Goal: Task Accomplishment & Management: Manage account settings

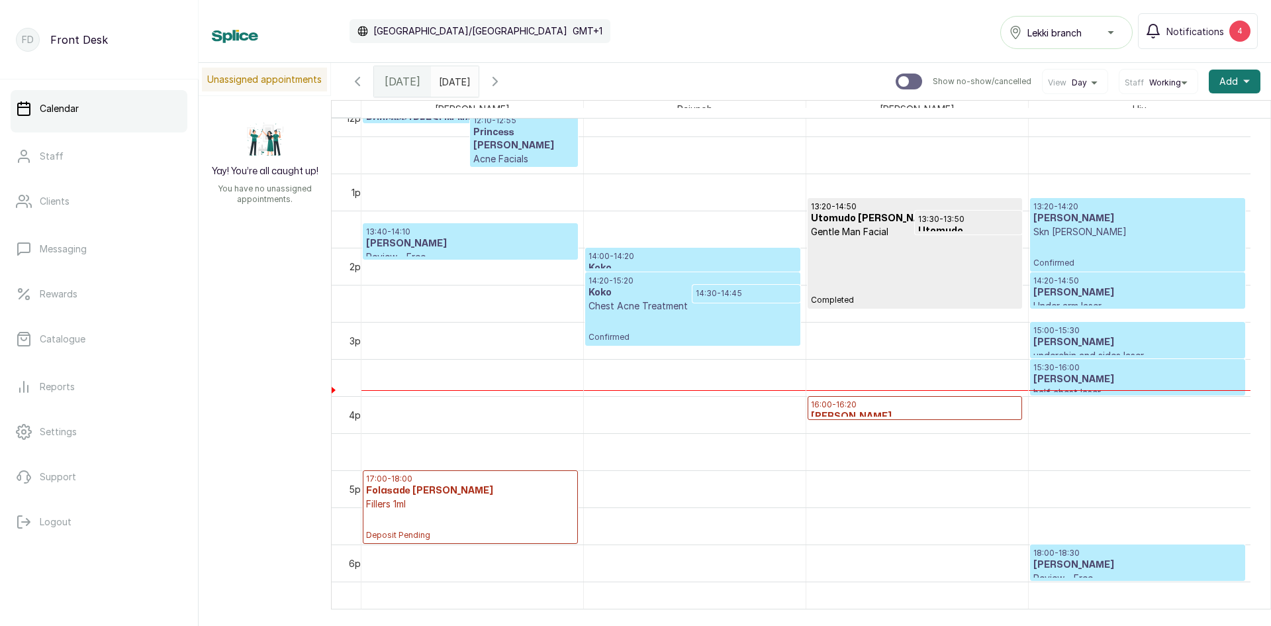
click at [661, 323] on div "14:20 - 15:20 Koko Chest Acne Treatment Confirmed" at bounding box center [693, 308] width 208 height 67
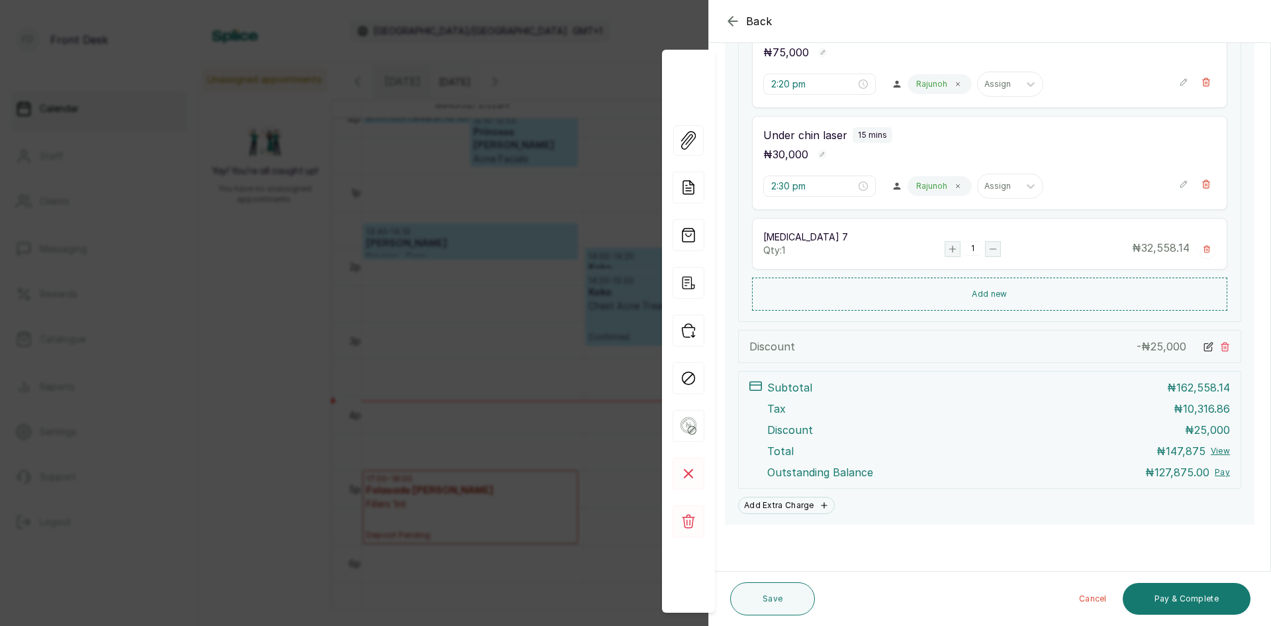
scroll to position [415, 0]
click at [746, 17] on button "Back" at bounding box center [749, 21] width 48 height 16
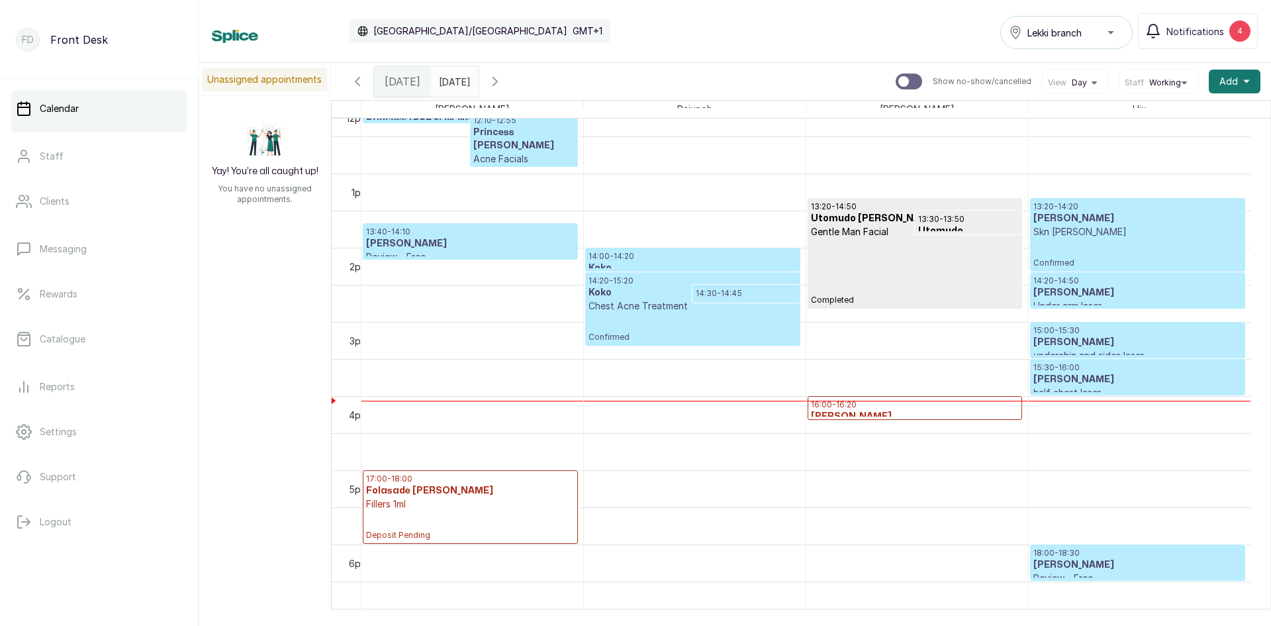
click at [1135, 274] on div "14:20 - 14:50 [PERSON_NAME] Under arm laser Confirmed" at bounding box center [1138, 290] width 214 height 35
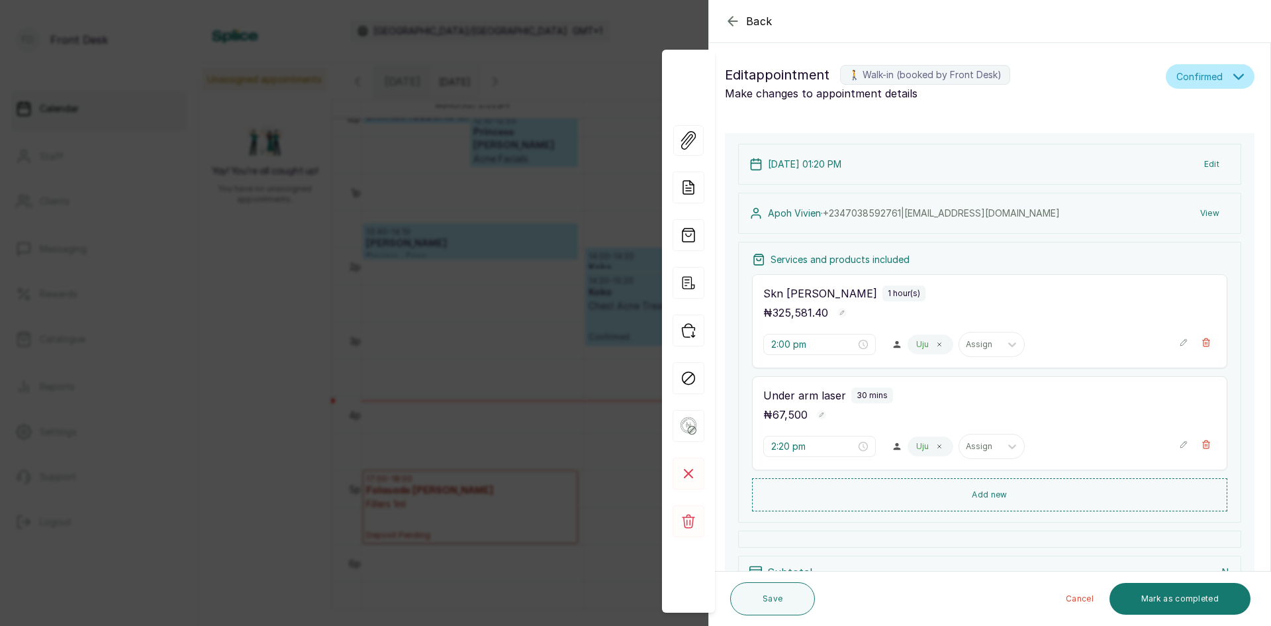
type input "1:20 pm"
click at [974, 489] on button "Add new" at bounding box center [989, 494] width 475 height 32
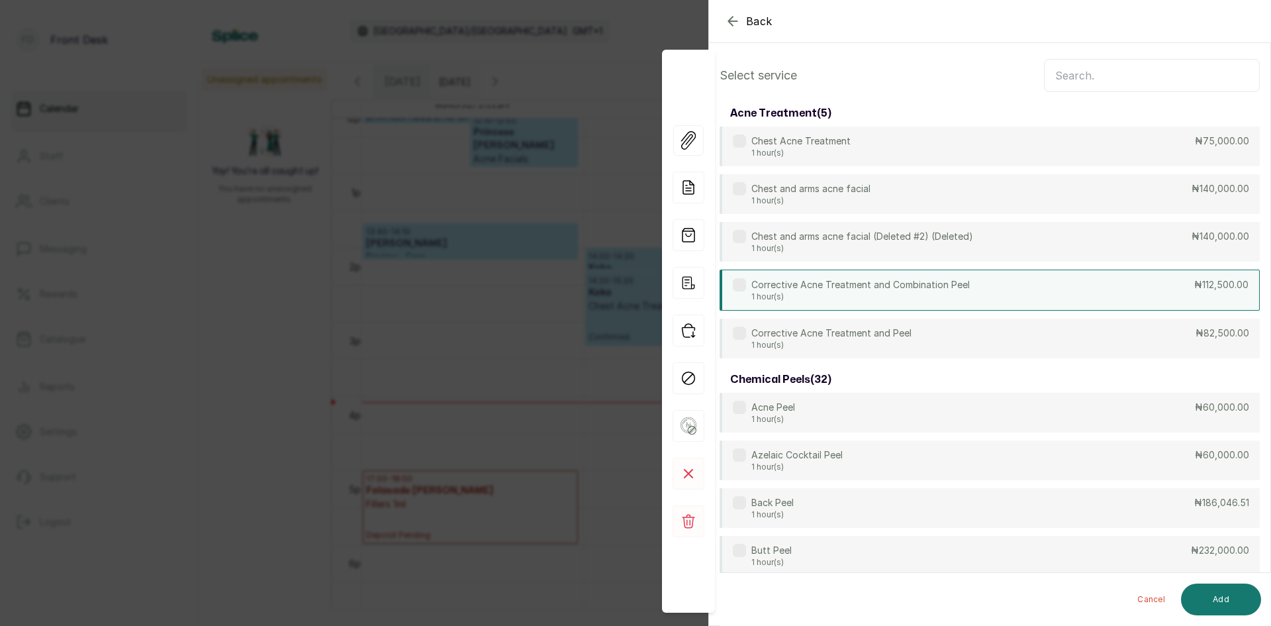
scroll to position [0, 0]
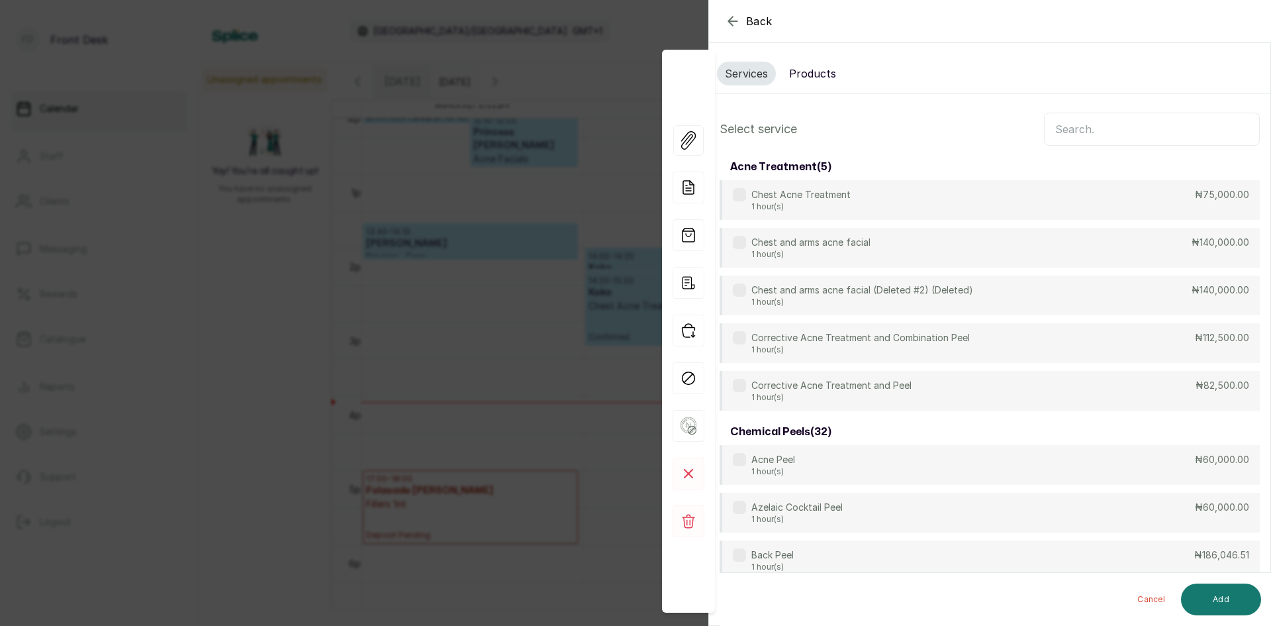
click at [1069, 136] on input "text" at bounding box center [1152, 129] width 216 height 33
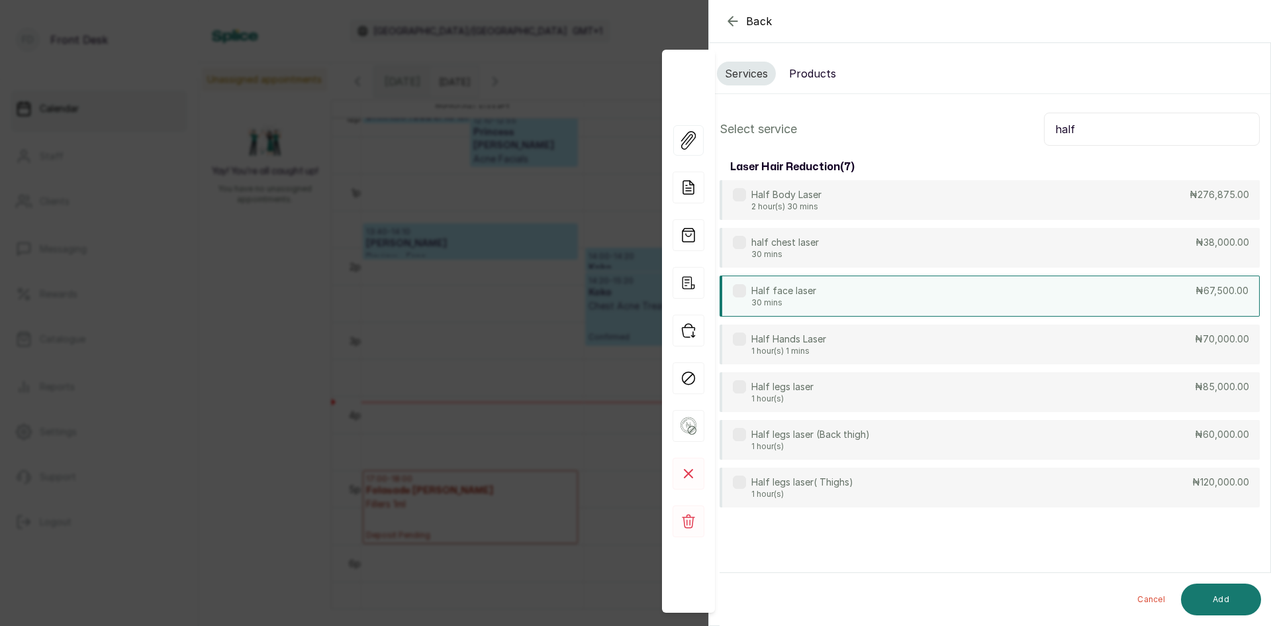
type input "half"
click at [874, 298] on div "Half face laser 30 mins ₦67,500.00" at bounding box center [990, 295] width 540 height 41
click at [1220, 598] on button "Add" at bounding box center [1221, 599] width 80 height 32
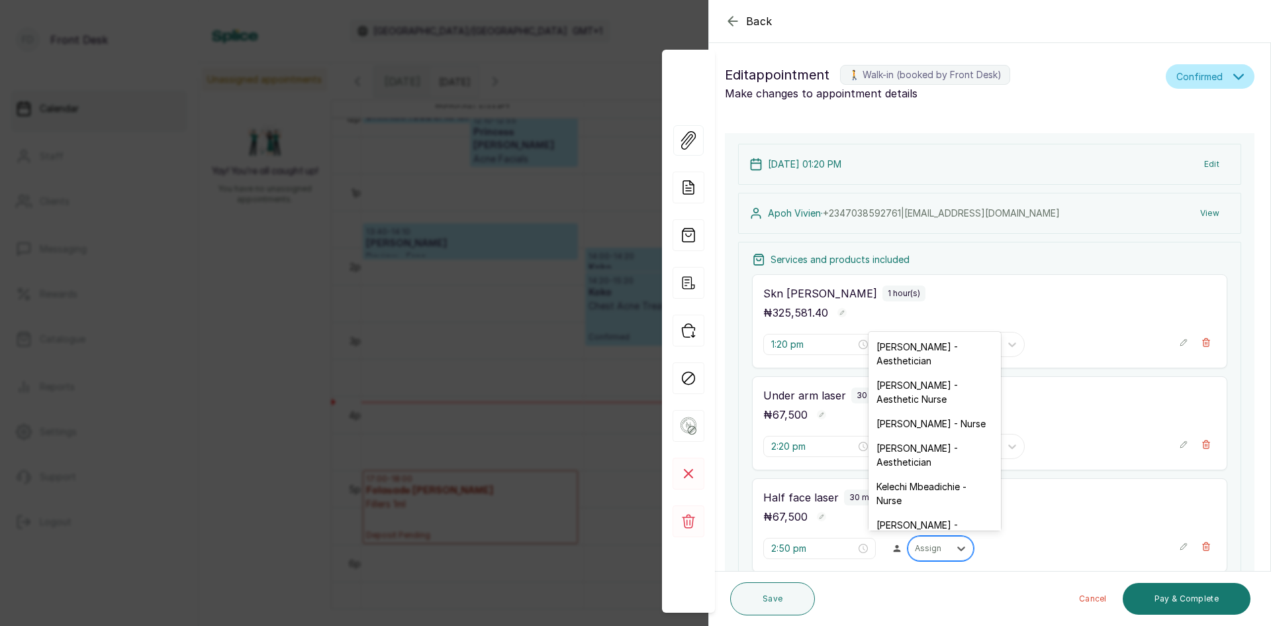
click at [929, 550] on div at bounding box center [929, 548] width 28 height 12
click at [913, 359] on div "[PERSON_NAME] - Aesthetic Nurse" at bounding box center [935, 359] width 132 height 38
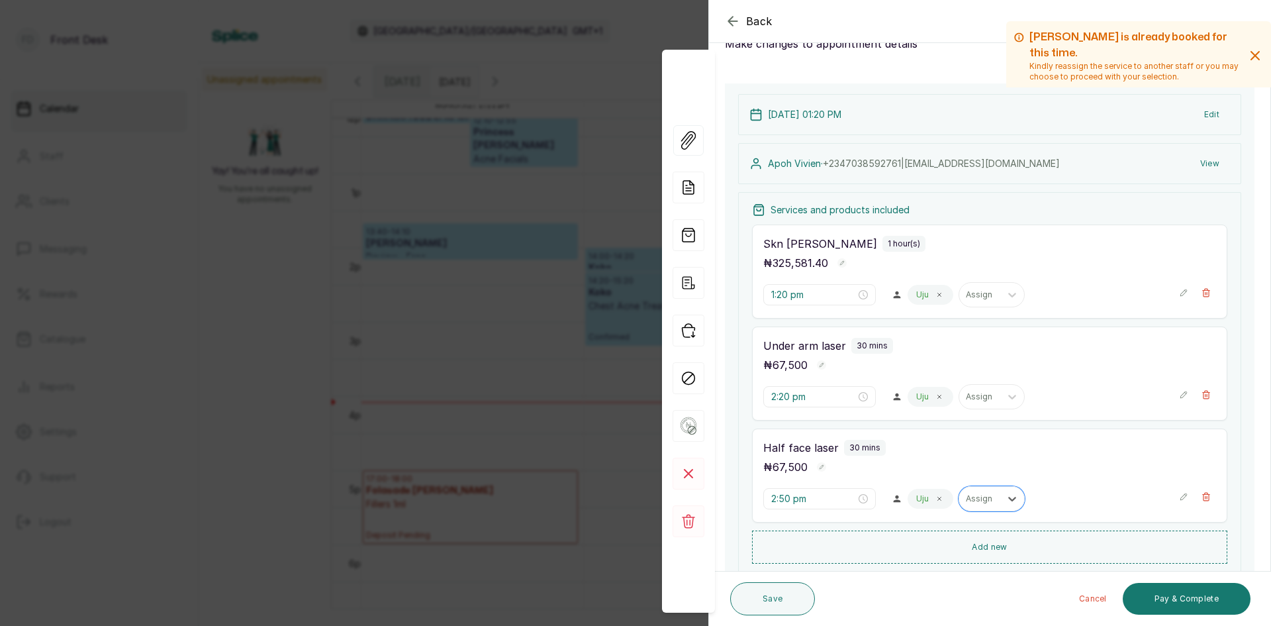
scroll to position [132, 0]
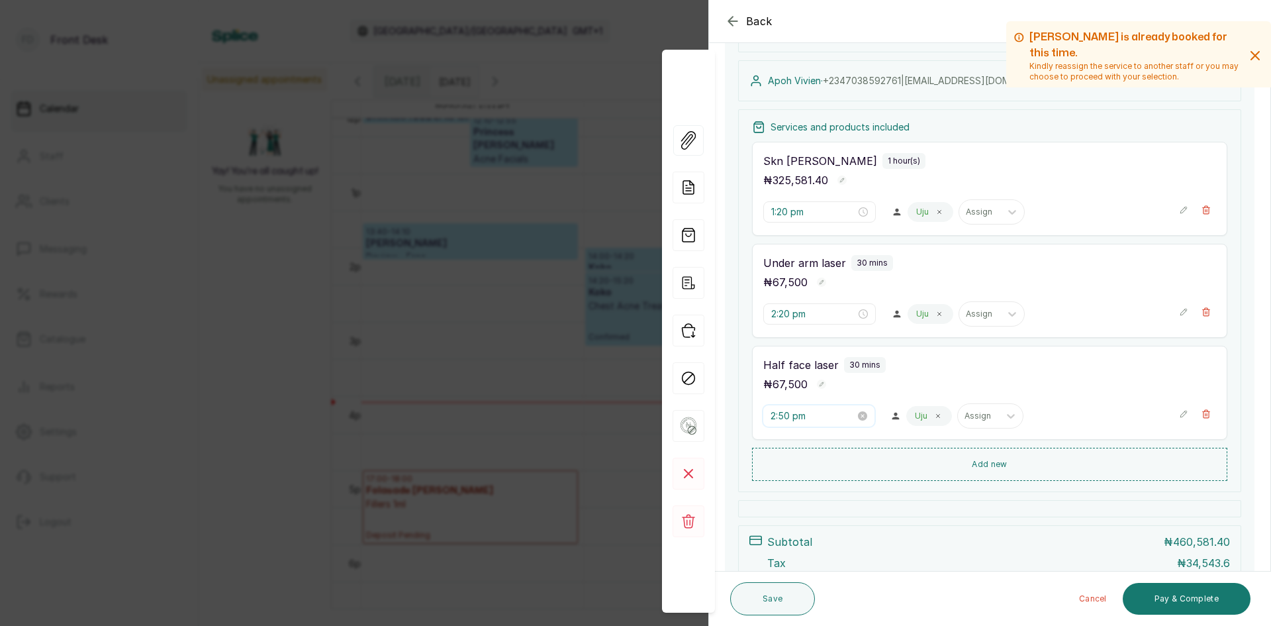
click at [797, 414] on input "2:50 pm" at bounding box center [813, 415] width 85 height 15
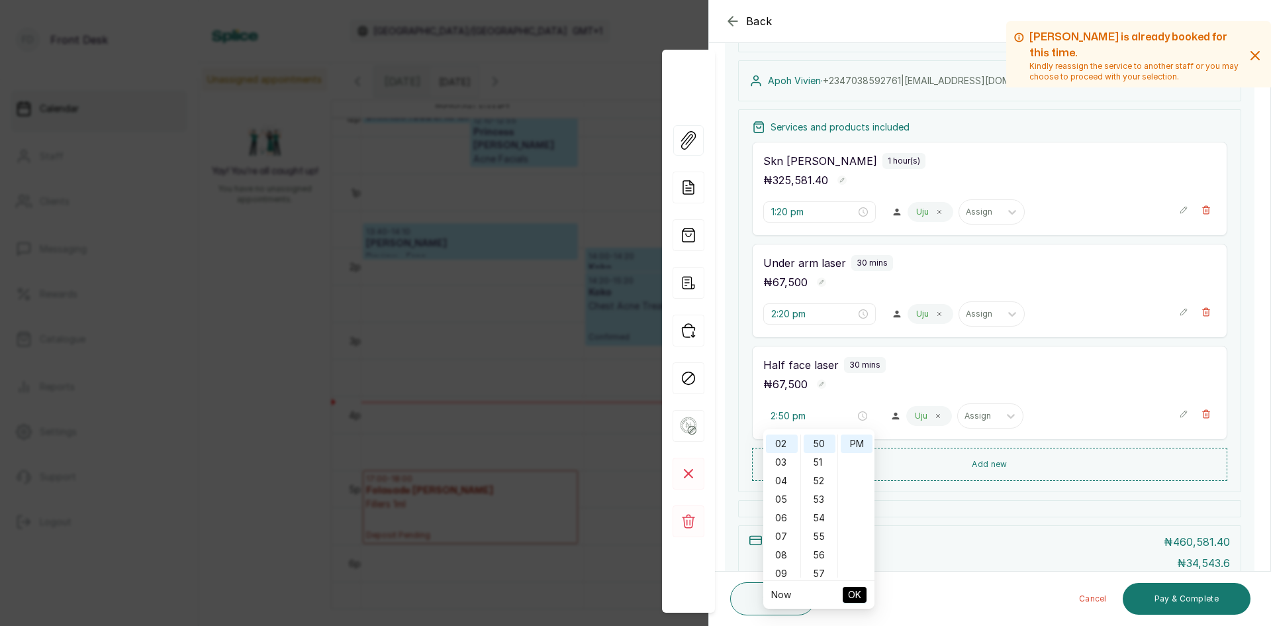
click at [855, 594] on span "OK" at bounding box center [854, 594] width 13 height 25
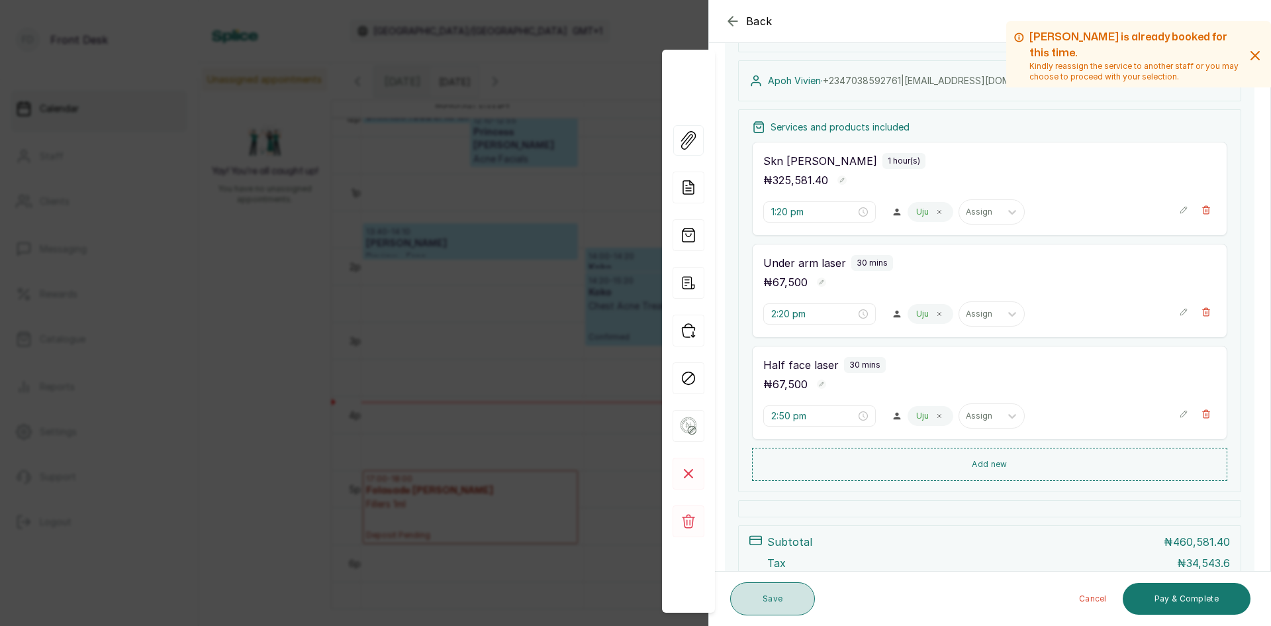
click at [785, 605] on button "Save" at bounding box center [772, 598] width 85 height 33
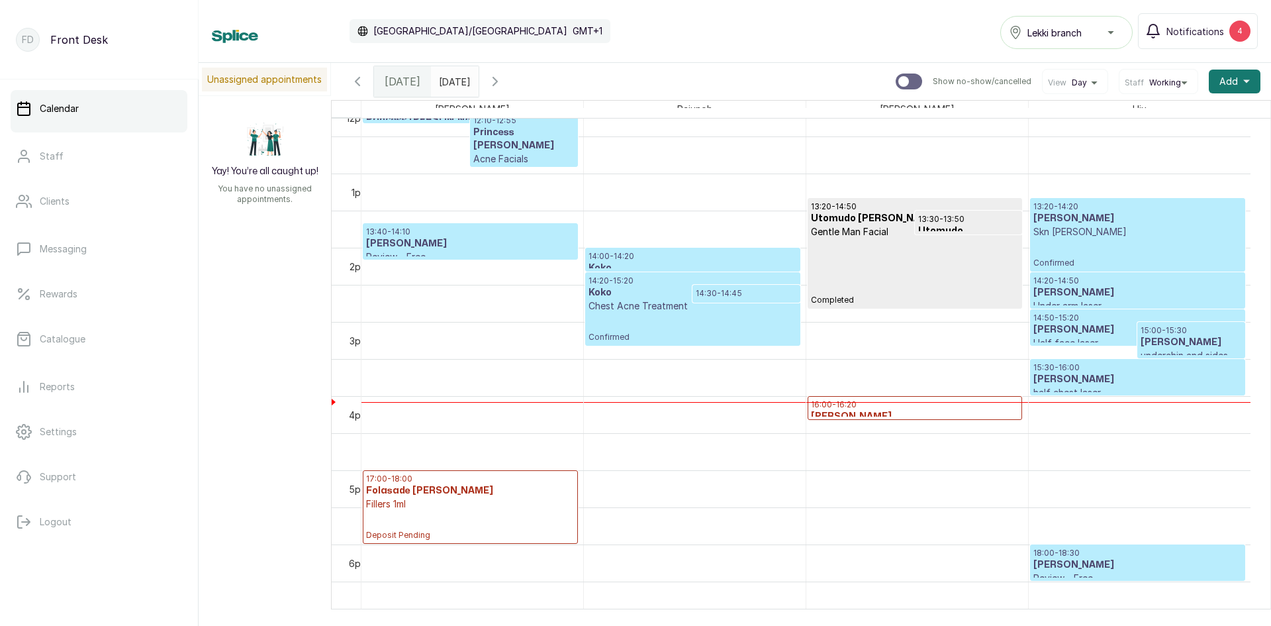
click at [1084, 270] on div at bounding box center [1138, 270] width 214 height 5
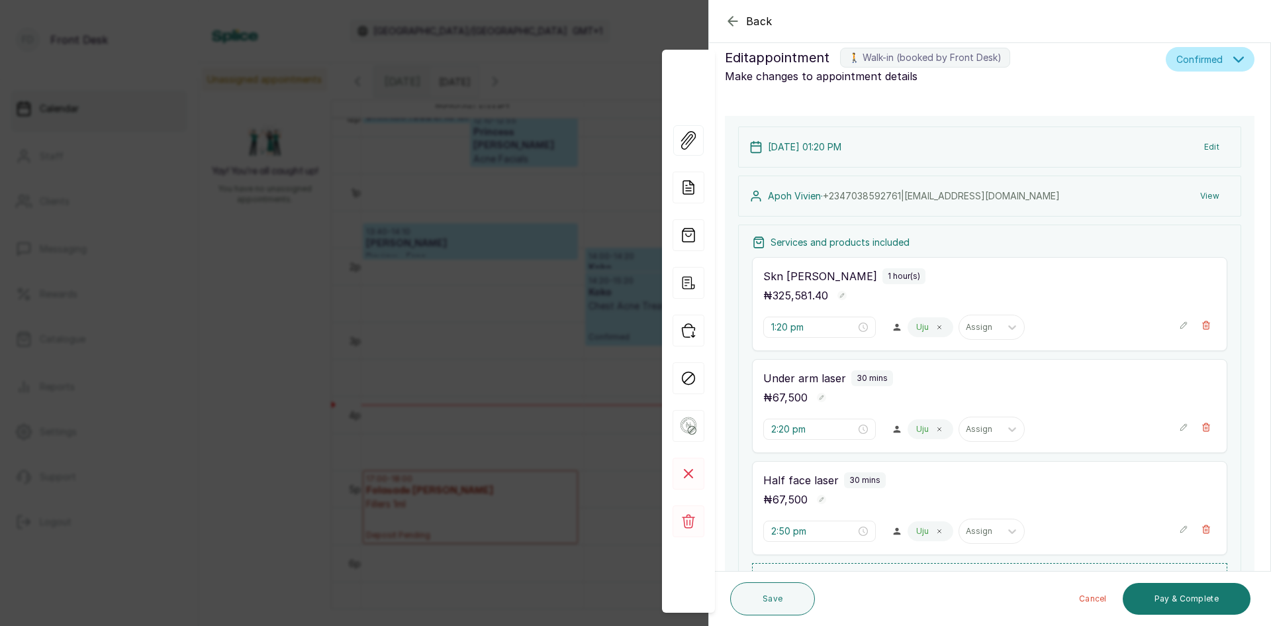
scroll to position [0, 0]
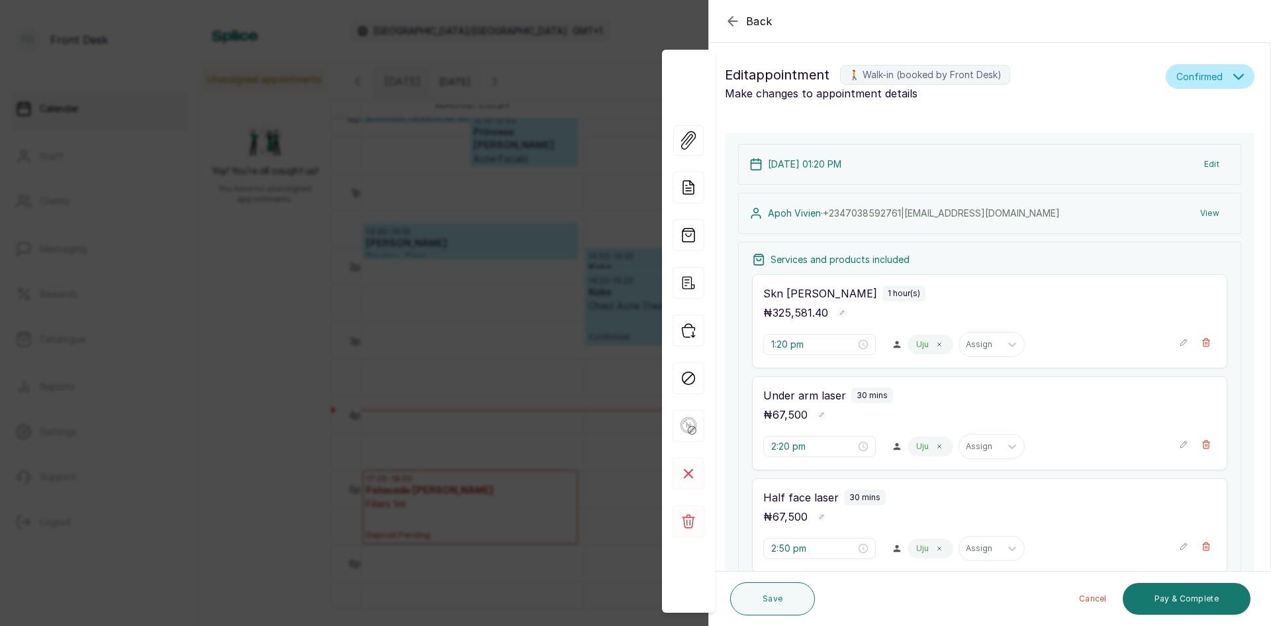
click at [338, 334] on div "Back Appointment Details Edit appointment 🚶 Walk-in (booked by Front Desk) Make…" at bounding box center [635, 313] width 1271 height 626
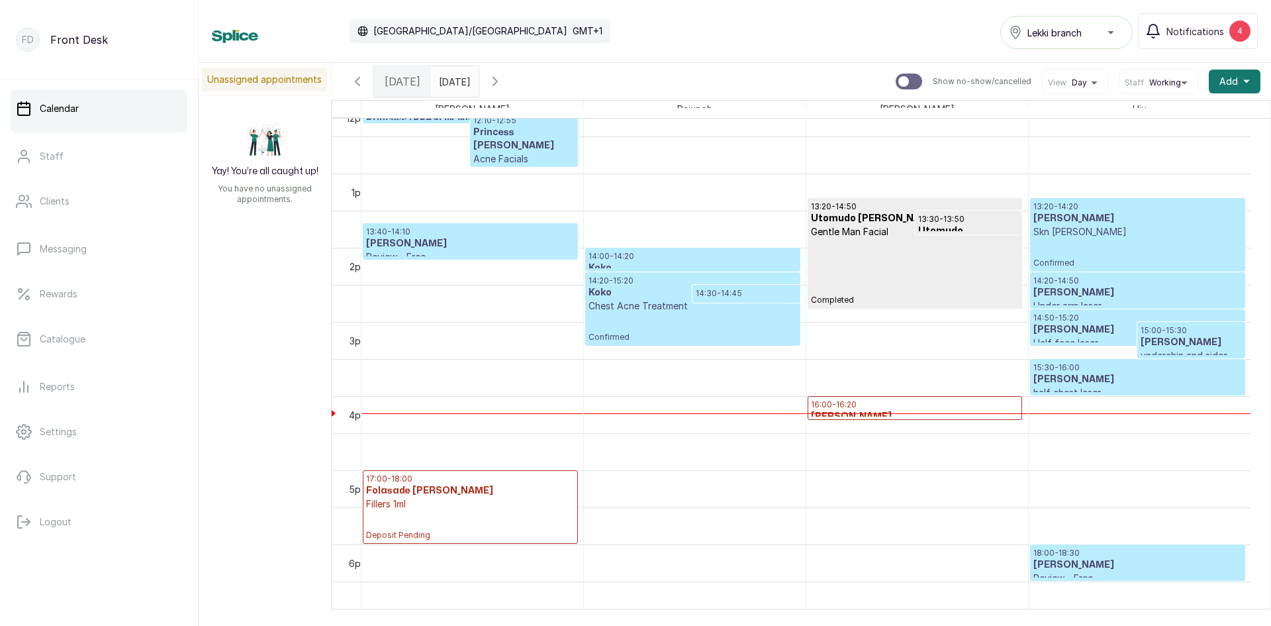
click at [836, 396] on link "16:00 - 16:20 [PERSON_NAME] - in consultation Deposit Pending" at bounding box center [915, 408] width 215 height 24
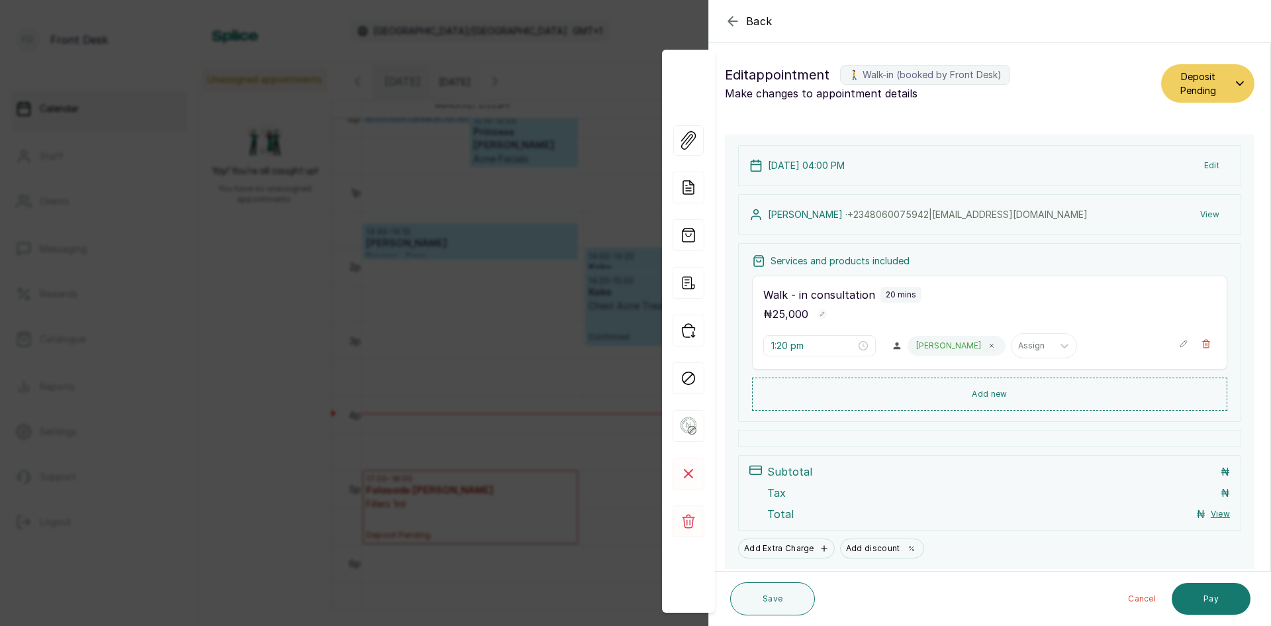
type input "4:00 pm"
click at [769, 24] on span "Back" at bounding box center [759, 21] width 26 height 16
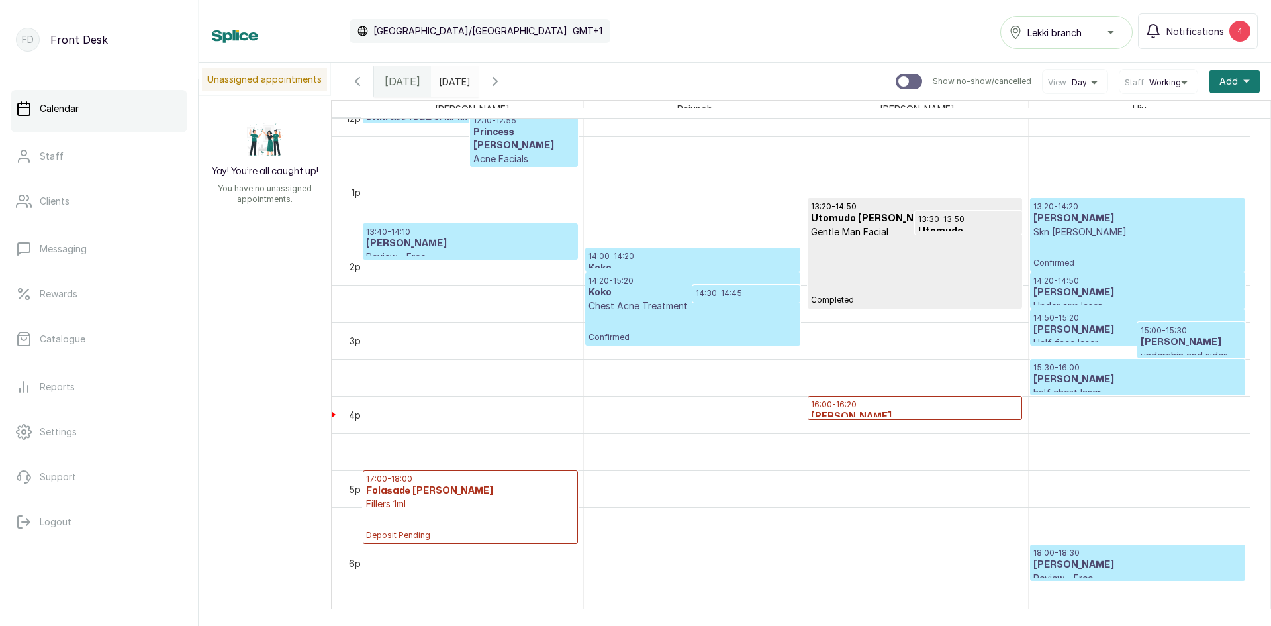
click at [1174, 350] on p "underchin and sides laser" at bounding box center [1191, 362] width 101 height 26
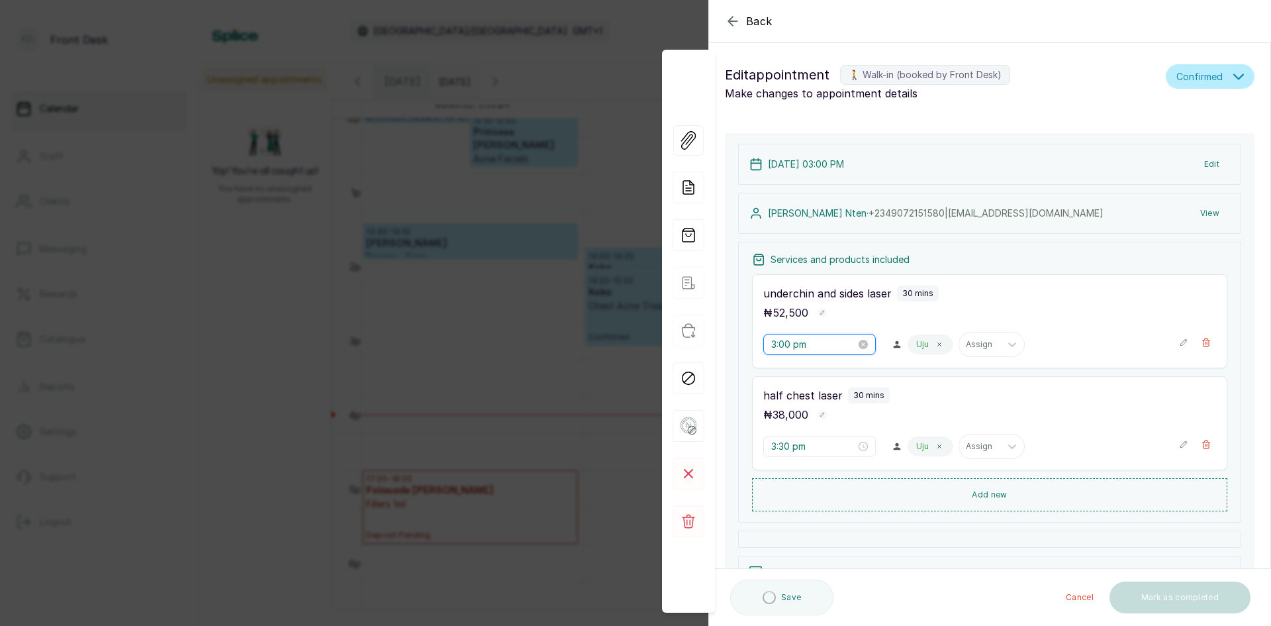
click at [843, 348] on input "3:00 pm" at bounding box center [813, 344] width 85 height 15
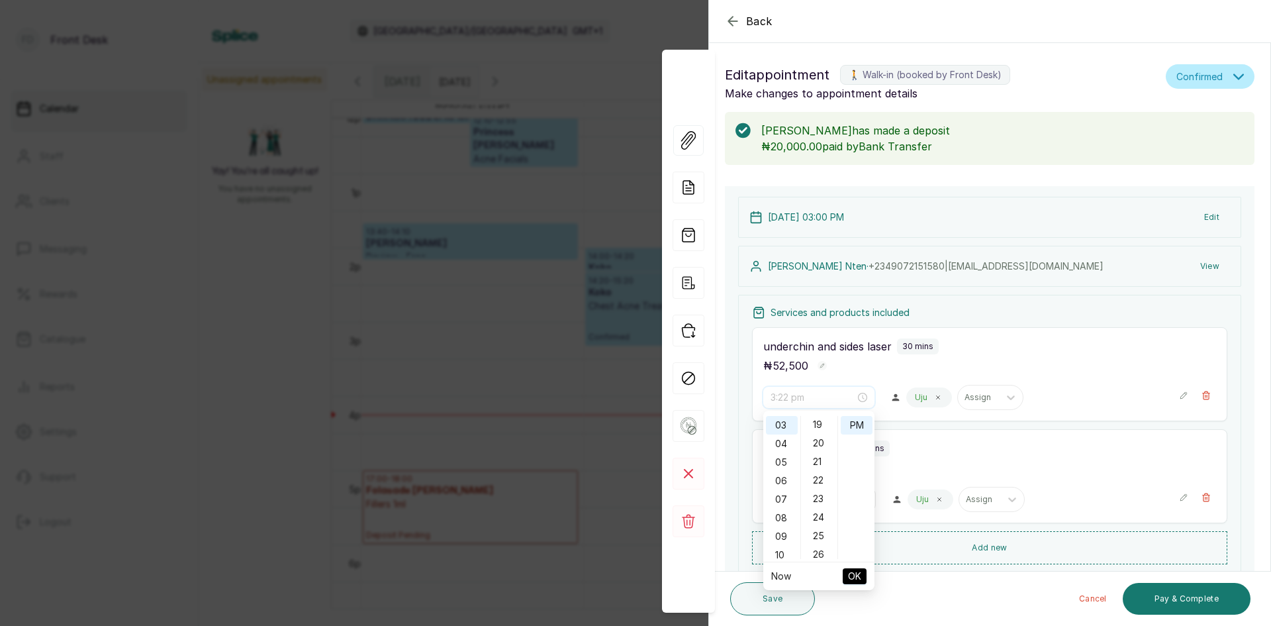
scroll to position [331, 0]
click at [818, 463] on div "20" at bounding box center [820, 464] width 32 height 19
type input "3:20 pm"
click at [861, 579] on button "OK" at bounding box center [855, 576] width 24 height 16
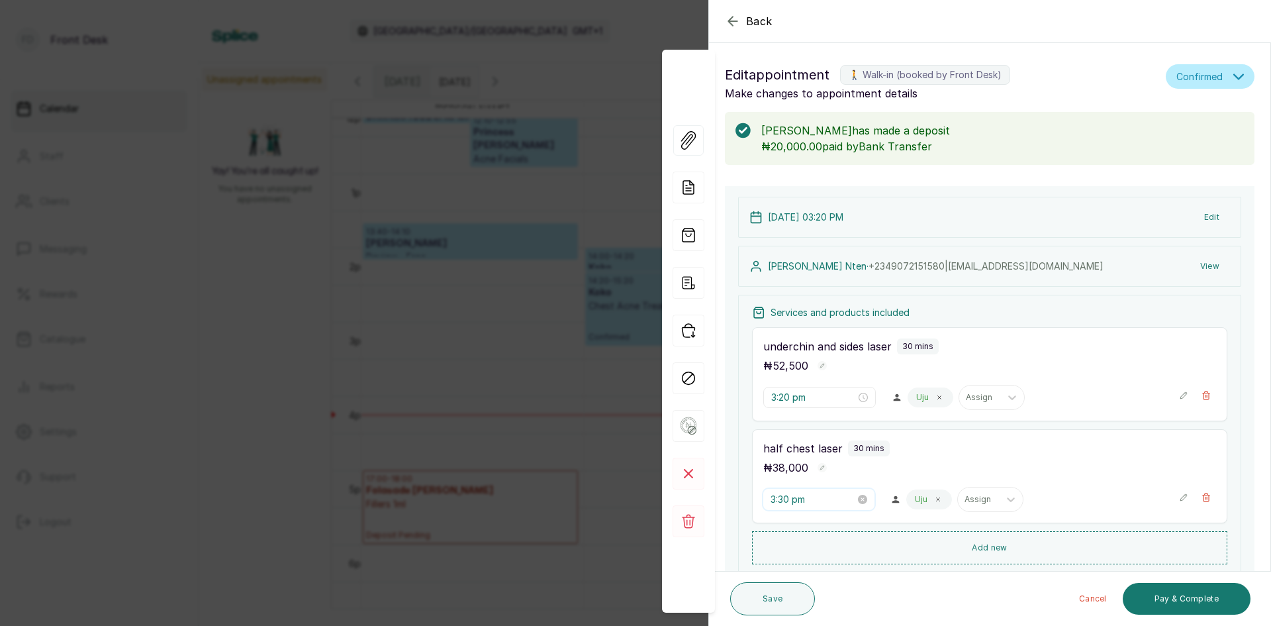
click at [824, 500] on input "3:30 pm" at bounding box center [813, 499] width 85 height 15
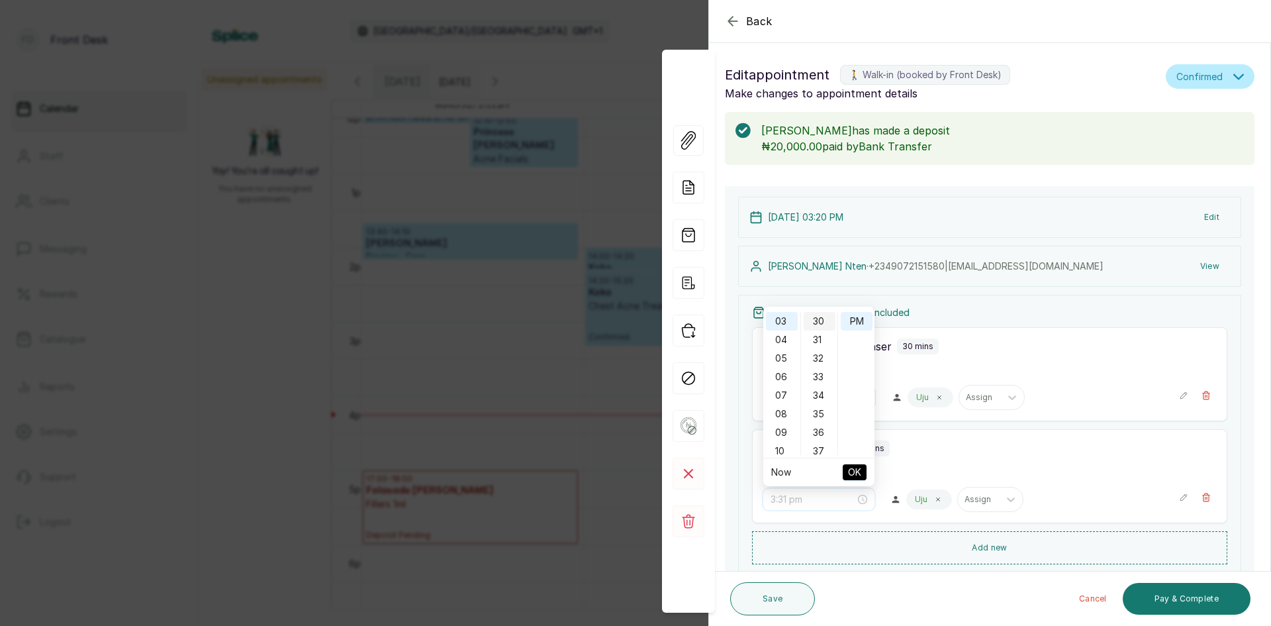
type input "3:30 pm"
click at [820, 318] on div "30" at bounding box center [820, 321] width 32 height 19
click at [863, 472] on button "OK" at bounding box center [855, 472] width 24 height 16
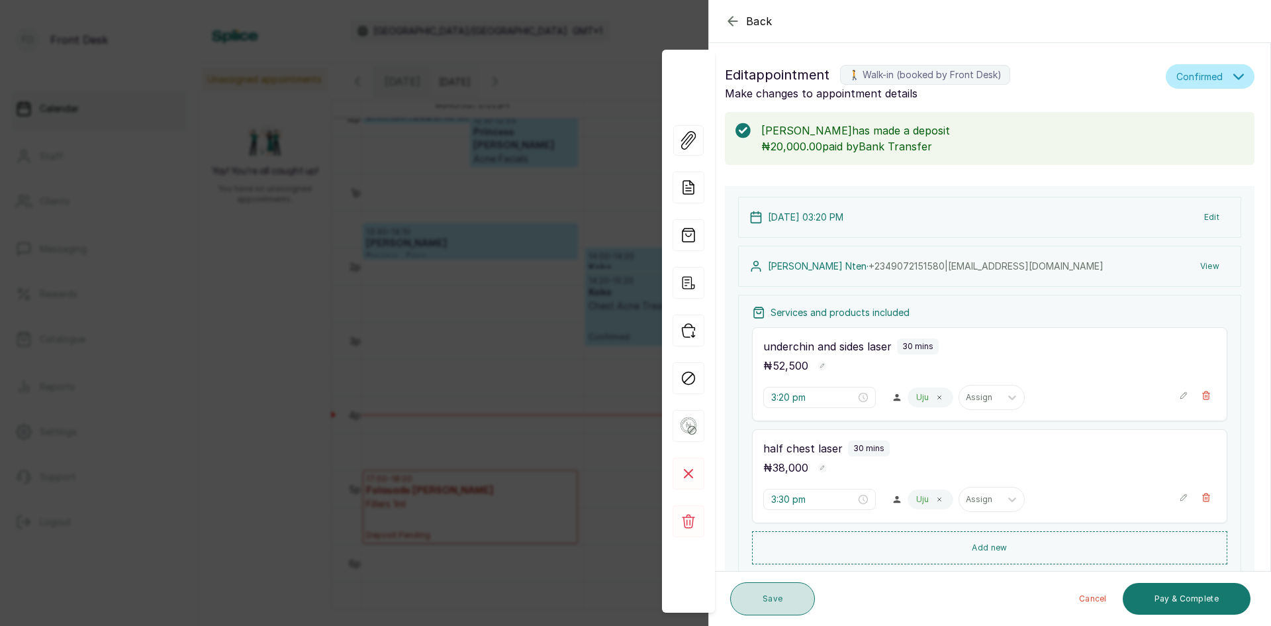
click at [765, 598] on button "Save" at bounding box center [772, 598] width 85 height 33
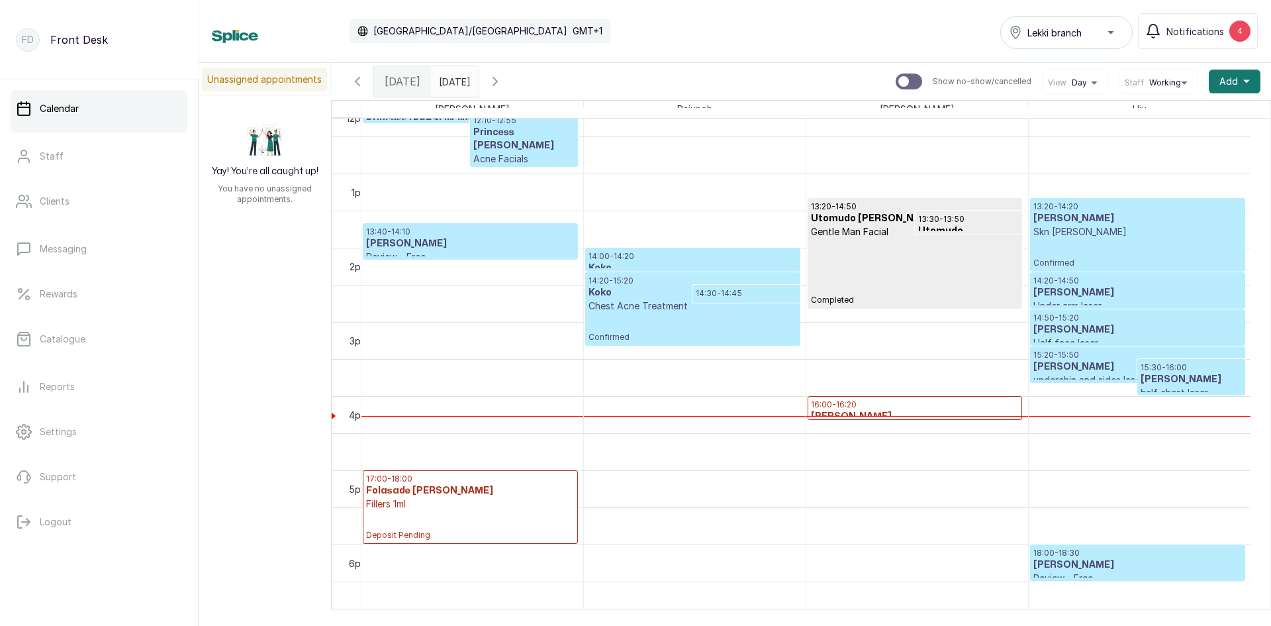
click at [1108, 366] on h3 "[PERSON_NAME]" at bounding box center [1137, 366] width 209 height 13
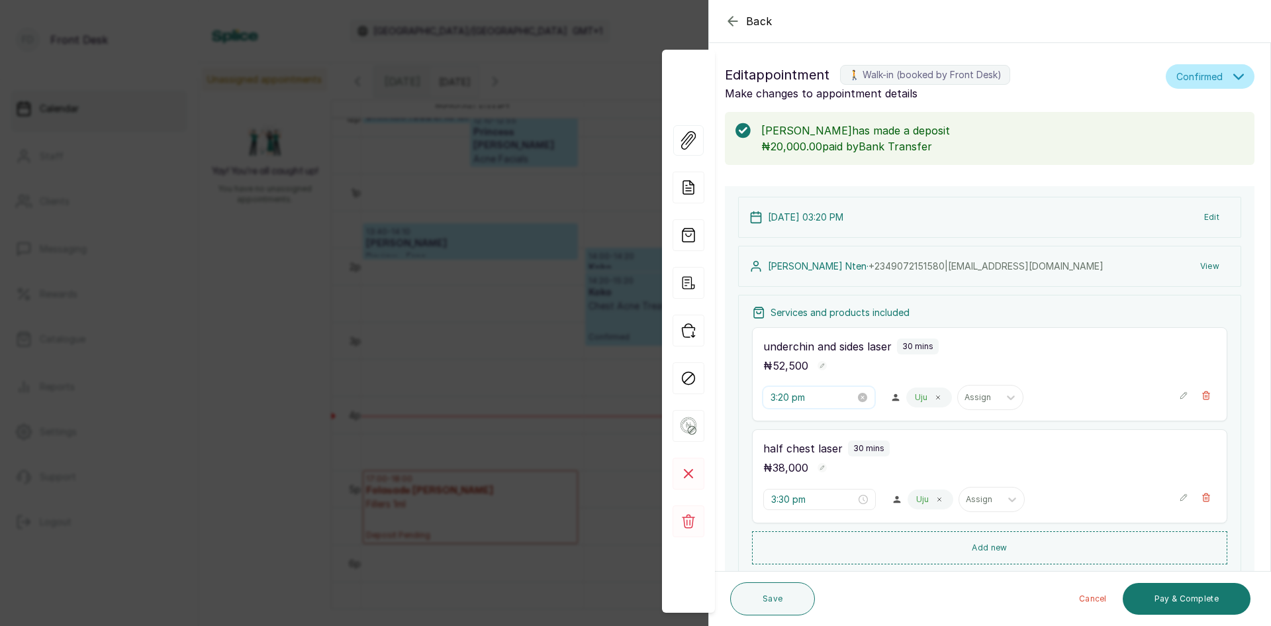
click at [818, 395] on input "3:20 pm" at bounding box center [813, 397] width 85 height 15
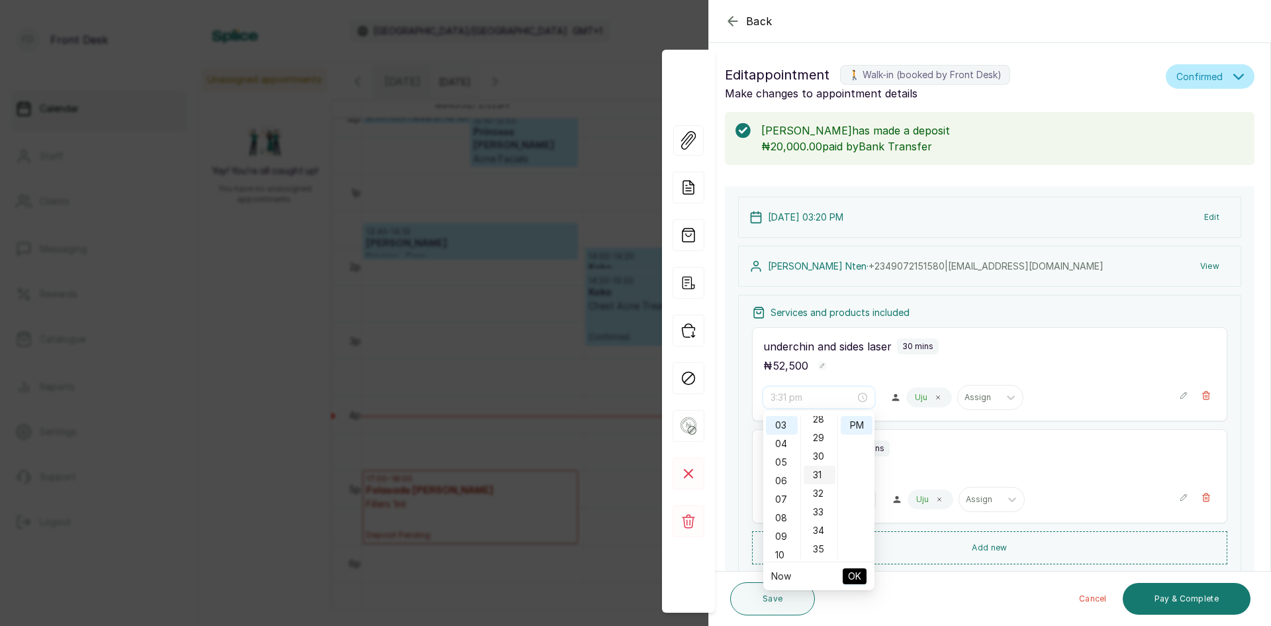
scroll to position [503, 0]
click at [819, 477] on div "30" at bounding box center [820, 478] width 32 height 19
type input "3:30 pm"
click at [852, 577] on span "OK" at bounding box center [854, 575] width 13 height 25
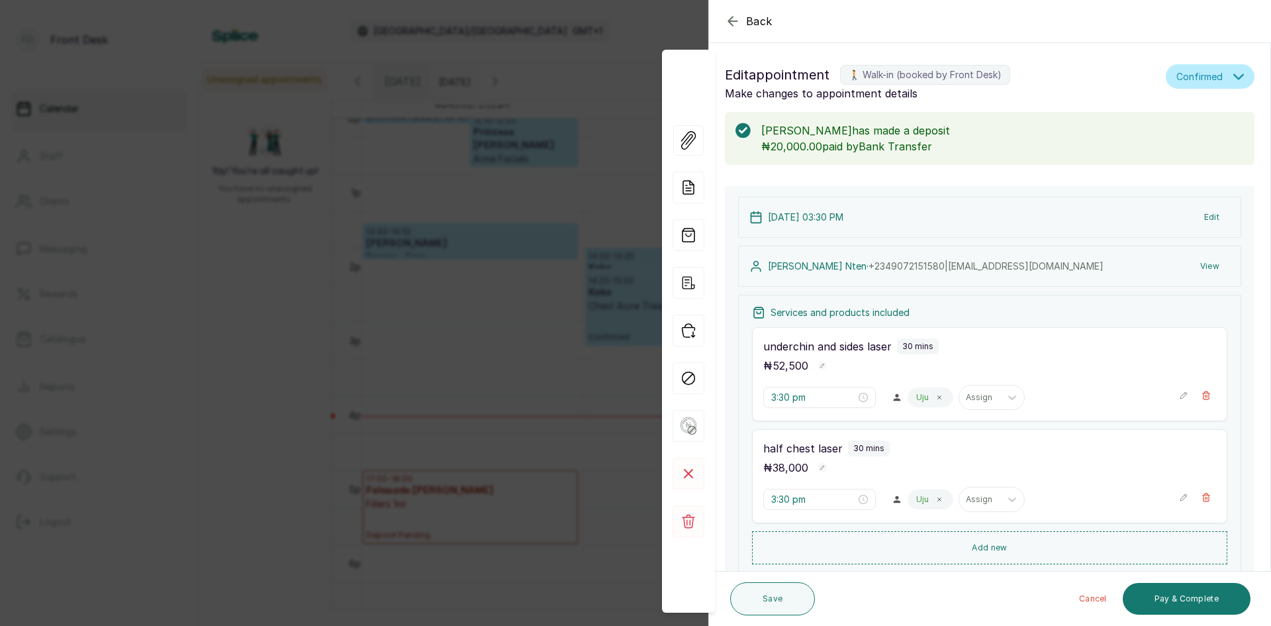
click at [775, 599] on button "Save" at bounding box center [772, 598] width 85 height 33
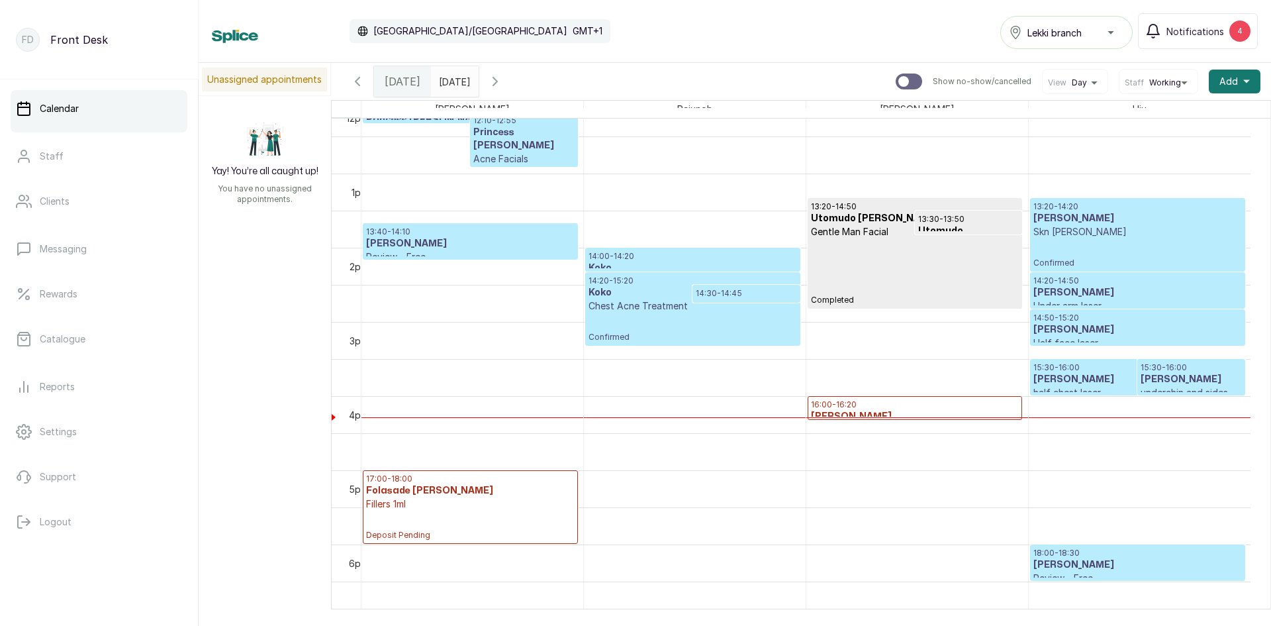
click at [1057, 279] on p "14:20 - 14:50" at bounding box center [1137, 280] width 209 height 11
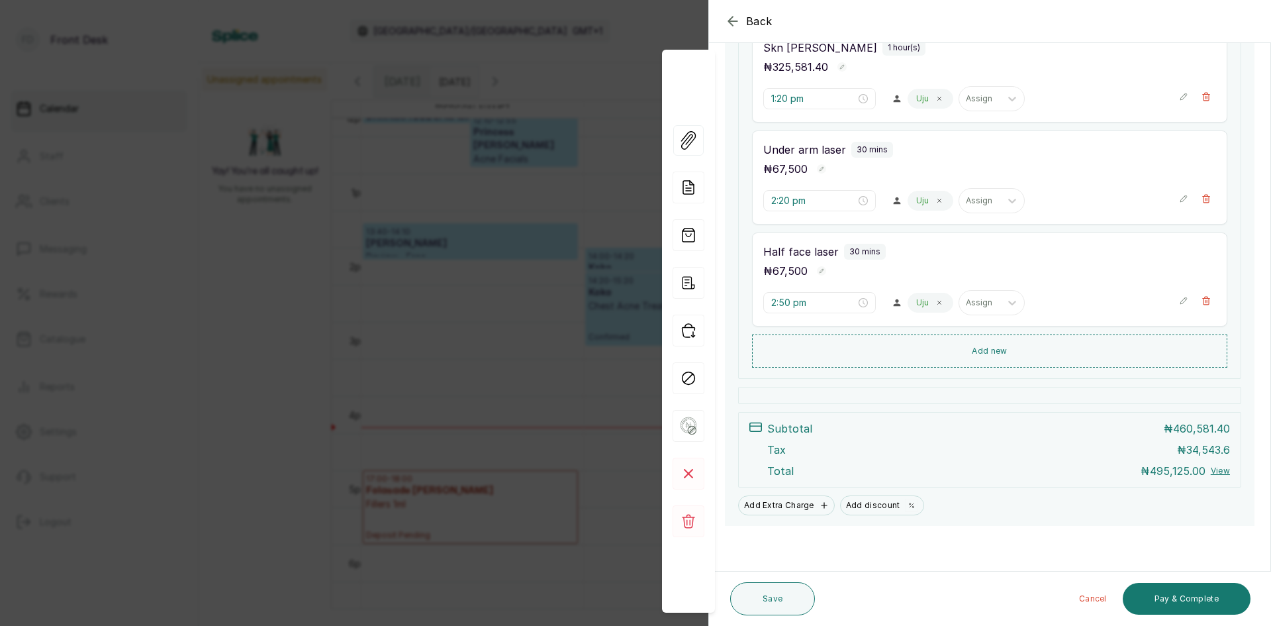
scroll to position [247, 0]
click at [418, 349] on div "Back Appointment Details Edit appointment 🚶 Walk-in (booked by Front Desk) Make…" at bounding box center [635, 313] width 1271 height 626
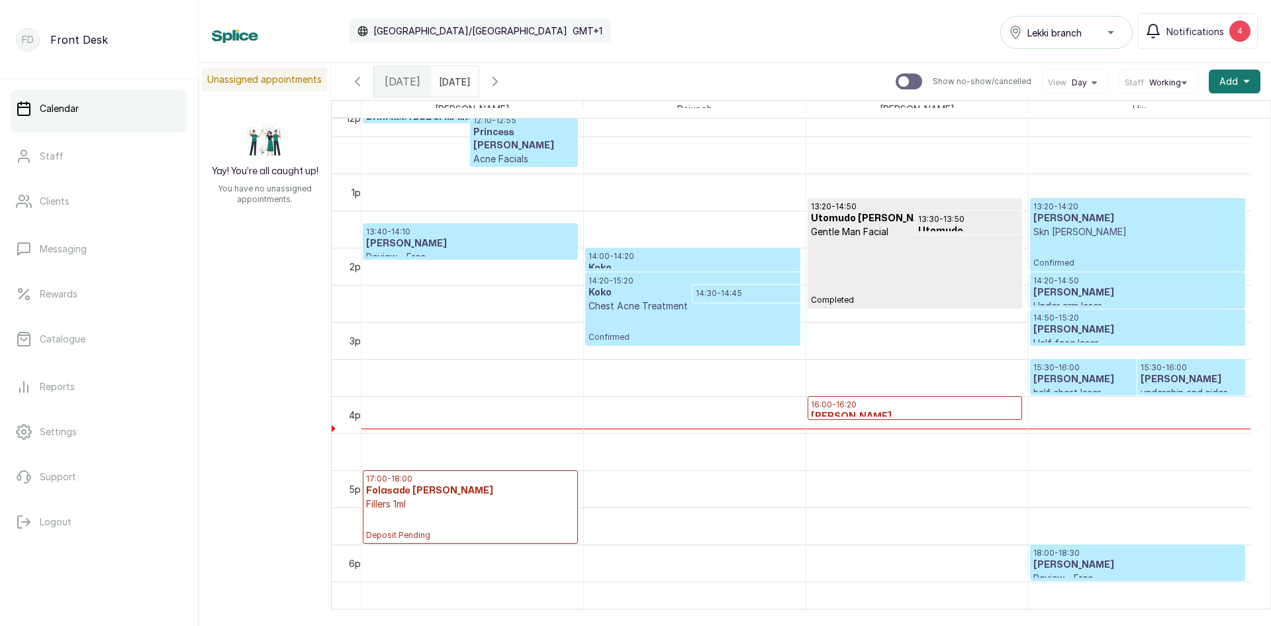
click at [690, 312] on div "14:20 - 15:20 Koko Chest Acne Treatment Confirmed" at bounding box center [693, 308] width 208 height 67
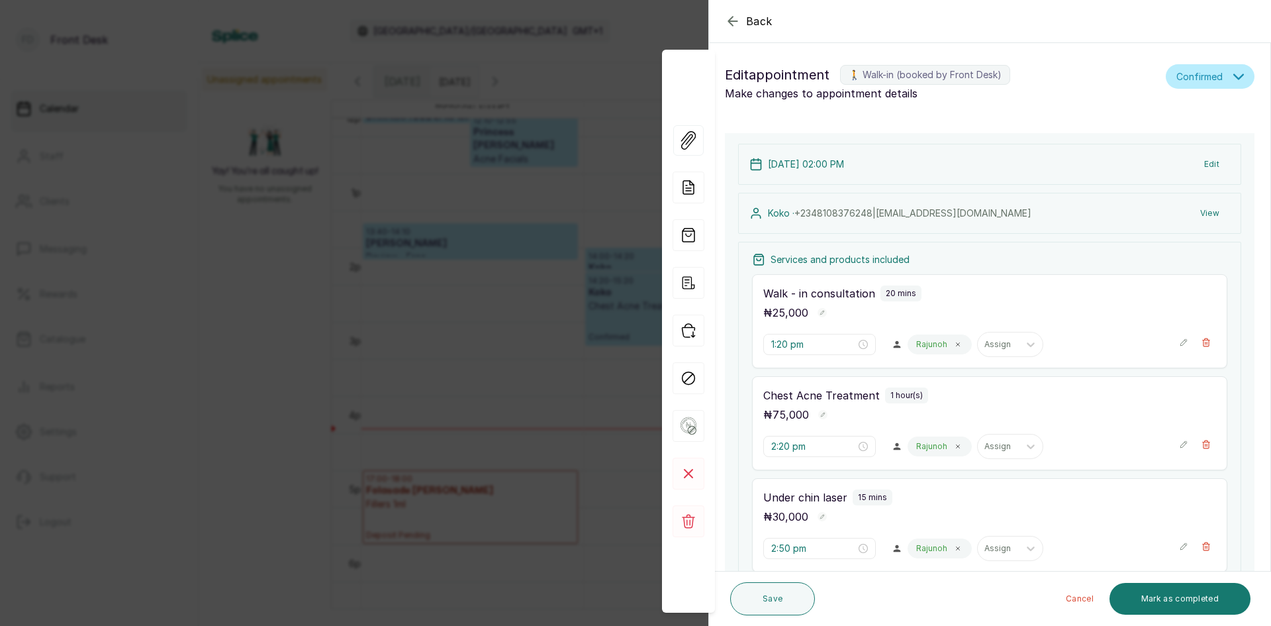
type input "2:00 pm"
type input "2:30 pm"
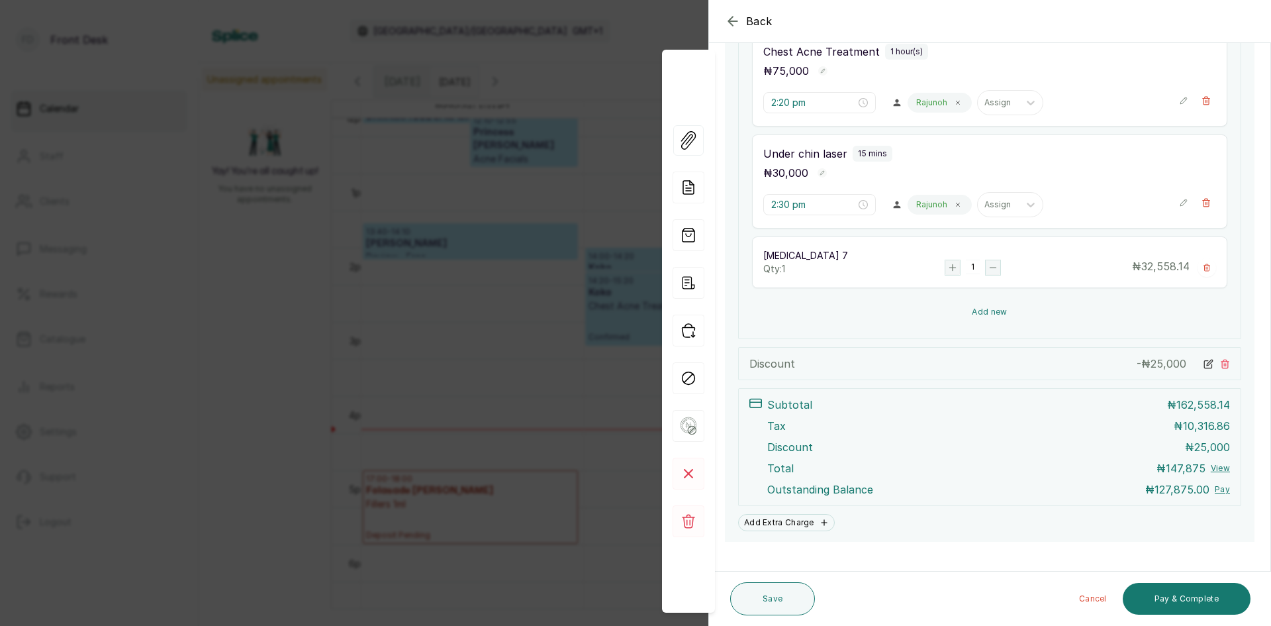
scroll to position [414, 0]
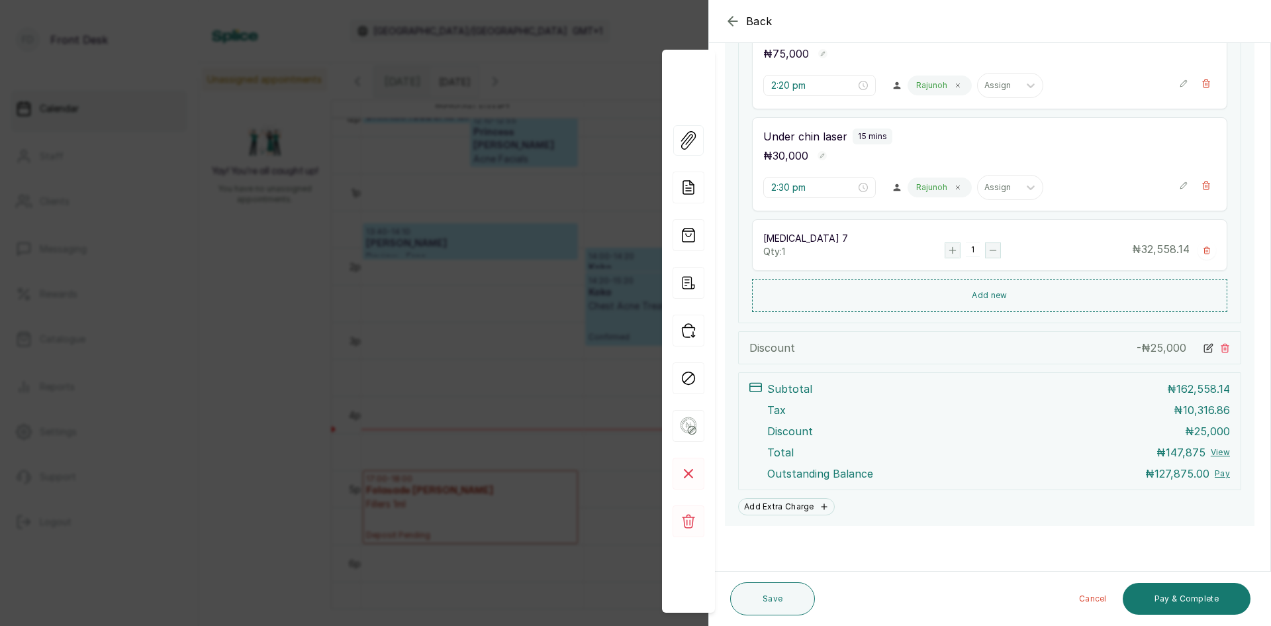
click at [460, 141] on div "Back Appointment Details Edit appointment 🚶 Walk-in (booked by Front Desk) Make…" at bounding box center [635, 313] width 1271 height 626
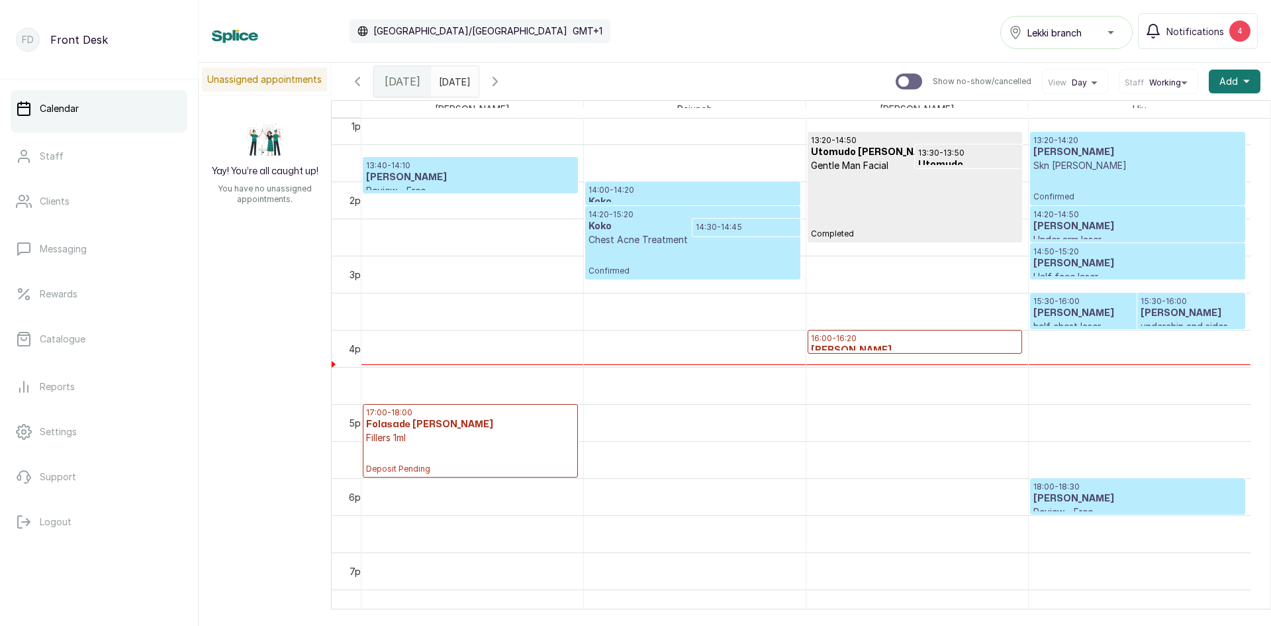
scroll to position [1041, 0]
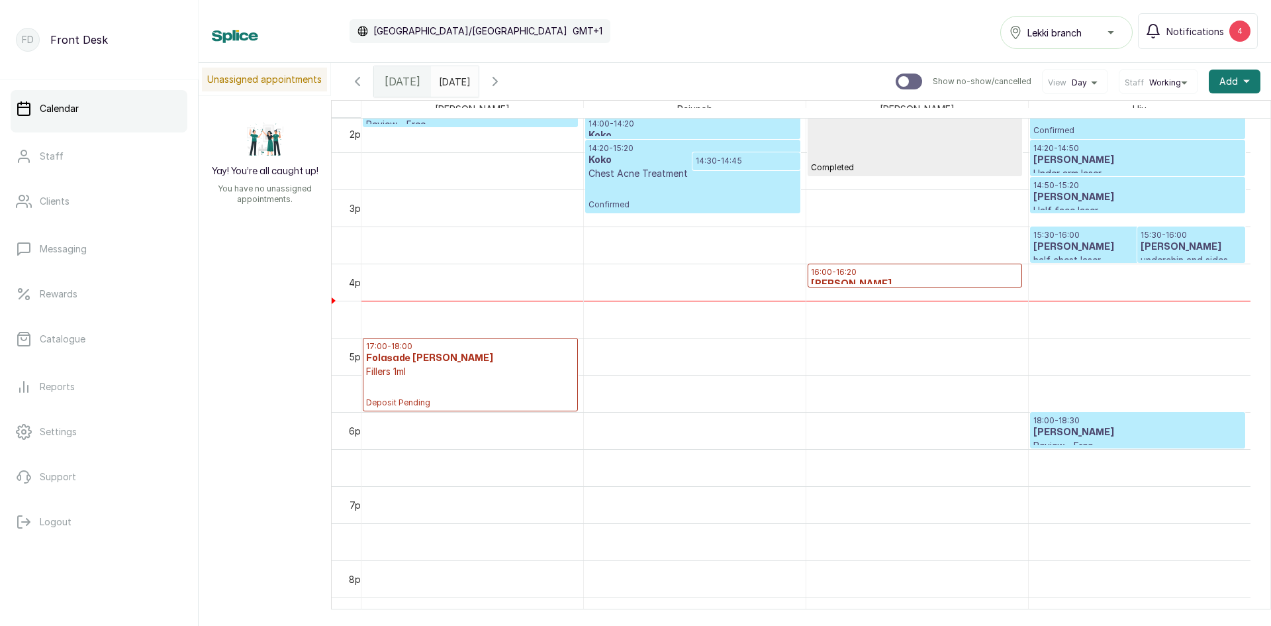
click at [864, 271] on p "16:00 - 16:20" at bounding box center [915, 272] width 208 height 11
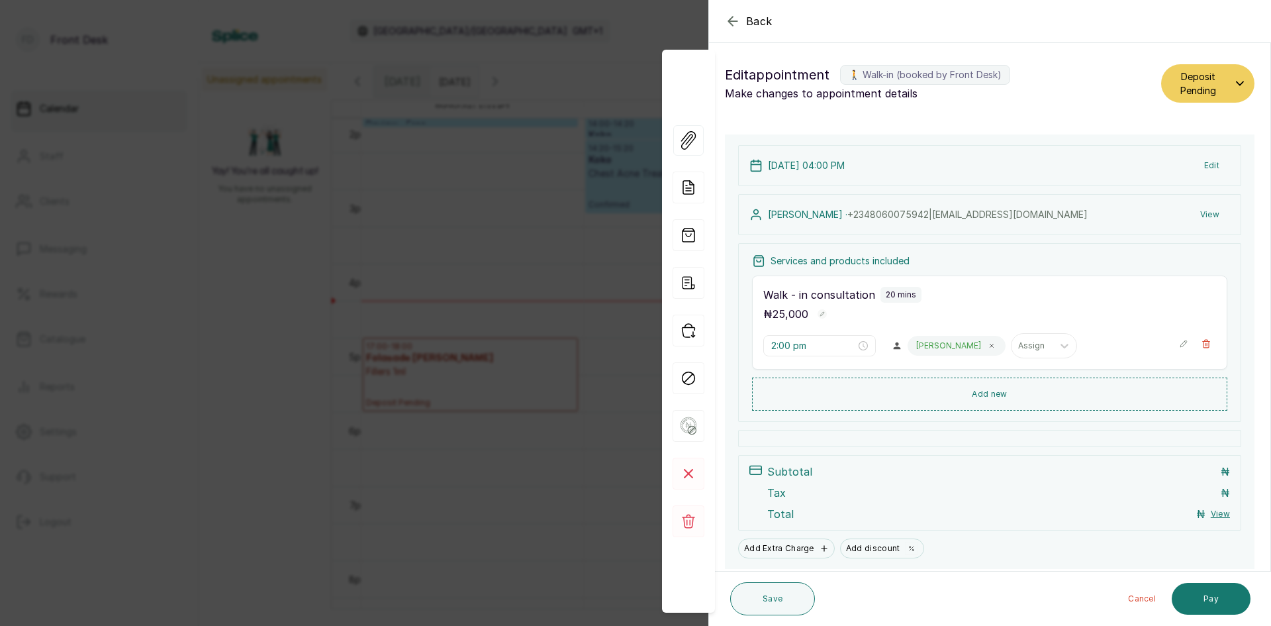
type input "4:00 pm"
click at [980, 395] on button "Add new" at bounding box center [989, 393] width 475 height 32
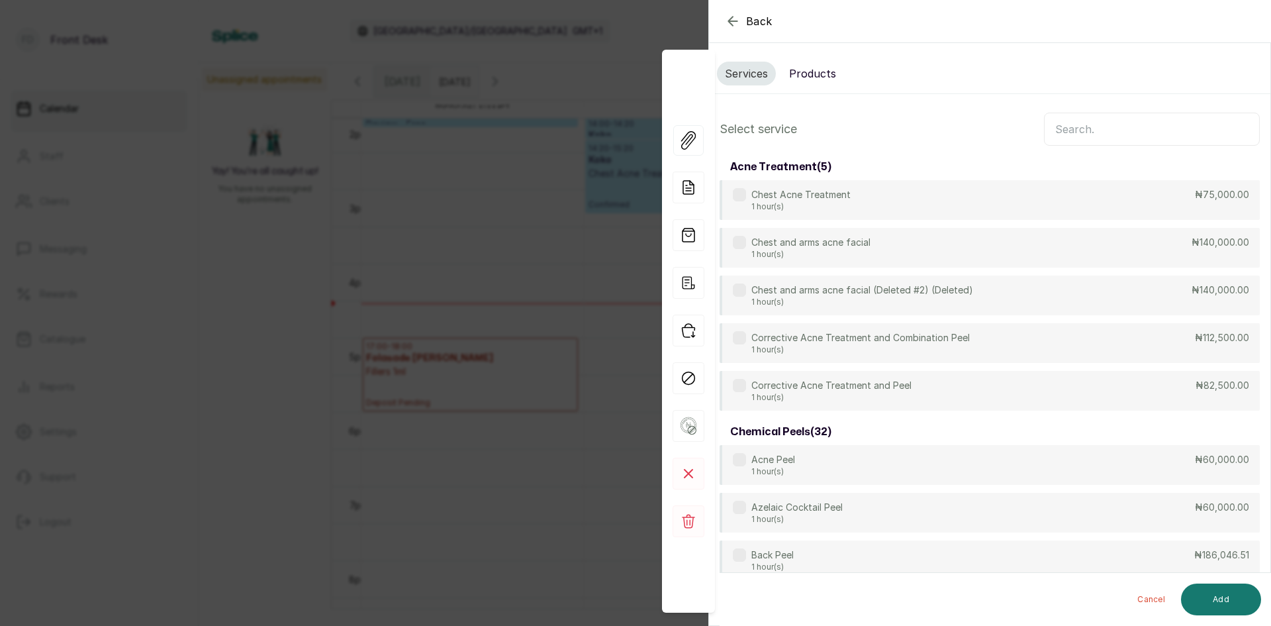
click at [575, 193] on div "Back Appointment Details Services Products Select service acne treatment ( 5 ) …" at bounding box center [635, 313] width 1271 height 626
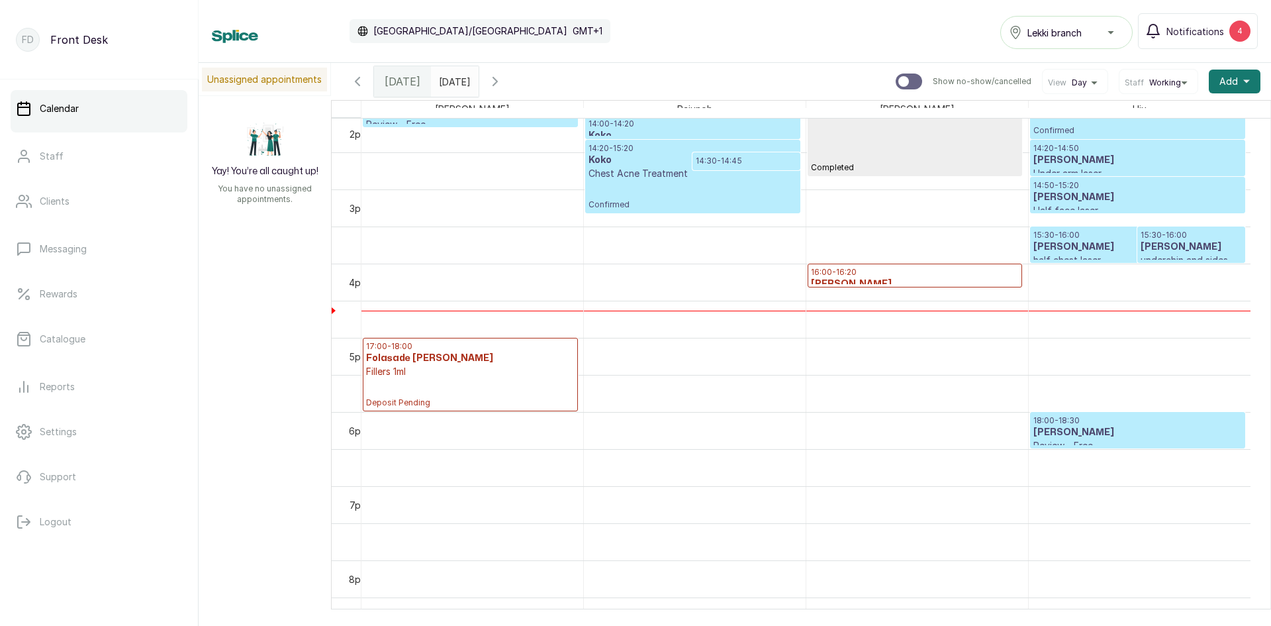
click at [851, 278] on h3 "[PERSON_NAME]" at bounding box center [915, 283] width 208 height 13
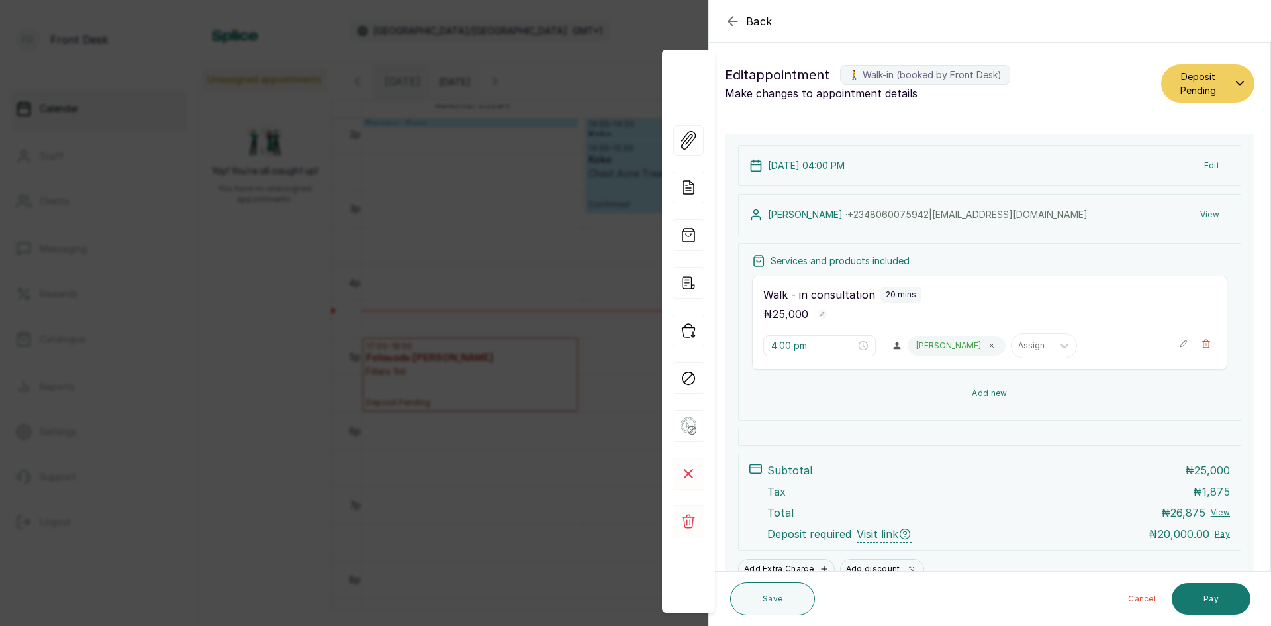
click at [978, 391] on button "Add new" at bounding box center [989, 393] width 475 height 32
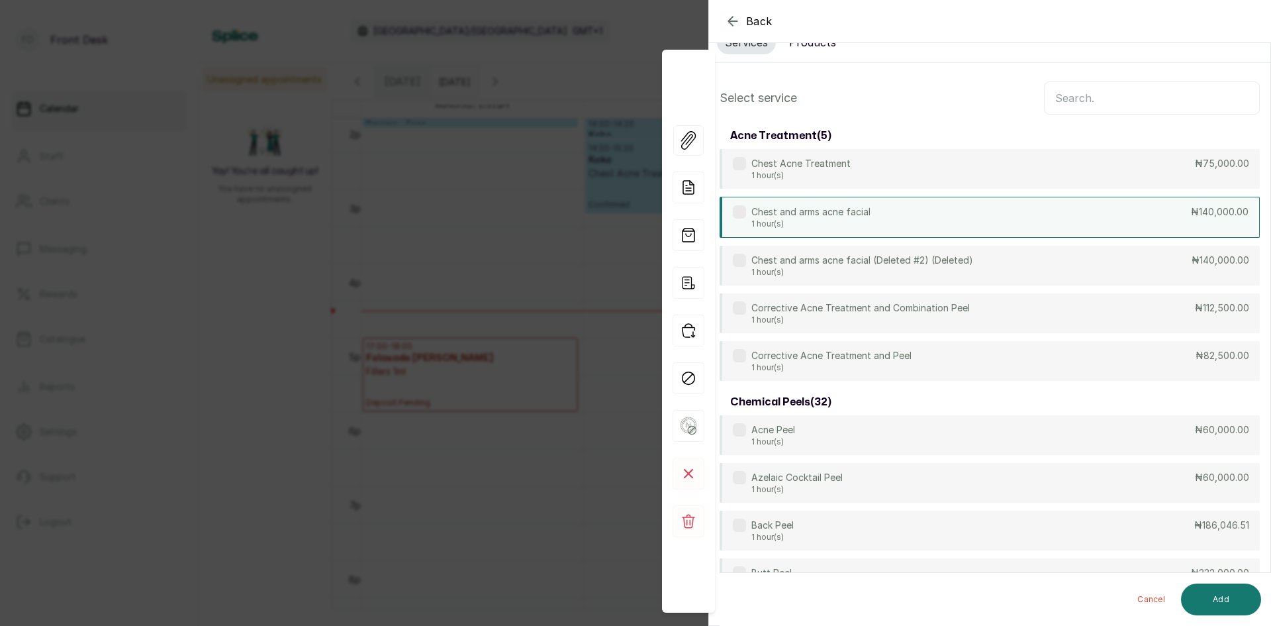
scroll to position [0, 0]
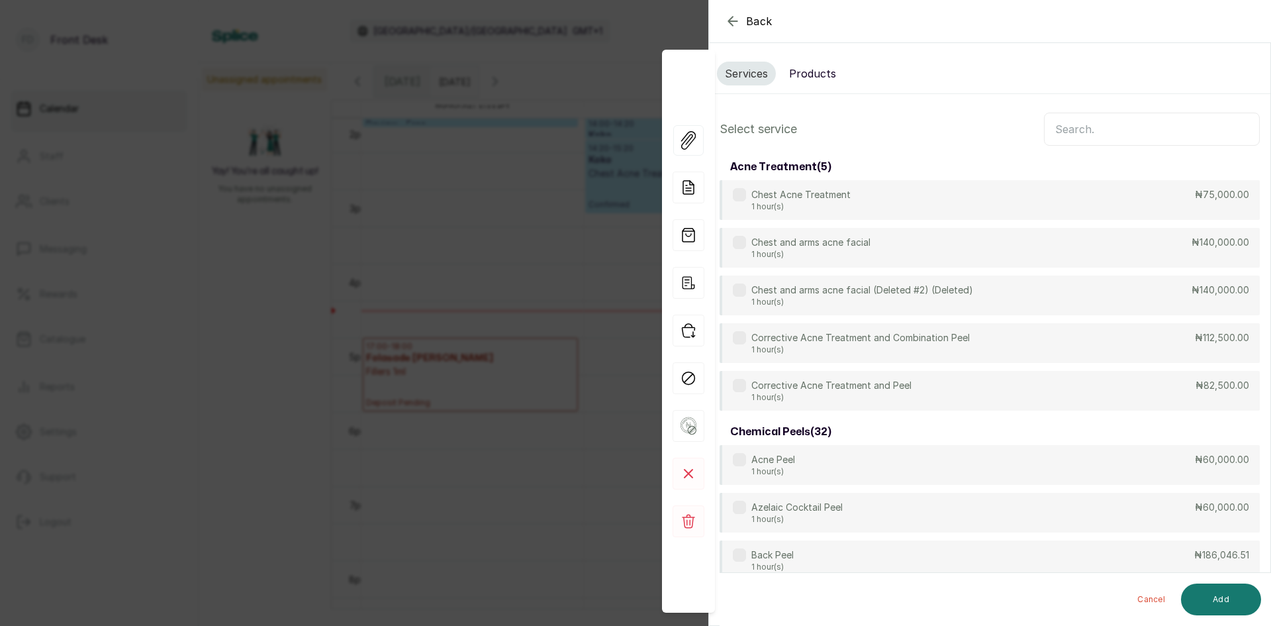
click at [1082, 138] on input "text" at bounding box center [1152, 129] width 216 height 33
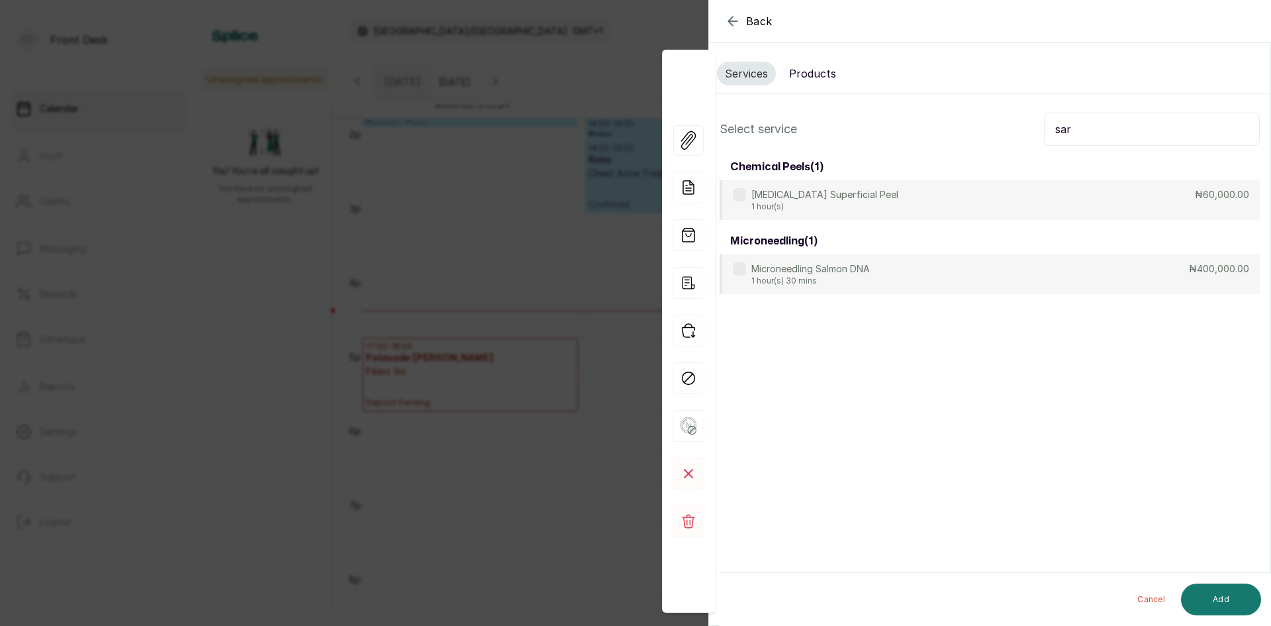
type input "[PERSON_NAME]"
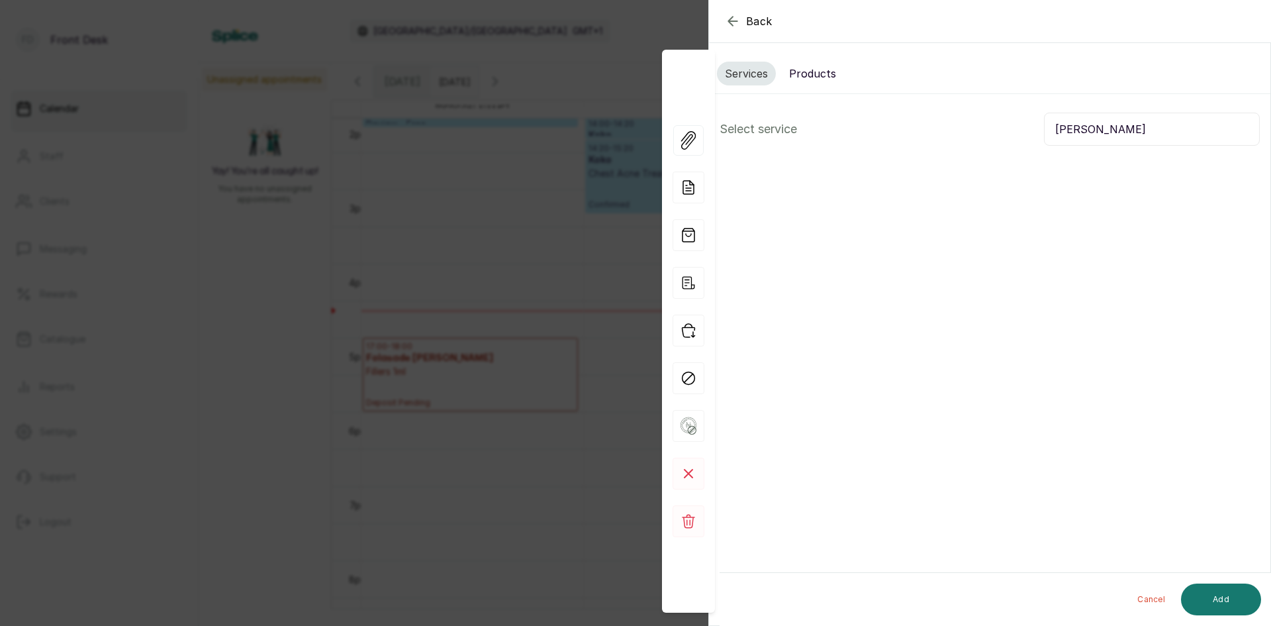
click at [1078, 132] on input "[PERSON_NAME]" at bounding box center [1152, 129] width 216 height 33
drag, startPoint x: 1060, startPoint y: 136, endPoint x: 1037, endPoint y: 124, distance: 25.5
click at [1059, 136] on input "[PERSON_NAME]" at bounding box center [1152, 129] width 216 height 33
drag, startPoint x: 1047, startPoint y: 130, endPoint x: 1088, endPoint y: 136, distance: 40.7
click at [1088, 136] on input "[PERSON_NAME]" at bounding box center [1152, 129] width 216 height 33
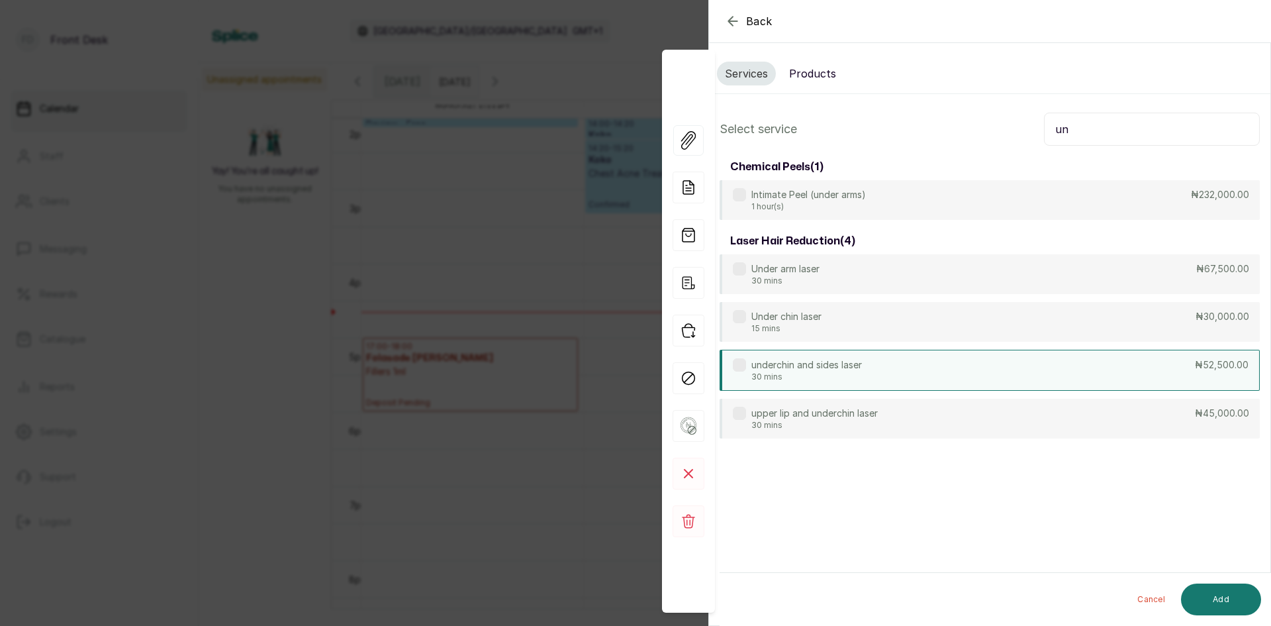
type input "u"
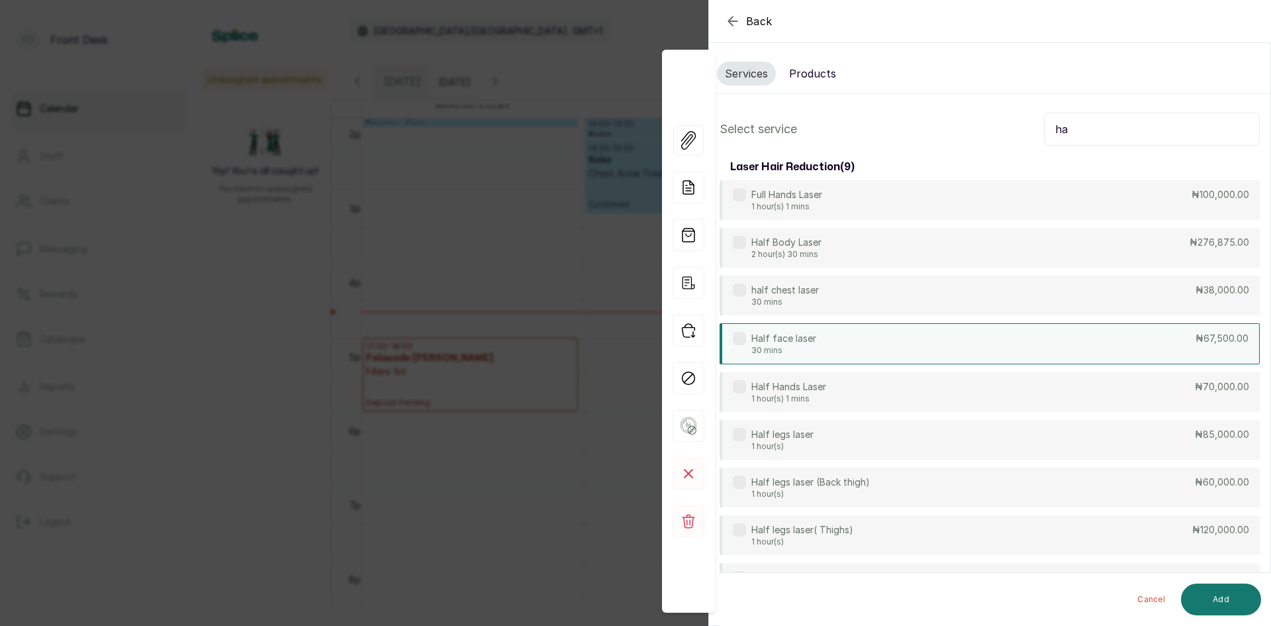
type input "ha"
click at [809, 352] on p "30 mins" at bounding box center [783, 350] width 65 height 11
click at [1223, 602] on button "Add" at bounding box center [1221, 599] width 80 height 32
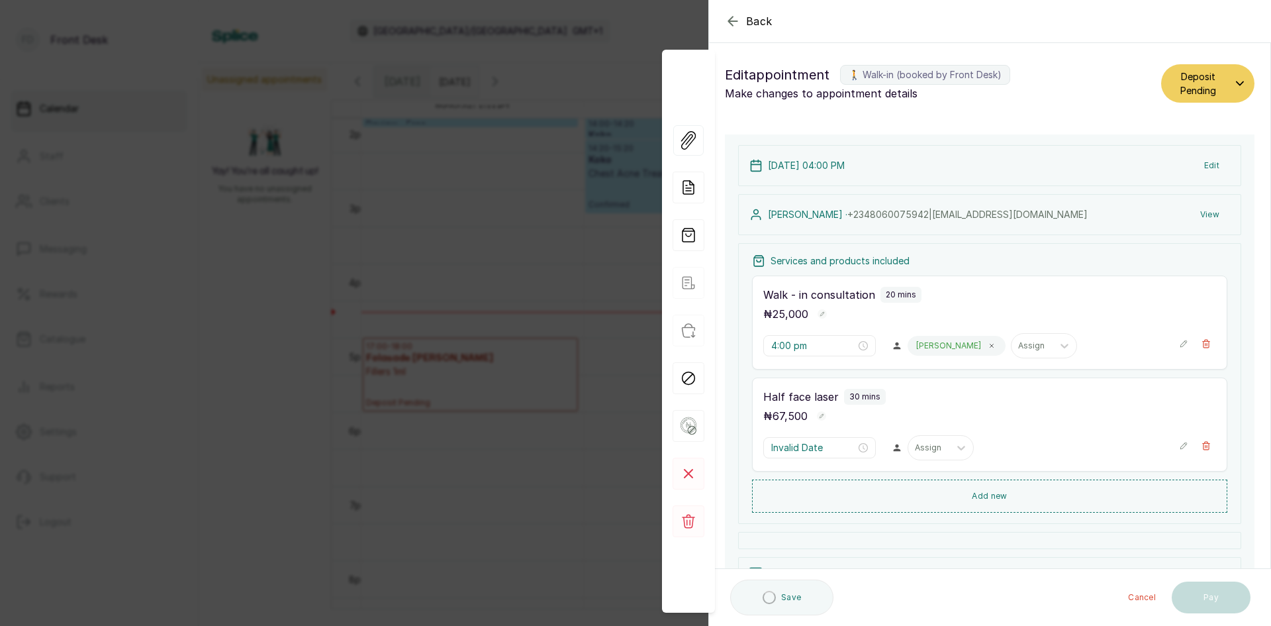
type input "4:20 pm"
click at [1196, 350] on button "Show no-show/cancelled" at bounding box center [1206, 344] width 20 height 20
type input "4:20 pm"
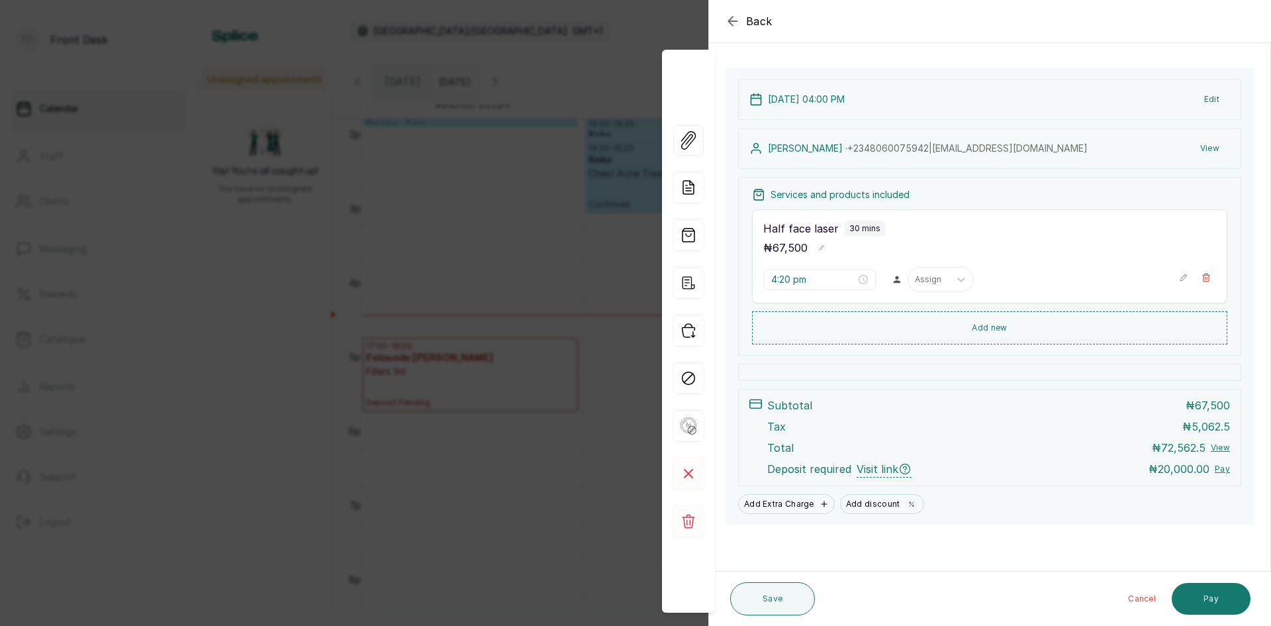
scroll to position [66, 0]
click at [769, 602] on button "Save" at bounding box center [772, 598] width 85 height 33
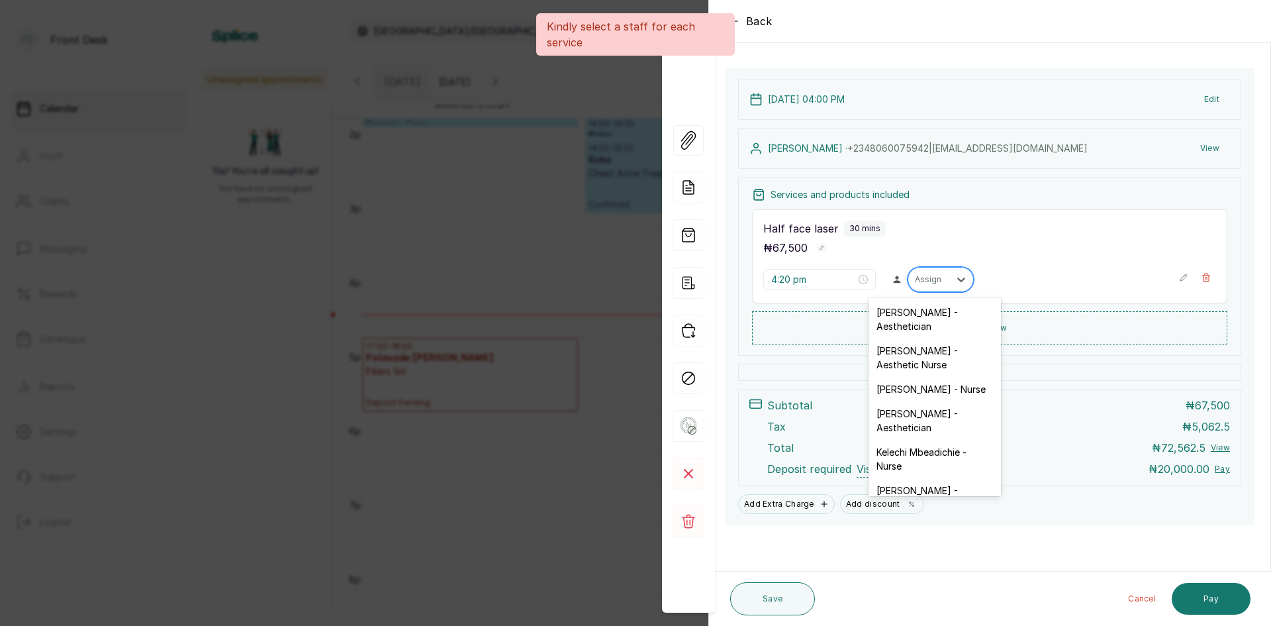
click at [940, 283] on div "Assign" at bounding box center [928, 279] width 41 height 17
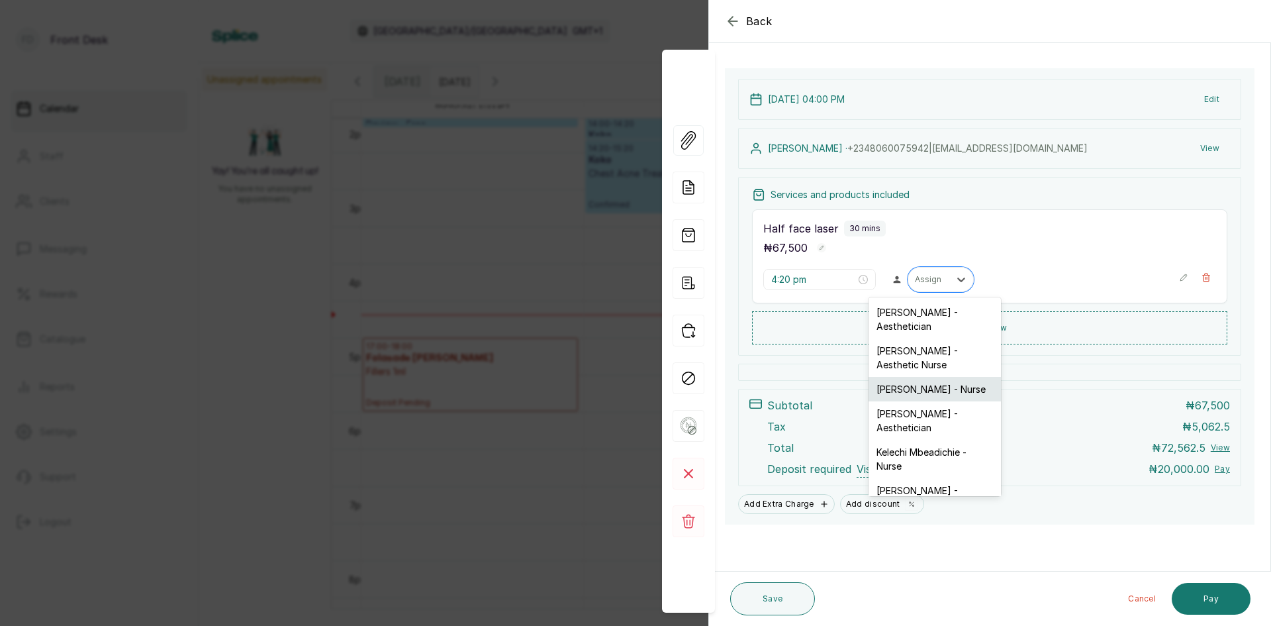
click at [923, 392] on div "[PERSON_NAME] - Nurse" at bounding box center [935, 389] width 132 height 24
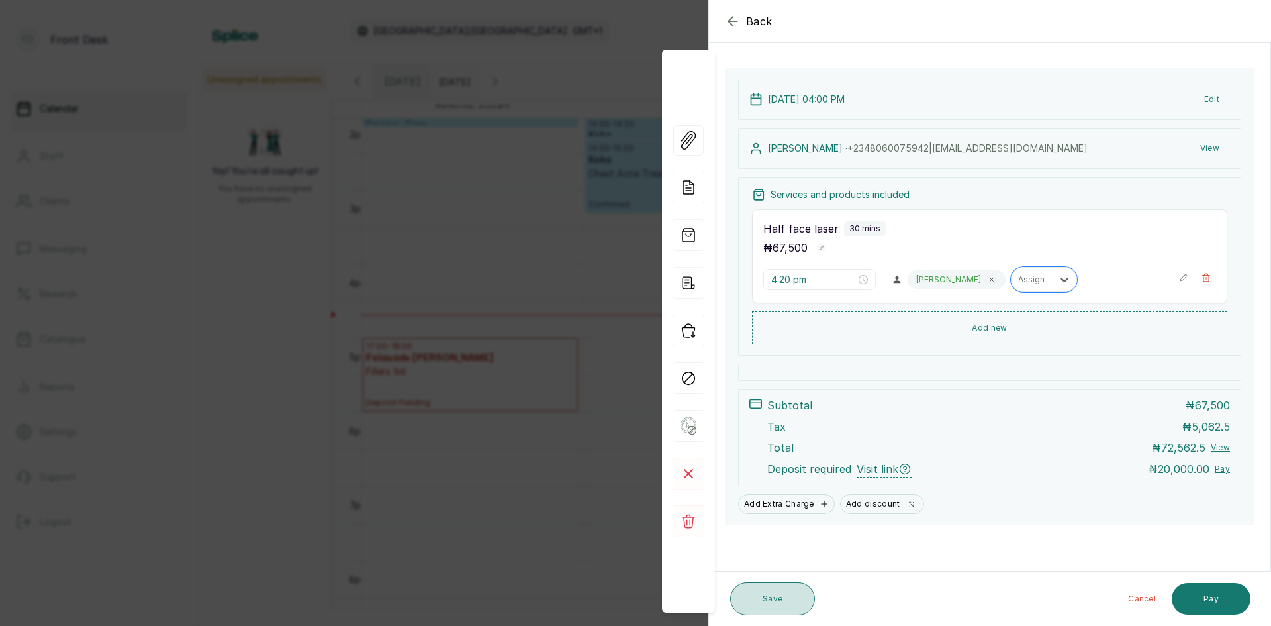
click at [800, 598] on button "Save" at bounding box center [772, 598] width 85 height 33
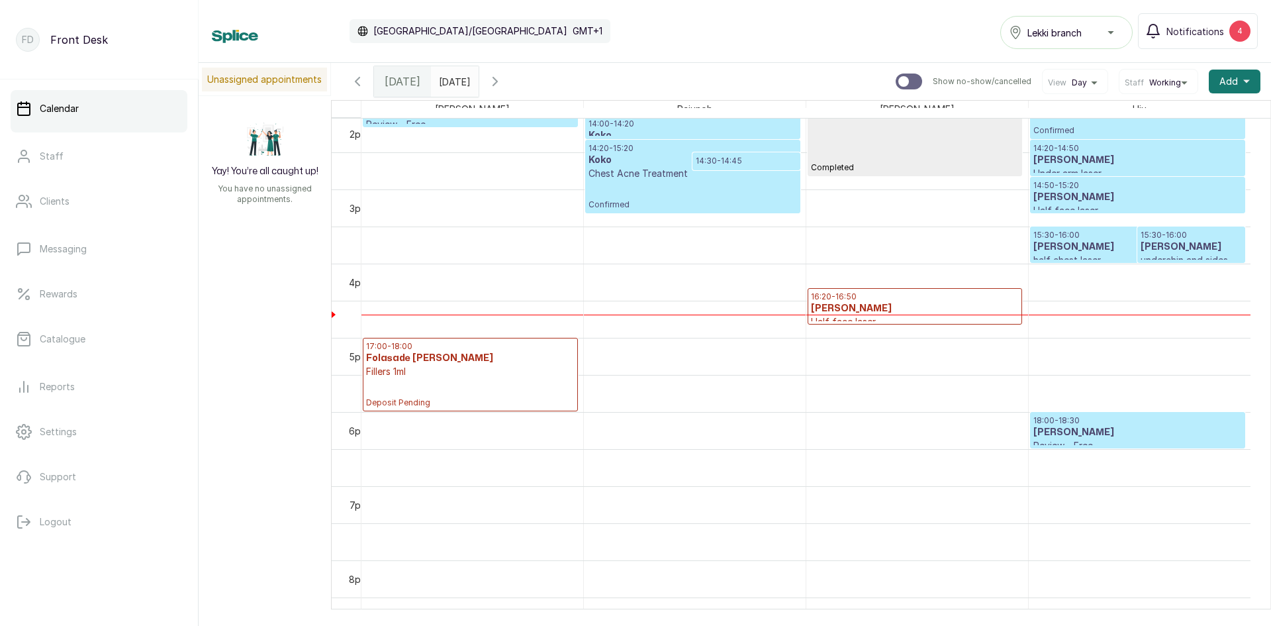
click at [990, 308] on h3 "[PERSON_NAME]" at bounding box center [915, 308] width 208 height 13
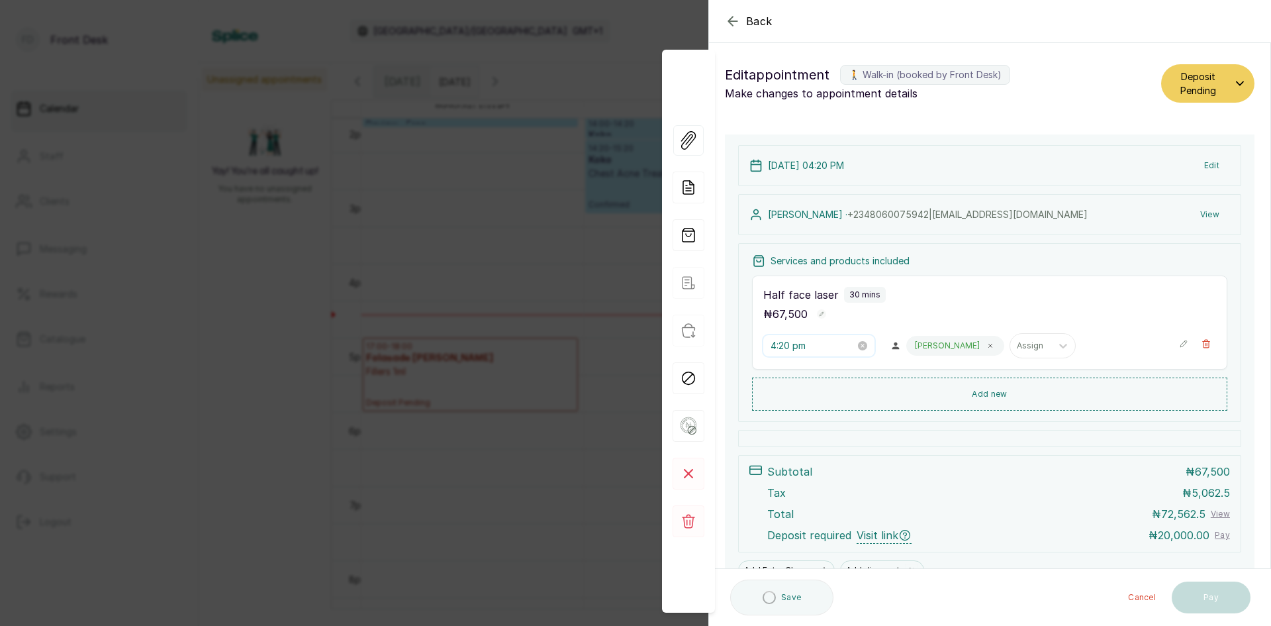
click at [815, 345] on input "4:20 pm" at bounding box center [813, 345] width 85 height 15
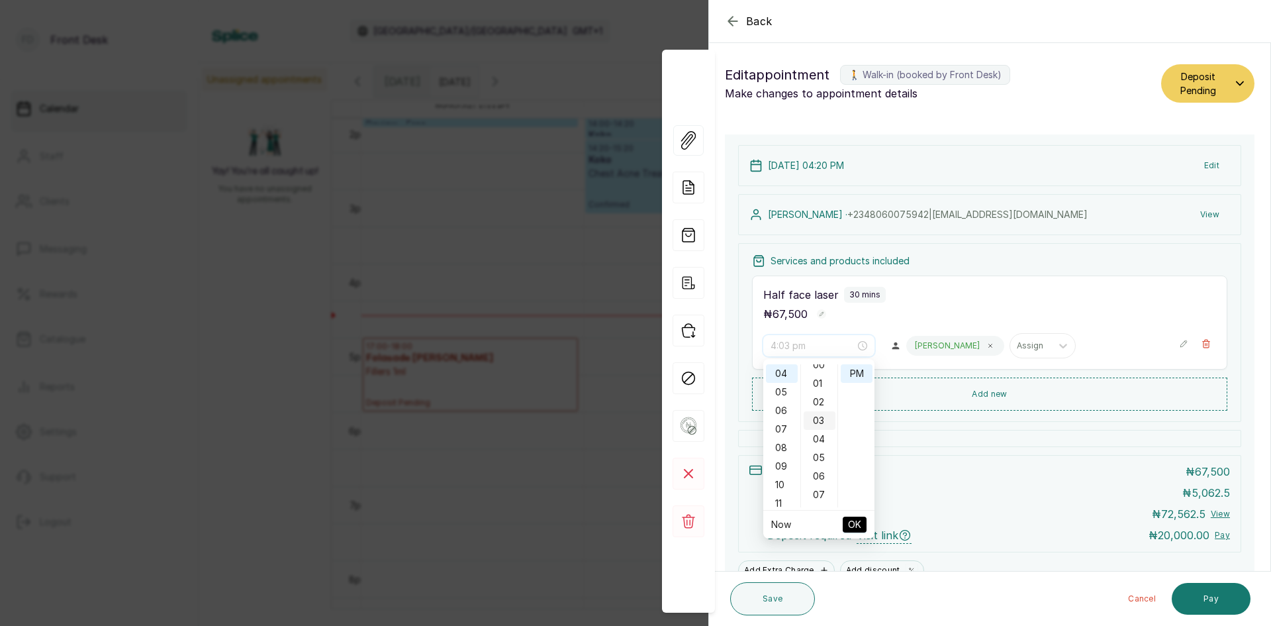
scroll to position [0, 0]
click at [822, 377] on div "00" at bounding box center [820, 373] width 32 height 19
type input "4:00 pm"
click at [859, 525] on span "OK" at bounding box center [854, 524] width 13 height 25
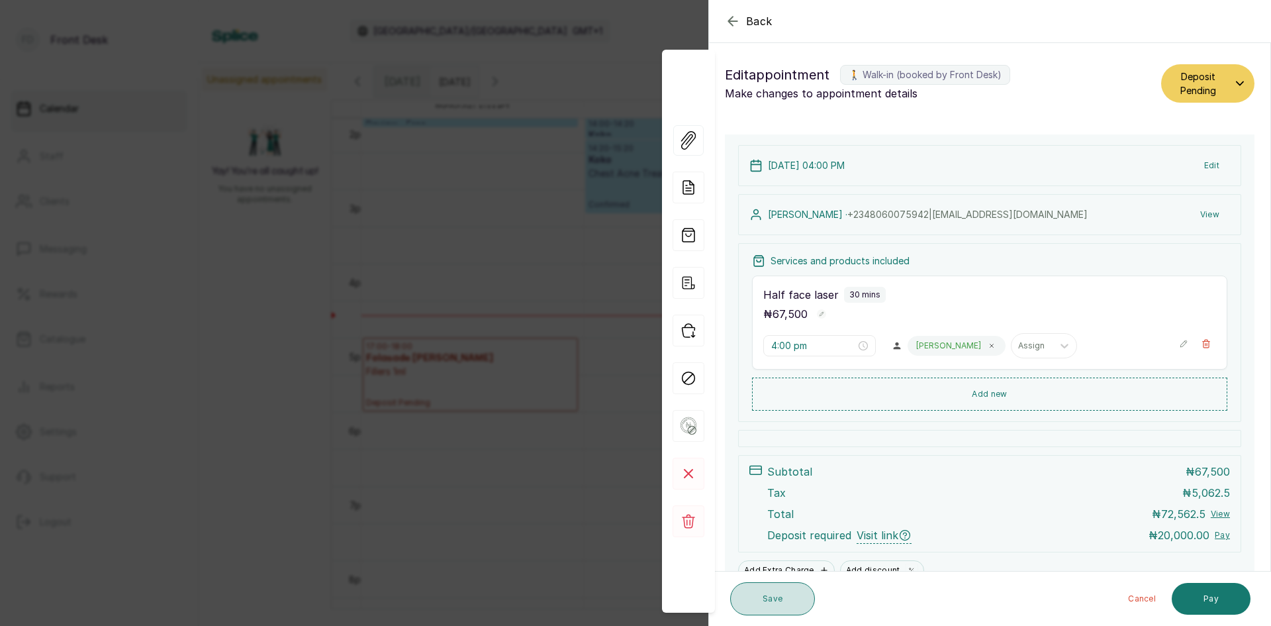
click at [796, 594] on button "Save" at bounding box center [772, 598] width 85 height 33
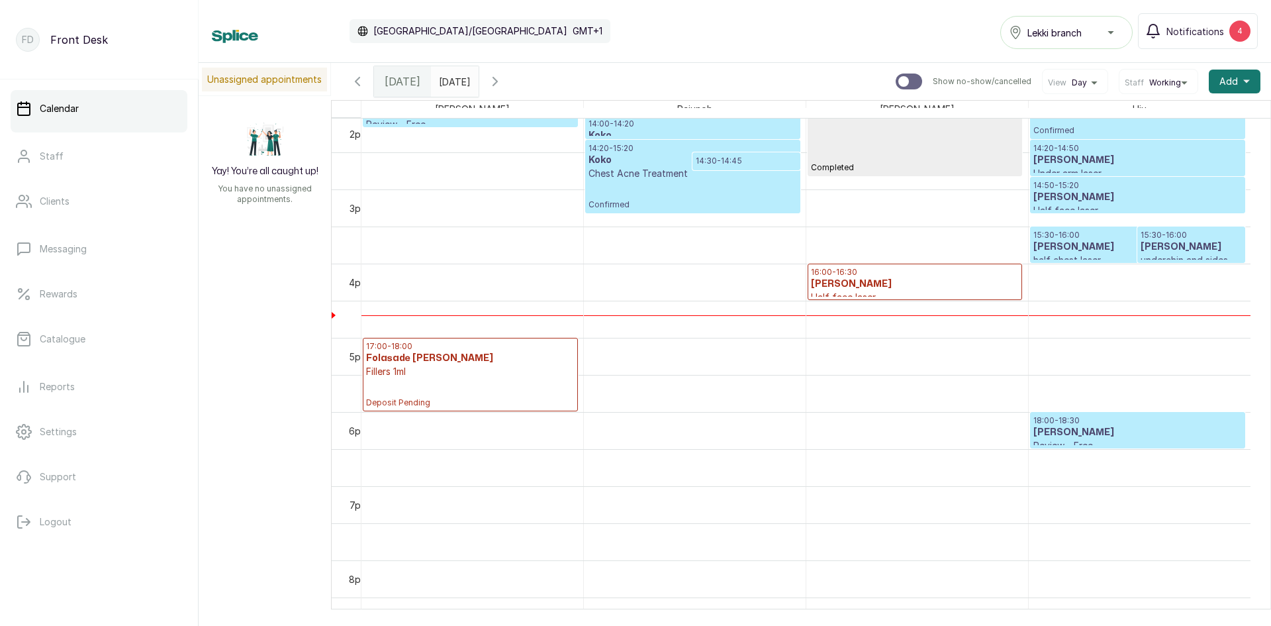
click at [474, 388] on div "17:00 - 18:00 Folasade Adelek Fillers 1ml Deposit Pending" at bounding box center [470, 374] width 209 height 67
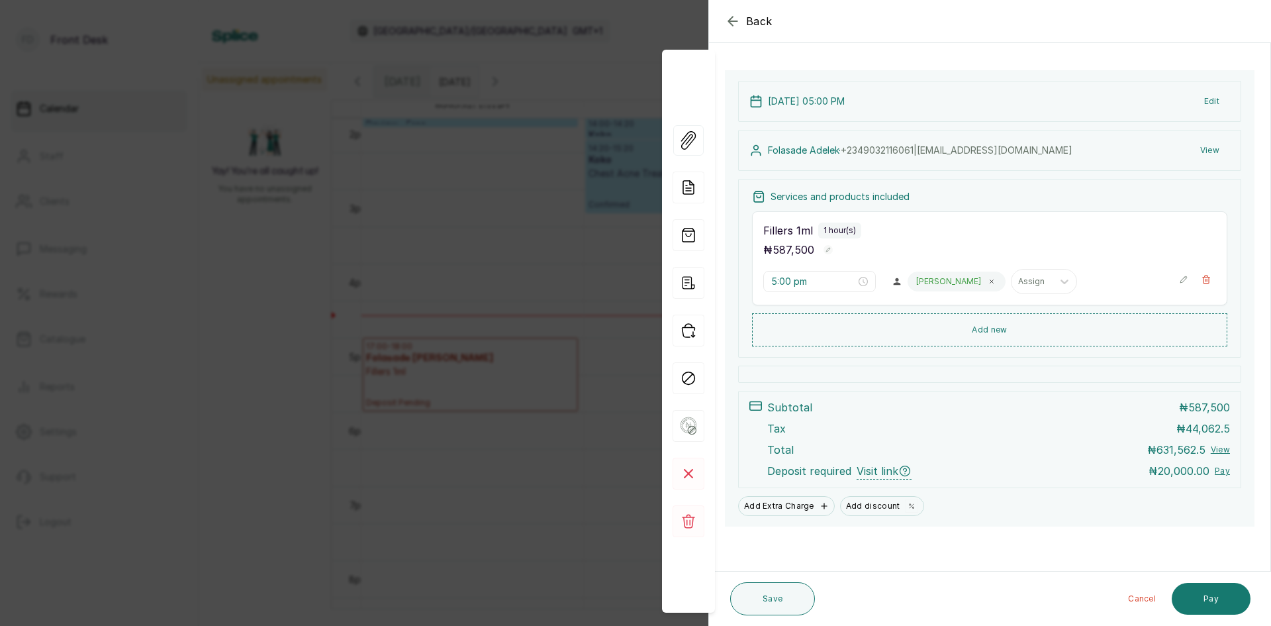
scroll to position [66, 0]
click at [493, 209] on div "Back Appointment Details Edit appointment 🚶 Walk-in (booked by Front Desk) Make…" at bounding box center [635, 313] width 1271 height 626
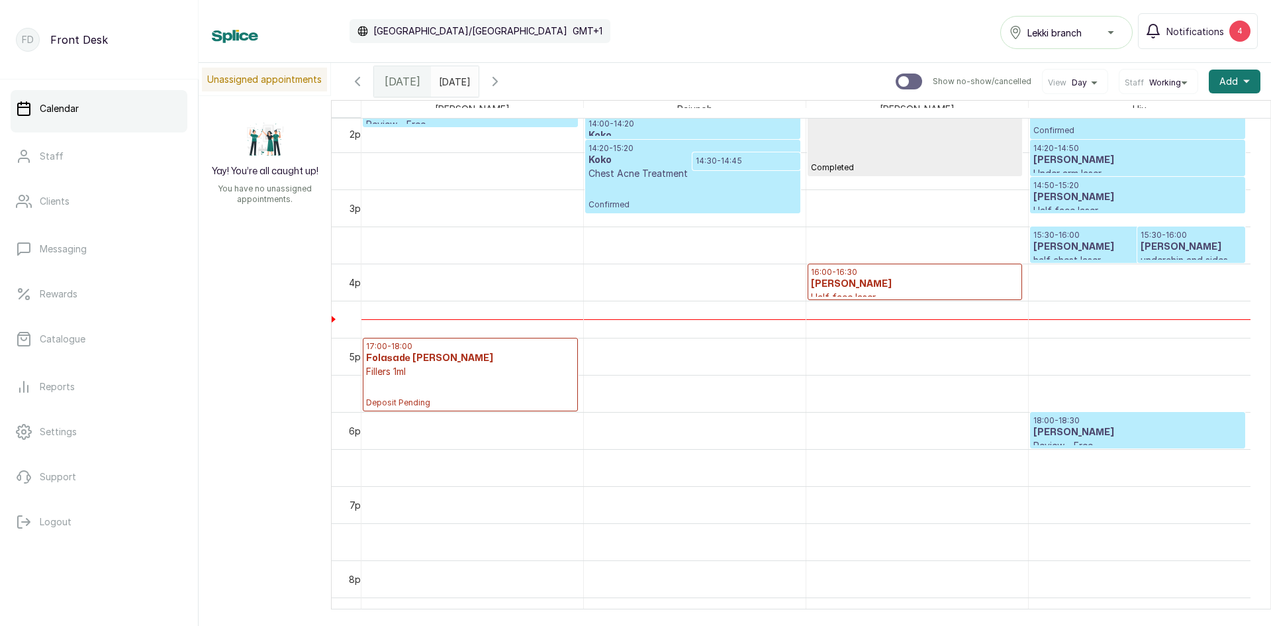
click at [1116, 235] on p "15:30 - 16:00" at bounding box center [1137, 235] width 209 height 11
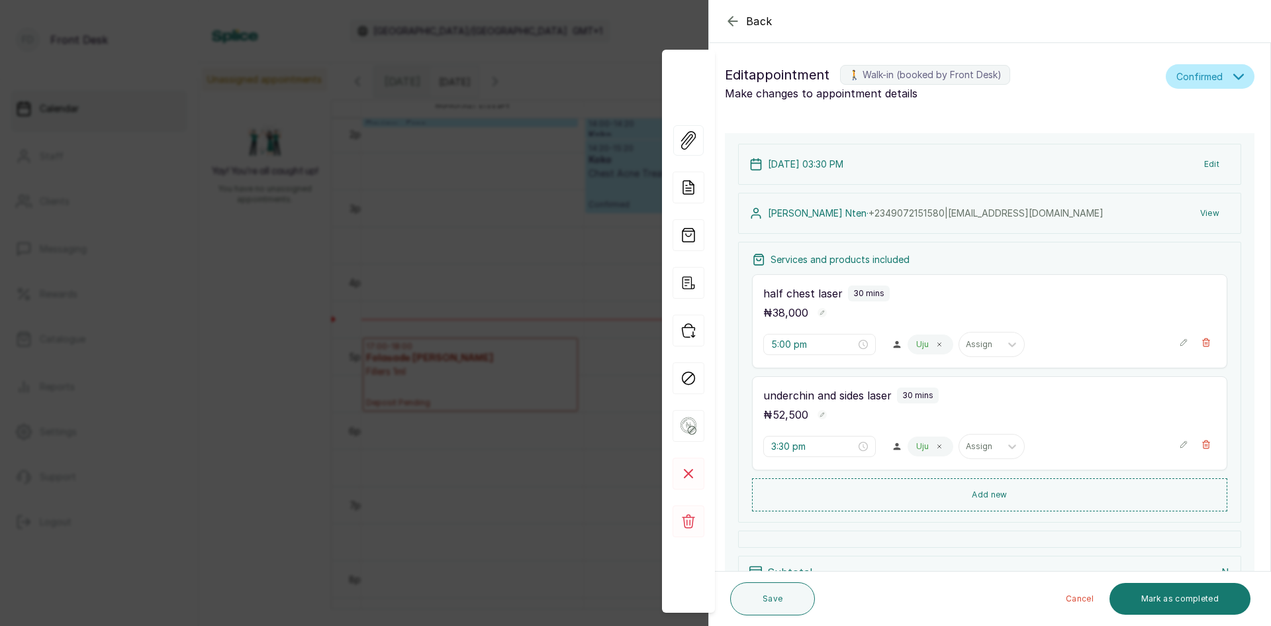
type input "3:30 pm"
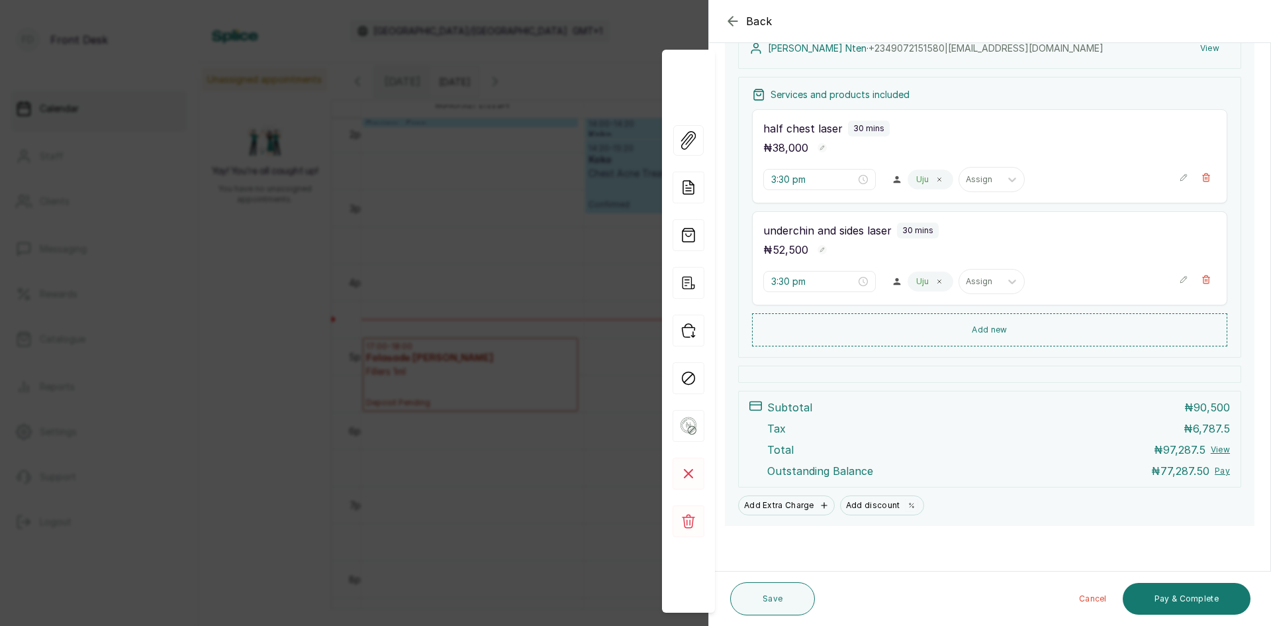
scroll to position [219, 0]
click at [427, 344] on div "Back Appointment Details Edit appointment 🚶 Walk-in (booked by Front Desk) Make…" at bounding box center [635, 313] width 1271 height 626
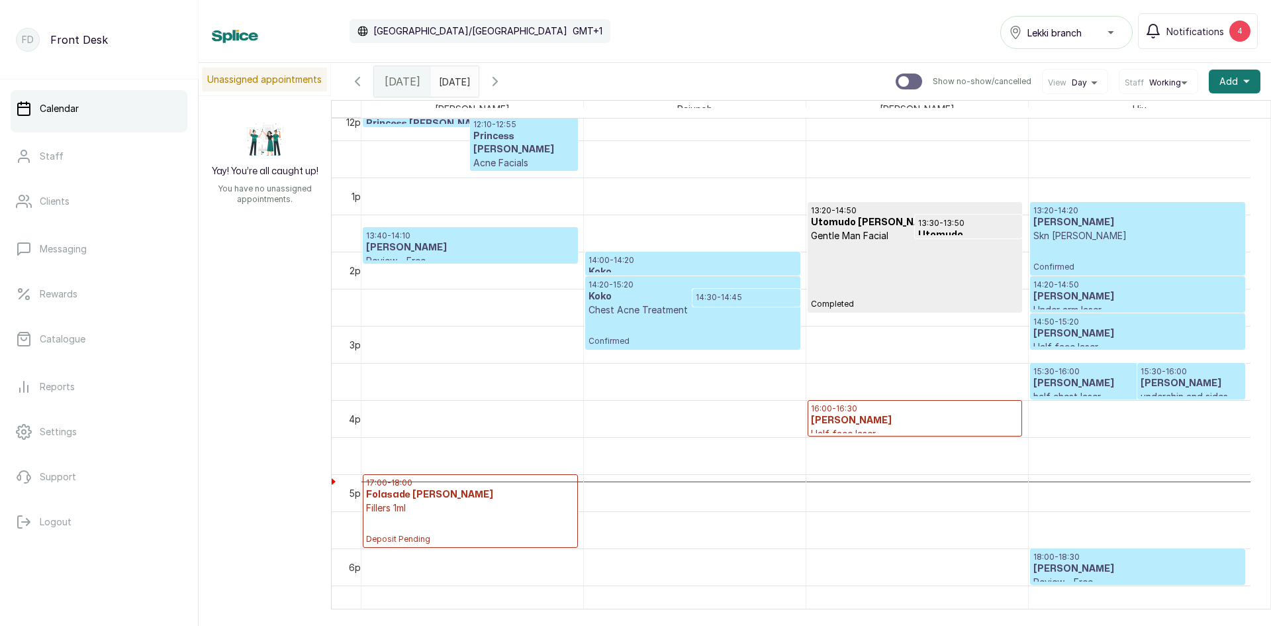
scroll to position [843, 0]
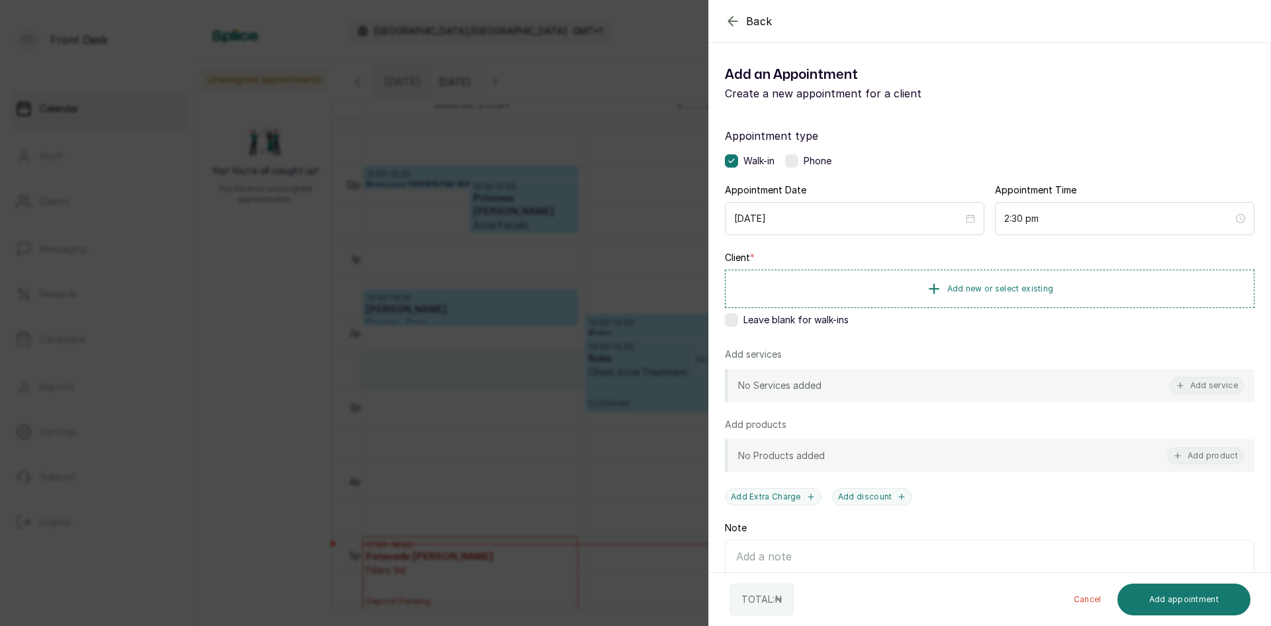
click at [318, 310] on div "Back Add Appointment Add an Appointment Create a new appointment for a client A…" at bounding box center [635, 313] width 1271 height 626
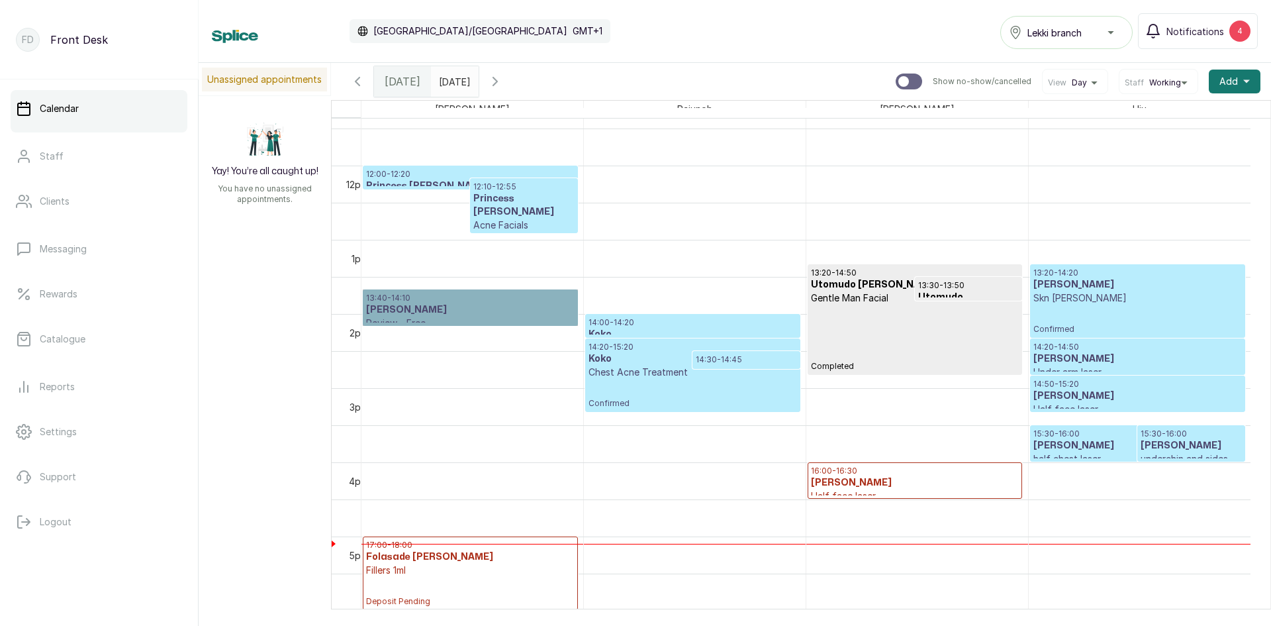
click at [411, 314] on link "13:40 - 14:10 [PERSON_NAME] Review - Free Confirmed" at bounding box center [470, 307] width 215 height 36
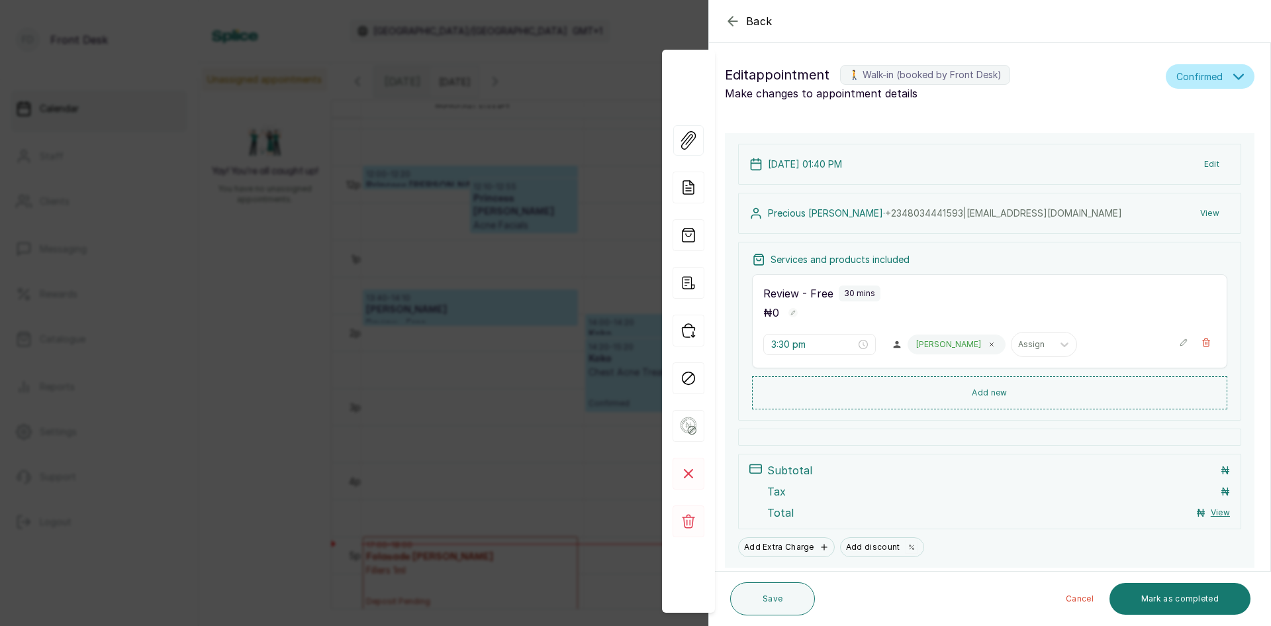
type input "1:40 pm"
click at [320, 324] on div "Back Appointment Details Edit appointment 🚶 Walk-in (booked by Front Desk) Make…" at bounding box center [635, 313] width 1271 height 626
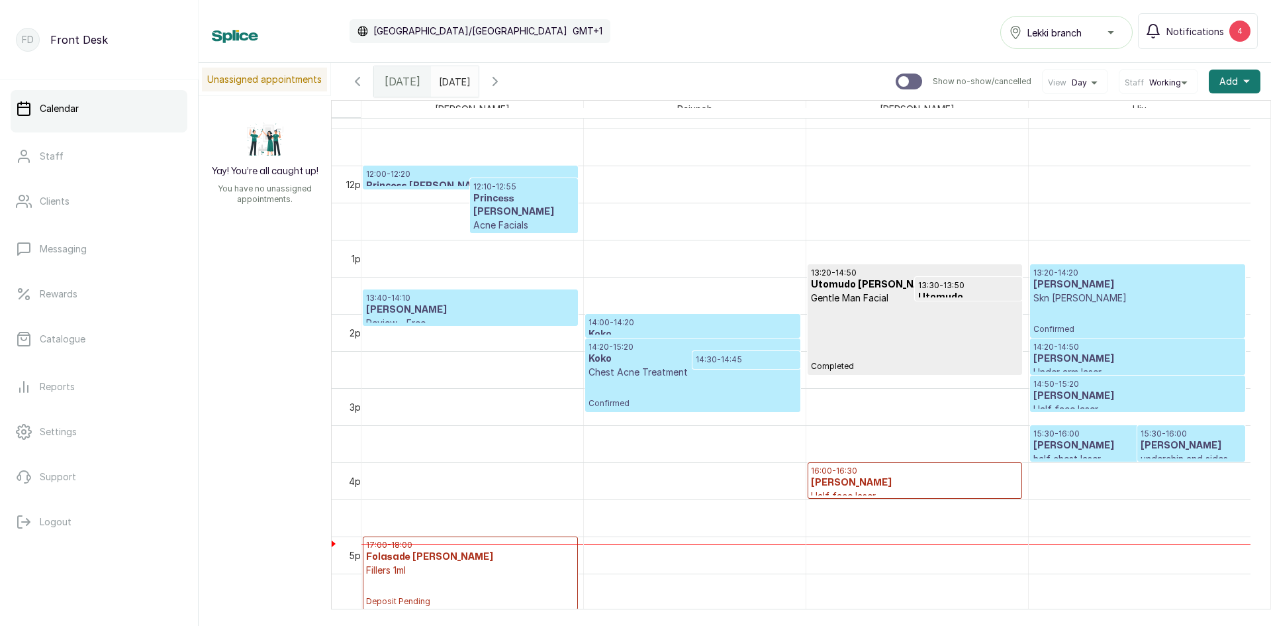
click at [290, 324] on div "Unassigned appointments Yay! You’re all caught up! You have no unassigned appoi…" at bounding box center [735, 336] width 1073 height 546
click at [416, 307] on h3 "[PERSON_NAME]" at bounding box center [470, 309] width 209 height 13
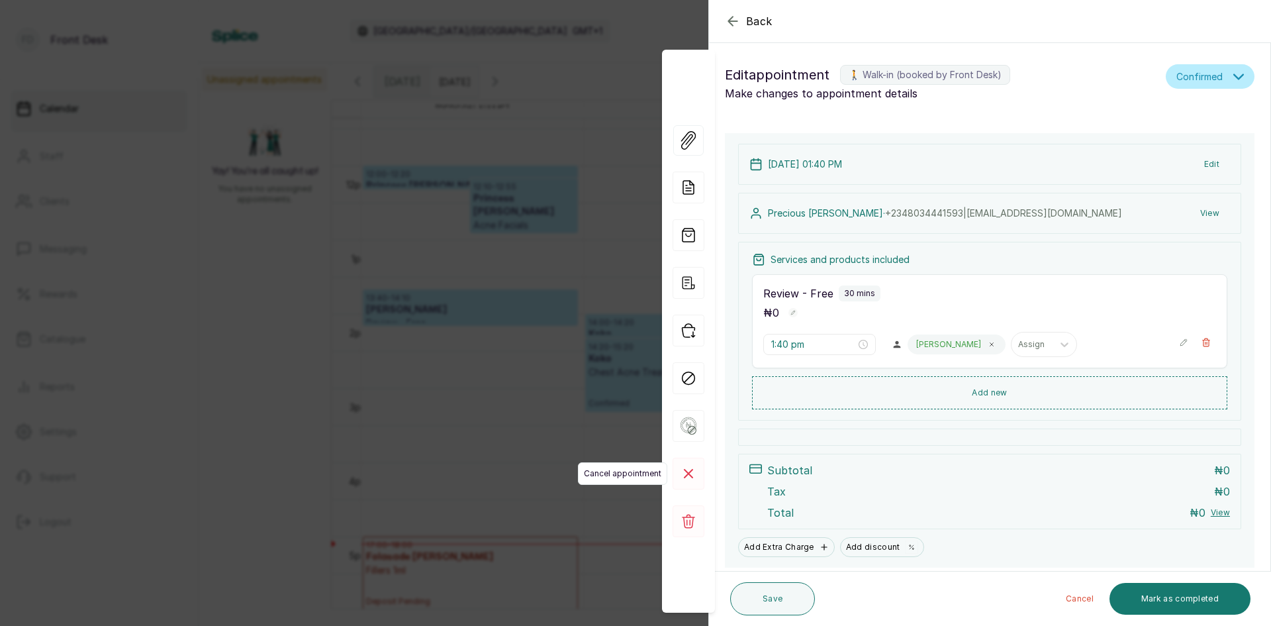
click at [691, 481] on rect at bounding box center [689, 473] width 32 height 32
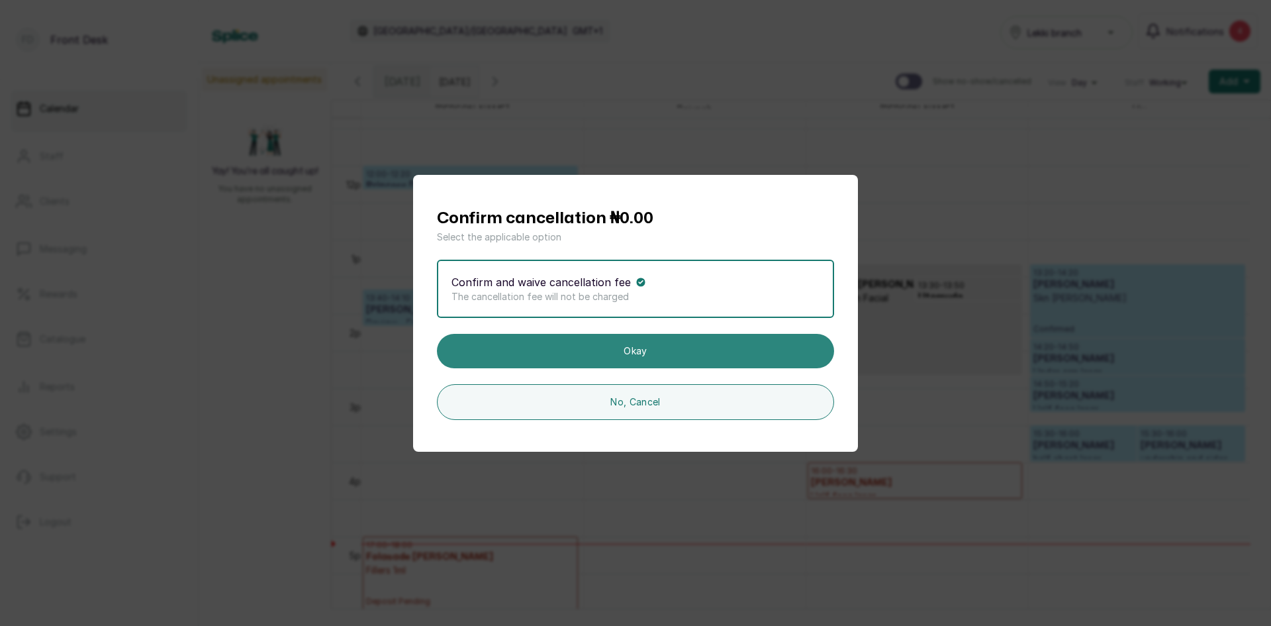
click at [672, 358] on button "Okay" at bounding box center [635, 351] width 397 height 34
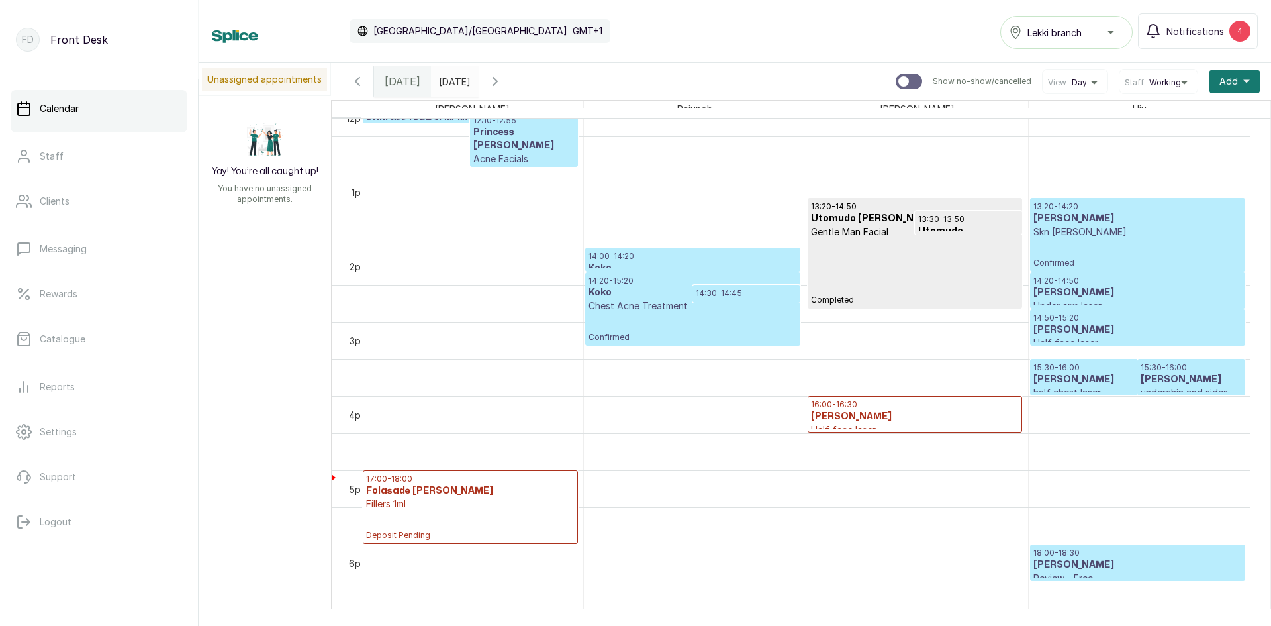
scroll to position [975, 0]
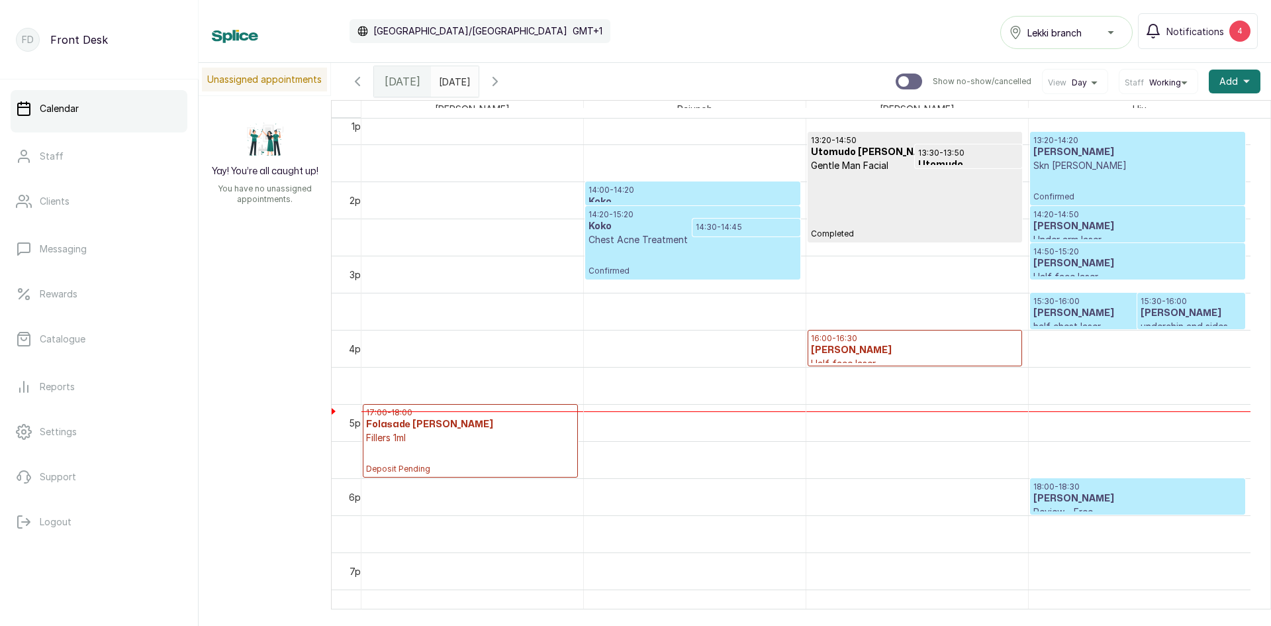
click at [1133, 311] on h3 "[PERSON_NAME]" at bounding box center [1137, 313] width 209 height 13
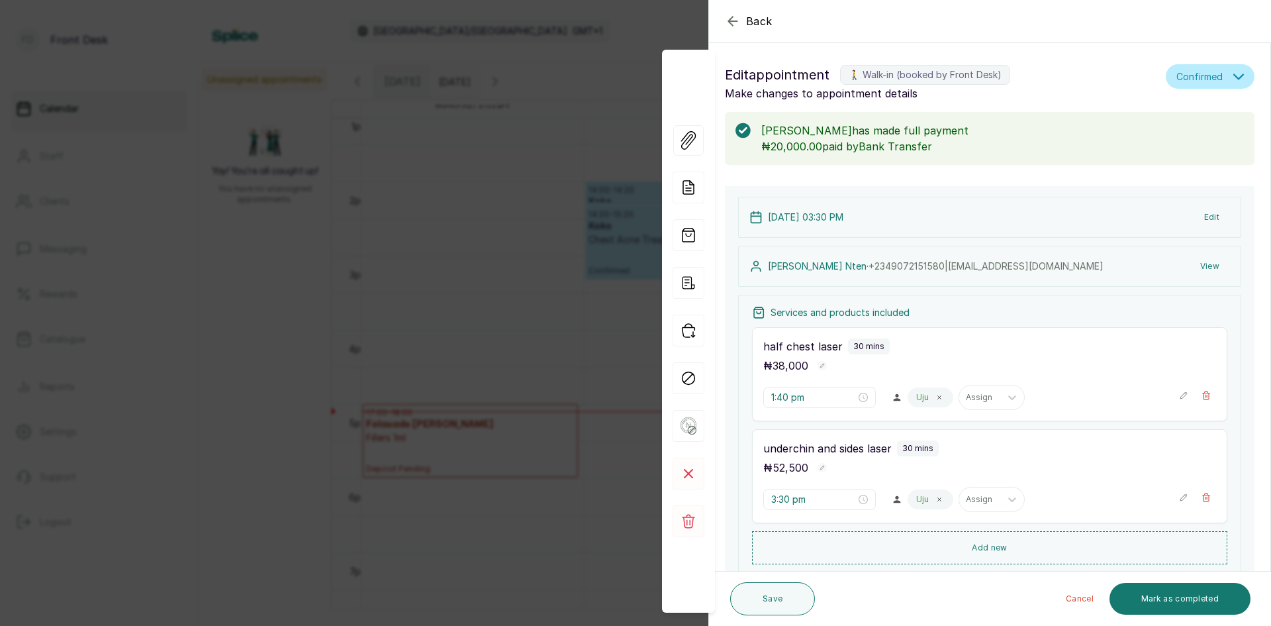
type input "3:30 pm"
click at [337, 146] on div "Back Appointment Details Edit appointment 🚶 Walk-in (booked by Front Desk) Make…" at bounding box center [635, 313] width 1271 height 626
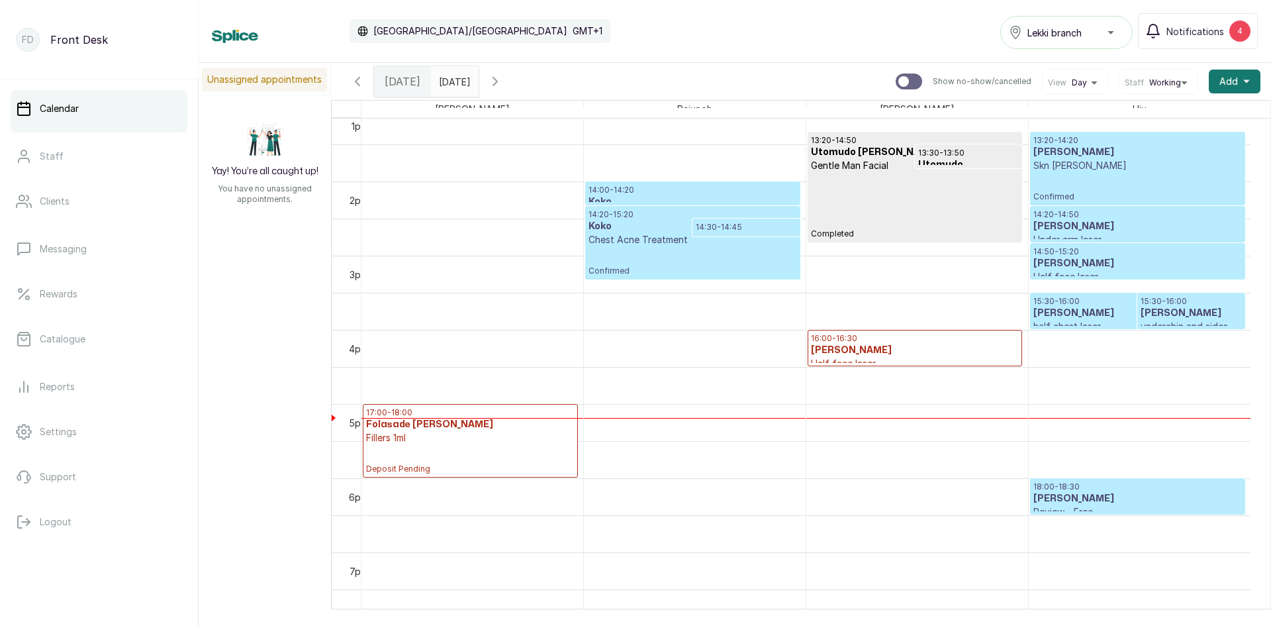
click at [517, 447] on div "17:00 - 18:00 Folasade Adelek Fillers 1ml Deposit Pending" at bounding box center [470, 440] width 209 height 67
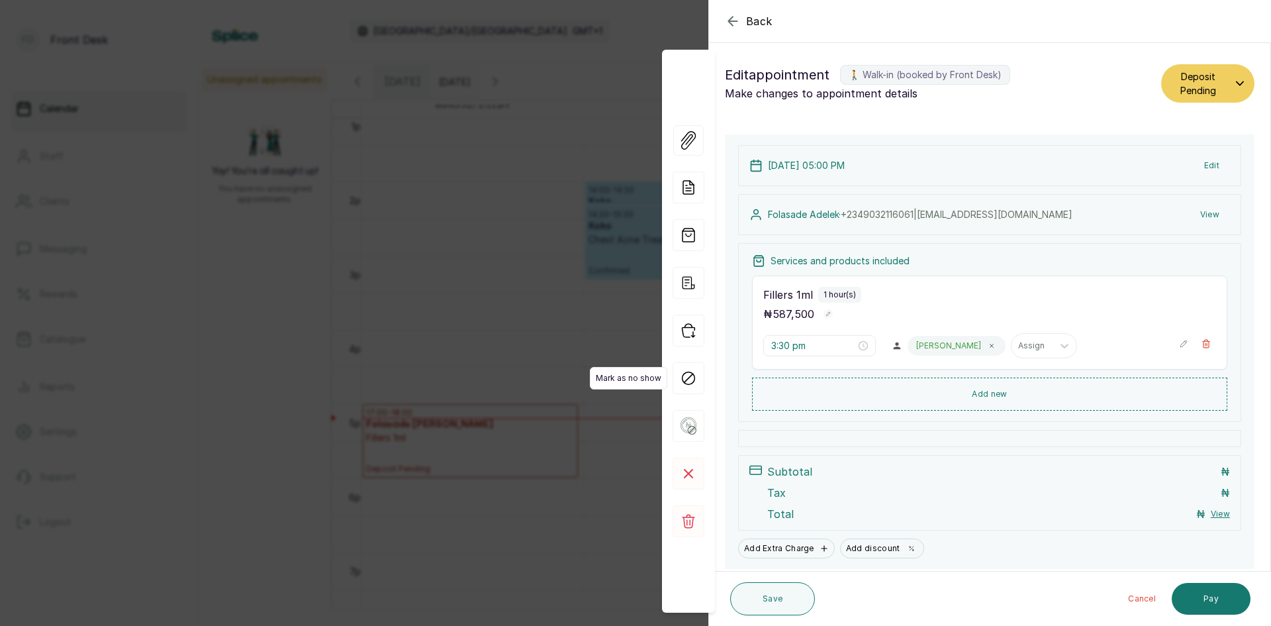
type input "5:00 pm"
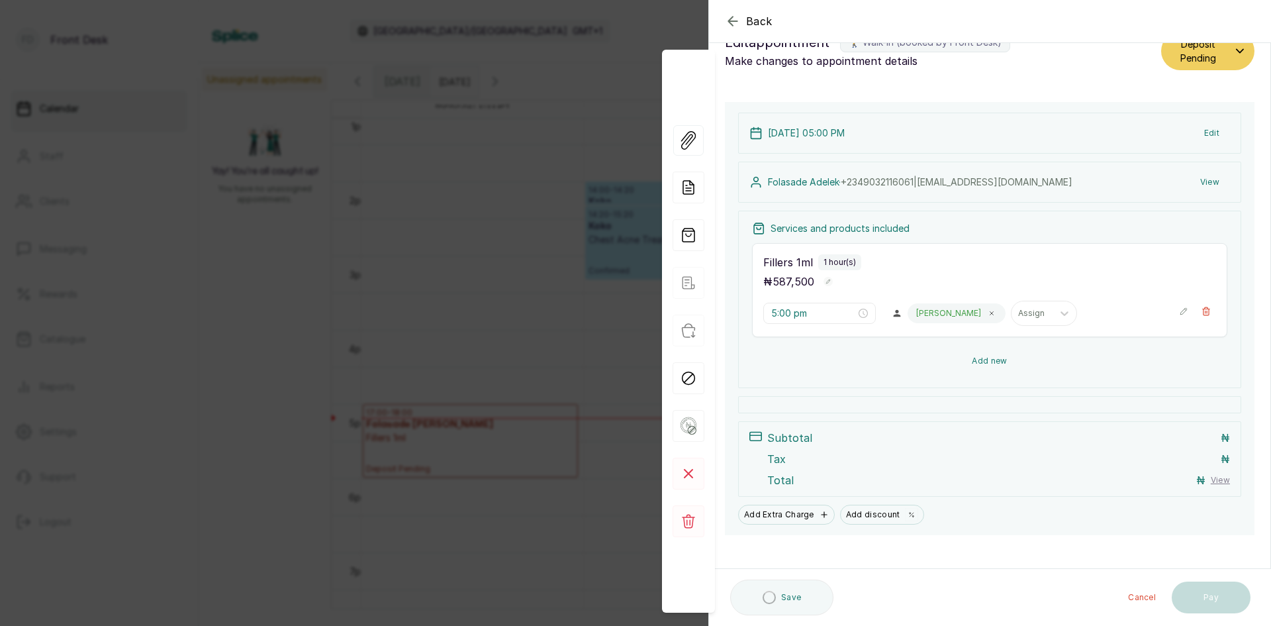
scroll to position [43, 0]
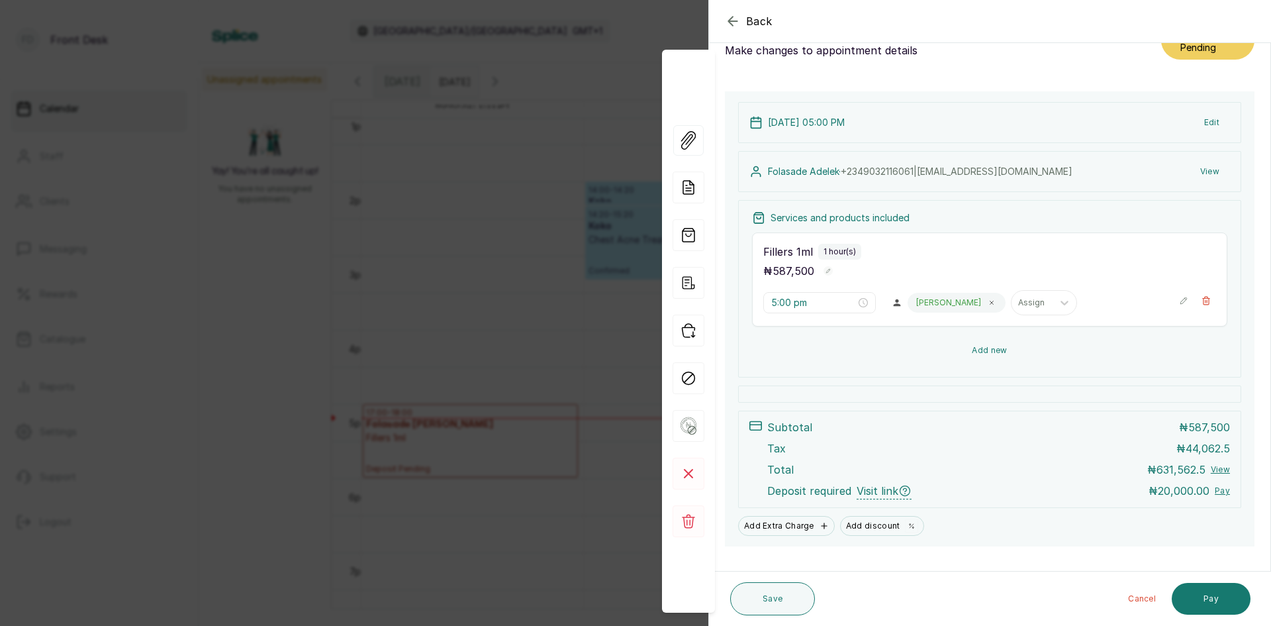
click at [986, 349] on button "Add new" at bounding box center [989, 350] width 475 height 32
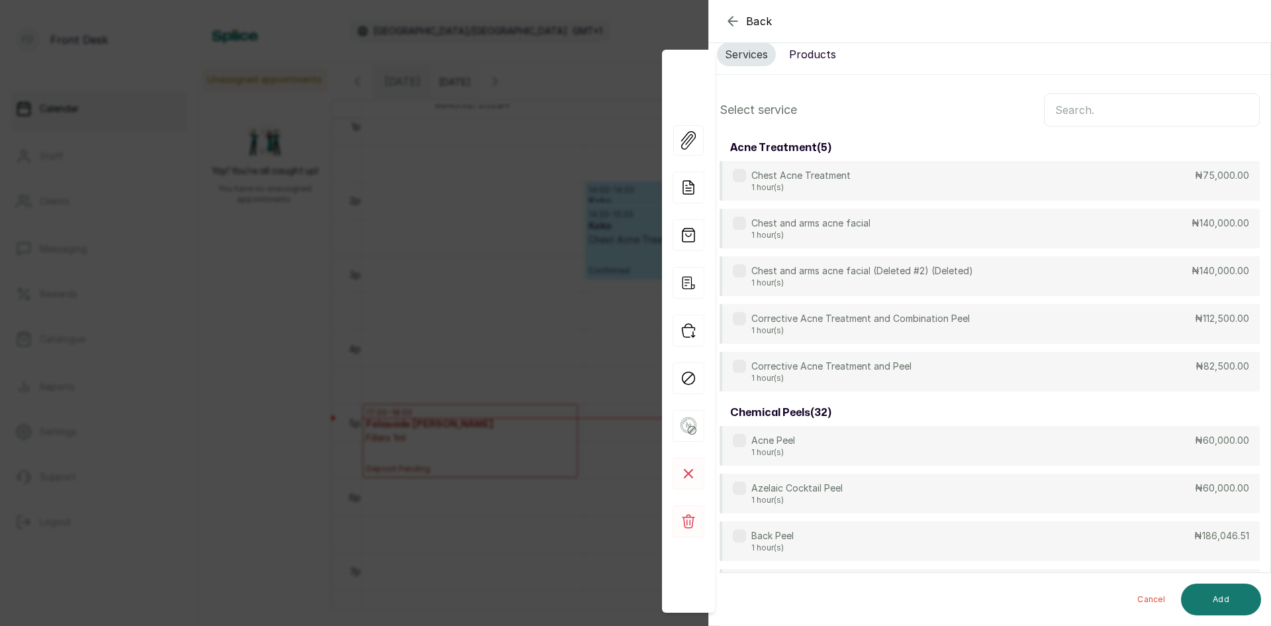
scroll to position [0, 0]
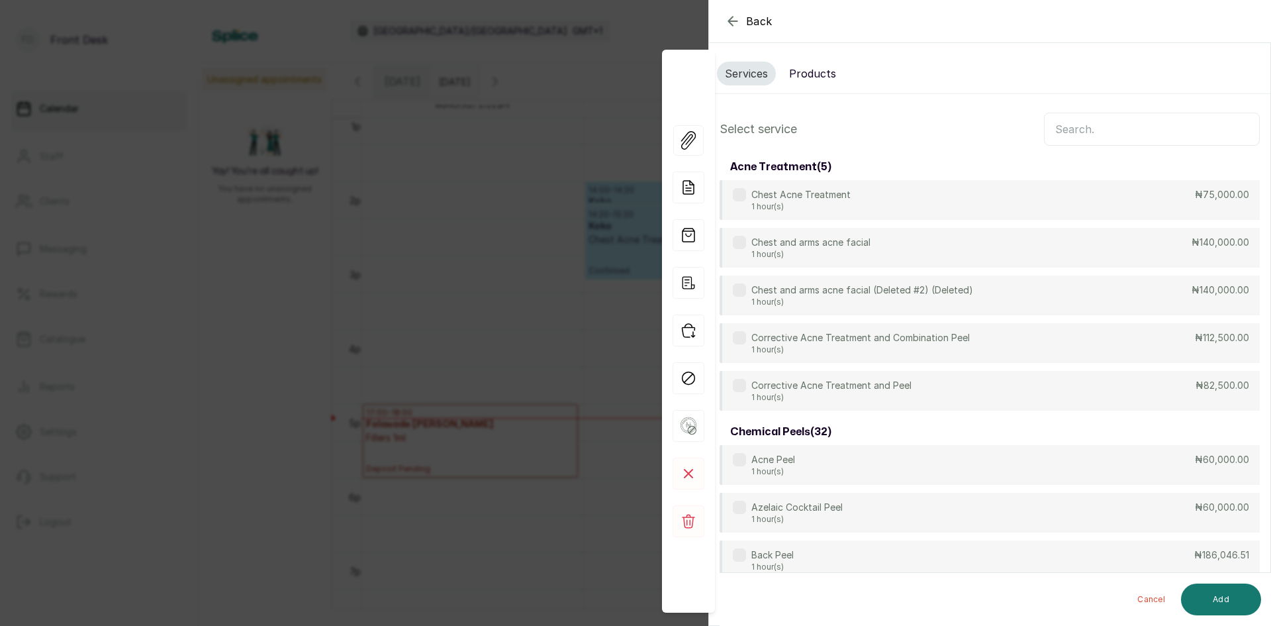
click at [1076, 129] on input "text" at bounding box center [1152, 129] width 216 height 33
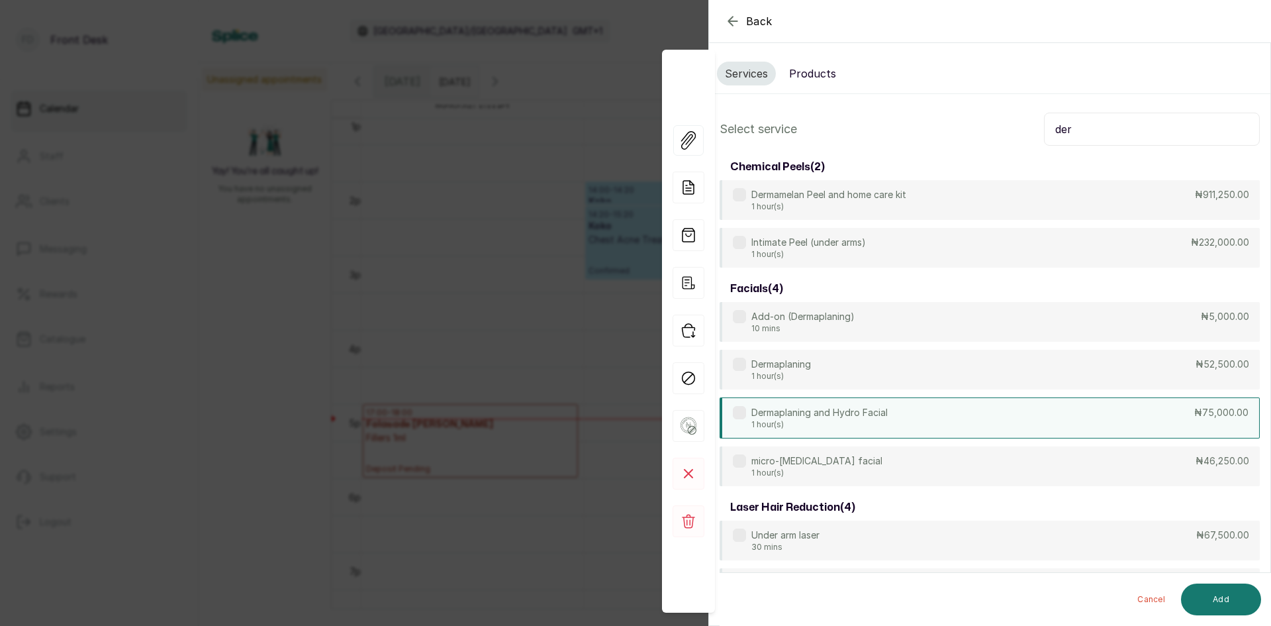
type input "der"
click at [957, 413] on div "Dermaplaning and Hydro Facial 1 hour(s) ₦75,000.00" at bounding box center [990, 417] width 540 height 41
click at [1205, 597] on button "Add" at bounding box center [1221, 599] width 80 height 32
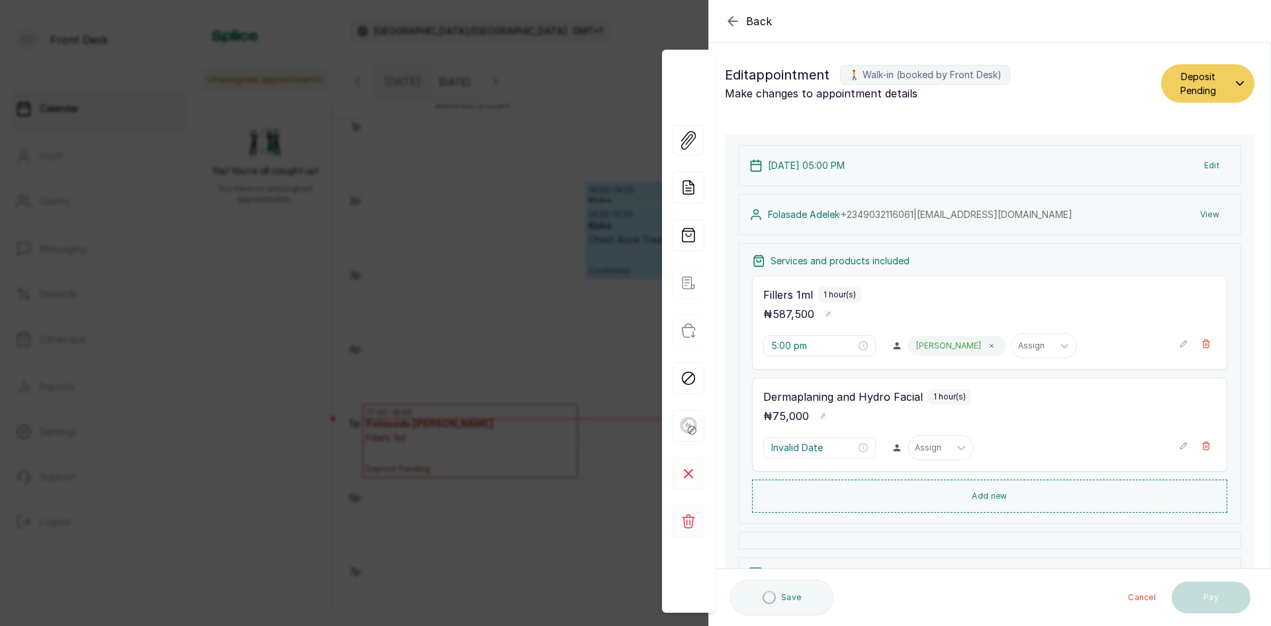
type input "6:00 pm"
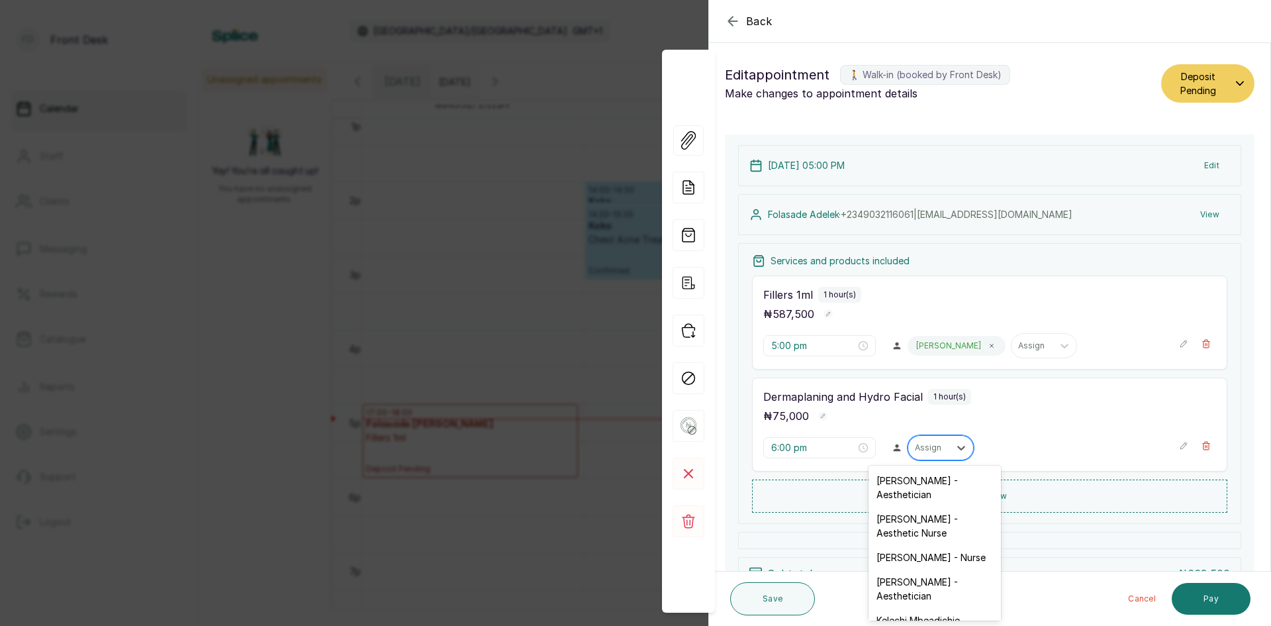
click at [941, 444] on div "Assign" at bounding box center [928, 447] width 41 height 17
click at [923, 559] on div "[PERSON_NAME] - Nurse" at bounding box center [935, 557] width 132 height 24
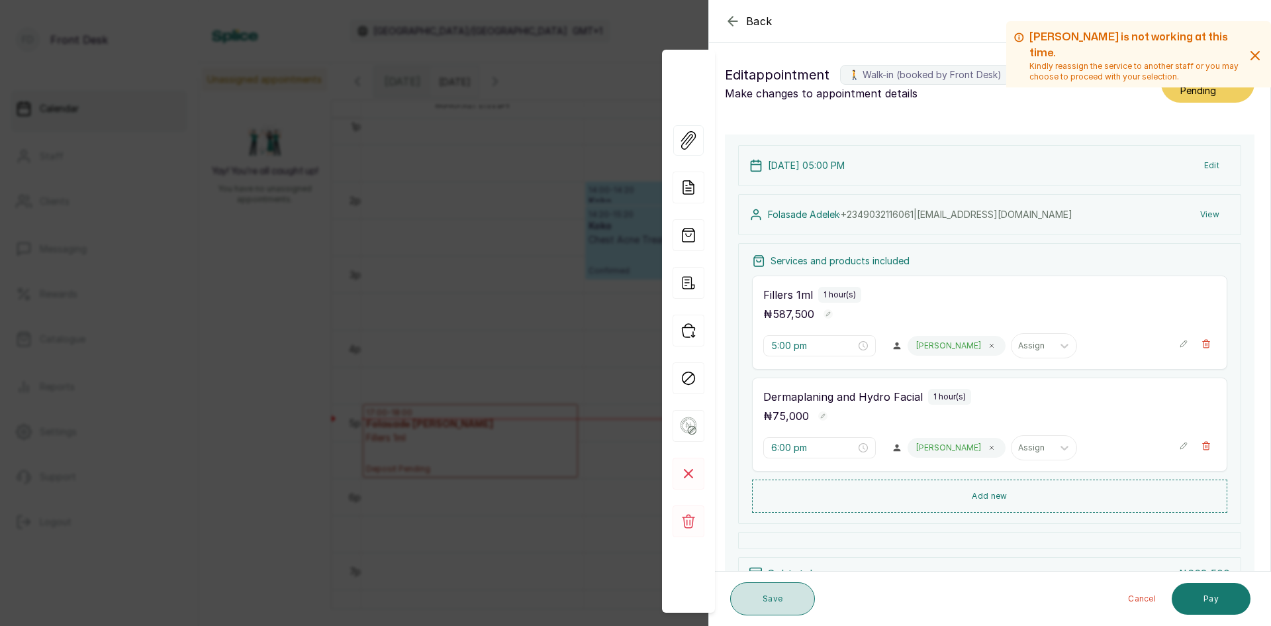
click at [794, 595] on button "Save" at bounding box center [772, 598] width 85 height 33
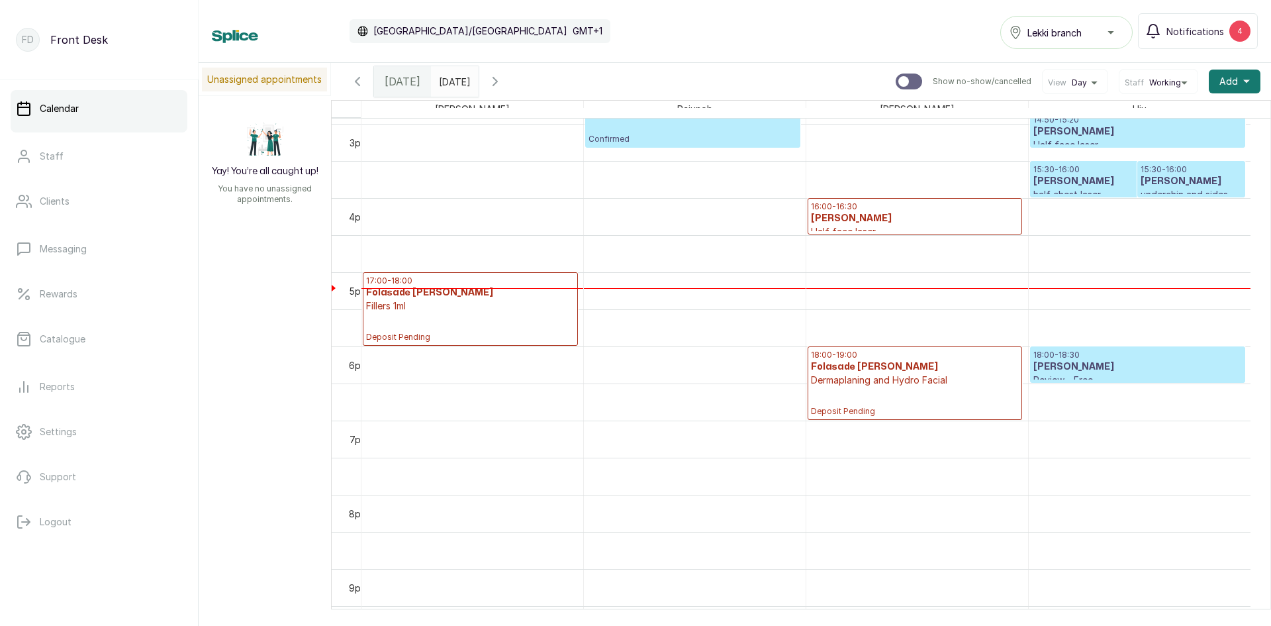
scroll to position [1108, 0]
click at [1094, 166] on p "15:30 - 16:00" at bounding box center [1137, 169] width 209 height 11
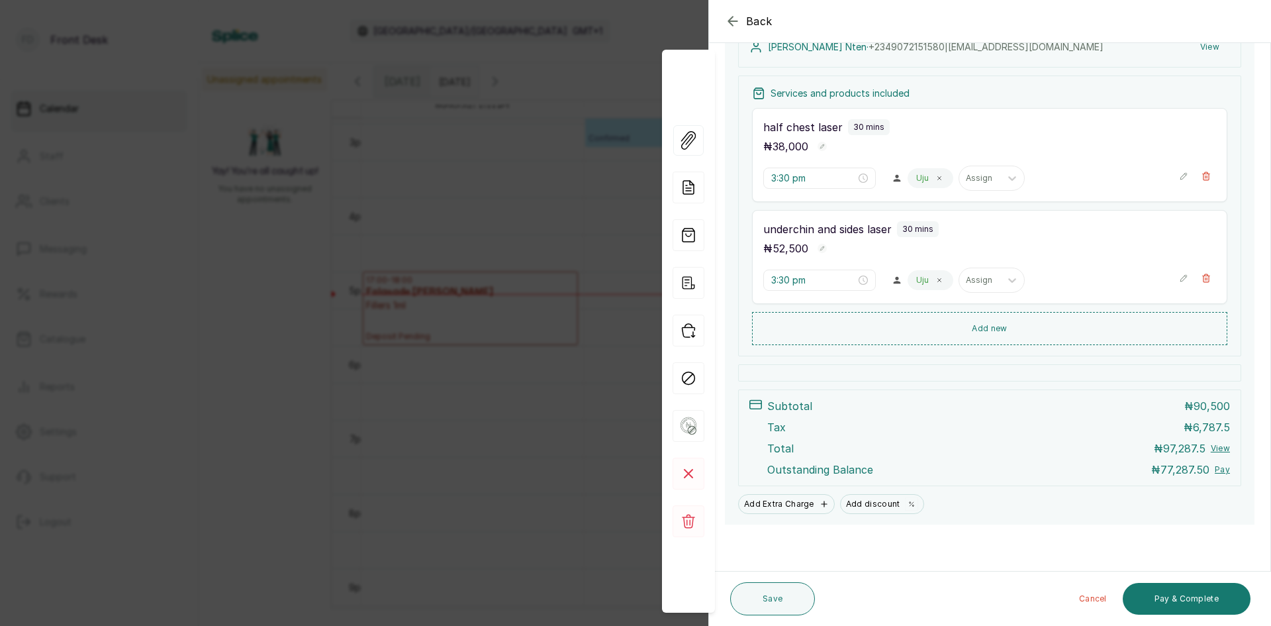
scroll to position [219, 0]
click at [1169, 593] on button "Pay & Complete" at bounding box center [1187, 599] width 128 height 32
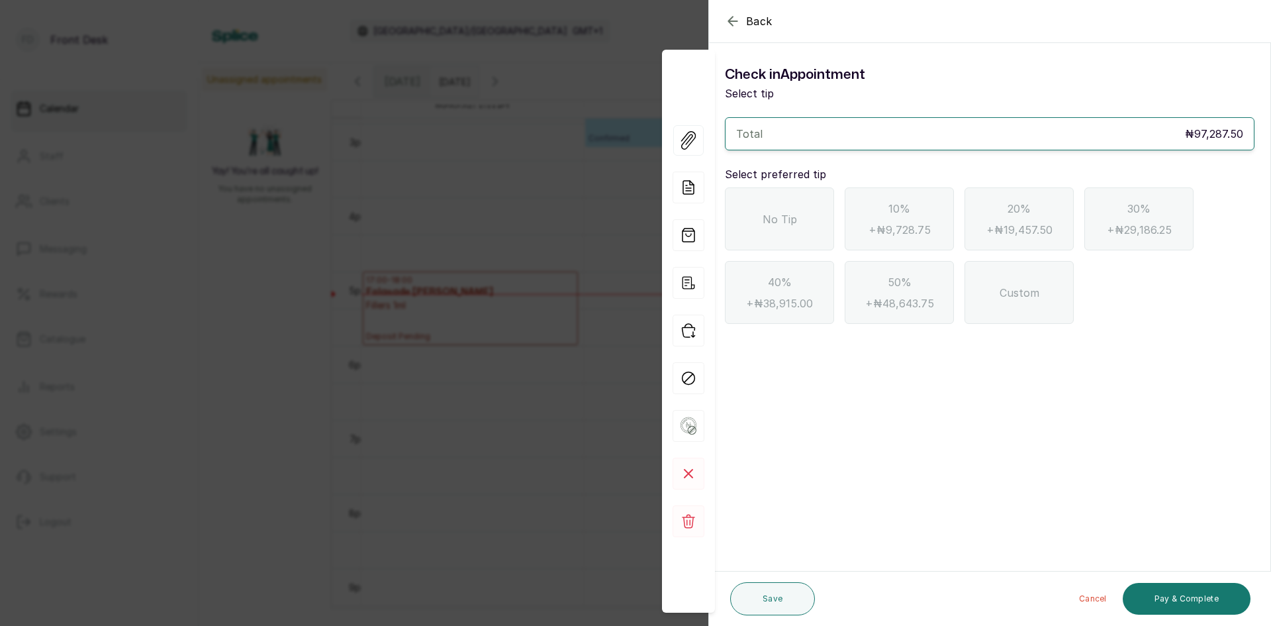
click at [770, 213] on span "No Tip" at bounding box center [780, 219] width 34 height 16
click at [1158, 592] on button "Pay & Complete" at bounding box center [1187, 599] width 128 height 32
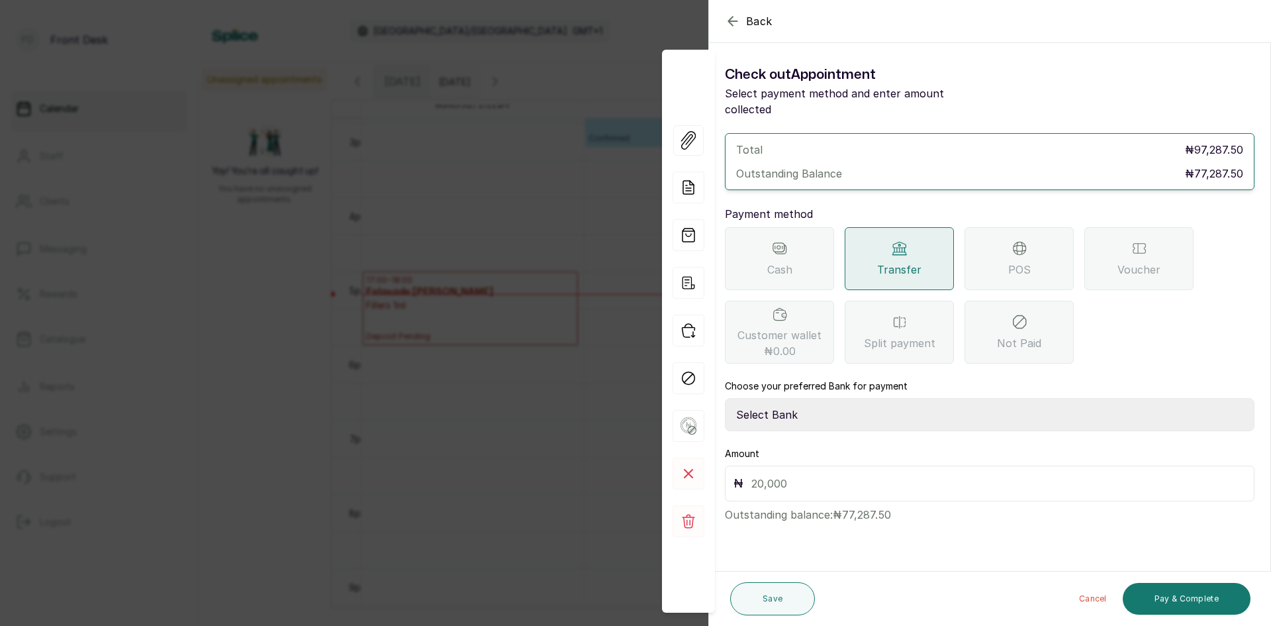
click at [988, 252] on div "POS" at bounding box center [1019, 258] width 109 height 63
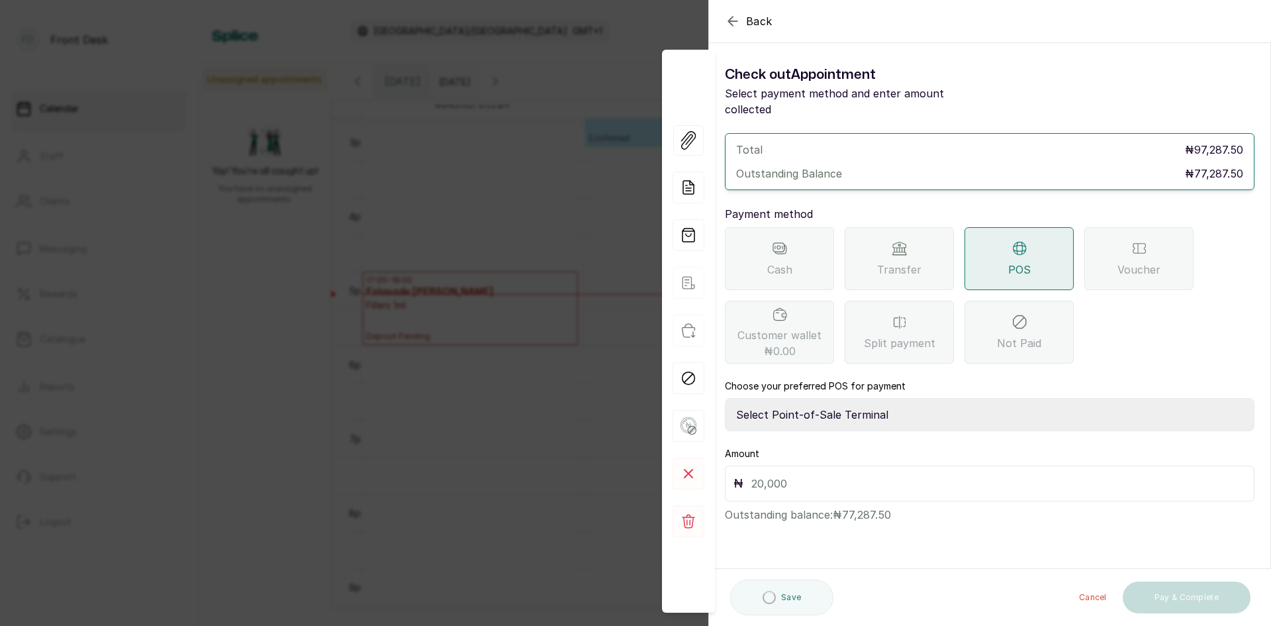
click at [814, 398] on select "Select Point-of-Sale Terminal SKN ANALYTICS MED AESTHETIC LIMITED Fairmoney Mic…" at bounding box center [990, 414] width 530 height 33
select select "43129536-bd7e-4b6d-8e8c-ab2c46322d67"
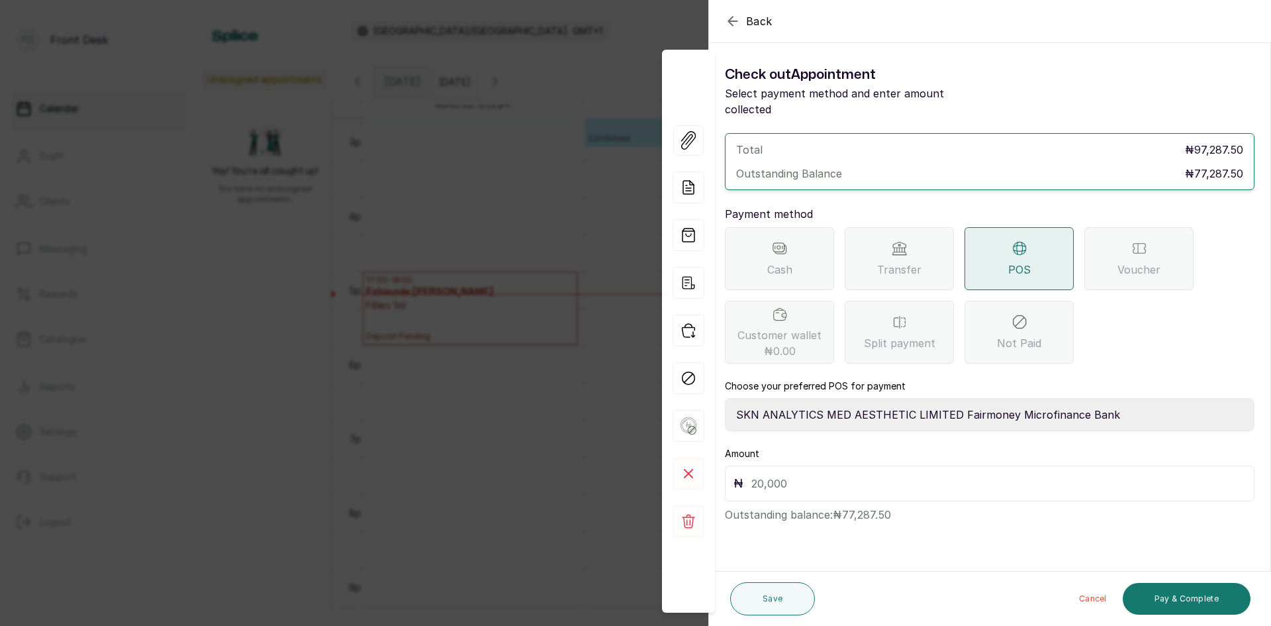
click at [725, 398] on select "Select Point-of-Sale Terminal SKN ANALYTICS MED AESTHETIC LIMITED Fairmoney Mic…" at bounding box center [990, 414] width 530 height 33
click at [826, 474] on input "text" at bounding box center [998, 483] width 495 height 19
type input "77,287.50"
click at [1177, 597] on button "Pay & Complete" at bounding box center [1187, 599] width 128 height 32
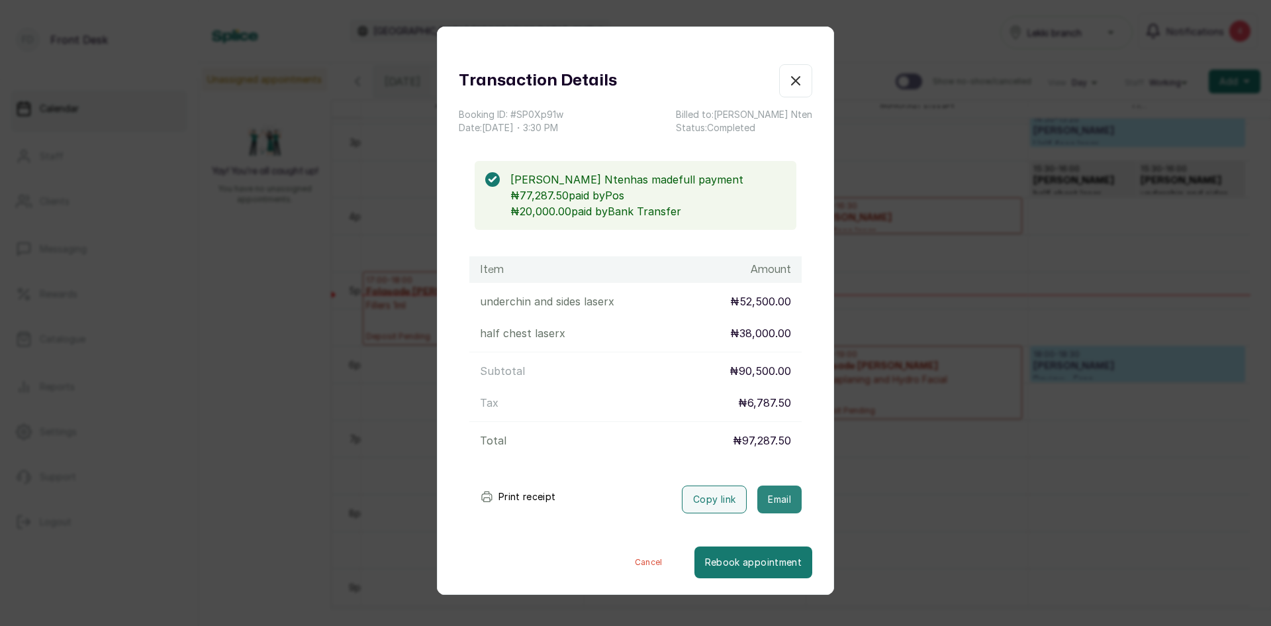
click at [773, 502] on button "Email" at bounding box center [779, 499] width 44 height 28
click at [757, 498] on button "Email" at bounding box center [779, 499] width 44 height 28
click at [901, 187] on div "Transaction Details Booking ID: # SP0Xp91w Date: [DATE] ・ 3:30 PM Billed to: [P…" at bounding box center [635, 313] width 1271 height 626
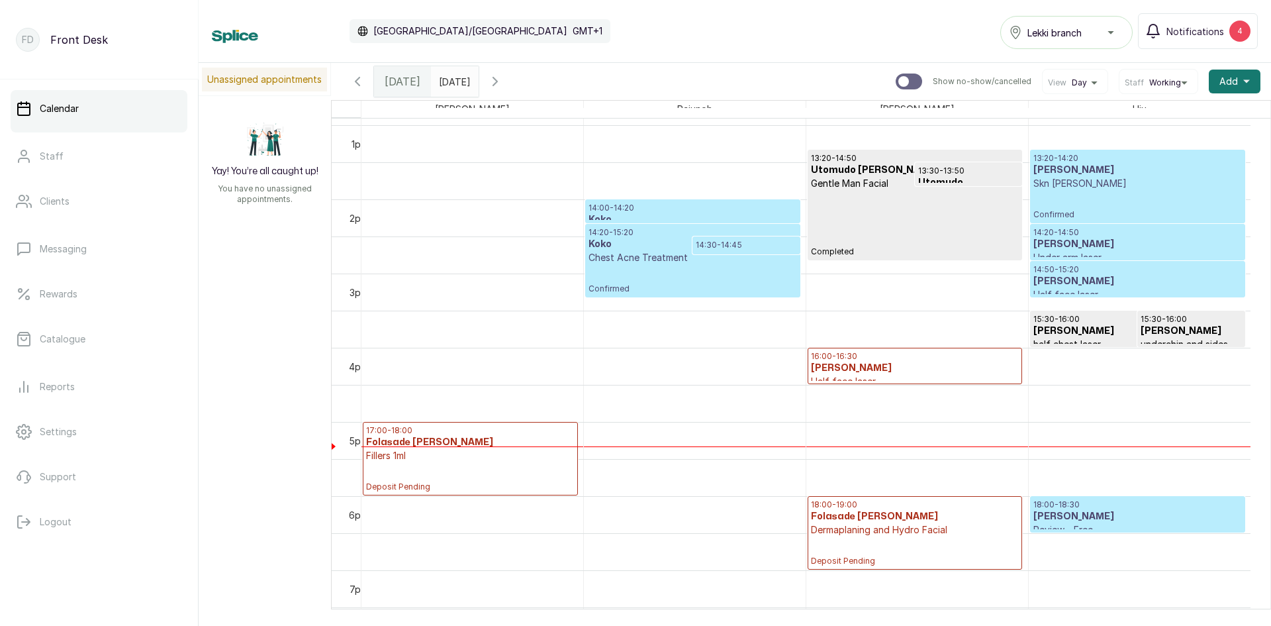
scroll to position [975, 0]
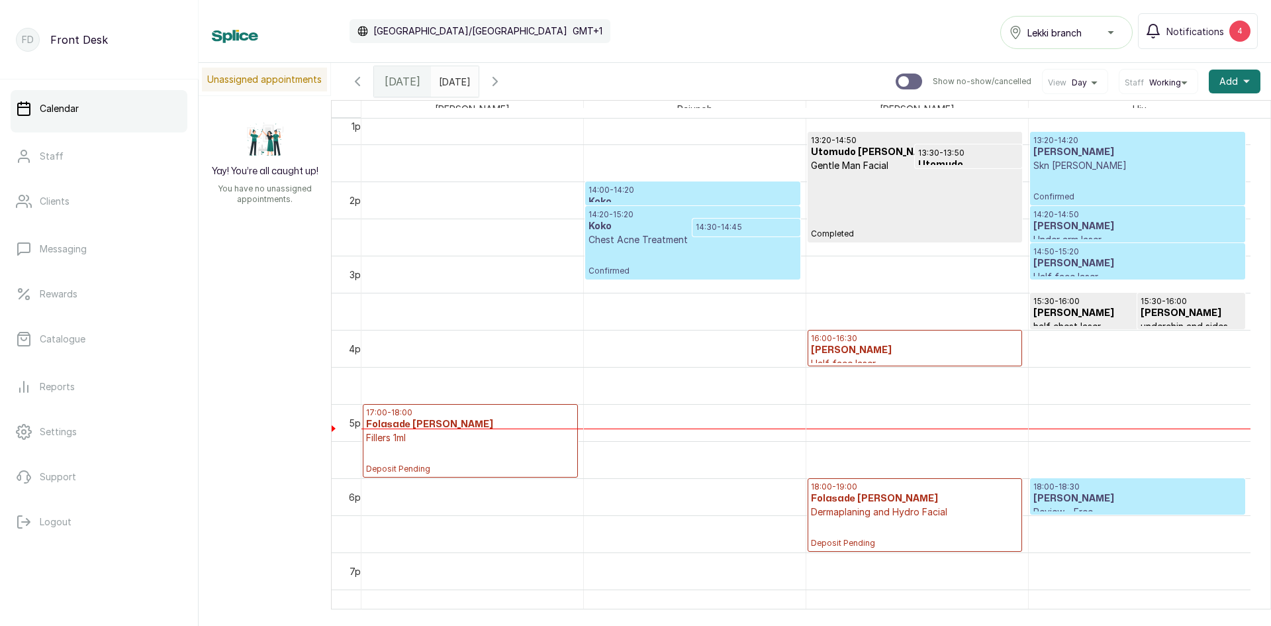
click at [842, 346] on h3 "[PERSON_NAME]" at bounding box center [915, 350] width 208 height 13
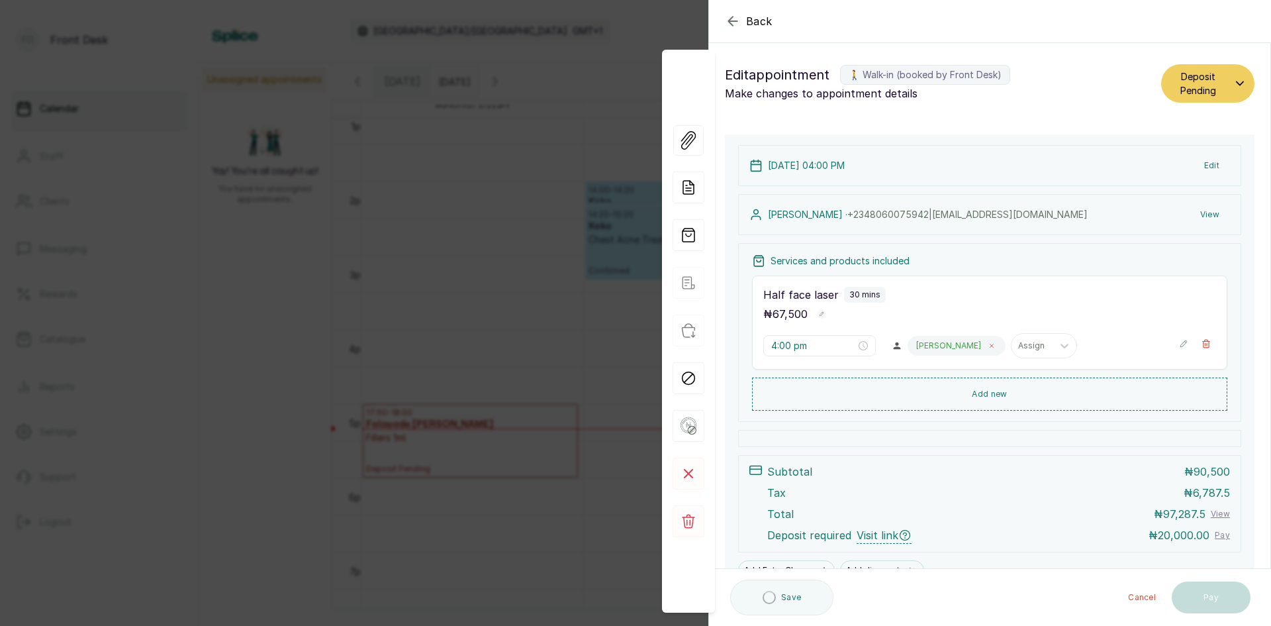
click at [986, 349] on span at bounding box center [991, 345] width 11 height 11
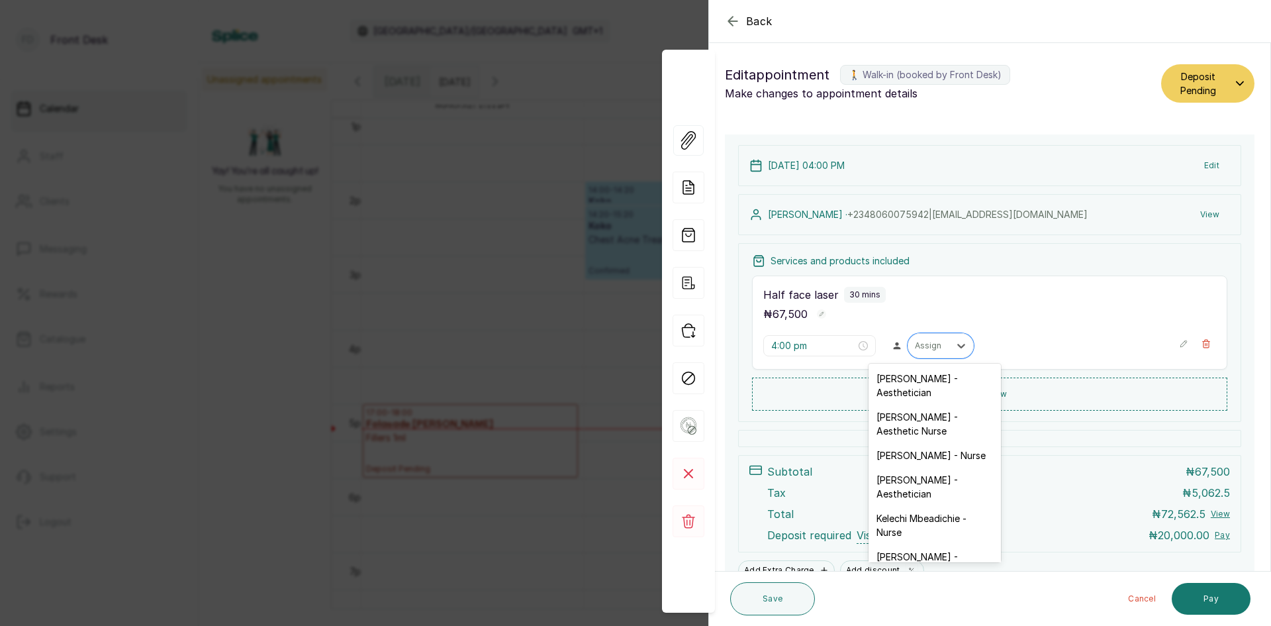
click at [949, 349] on div at bounding box center [961, 346] width 24 height 24
click at [940, 419] on div "[PERSON_NAME] - Aesthetic Nurse" at bounding box center [935, 424] width 132 height 38
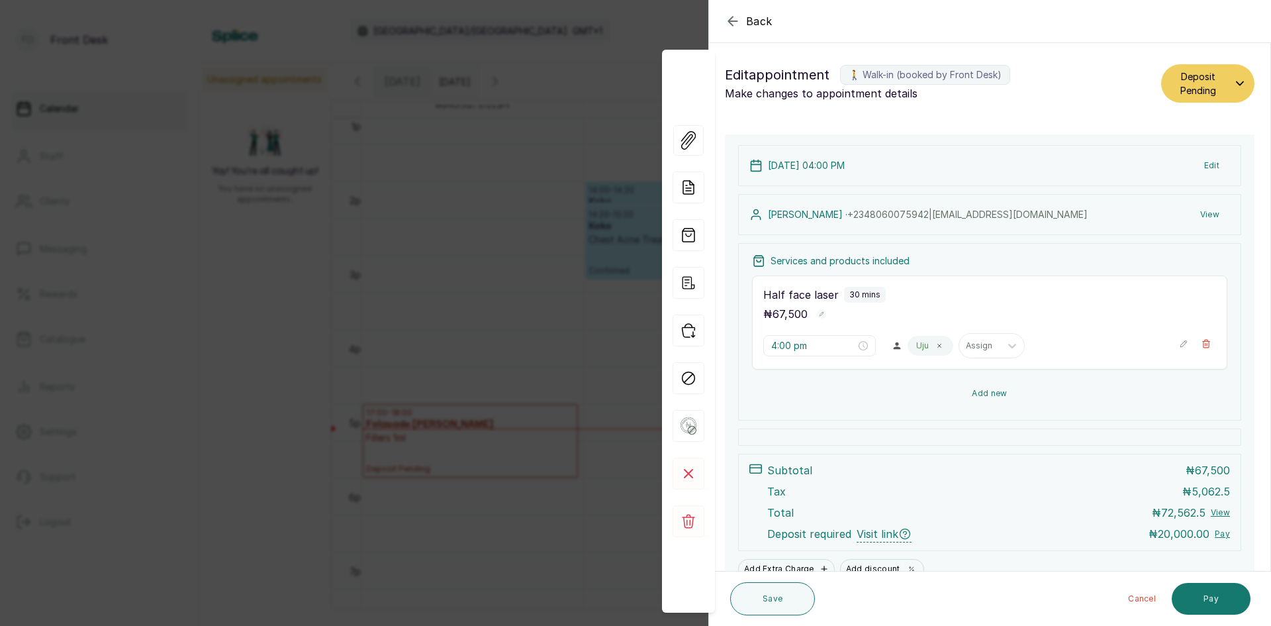
click at [967, 389] on button "Add new" at bounding box center [989, 393] width 475 height 32
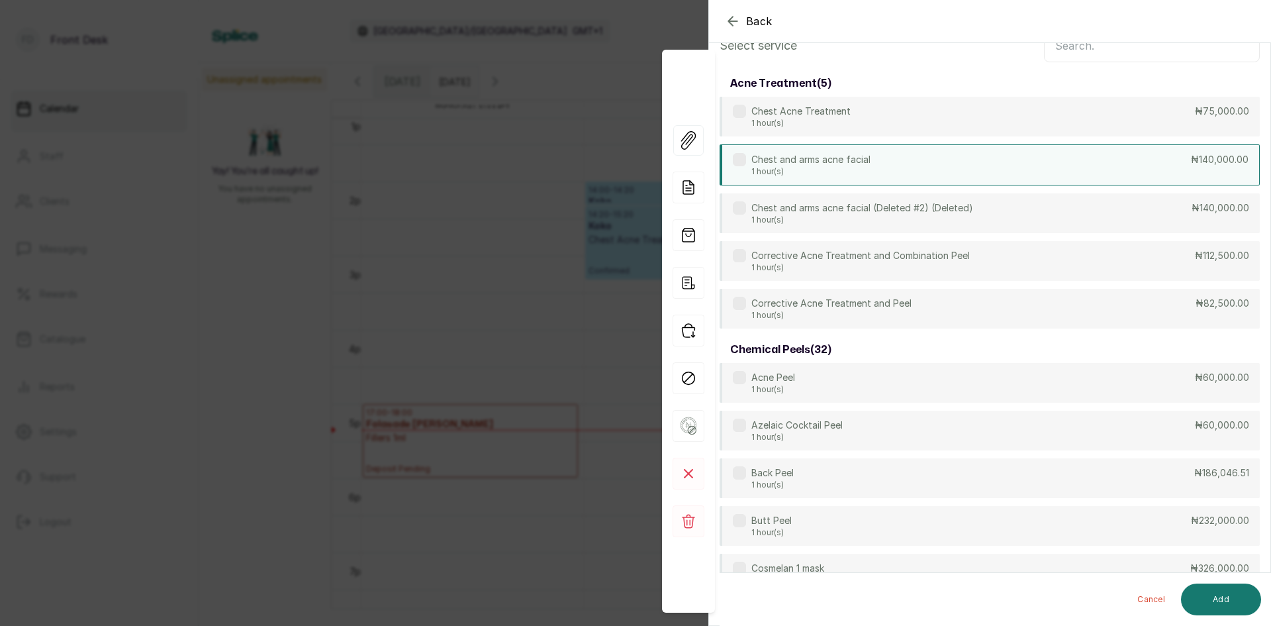
scroll to position [0, 0]
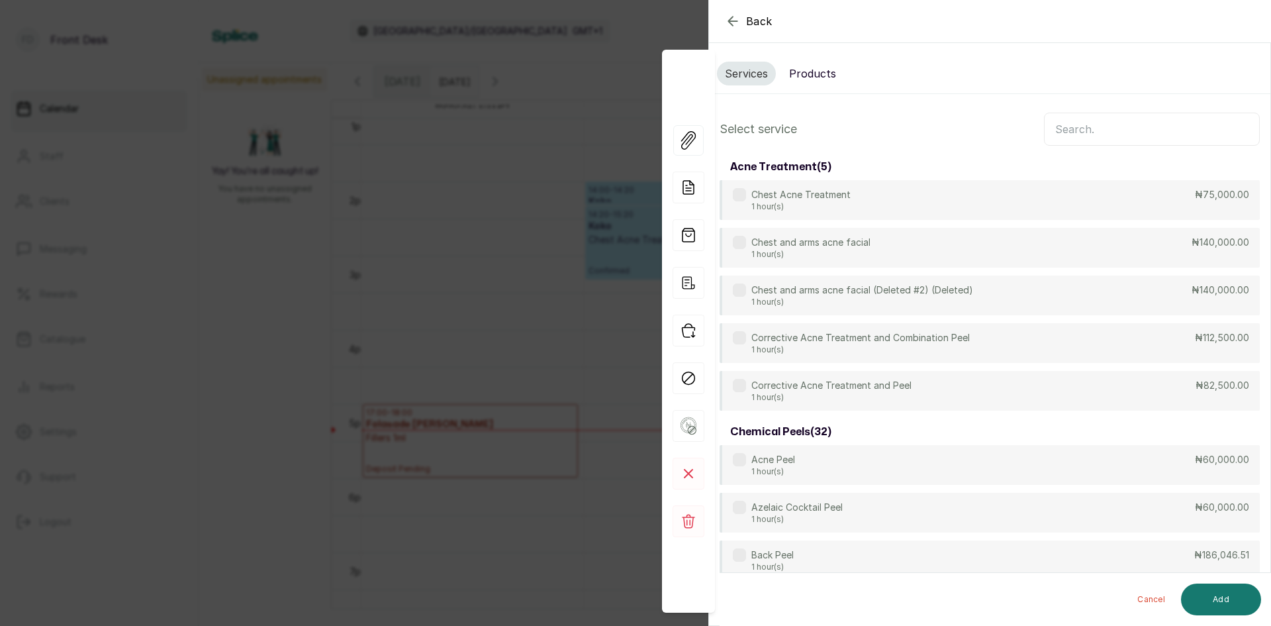
click at [1092, 130] on input "text" at bounding box center [1152, 129] width 216 height 33
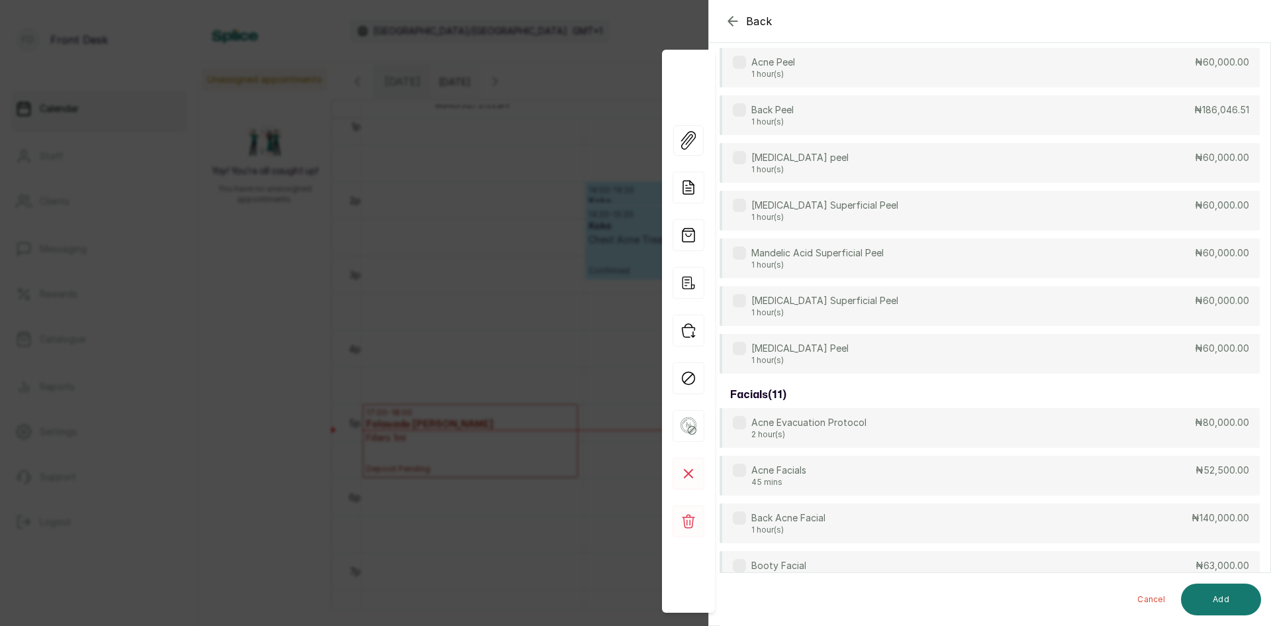
scroll to position [396, 0]
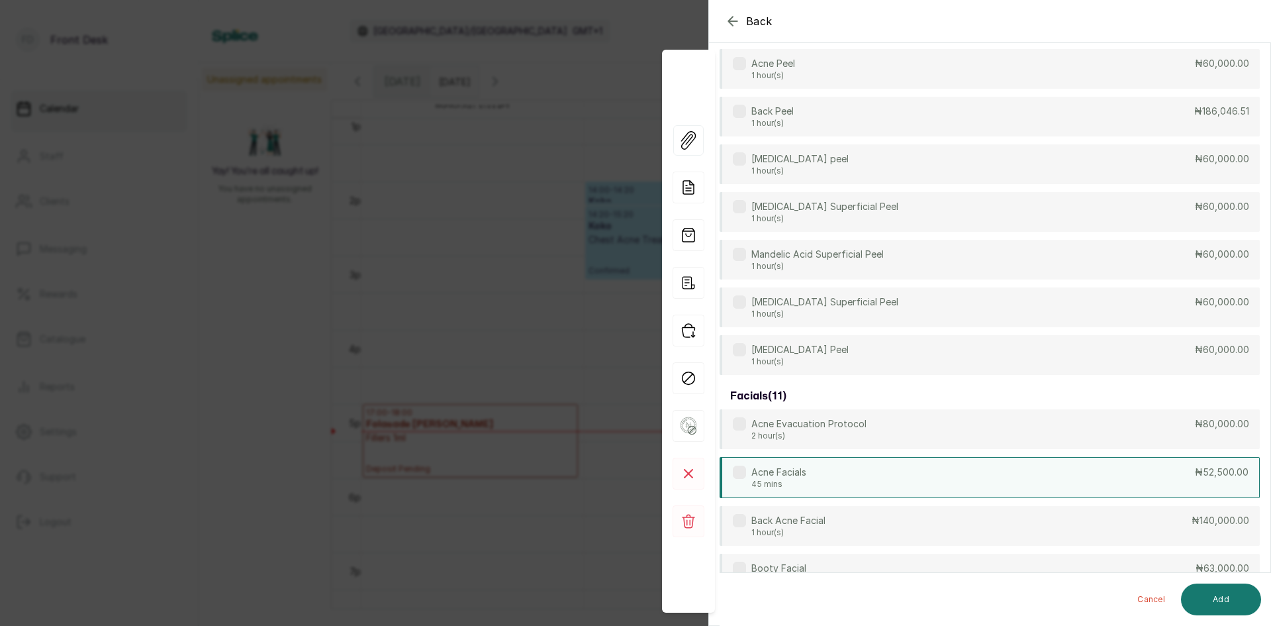
type input "ac"
click at [783, 478] on p "Acne Facials" at bounding box center [778, 471] width 55 height 13
click at [1229, 604] on button "Add" at bounding box center [1221, 599] width 80 height 32
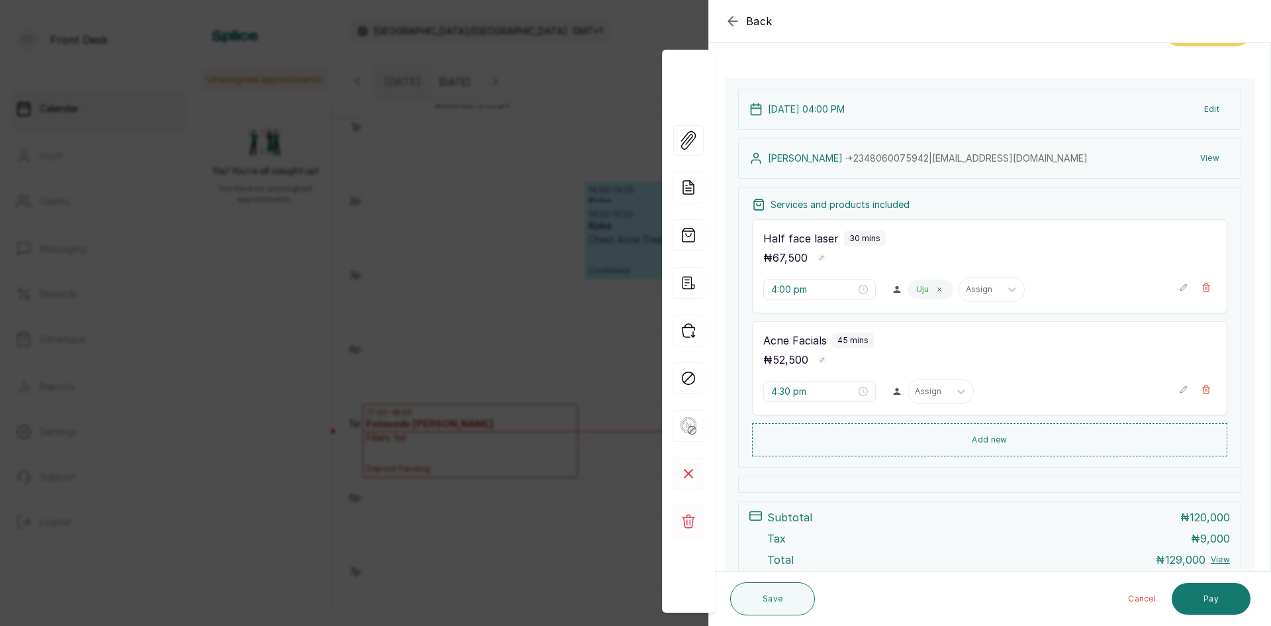
scroll to position [0, 0]
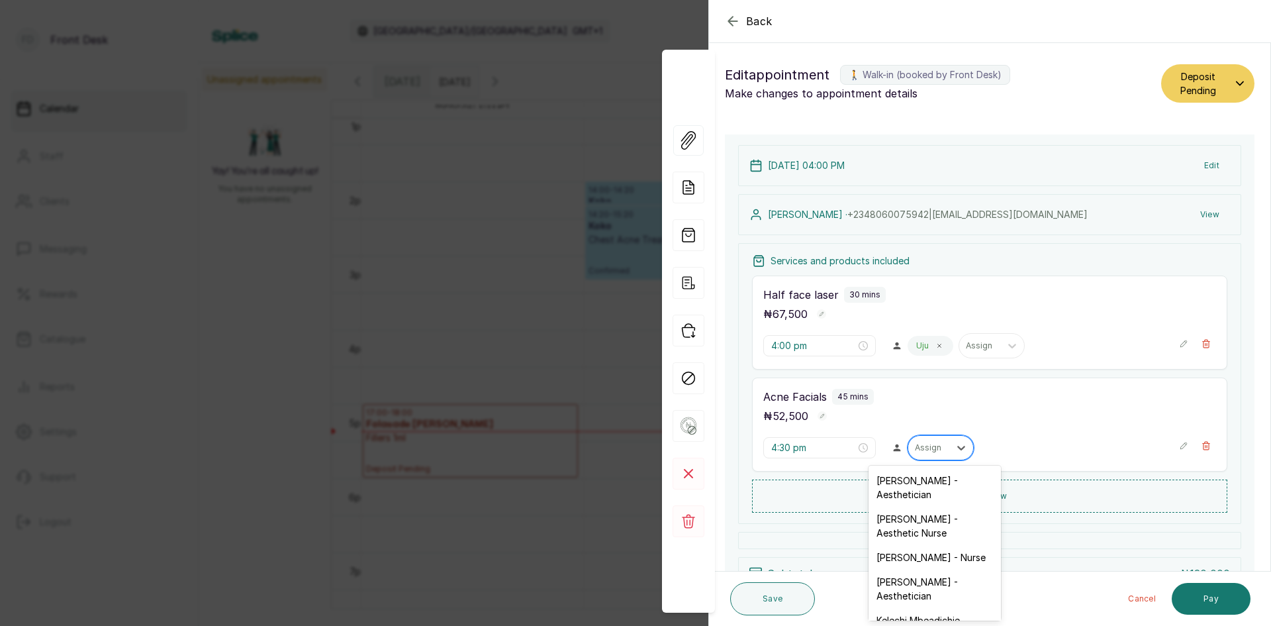
click at [920, 447] on div at bounding box center [929, 448] width 28 height 12
click at [891, 526] on div "[PERSON_NAME] - Aesthetic Nurse" at bounding box center [935, 525] width 132 height 38
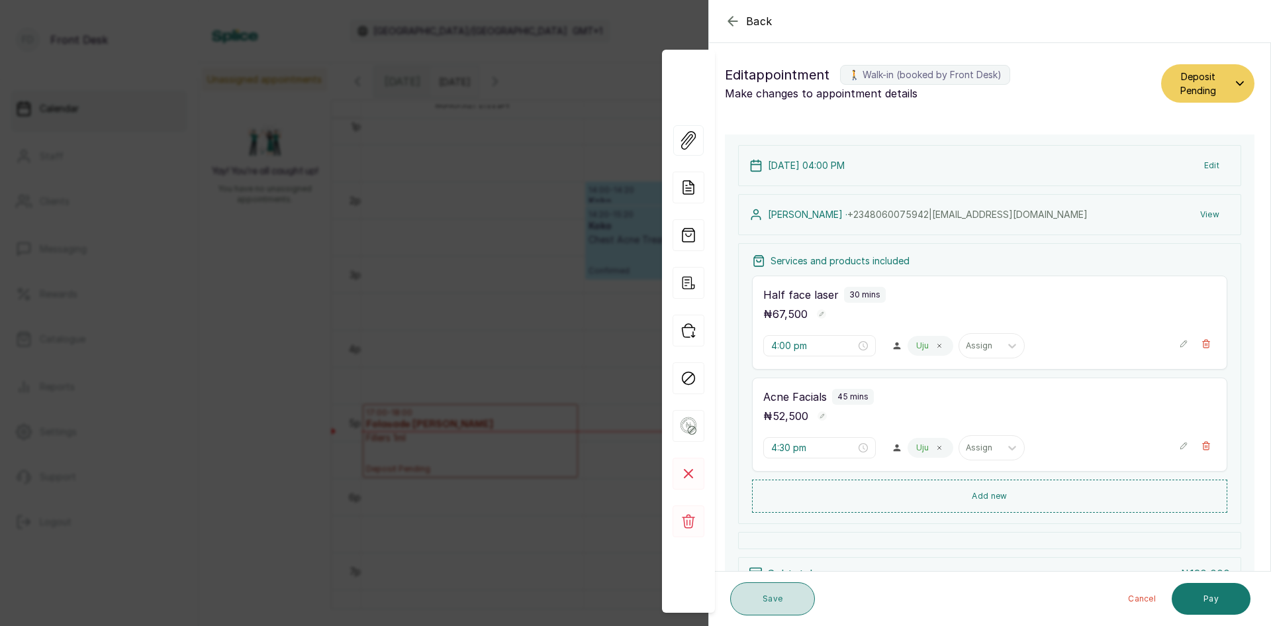
click at [798, 604] on button "Save" at bounding box center [772, 598] width 85 height 33
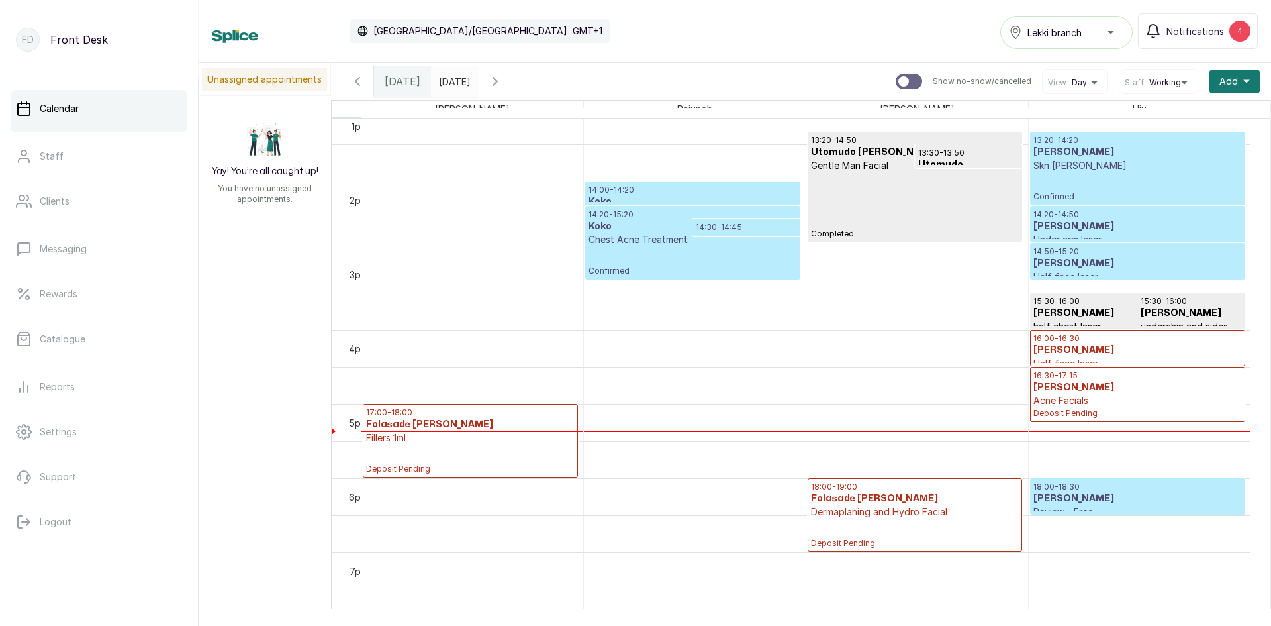
click at [1094, 359] on p "Half face laser" at bounding box center [1137, 363] width 209 height 13
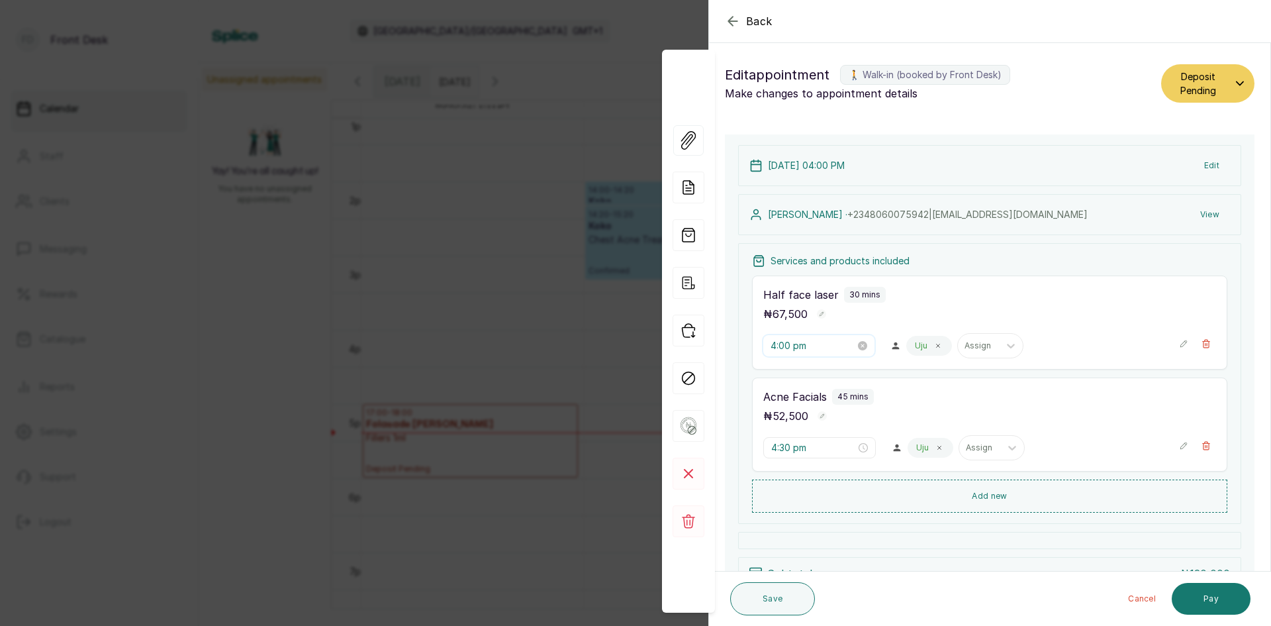
click at [838, 348] on input "4:00 pm" at bounding box center [813, 345] width 85 height 15
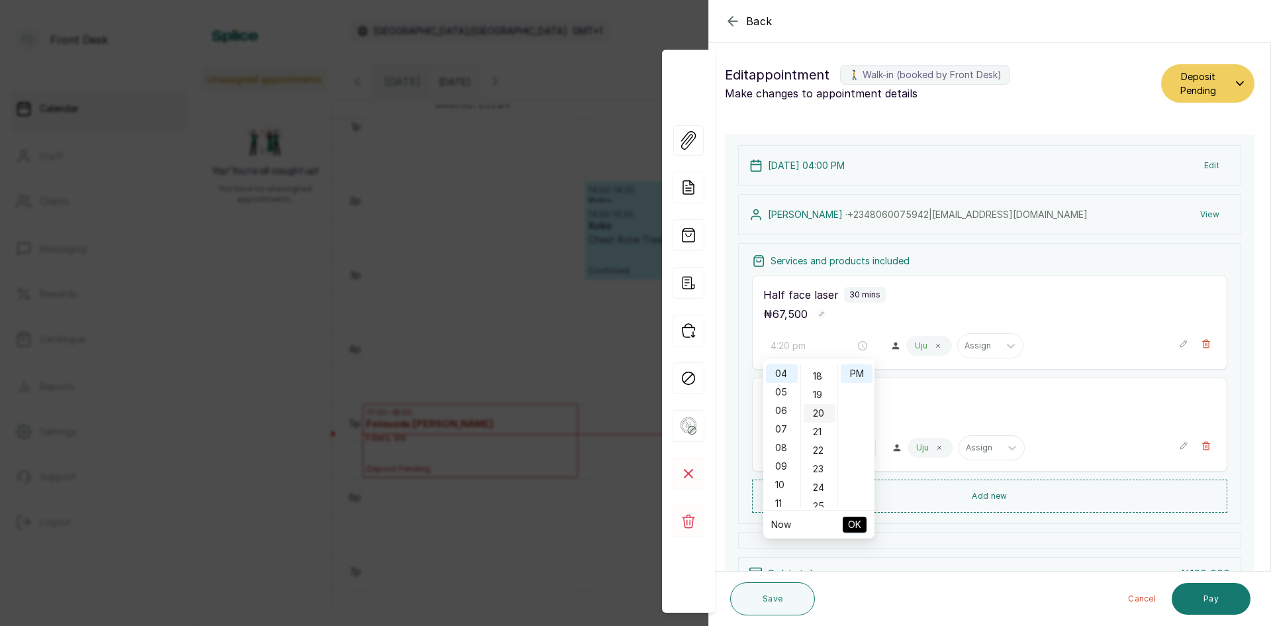
click at [820, 417] on div "20" at bounding box center [820, 413] width 32 height 19
type input "4:20 pm"
click at [858, 523] on span "OK" at bounding box center [854, 524] width 13 height 25
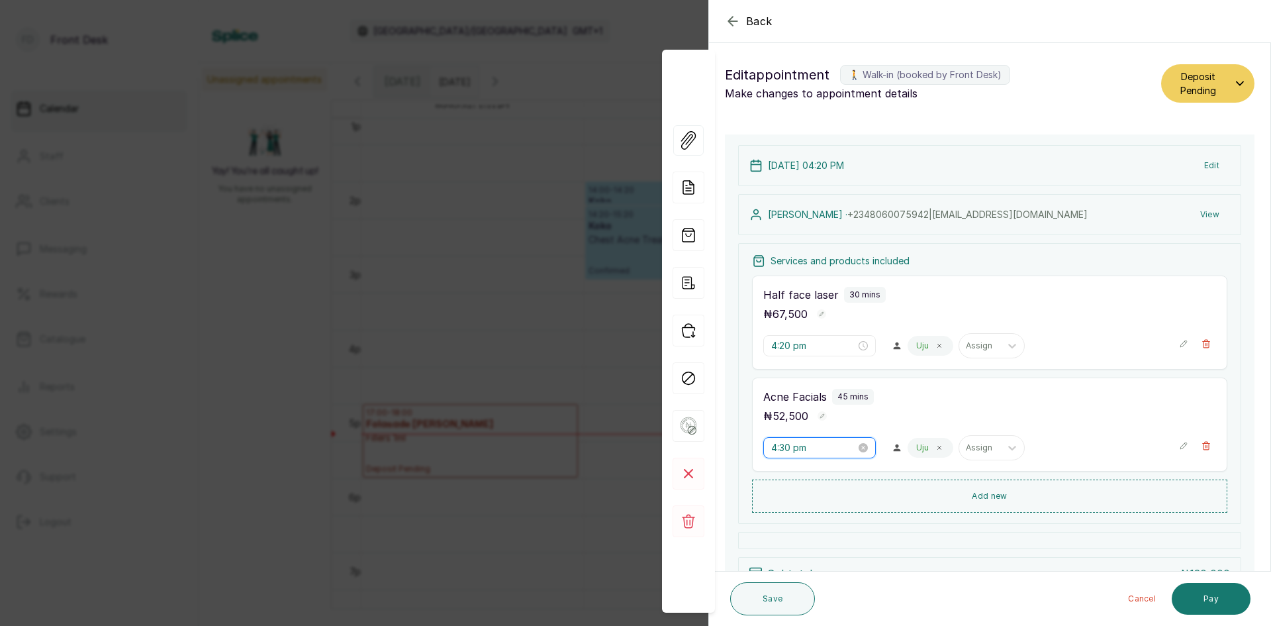
click at [828, 448] on input "4:30 pm" at bounding box center [813, 447] width 85 height 15
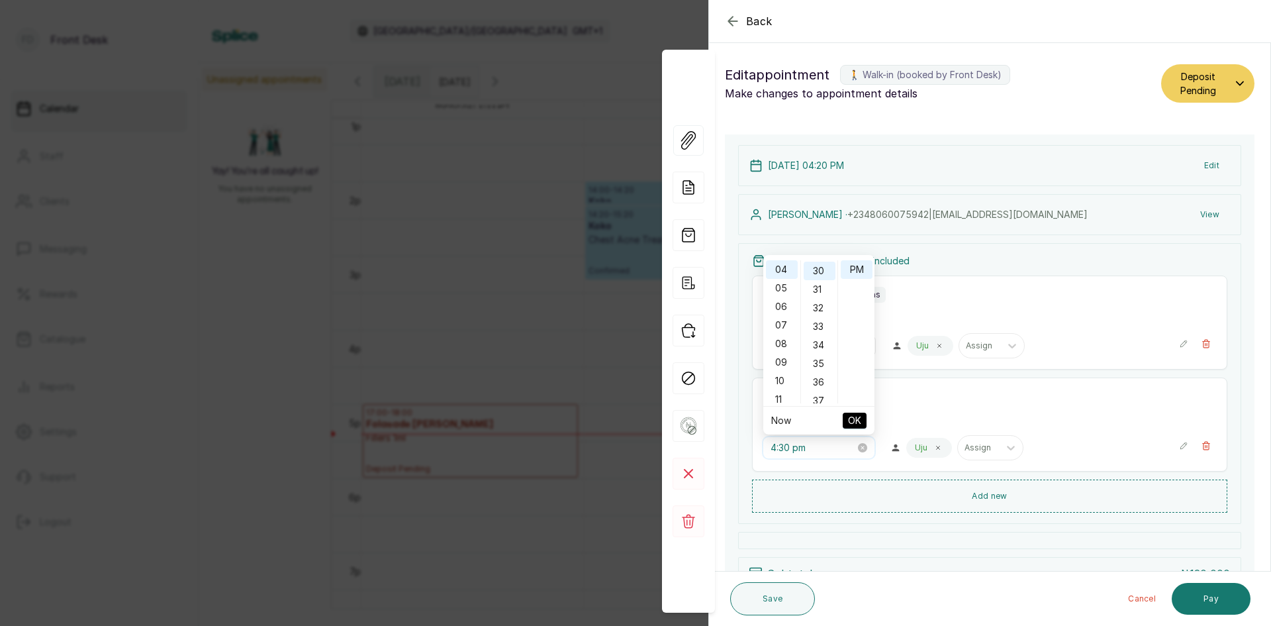
scroll to position [556, 0]
click at [851, 421] on span "OK" at bounding box center [854, 420] width 13 height 25
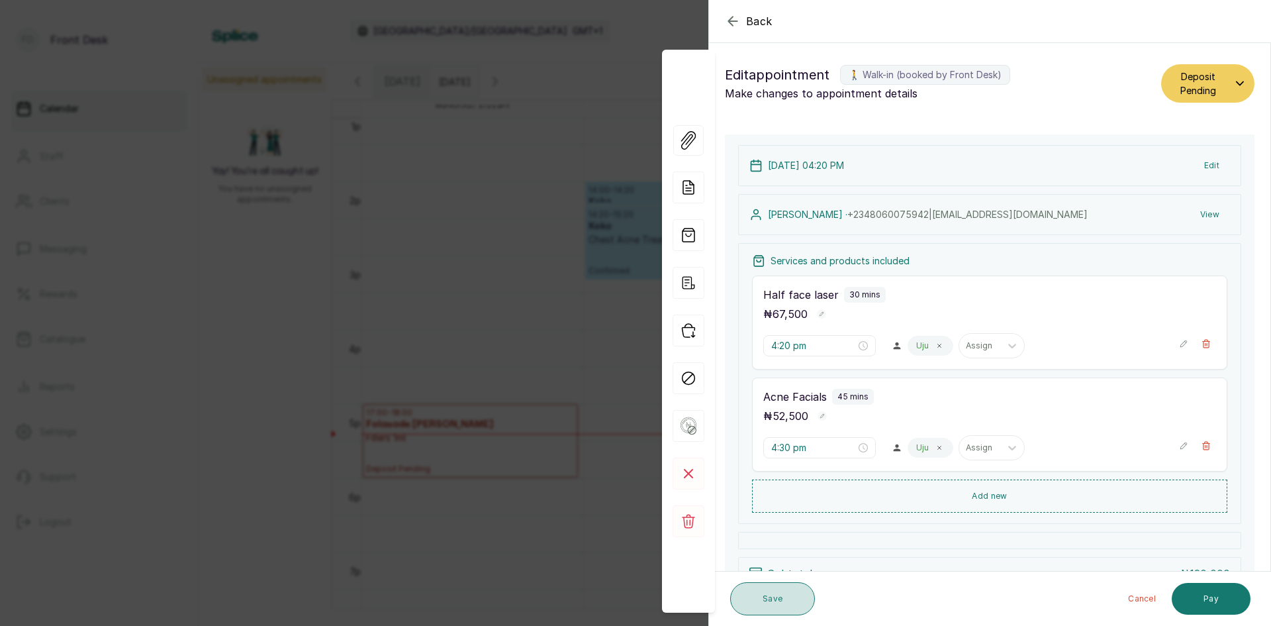
click at [779, 597] on button "Save" at bounding box center [772, 598] width 85 height 33
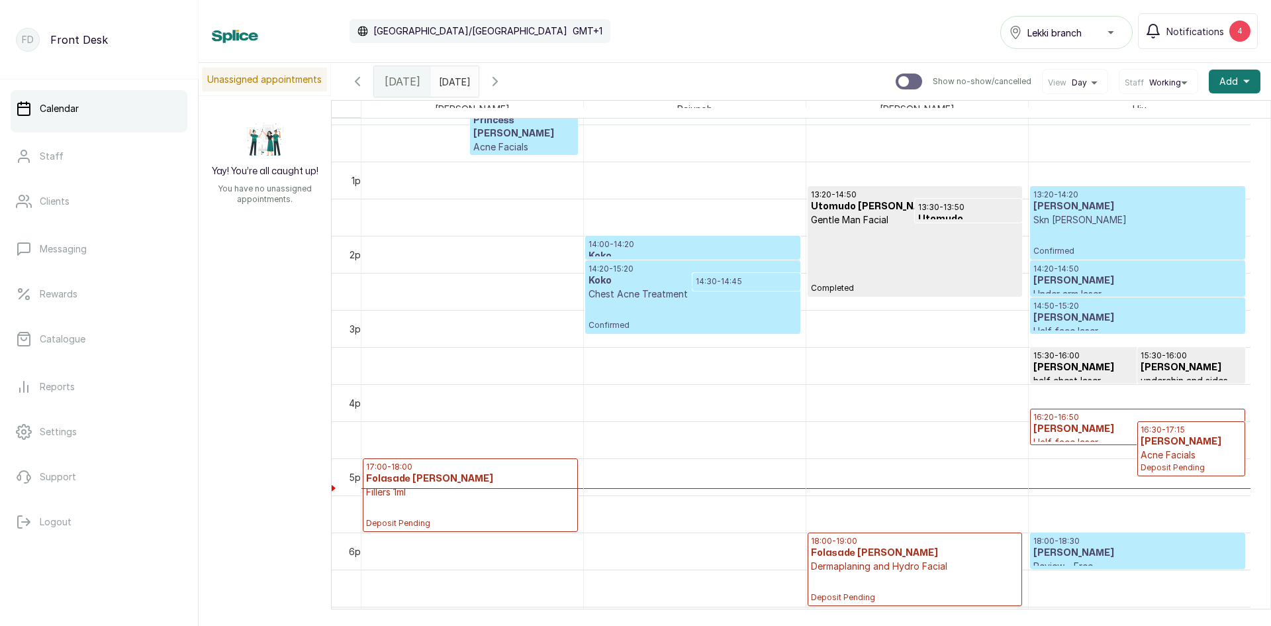
scroll to position [909, 0]
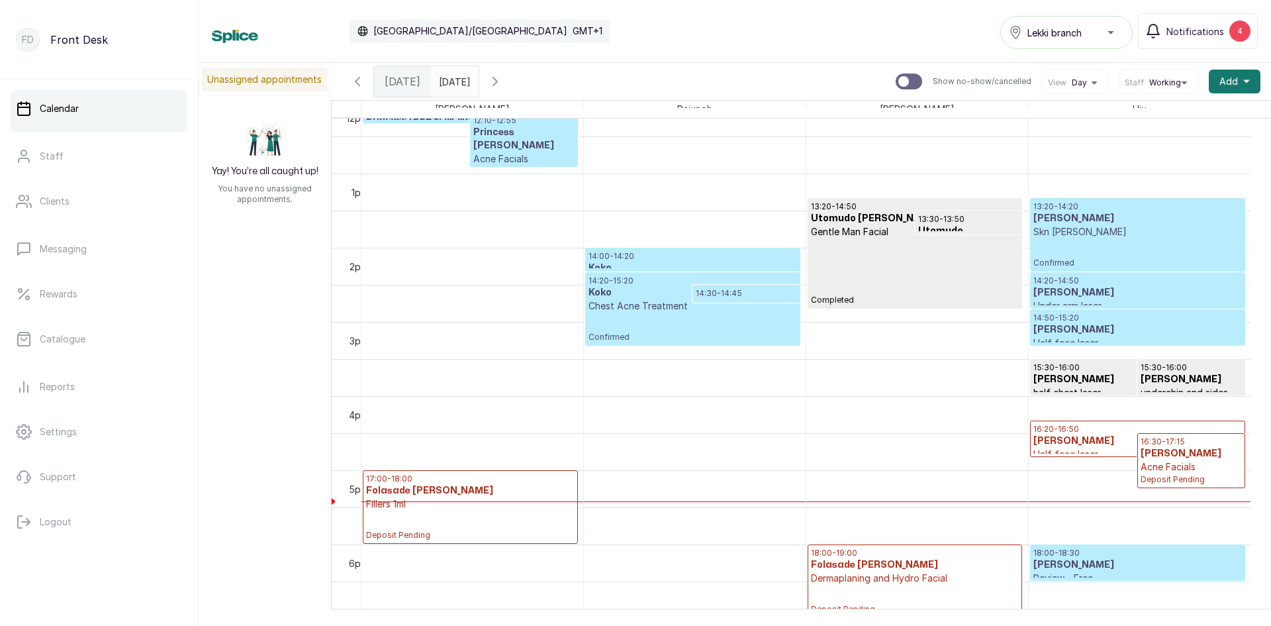
click at [659, 293] on h3 "Koko" at bounding box center [693, 292] width 208 height 13
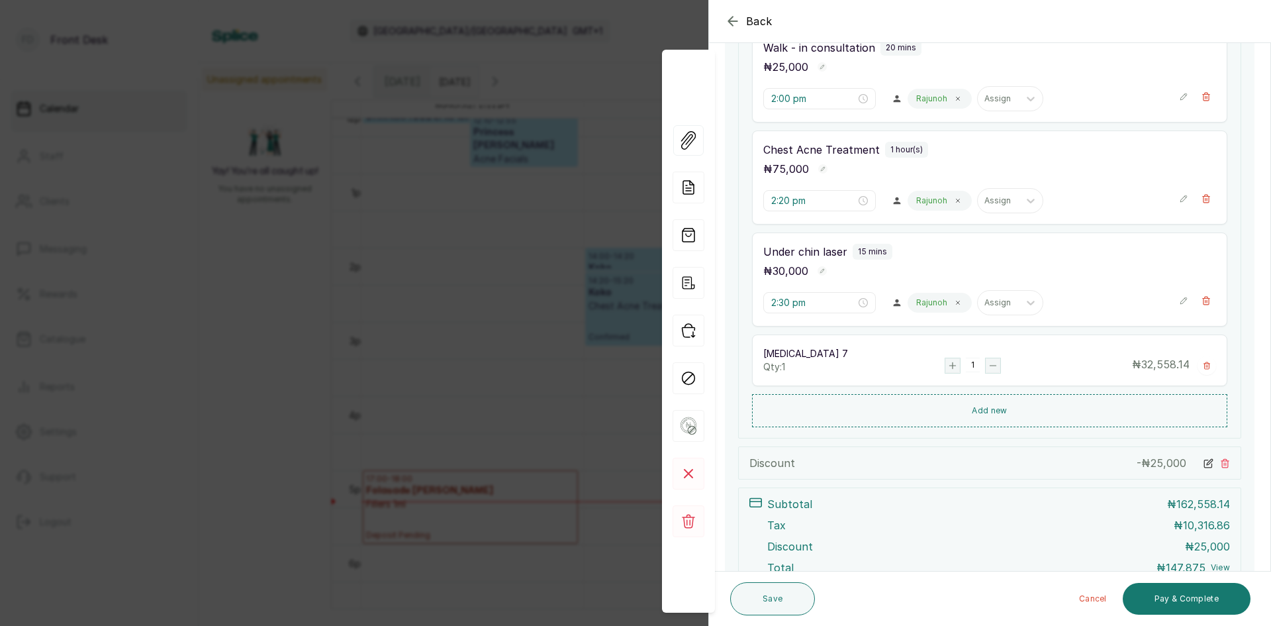
scroll to position [331, 0]
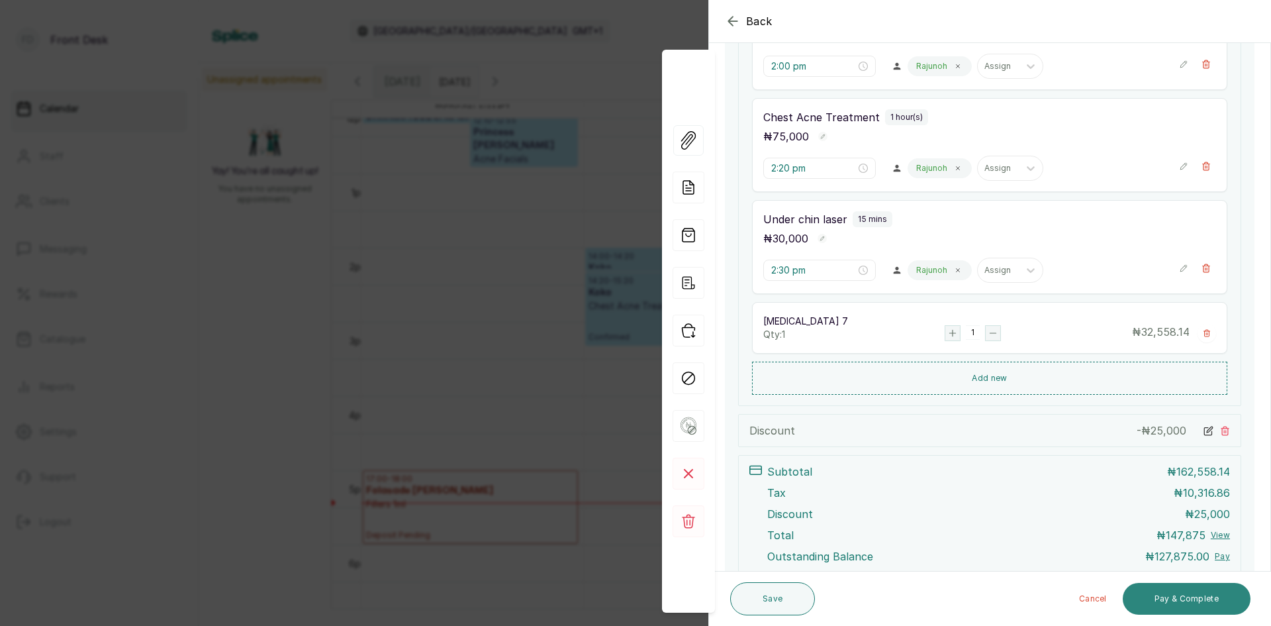
click at [1156, 598] on button "Pay & Complete" at bounding box center [1187, 599] width 128 height 32
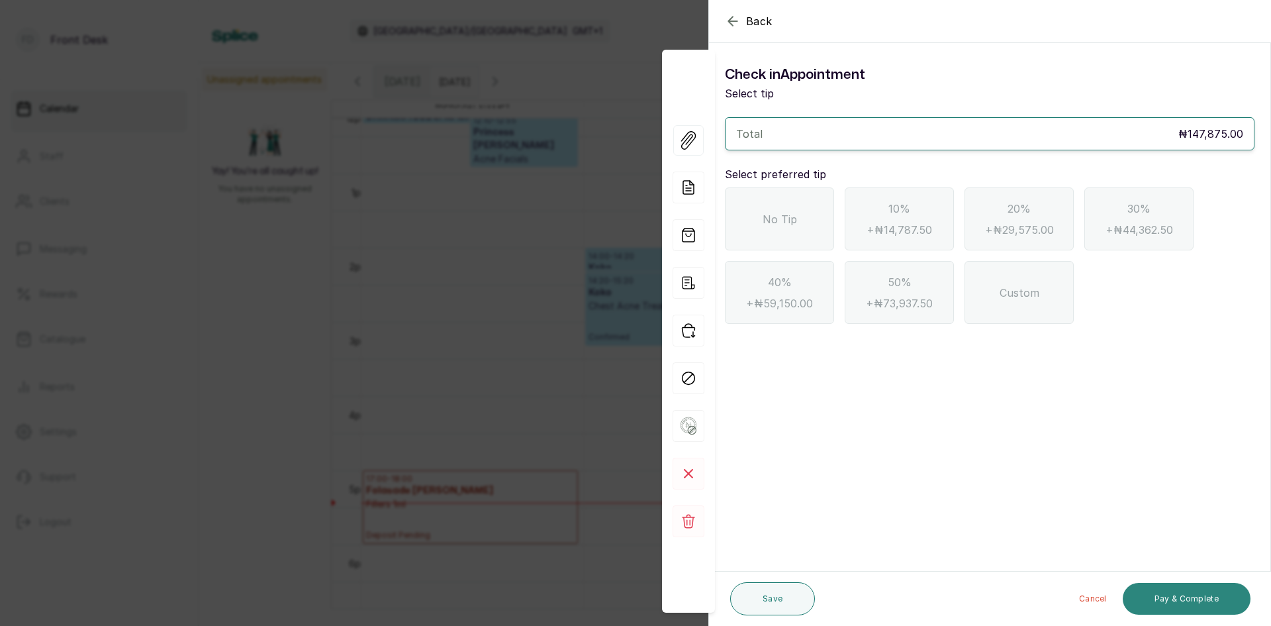
scroll to position [0, 0]
click at [760, 234] on div "No Tip" at bounding box center [779, 218] width 109 height 63
click at [1153, 587] on button "Pay & Complete" at bounding box center [1187, 599] width 128 height 32
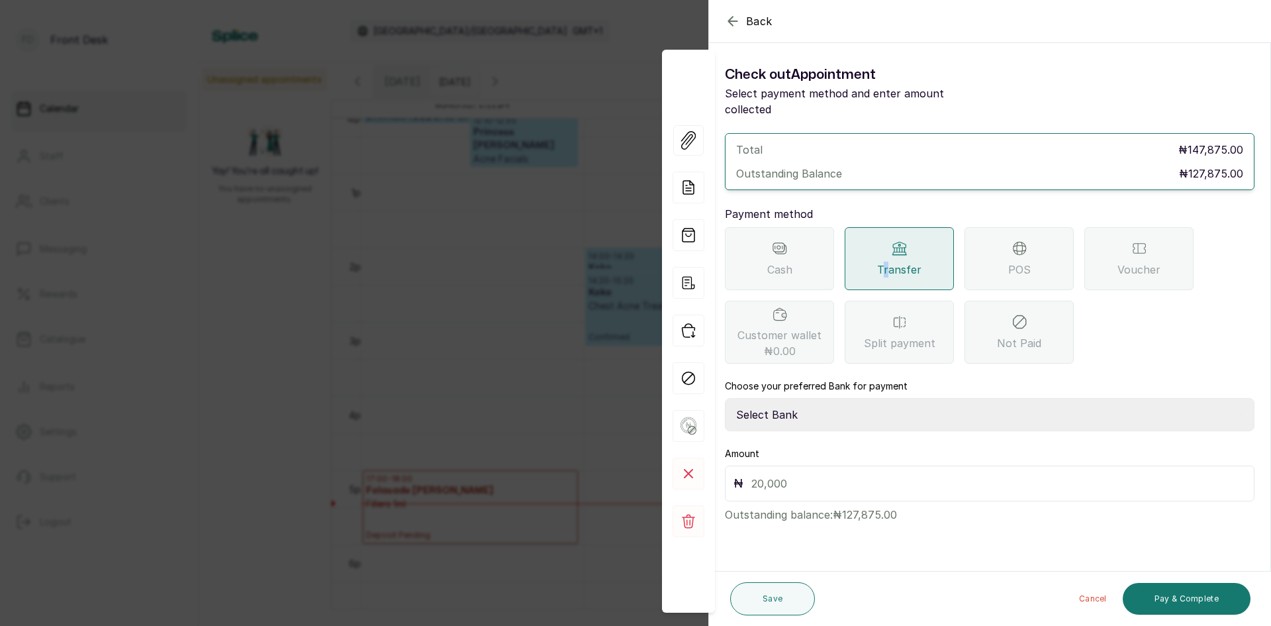
click at [887, 262] on div "Transfer" at bounding box center [899, 258] width 109 height 63
click at [851, 400] on select "Select Bank [PERSON_NAME] Fairmoney Microfinance Bank SKN ANALYTICS MED AESTH. …" at bounding box center [990, 414] width 530 height 33
select select "43272bc0-21c6-4b19-b9fb-c2093b8603c2"
click at [725, 398] on select "Select Bank [PERSON_NAME] Fairmoney Microfinance Bank SKN ANALYTICS MED AESTH. …" at bounding box center [990, 414] width 530 height 33
click at [864, 474] on input "text" at bounding box center [998, 483] width 495 height 19
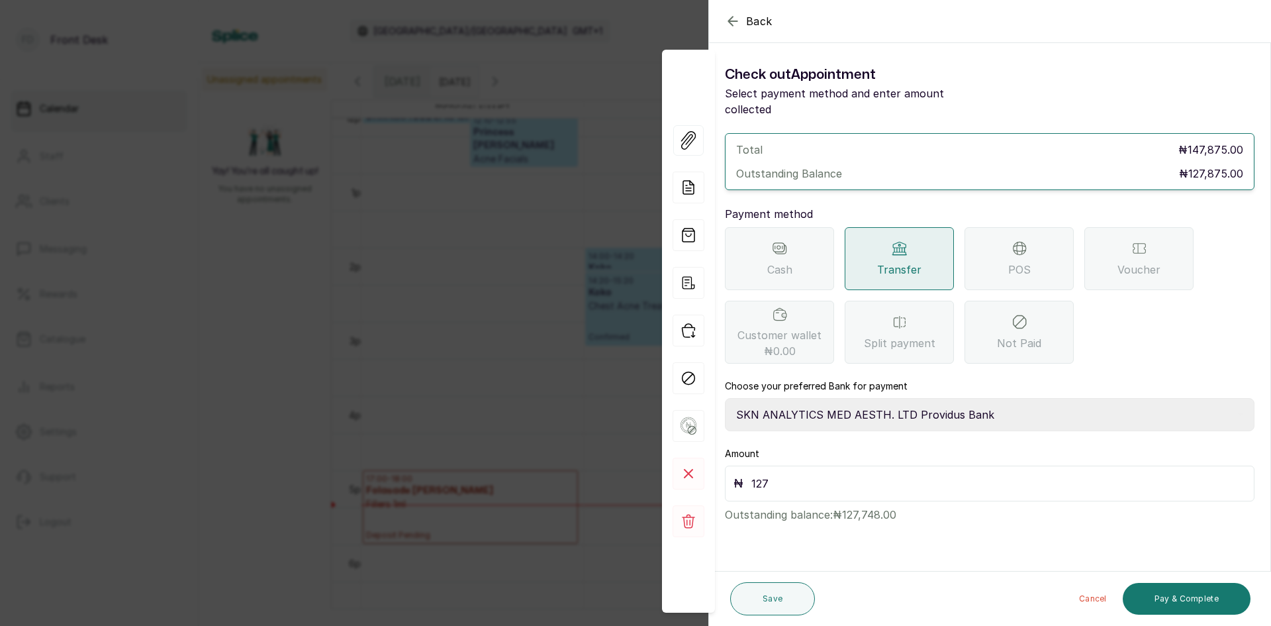
type input "127"
click at [457, 170] on div "Back Appointment Details Check out Appointment Select payment method and enter …" at bounding box center [635, 313] width 1271 height 626
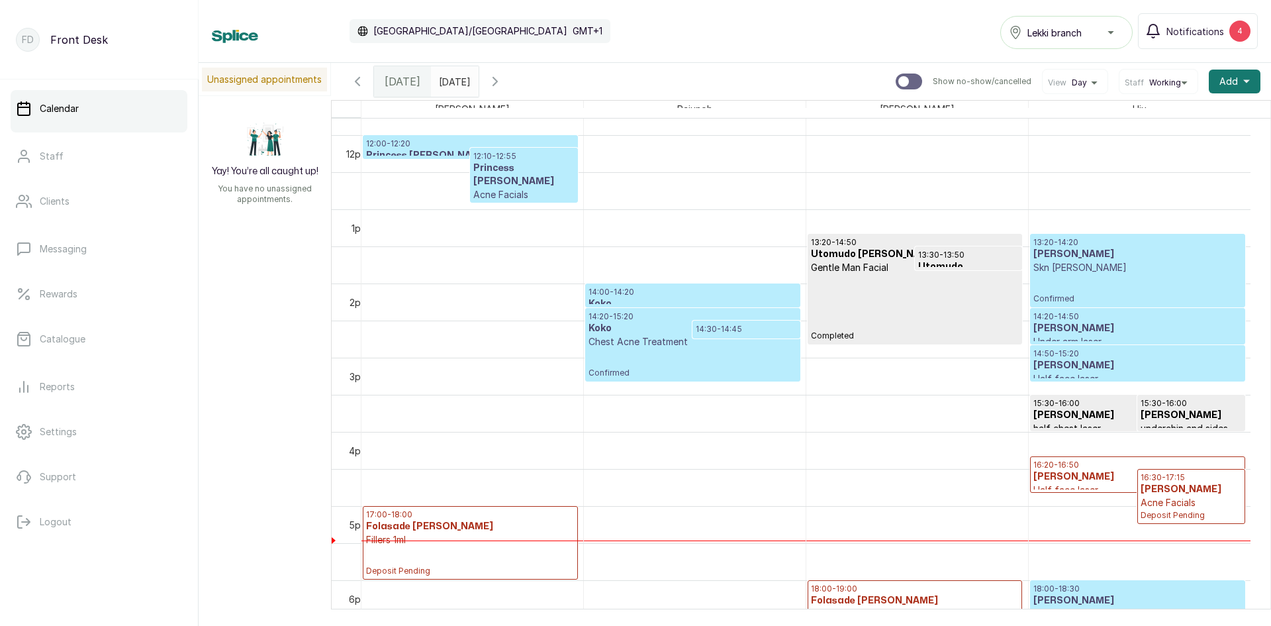
scroll to position [967, 0]
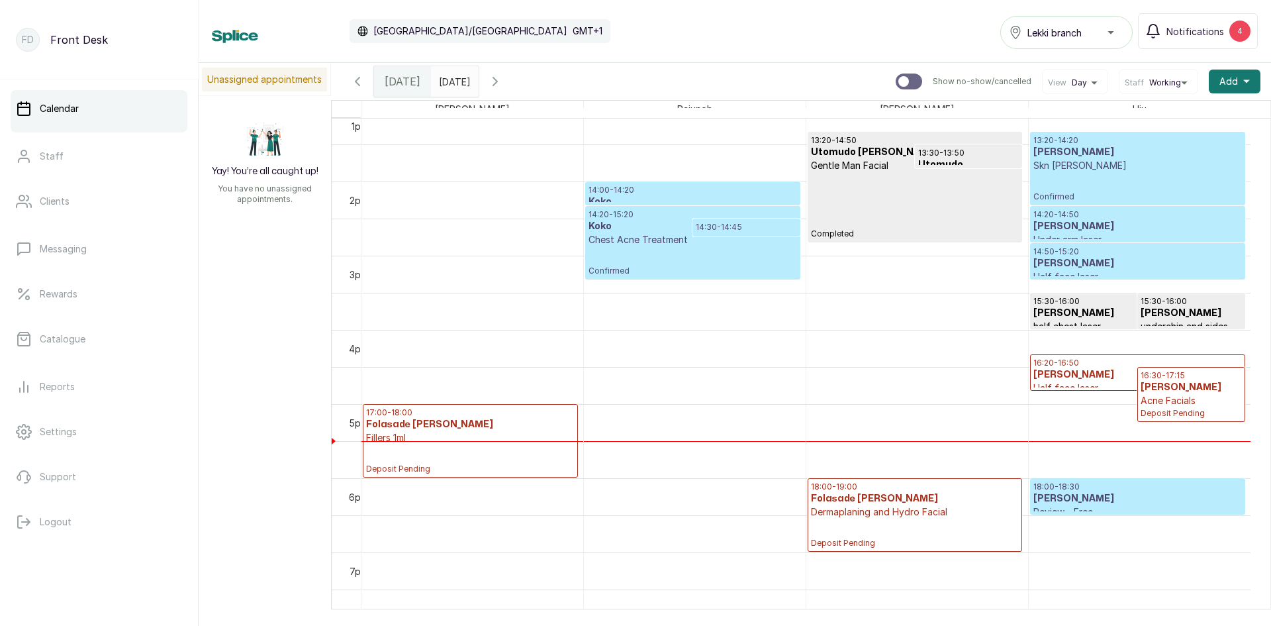
click at [1129, 502] on h3 "[PERSON_NAME]" at bounding box center [1137, 498] width 209 height 13
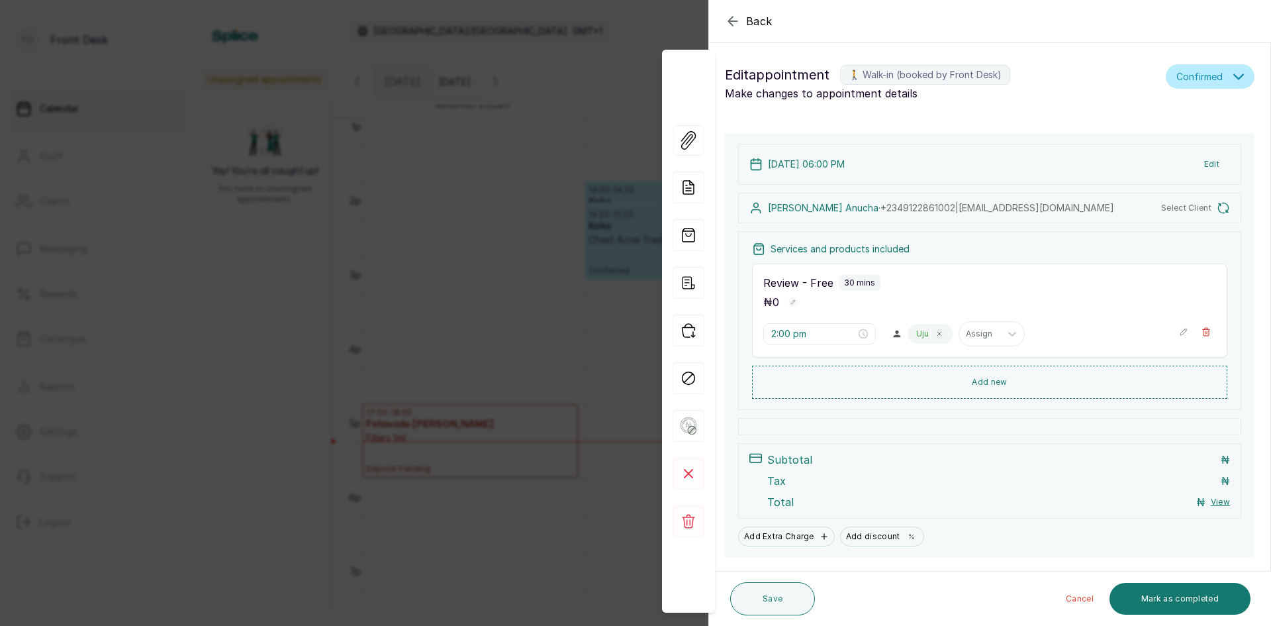
type input "6:00 pm"
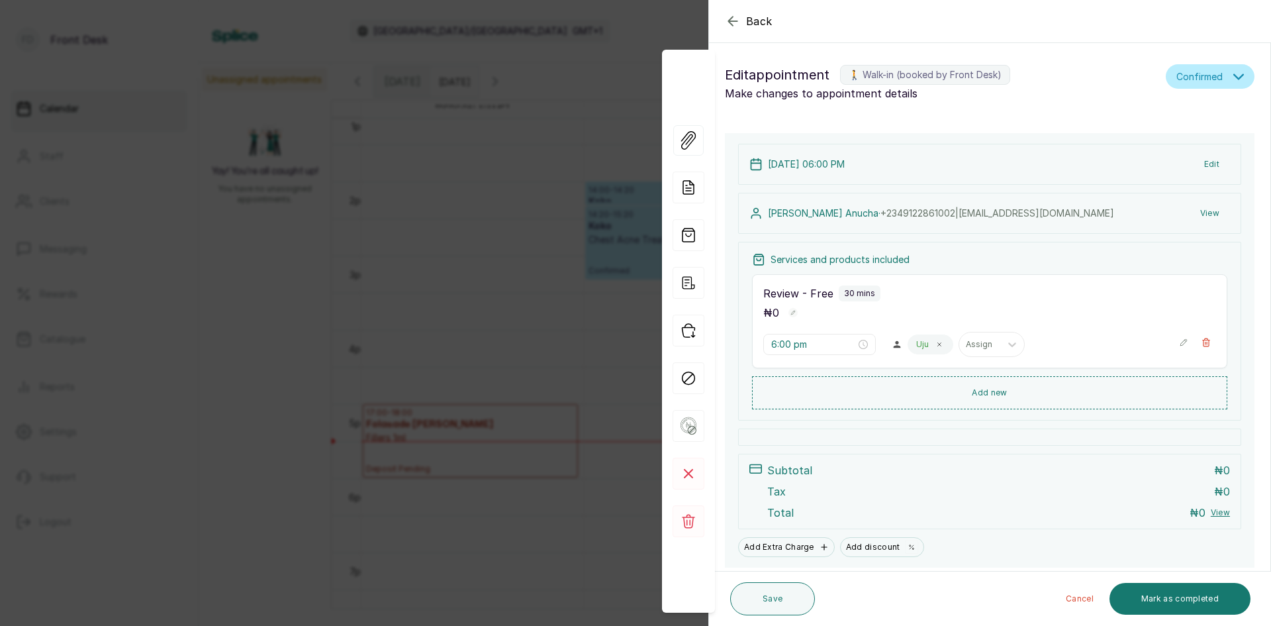
click at [424, 261] on div "Back Appointment Details Edit appointment 🚶 Walk-in (booked by Front Desk) Make…" at bounding box center [635, 313] width 1271 height 626
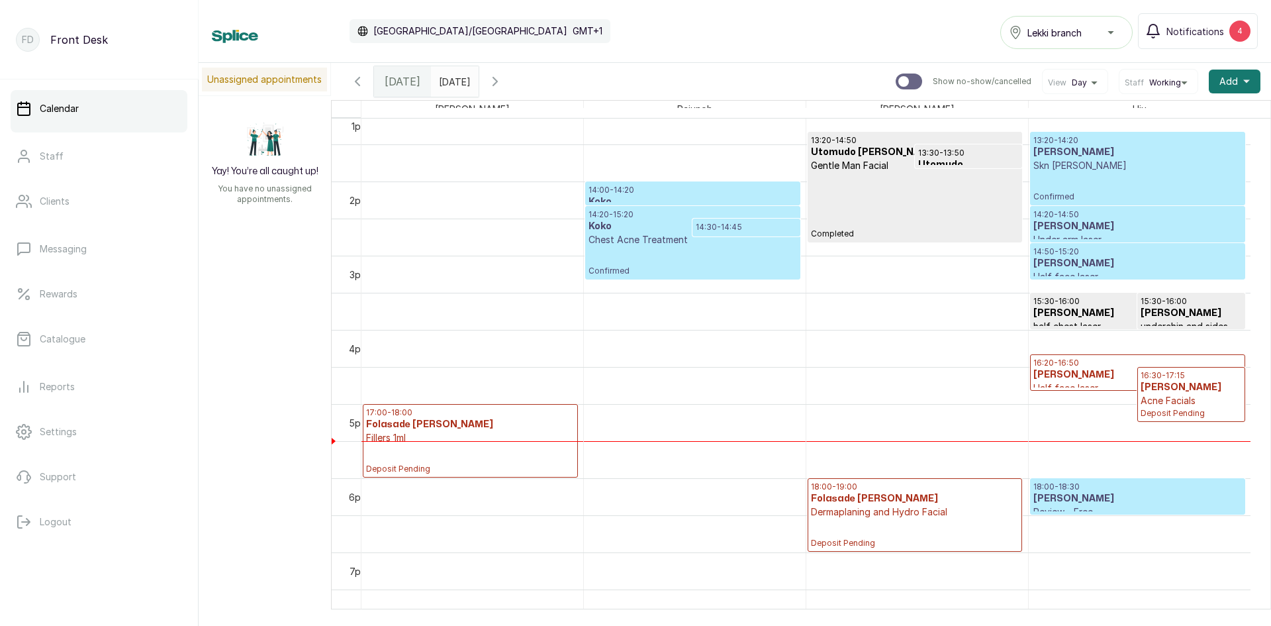
click at [1135, 502] on h3 "[PERSON_NAME]" at bounding box center [1137, 498] width 209 height 13
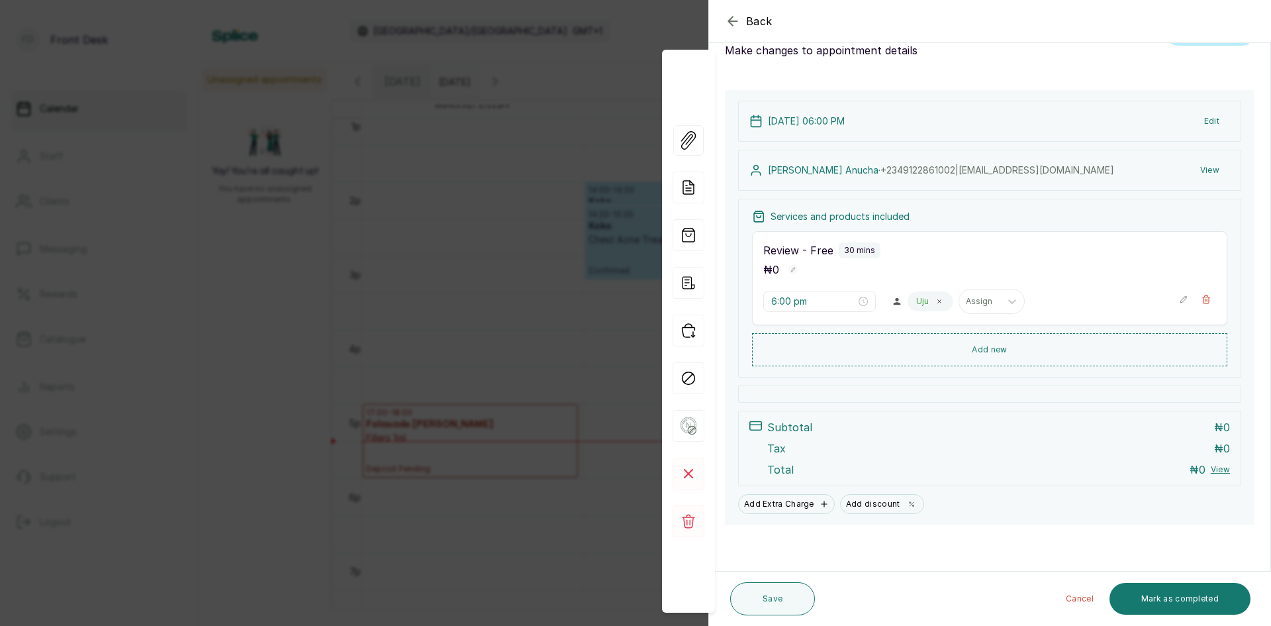
scroll to position [0, 0]
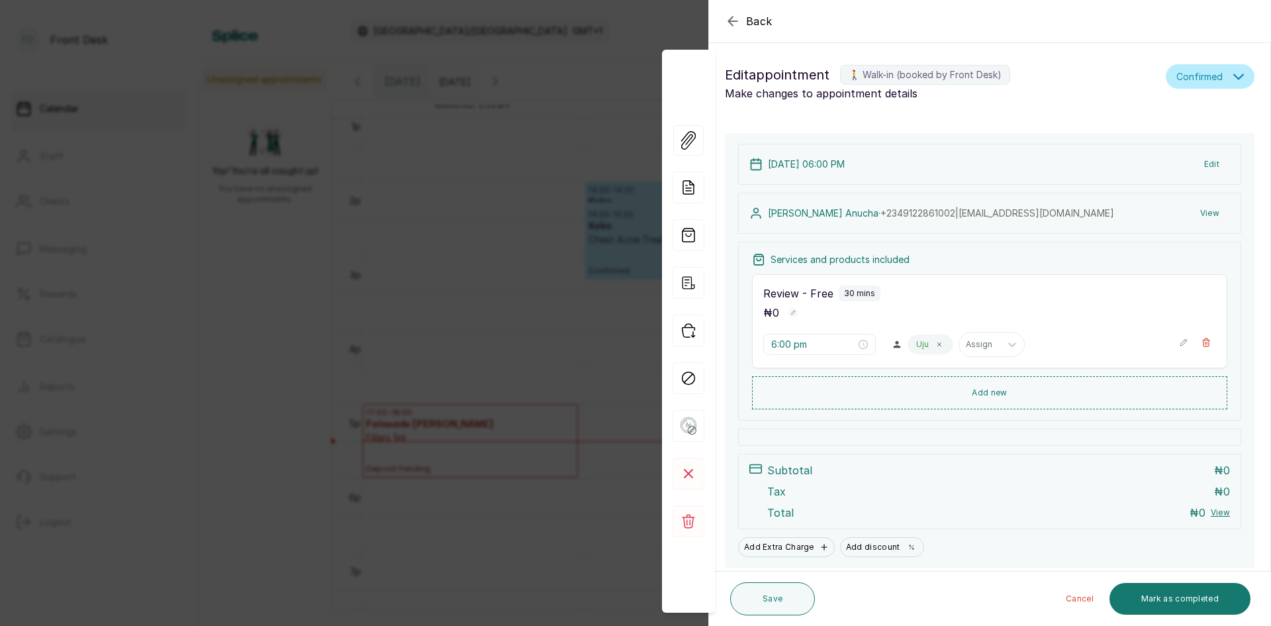
click at [369, 452] on div "Back Appointment Details Edit appointment 🚶 Walk-in (booked by Front Desk) Make…" at bounding box center [635, 313] width 1271 height 626
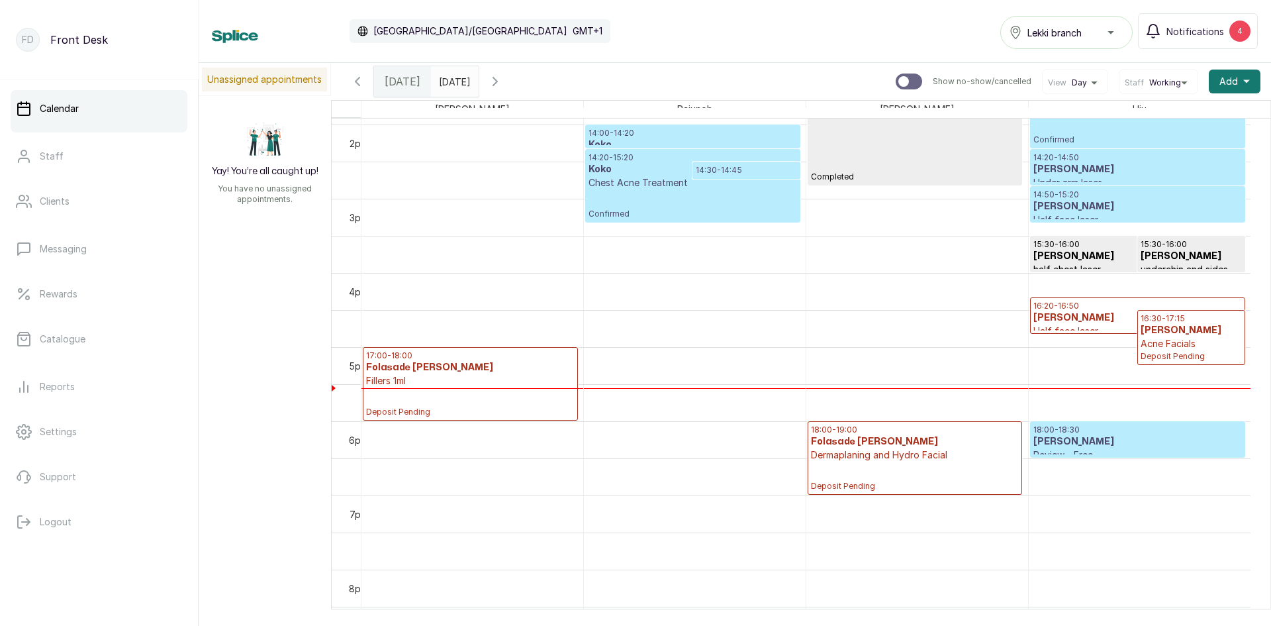
scroll to position [1108, 0]
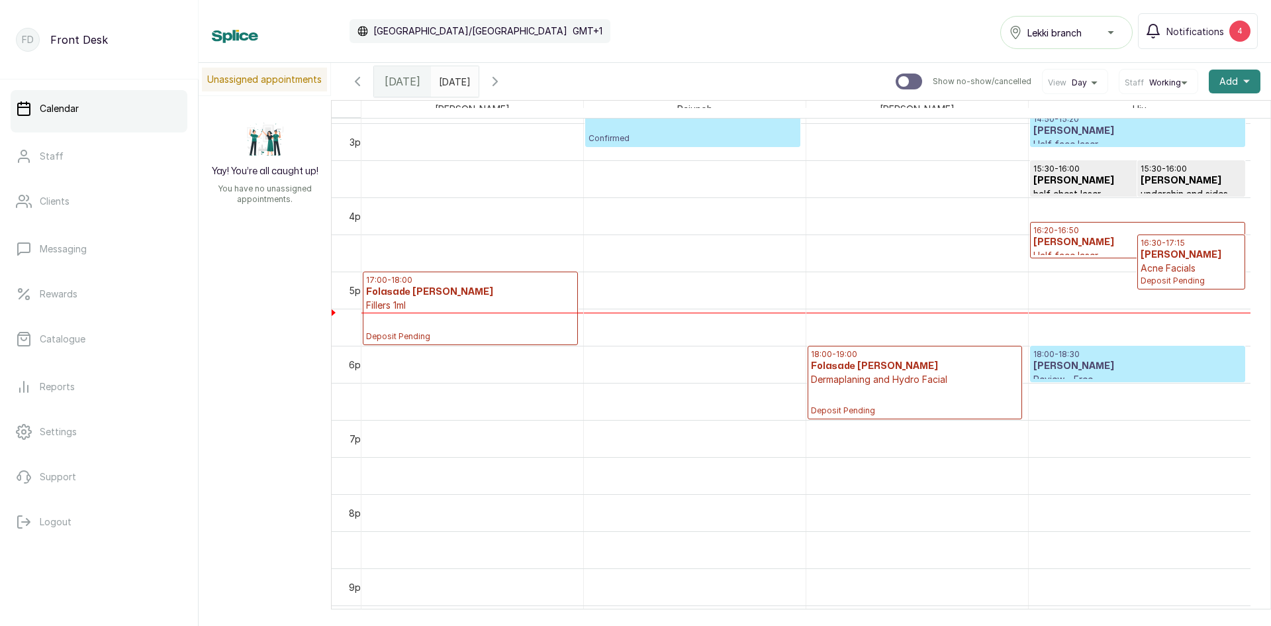
click at [1219, 74] on button "Add +" at bounding box center [1235, 82] width 52 height 24
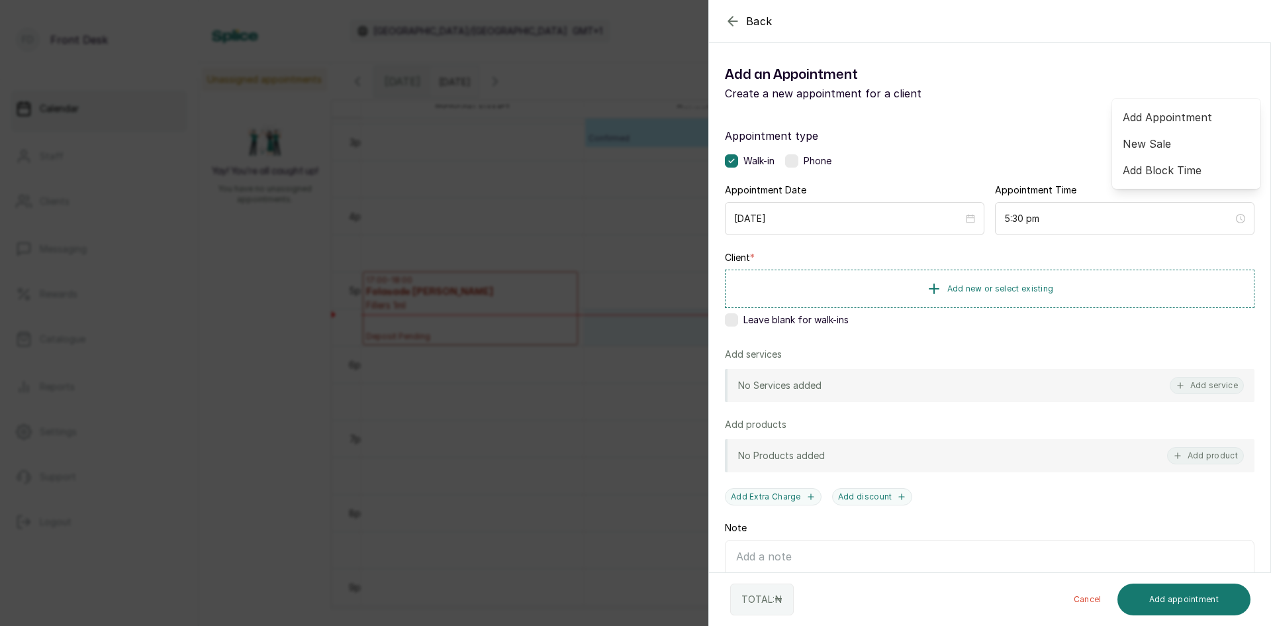
click at [587, 324] on div "Back Add Appointment Add an Appointment Create a new appointment for a client A…" at bounding box center [635, 313] width 1271 height 626
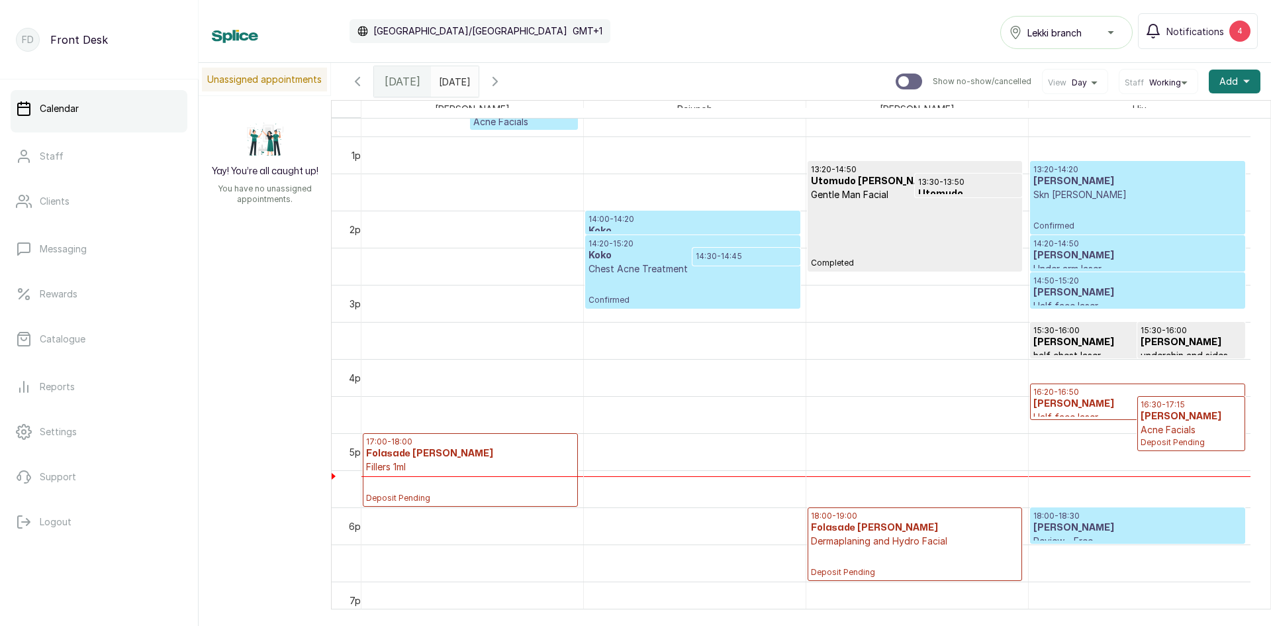
scroll to position [975, 0]
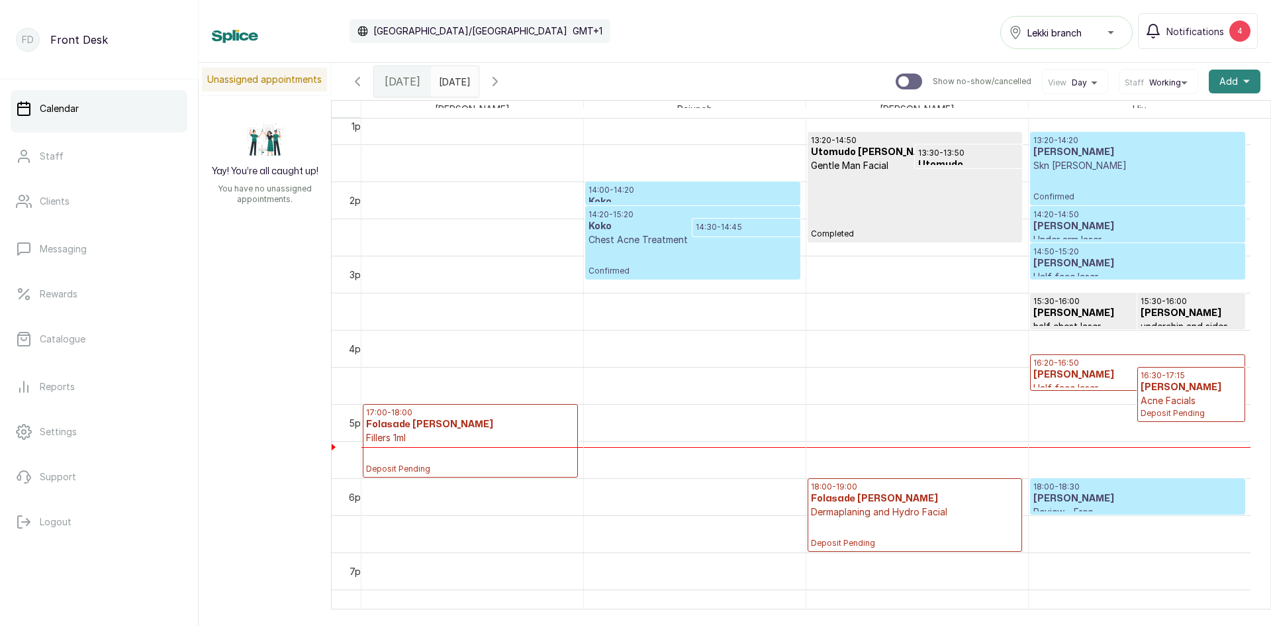
click at [1219, 81] on span "Add" at bounding box center [1228, 81] width 19 height 13
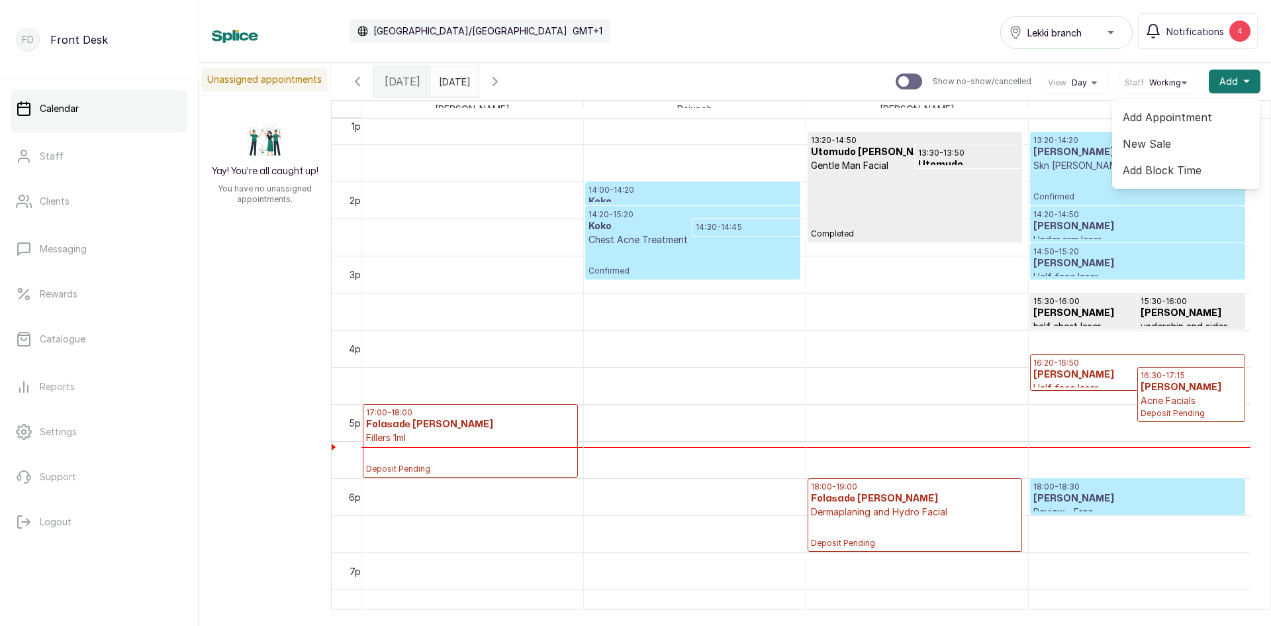
click at [1169, 115] on span "Add Appointment" at bounding box center [1186, 117] width 127 height 16
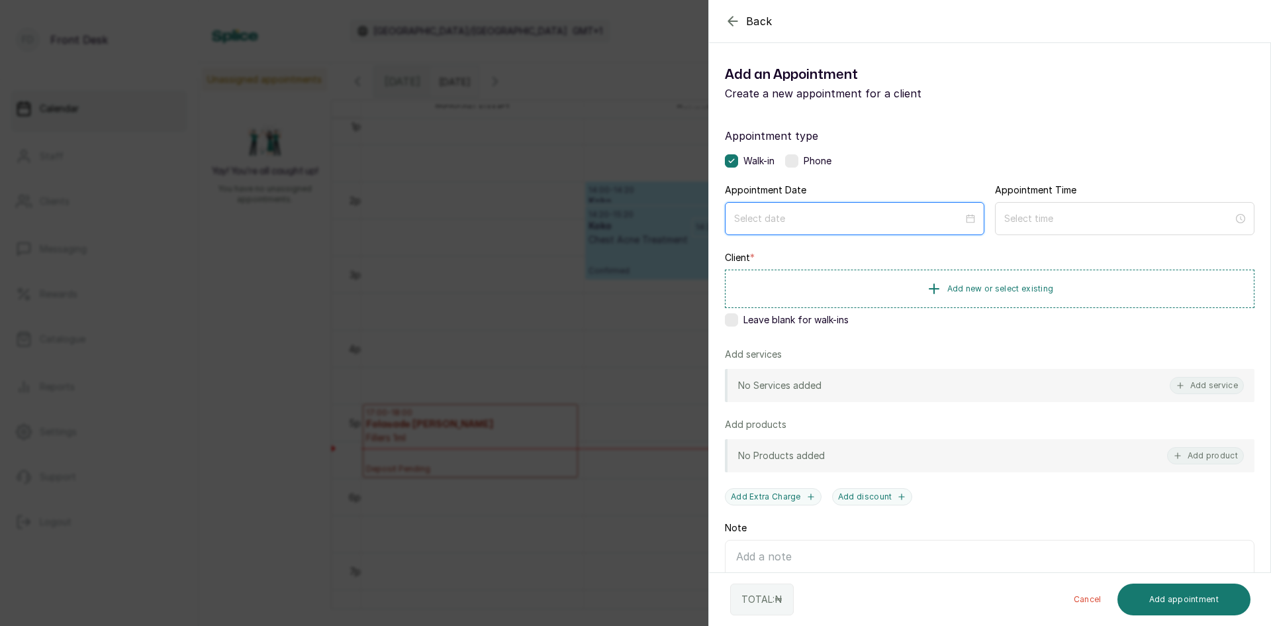
click at [769, 220] on input at bounding box center [848, 218] width 229 height 15
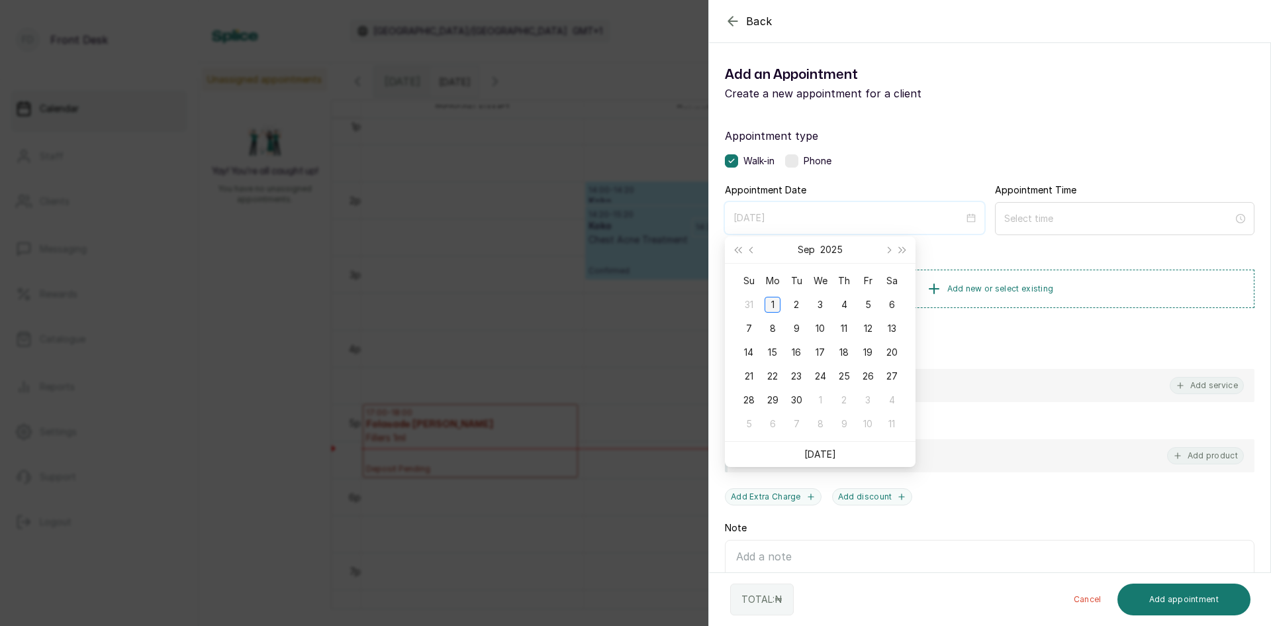
type input "[DATE]"
click at [777, 299] on div "1" at bounding box center [773, 305] width 16 height 16
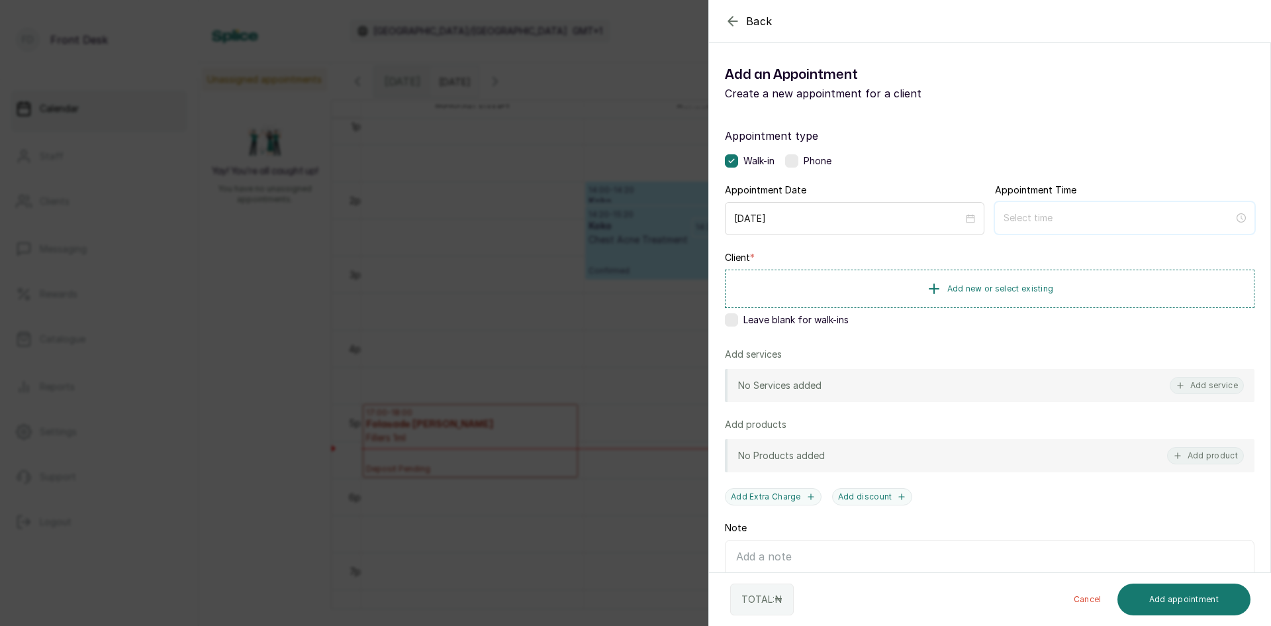
click at [1018, 218] on input at bounding box center [1119, 218] width 230 height 15
type input "1:00 am"
type input "12:04 am"
type input "12:06 am"
click at [1008, 375] on div "07" at bounding box center [1009, 380] width 32 height 19
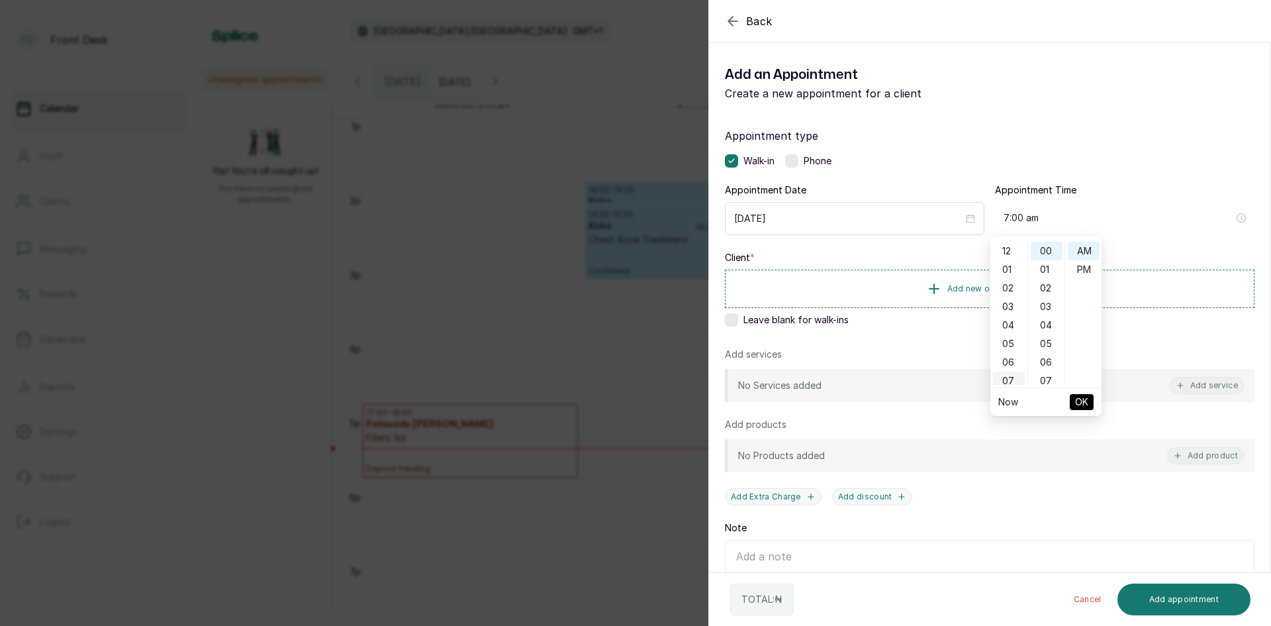
scroll to position [130, 0]
type input "7:00 pm"
click at [1086, 273] on div "PM" at bounding box center [1084, 269] width 32 height 19
click at [1076, 395] on span "OK" at bounding box center [1081, 401] width 13 height 25
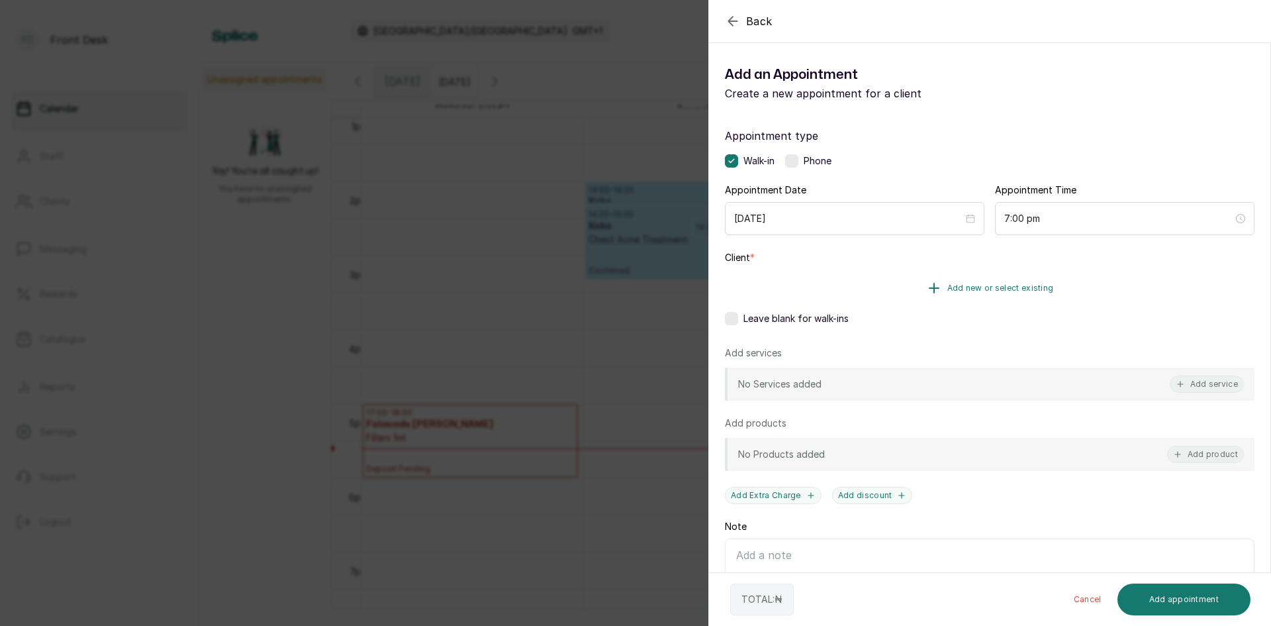
click at [955, 293] on span "Add new or select existing" at bounding box center [1000, 288] width 107 height 11
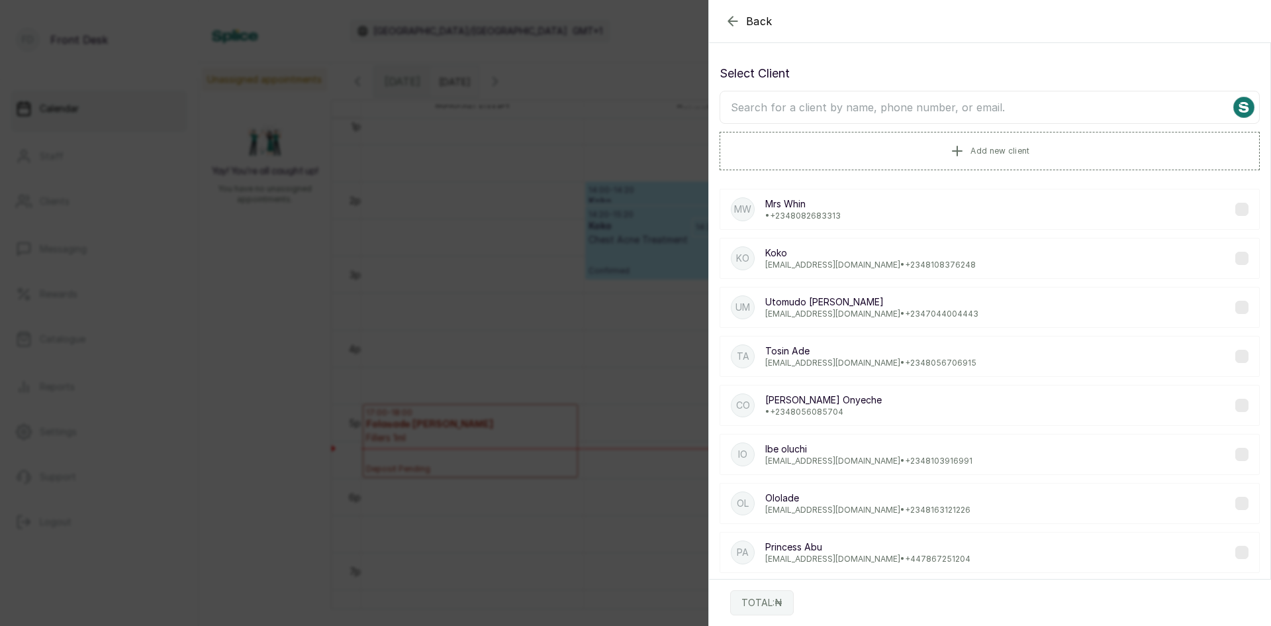
click at [924, 113] on input "text" at bounding box center [990, 107] width 540 height 33
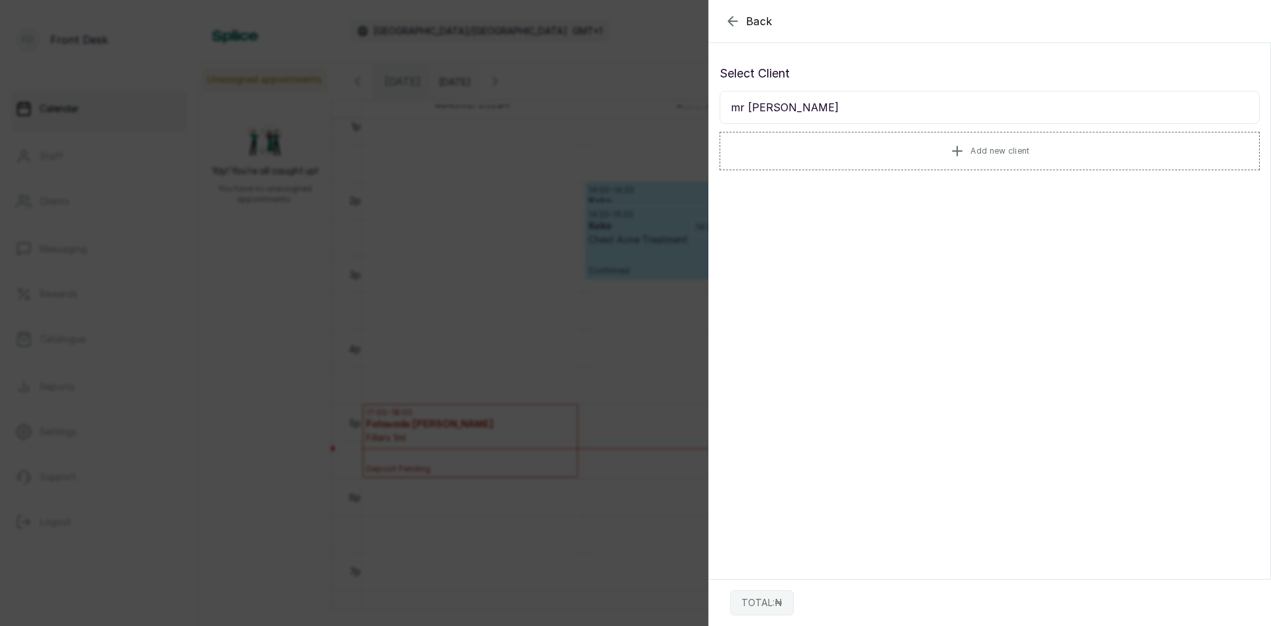
type input "mr [PERSON_NAME]"
click at [247, 310] on div "Back Add Appointment Select Client mr nwa Add new client TOTAL: ₦" at bounding box center [635, 313] width 1271 height 626
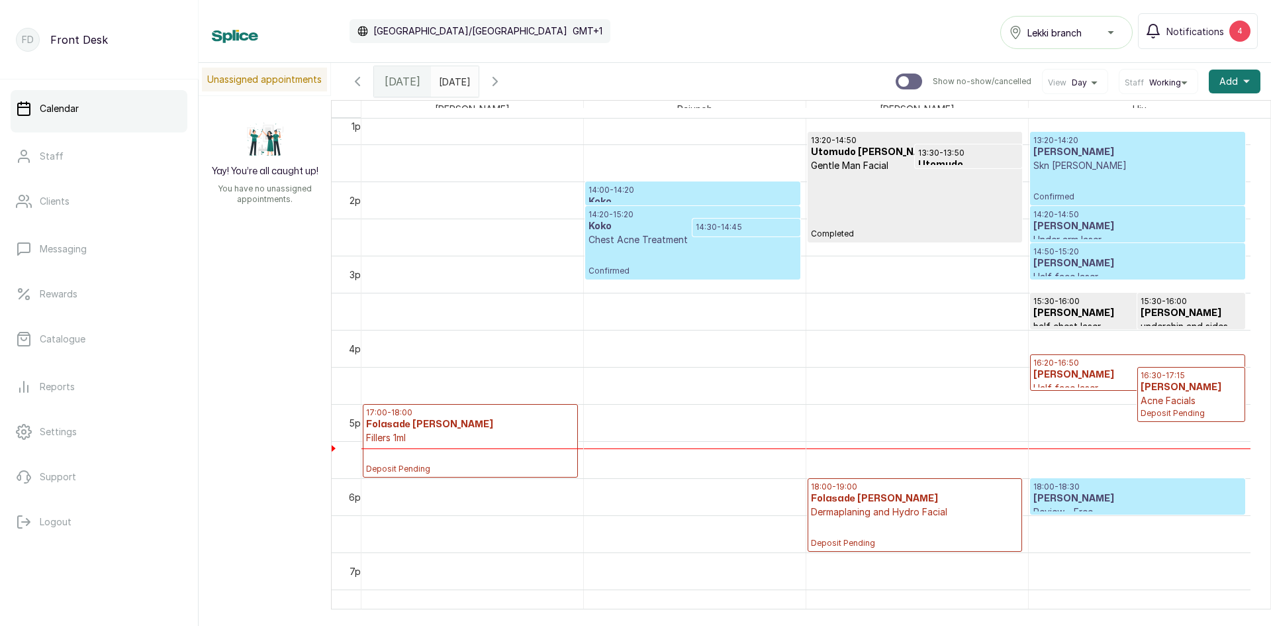
click at [529, 409] on p "17:00 - 18:00" at bounding box center [470, 412] width 209 height 11
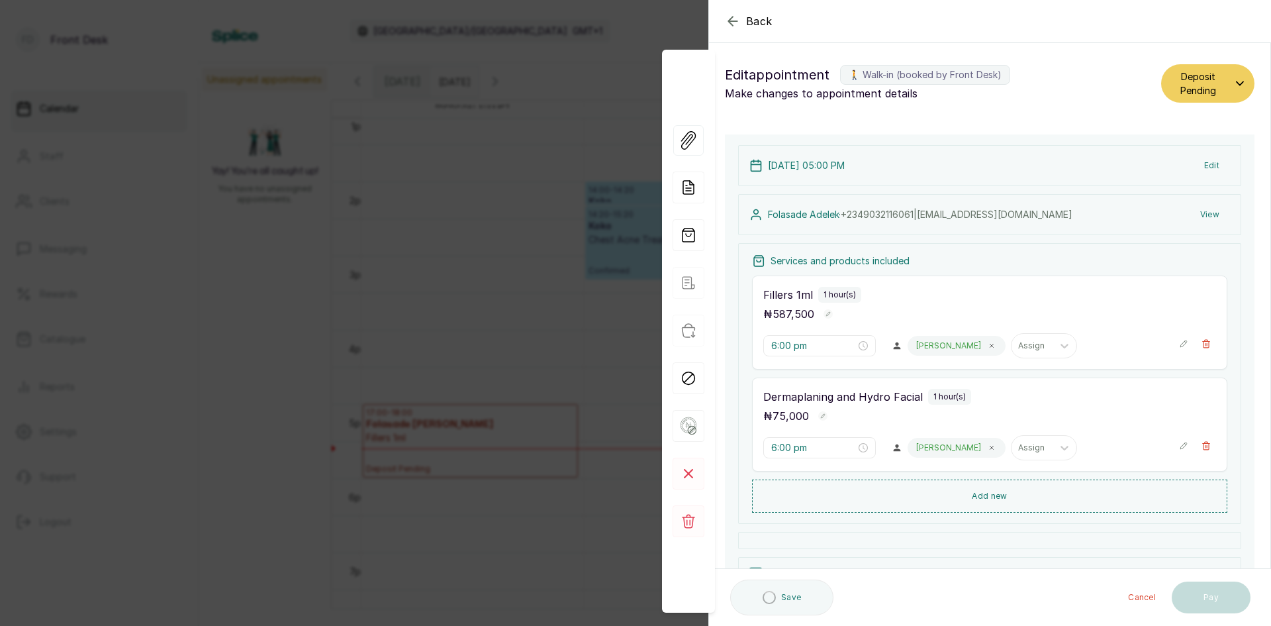
type input "5:00 pm"
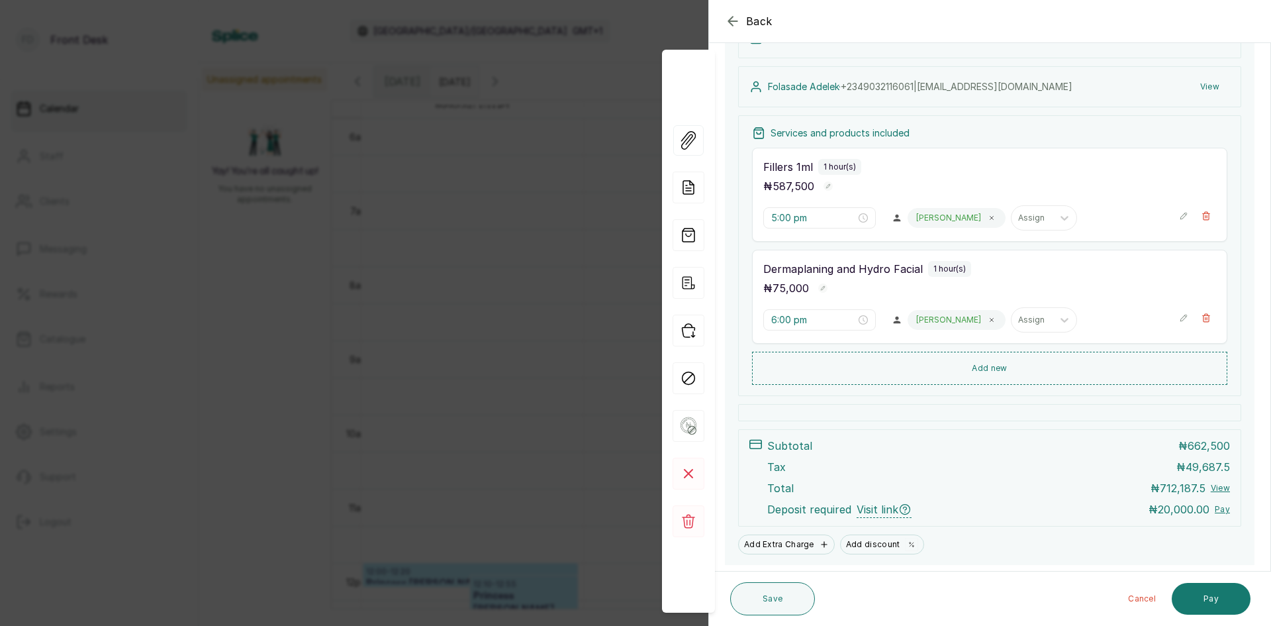
scroll to position [132, 0]
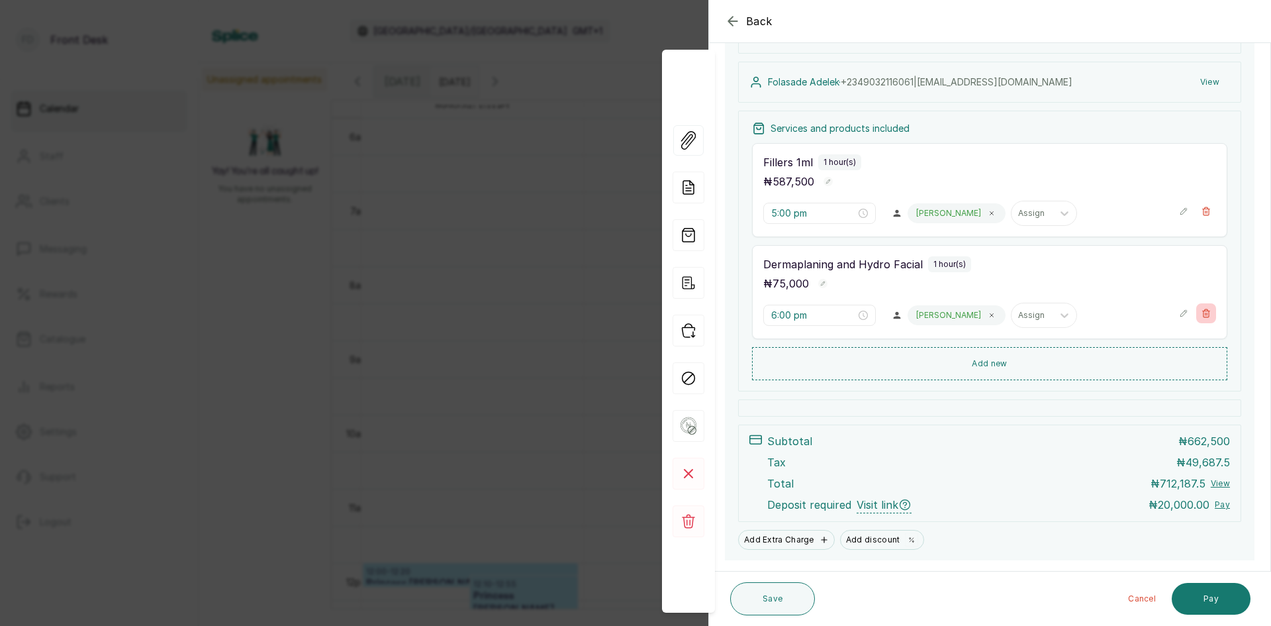
click at [1203, 311] on icon "button" at bounding box center [1206, 313] width 7 height 8
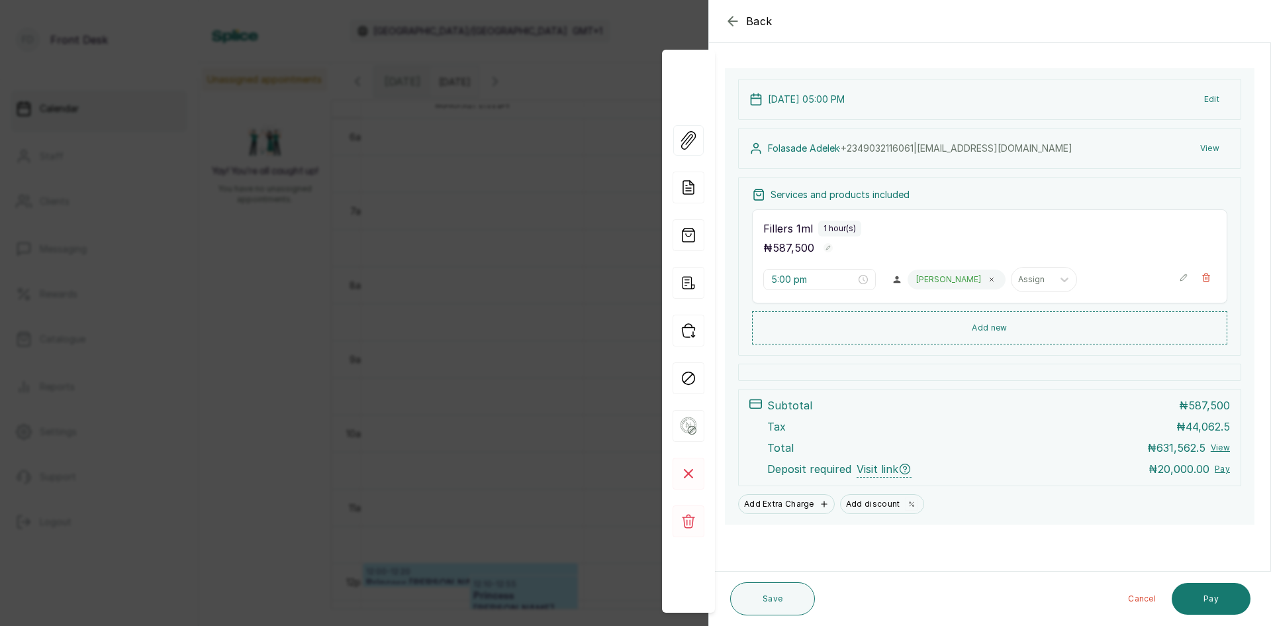
scroll to position [66, 0]
click at [979, 336] on button "Add new" at bounding box center [989, 328] width 475 height 32
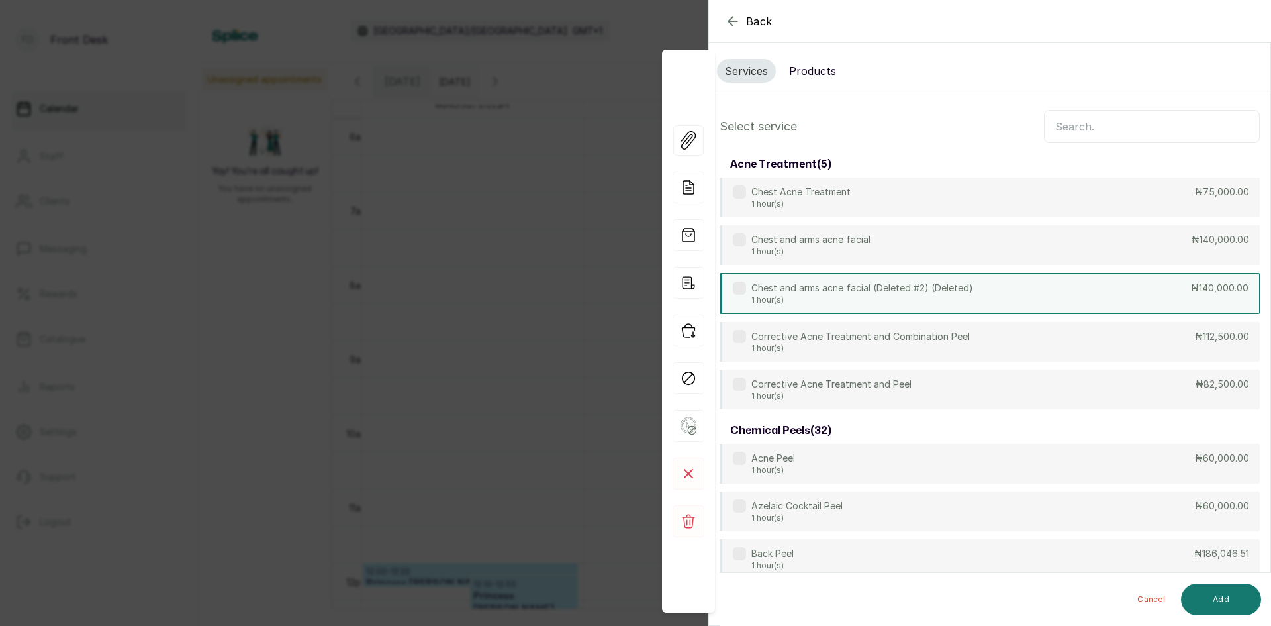
scroll to position [0, 0]
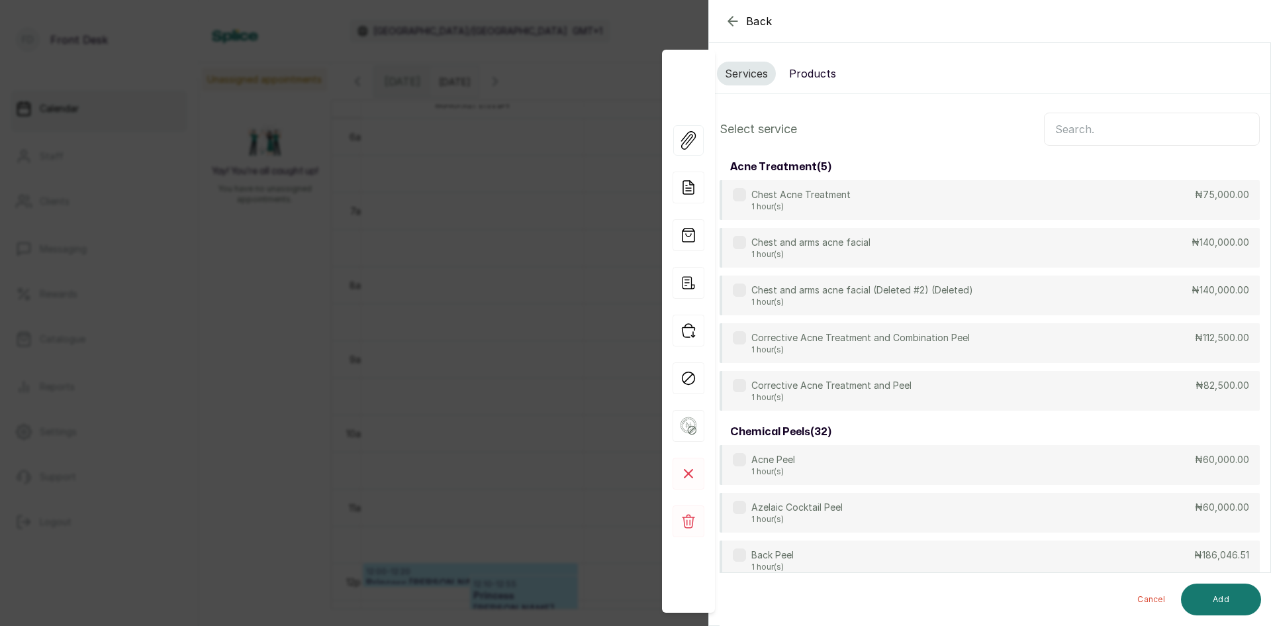
click at [1157, 128] on input "text" at bounding box center [1152, 129] width 216 height 33
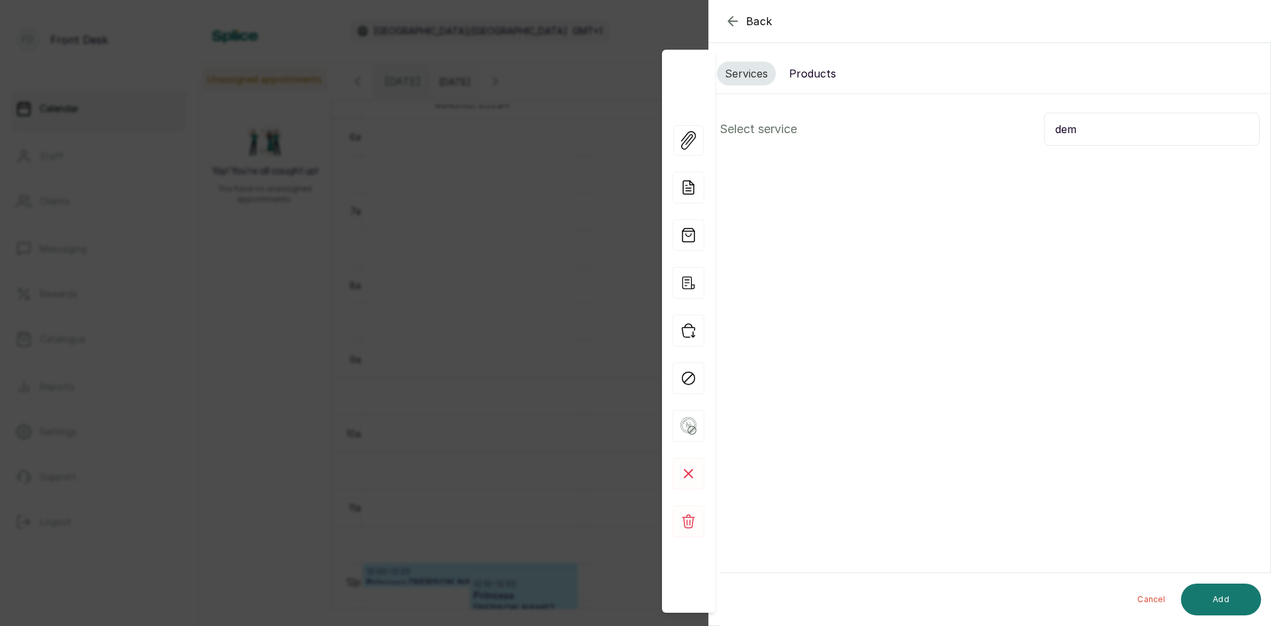
drag, startPoint x: 1063, startPoint y: 130, endPoint x: 1075, endPoint y: 130, distance: 12.6
click at [1075, 130] on input "dem" at bounding box center [1152, 129] width 216 height 33
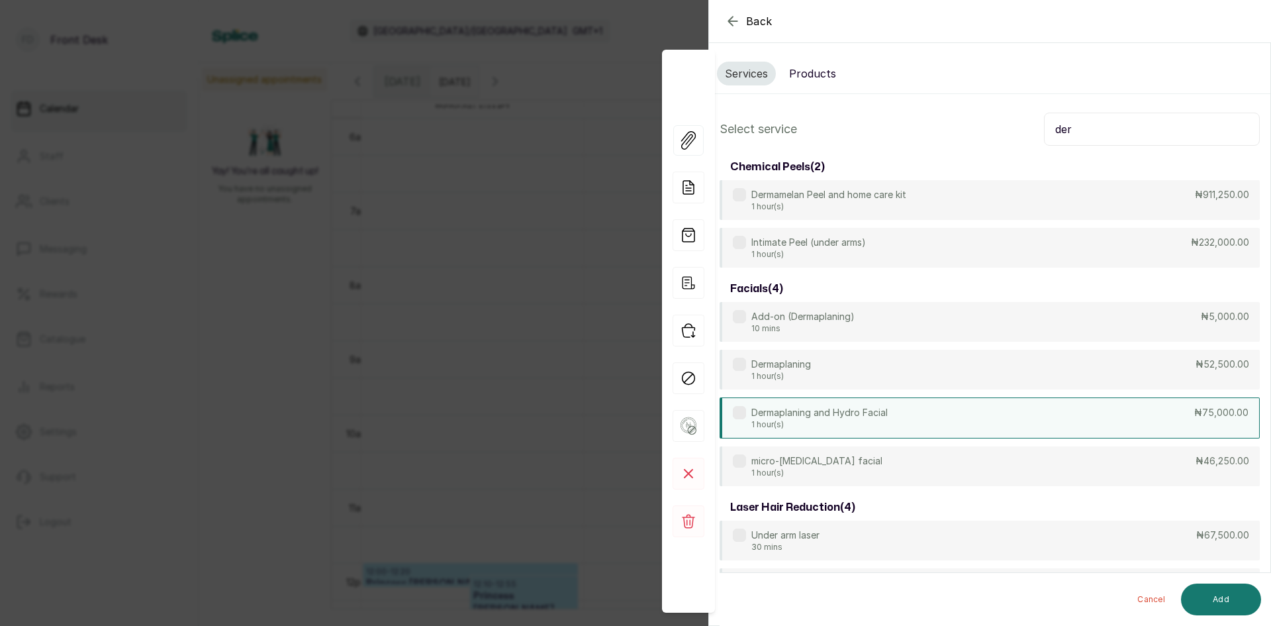
type input "der"
click at [900, 423] on div "Dermaplaning and Hydro Facial 1 hour(s) ₦75,000.00" at bounding box center [990, 417] width 540 height 41
click at [1200, 593] on button "Add" at bounding box center [1221, 599] width 80 height 32
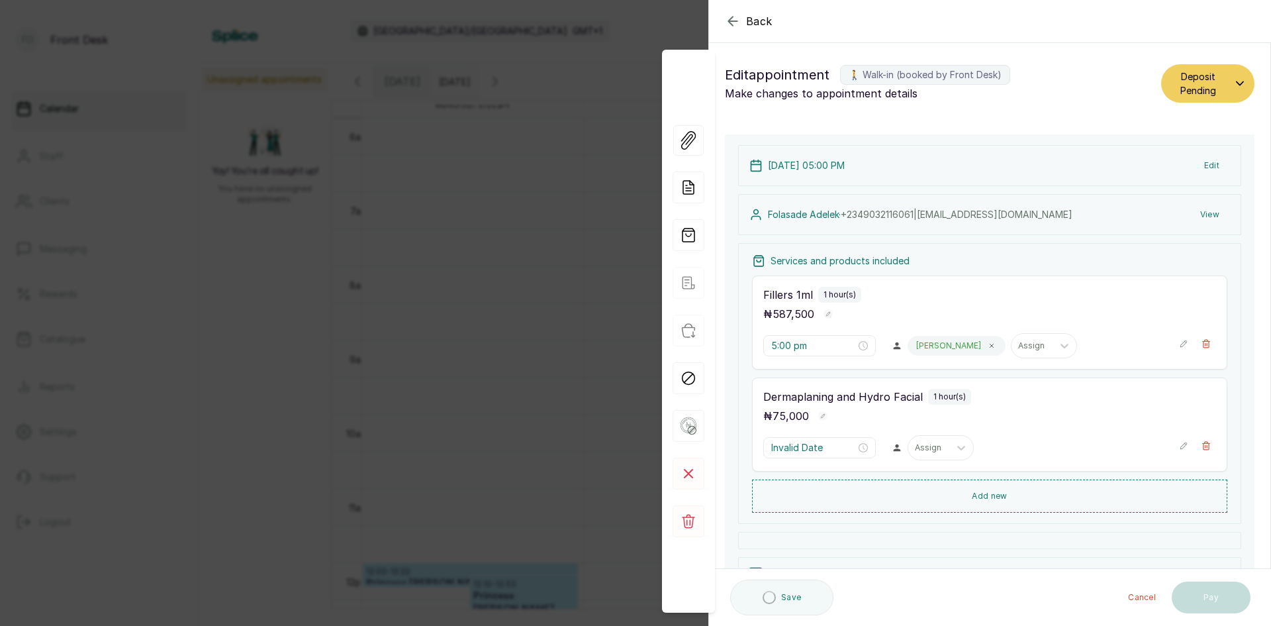
type input "6:00 pm"
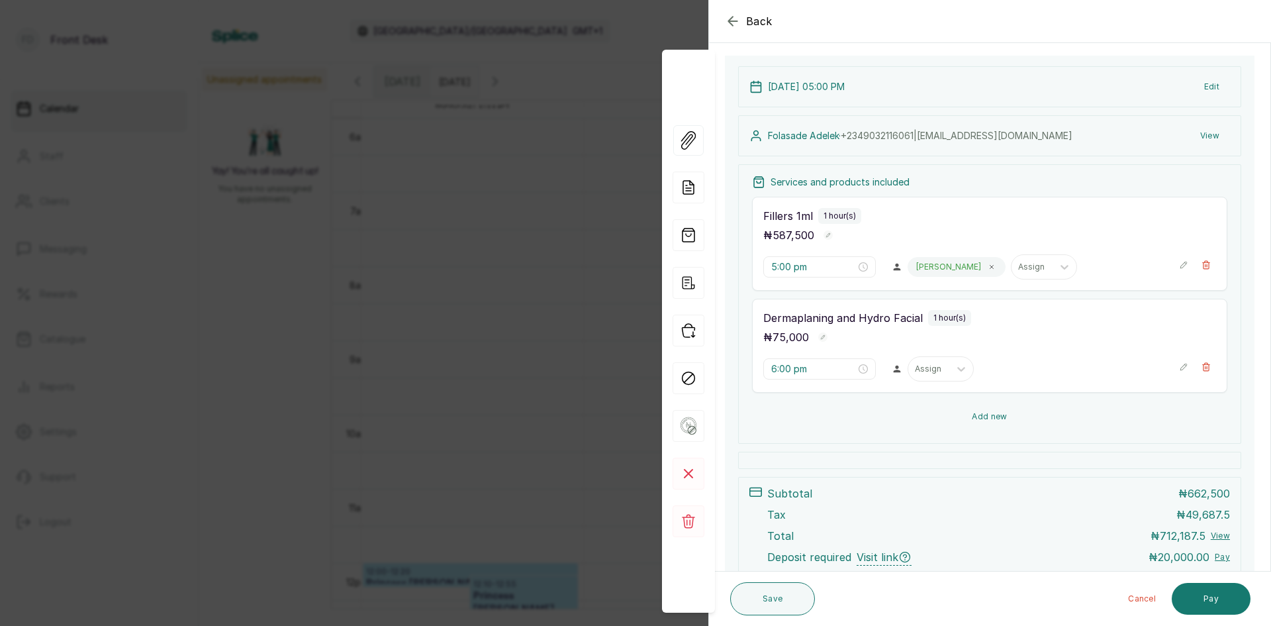
scroll to position [167, 0]
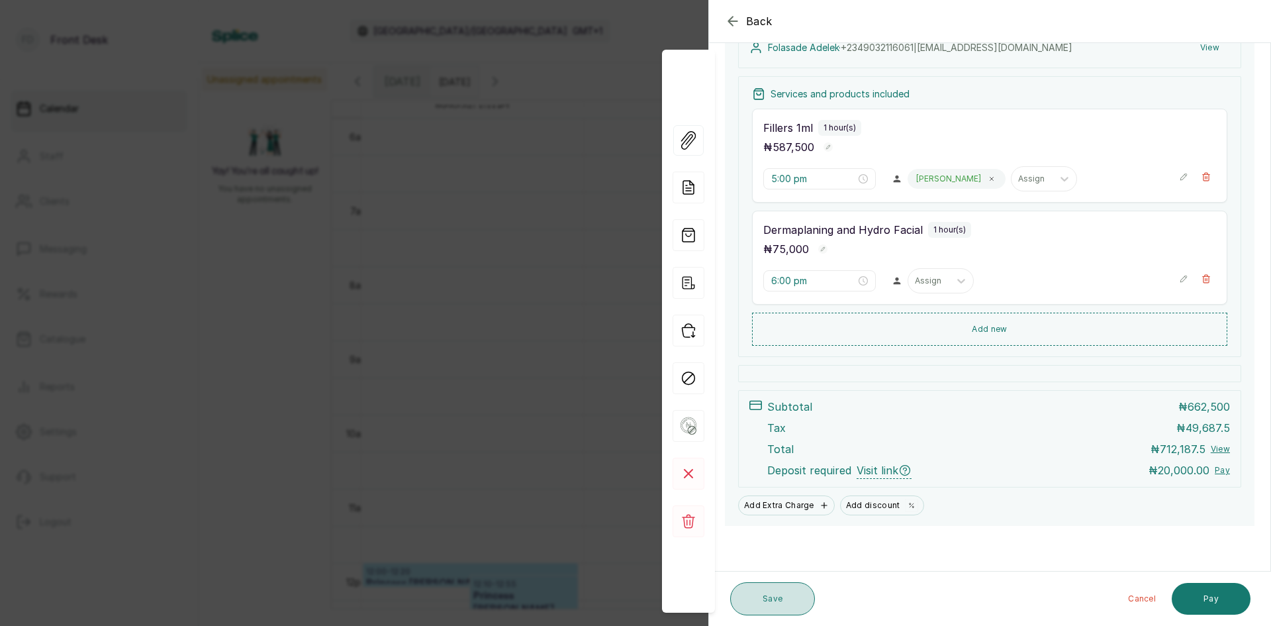
click at [785, 595] on button "Save" at bounding box center [772, 598] width 85 height 33
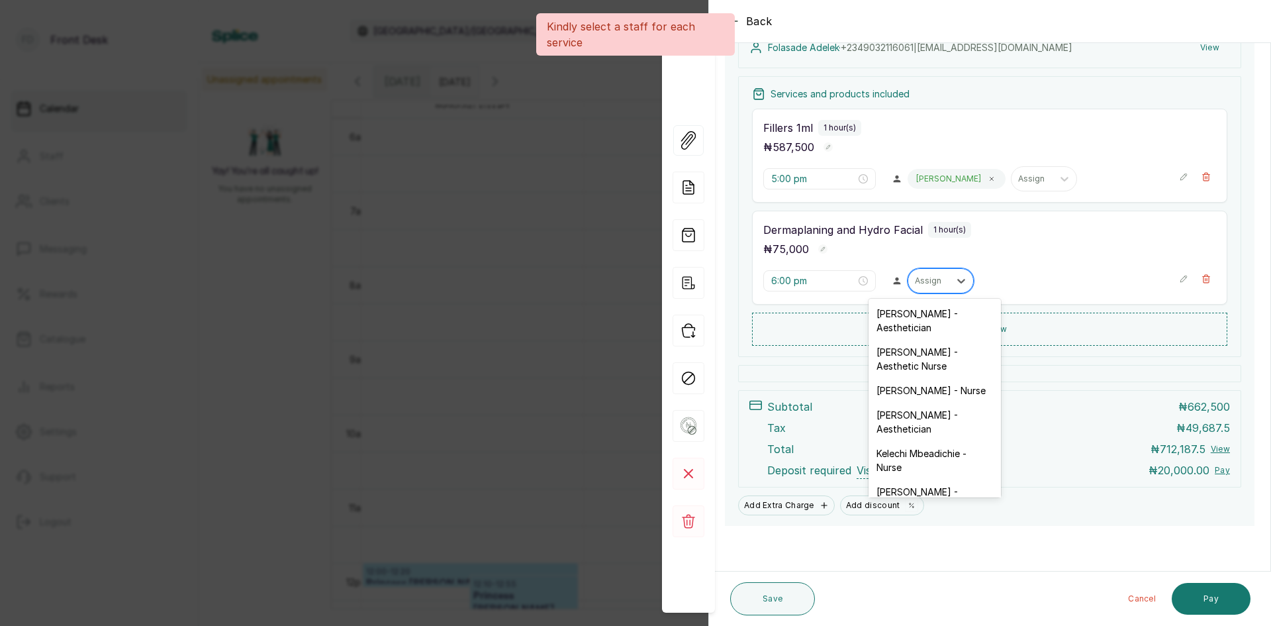
click at [931, 279] on div at bounding box center [929, 281] width 28 height 12
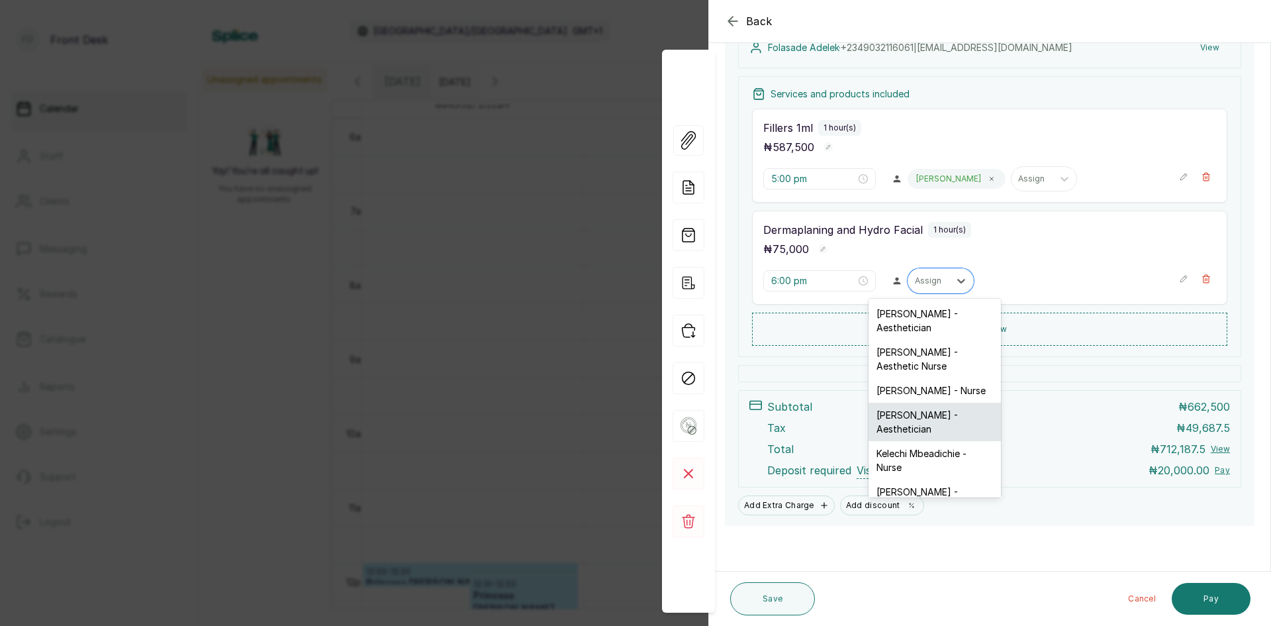
scroll to position [62, 0]
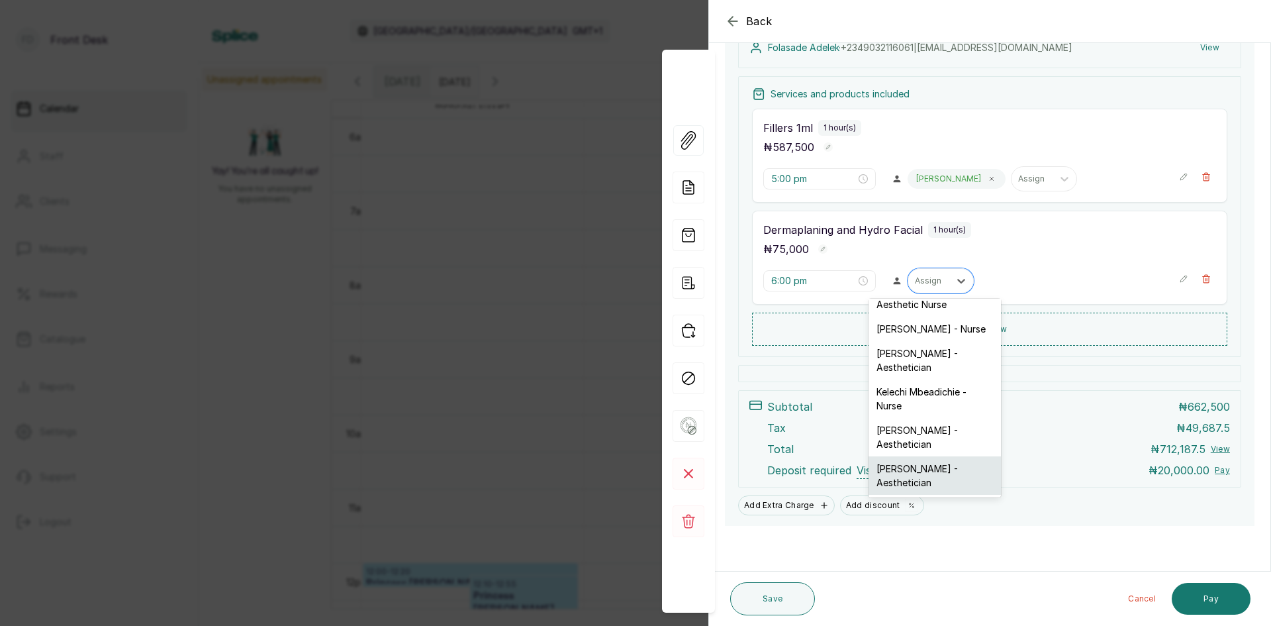
click at [908, 473] on div "[PERSON_NAME] - Aesthetician" at bounding box center [935, 475] width 132 height 38
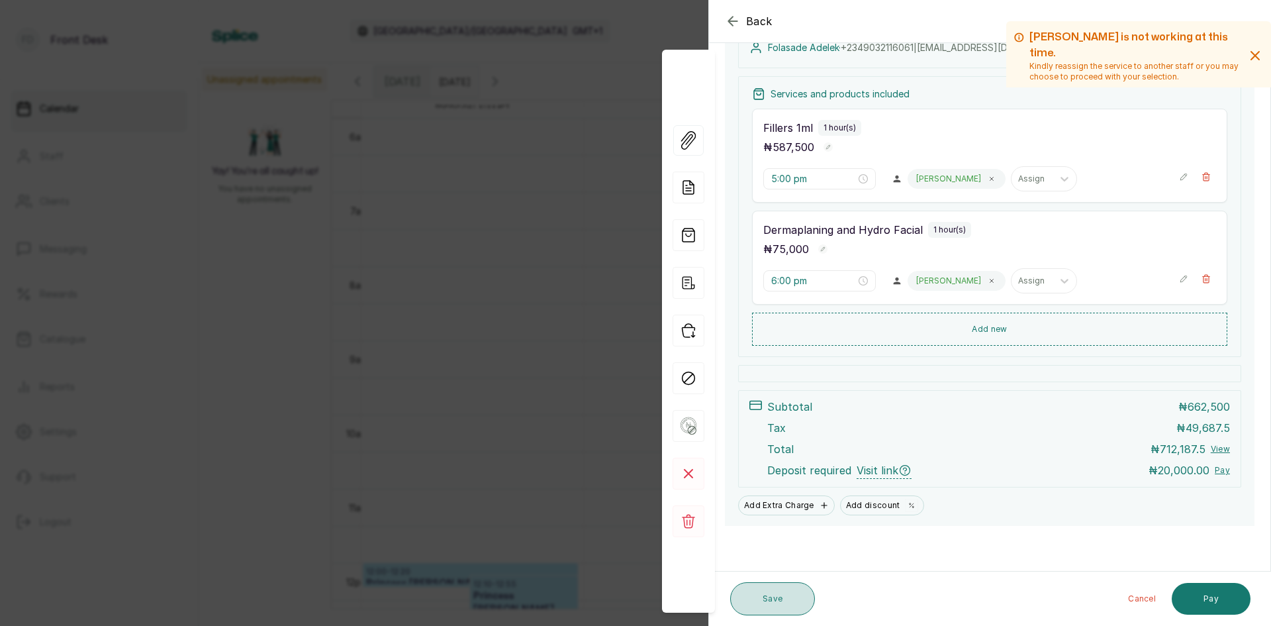
click at [771, 590] on button "Save" at bounding box center [772, 598] width 85 height 33
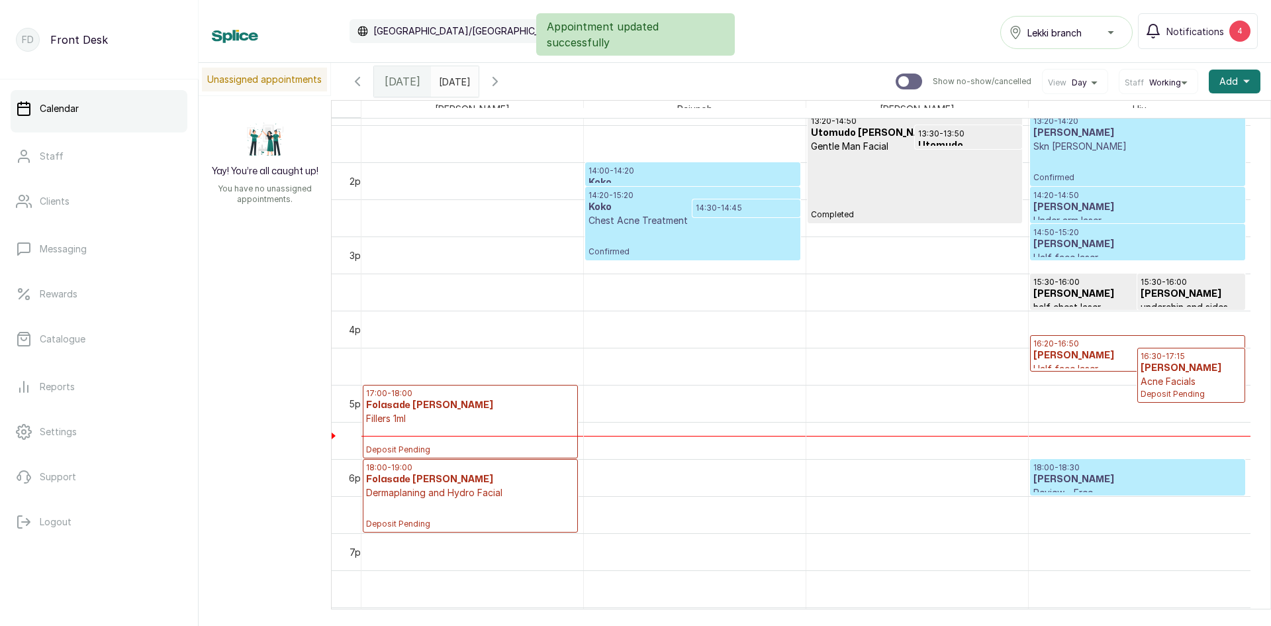
scroll to position [1041, 0]
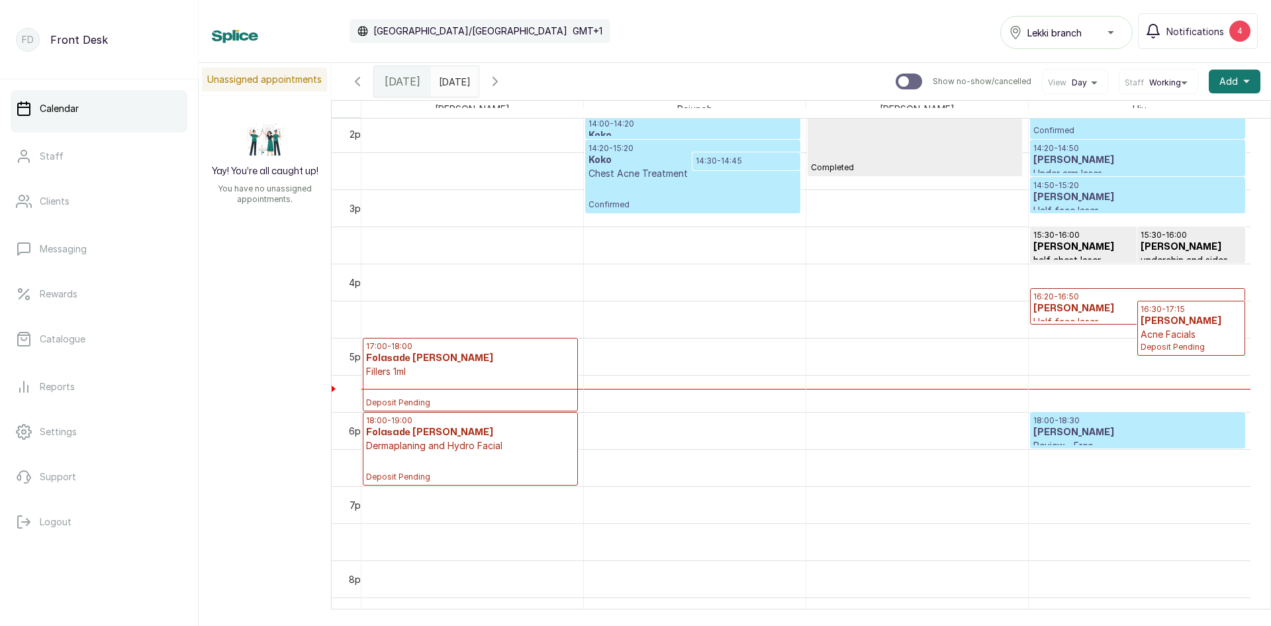
click at [533, 447] on p "Dermaplaning and Hydro Facial" at bounding box center [470, 445] width 209 height 13
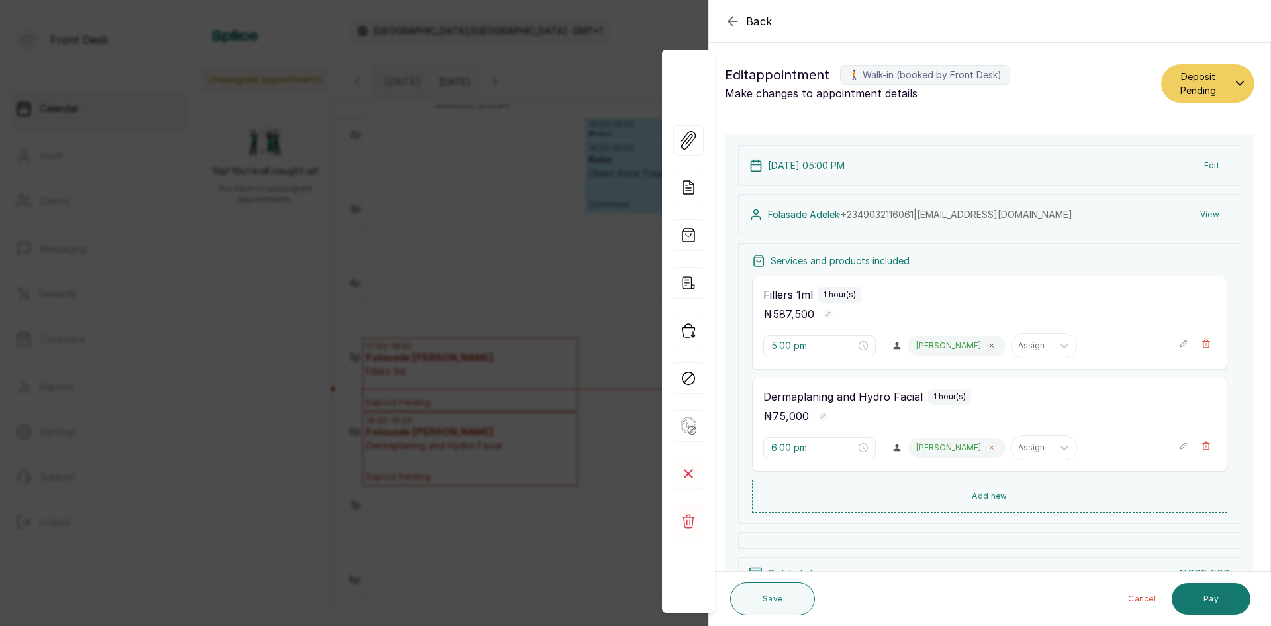
click at [986, 448] on span at bounding box center [991, 447] width 11 height 11
click at [956, 448] on icon at bounding box center [961, 447] width 13 height 13
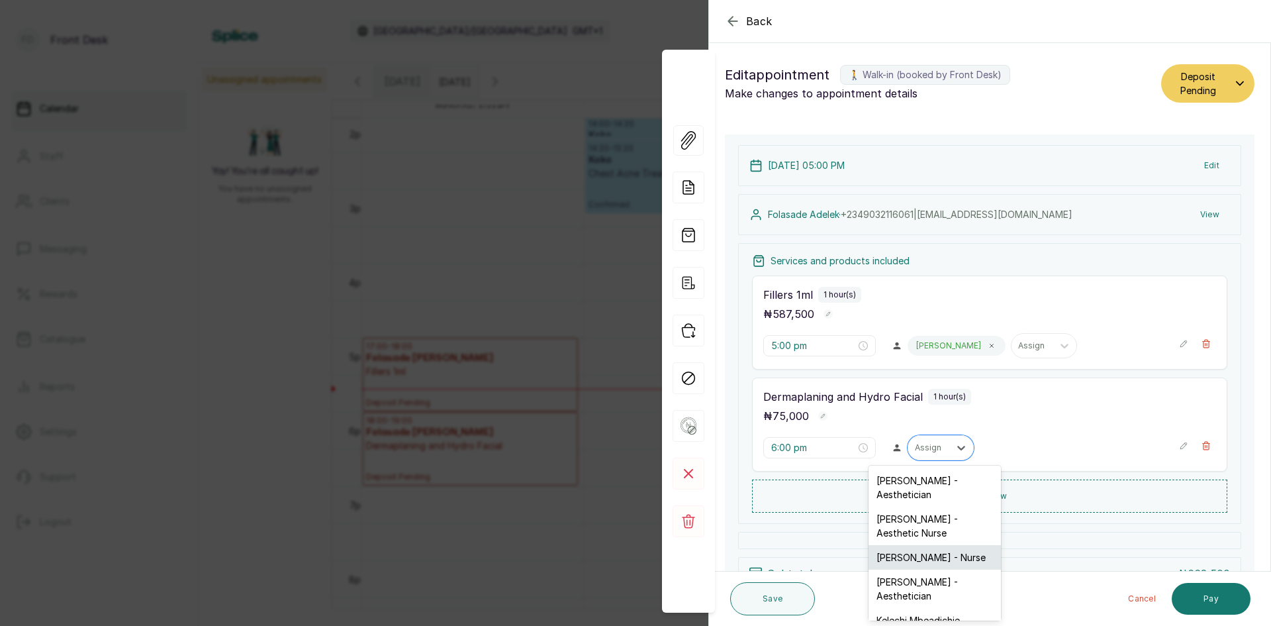
click at [903, 559] on div "[PERSON_NAME] - Nurse" at bounding box center [935, 557] width 132 height 24
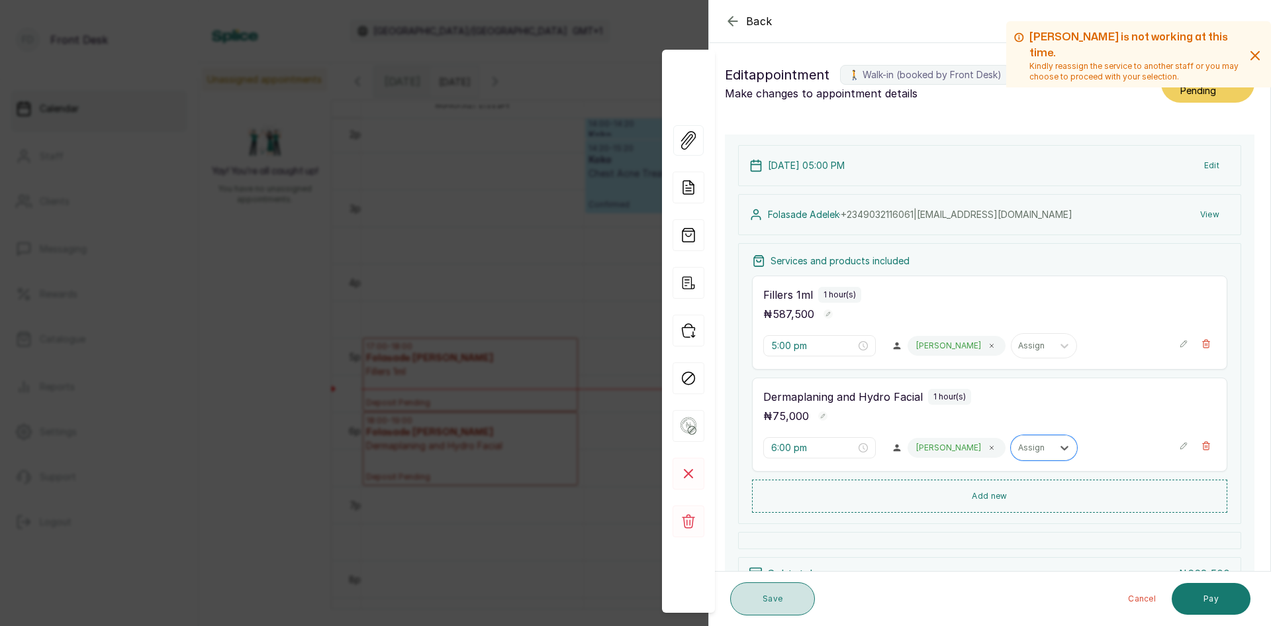
click at [794, 606] on button "Save" at bounding box center [772, 598] width 85 height 33
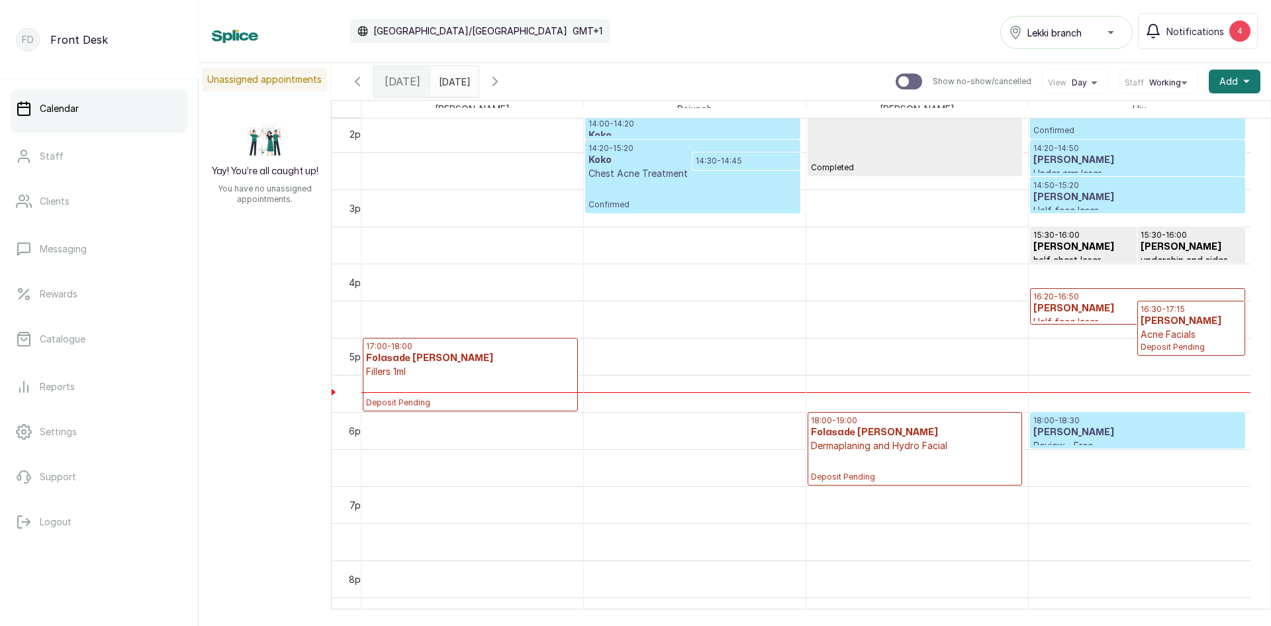
click at [425, 367] on p "Fillers 1ml" at bounding box center [470, 371] width 209 height 13
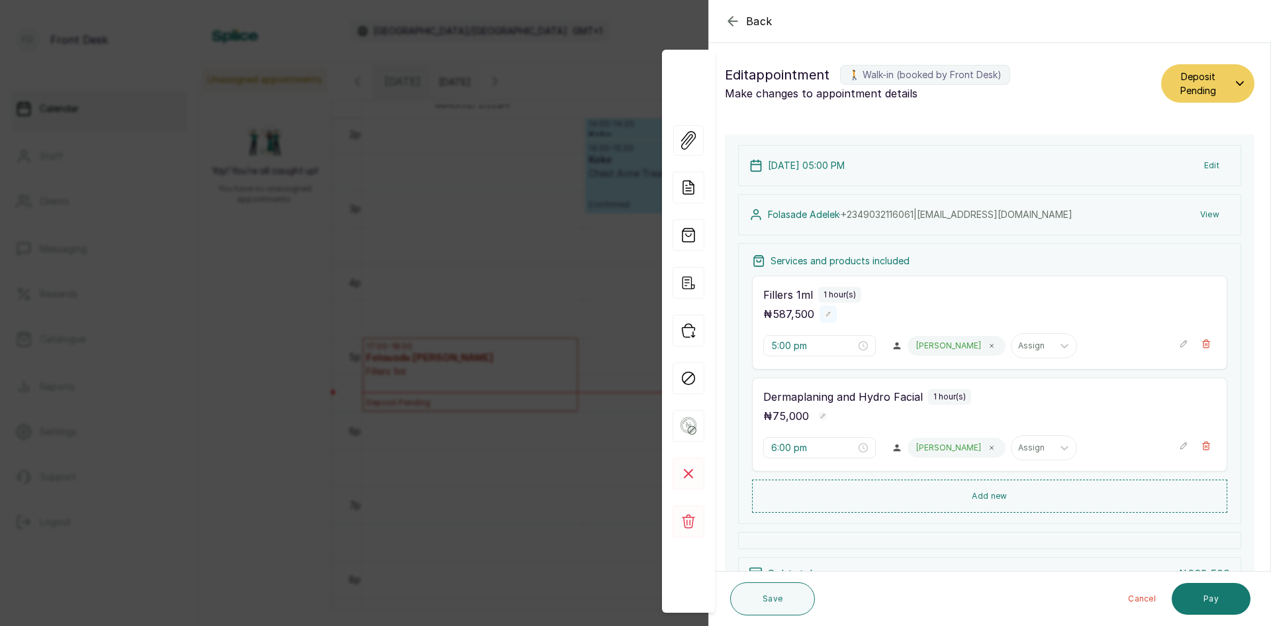
click at [825, 315] on rect "button" at bounding box center [828, 313] width 9 height 9
type input "5"
type input "1,263,125"
click at [845, 318] on rect "button" at bounding box center [840, 315] width 11 height 11
click at [779, 595] on button "Save" at bounding box center [772, 598] width 85 height 33
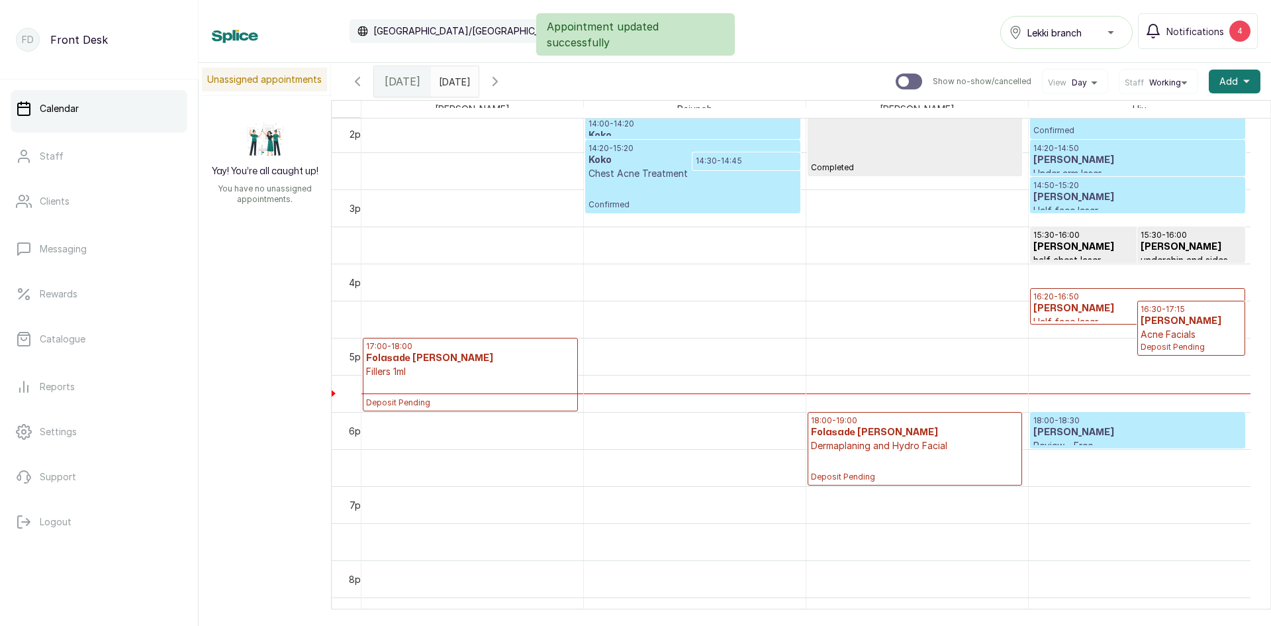
click at [497, 358] on h3 "Folasade [PERSON_NAME]" at bounding box center [470, 358] width 209 height 13
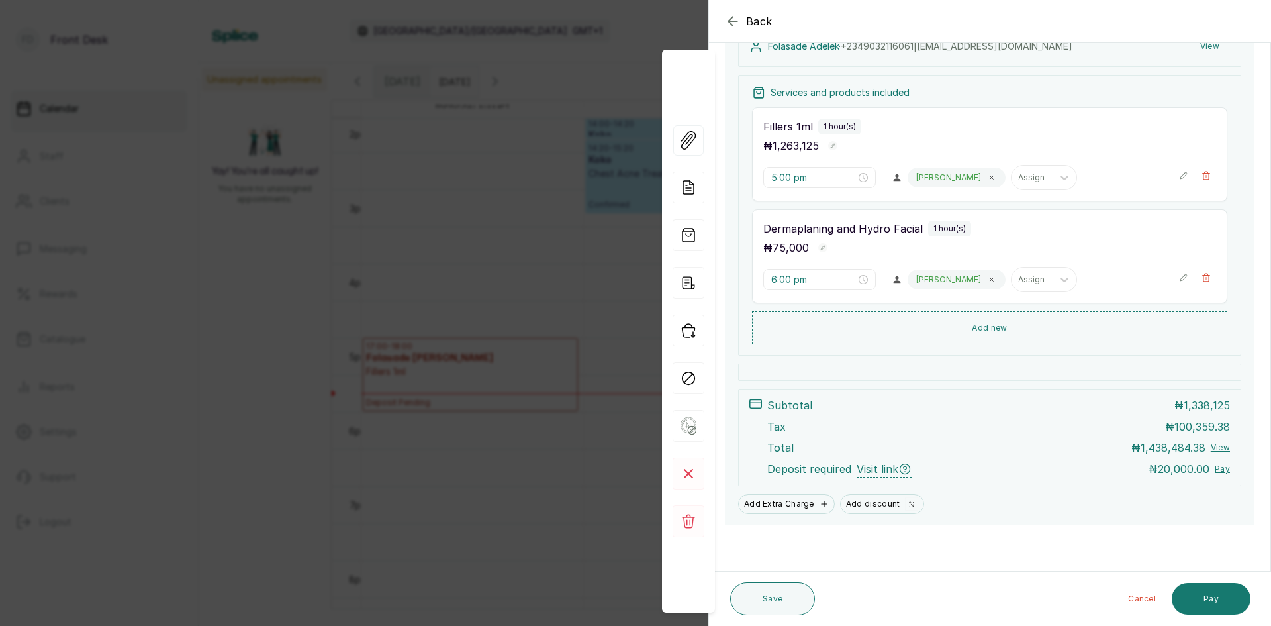
scroll to position [168, 0]
click at [561, 312] on div "Back Appointment Details Edit appointment 🚶 Walk-in (booked by Front Desk) Make…" at bounding box center [635, 313] width 1271 height 626
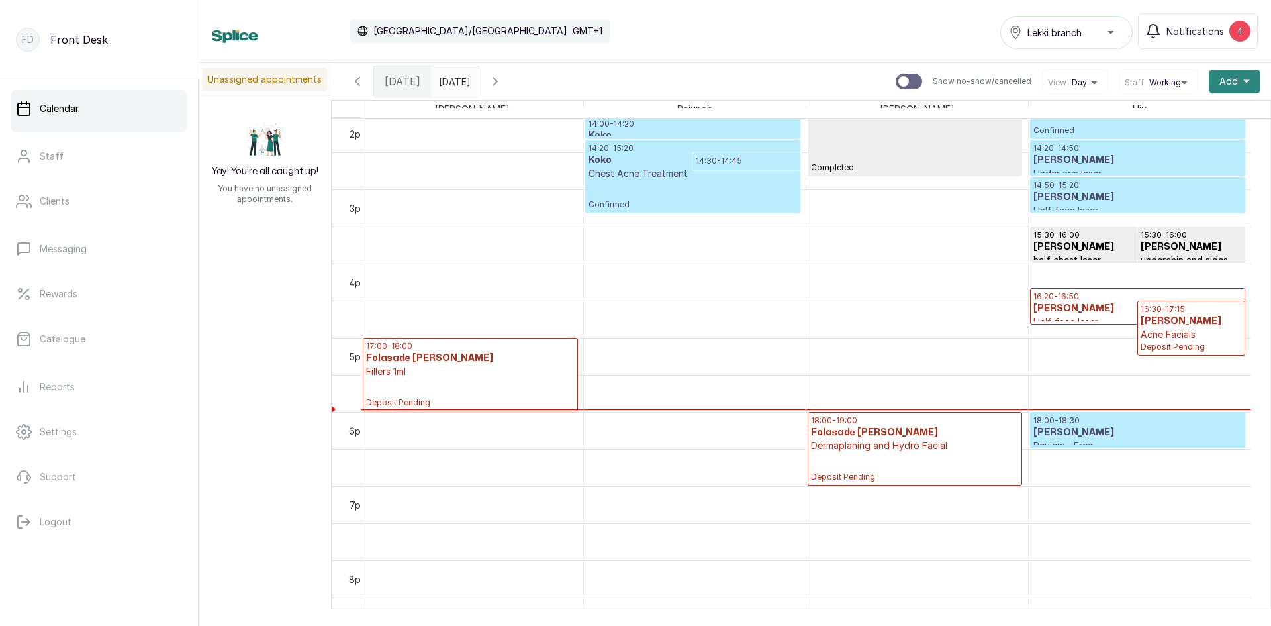
click at [1225, 79] on span "Add" at bounding box center [1228, 81] width 19 height 13
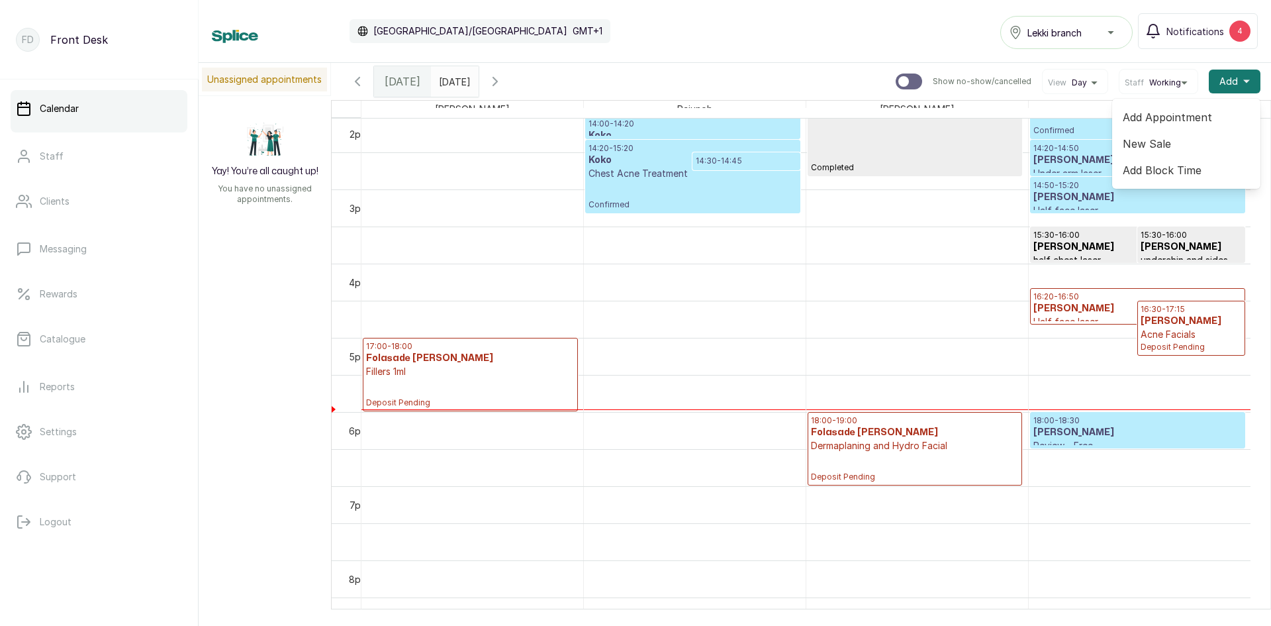
click at [1186, 116] on span "Add Appointment" at bounding box center [1186, 117] width 127 height 16
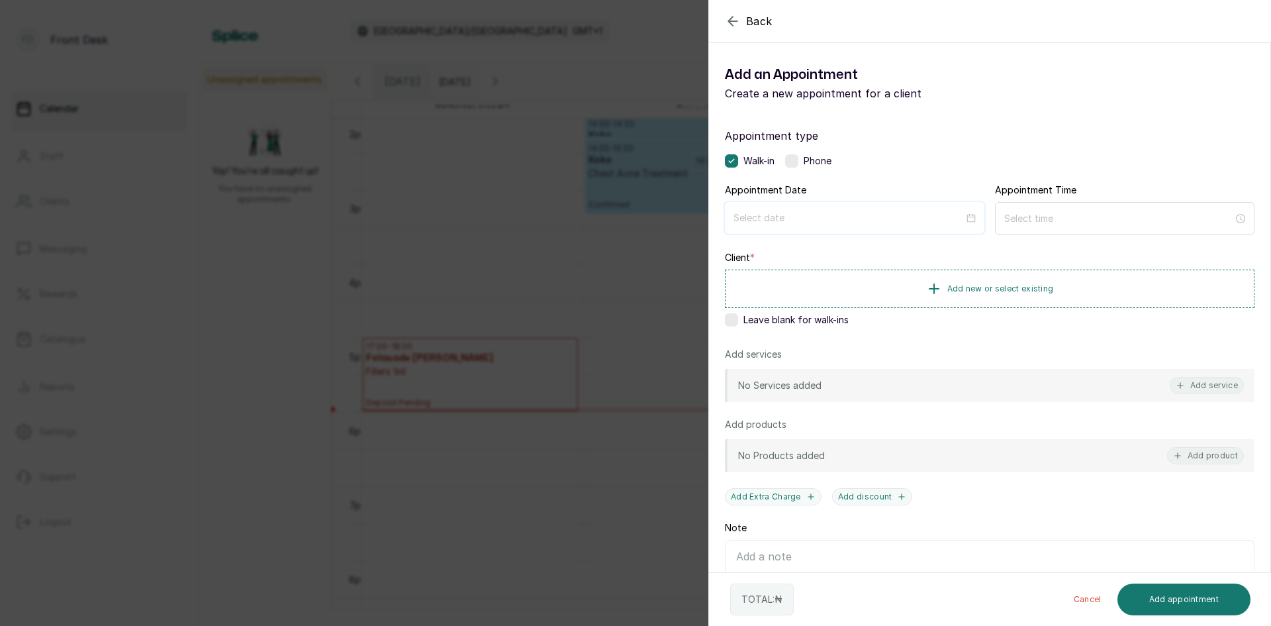
click at [921, 219] on input at bounding box center [849, 218] width 230 height 15
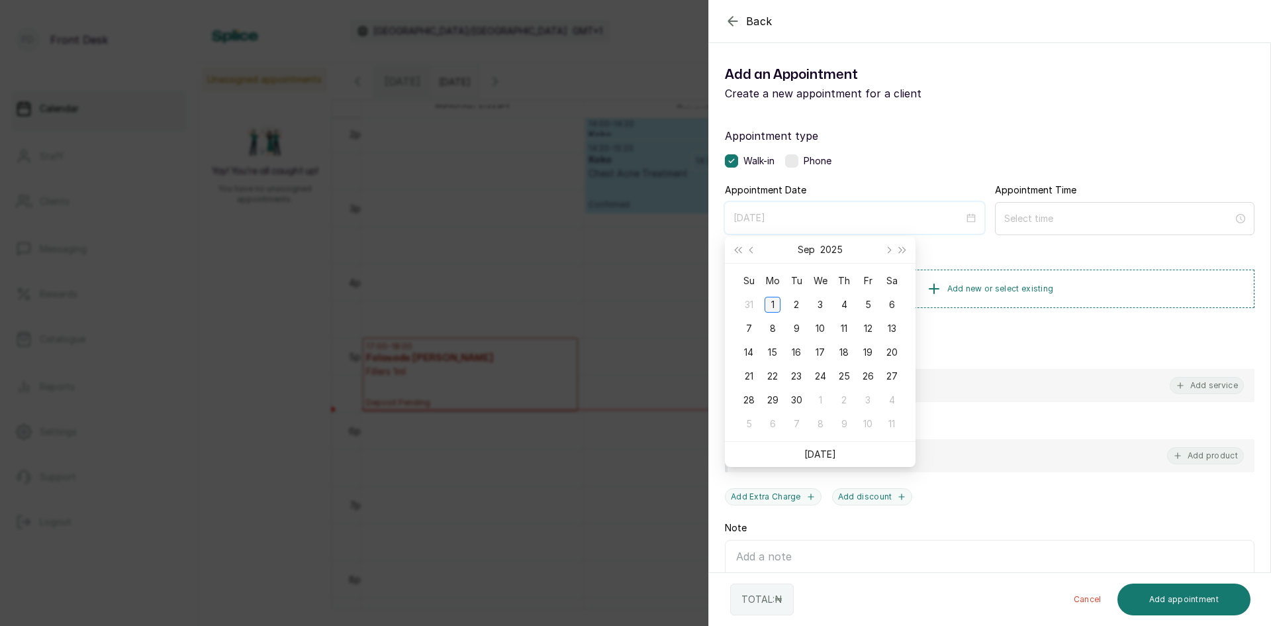
type input "[DATE]"
click at [777, 307] on div "1" at bounding box center [773, 305] width 16 height 16
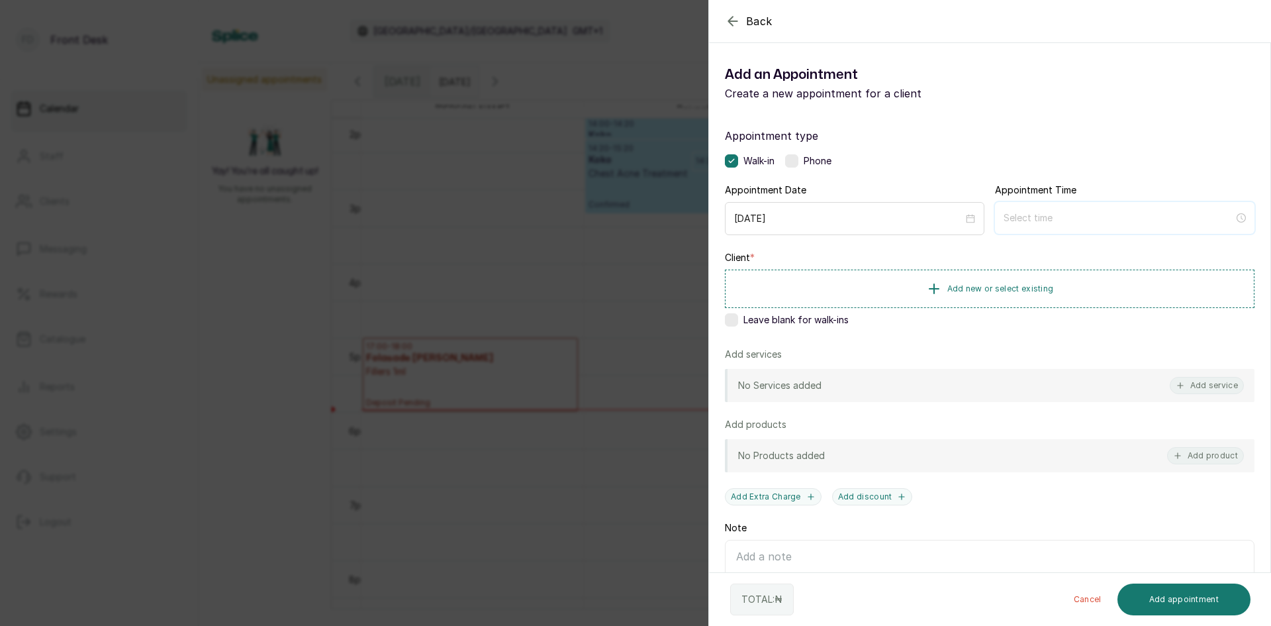
click at [1059, 220] on input at bounding box center [1119, 218] width 230 height 15
type input "12:01 am"
click at [1012, 375] on div "07" at bounding box center [1009, 380] width 32 height 19
click at [1084, 268] on div "PM" at bounding box center [1084, 269] width 32 height 19
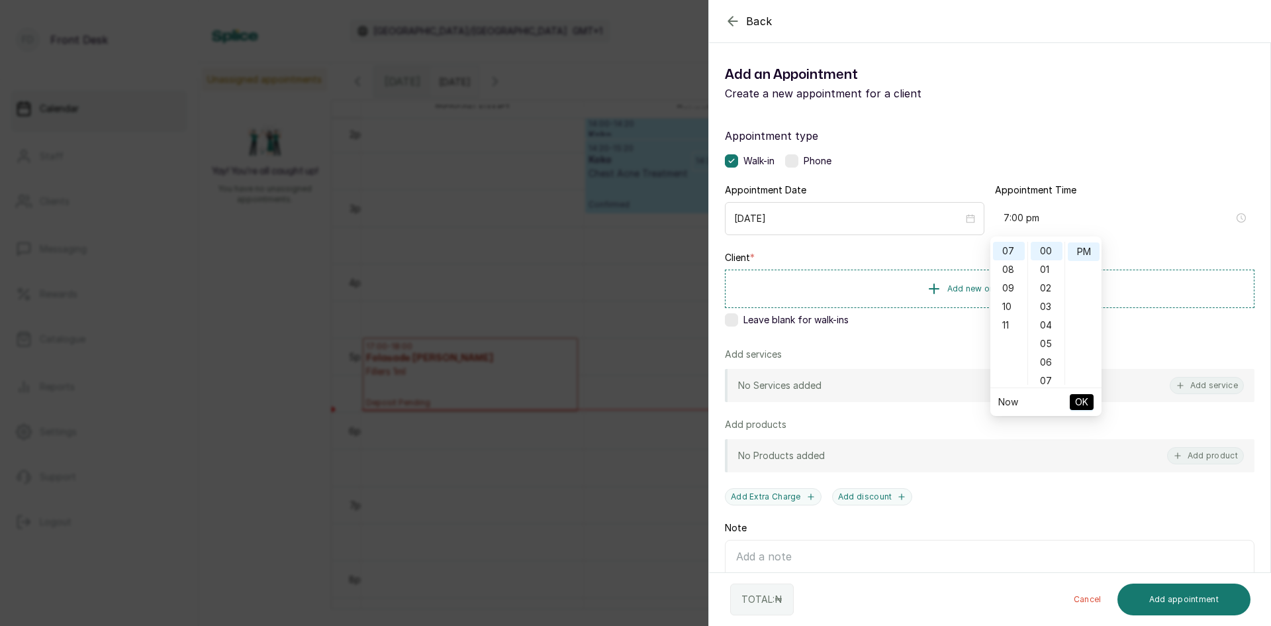
scroll to position [19, 0]
type input "7:00 pm"
click at [1082, 401] on span "OK" at bounding box center [1081, 401] width 13 height 25
click at [996, 282] on button "Add new or select existing" at bounding box center [990, 287] width 530 height 37
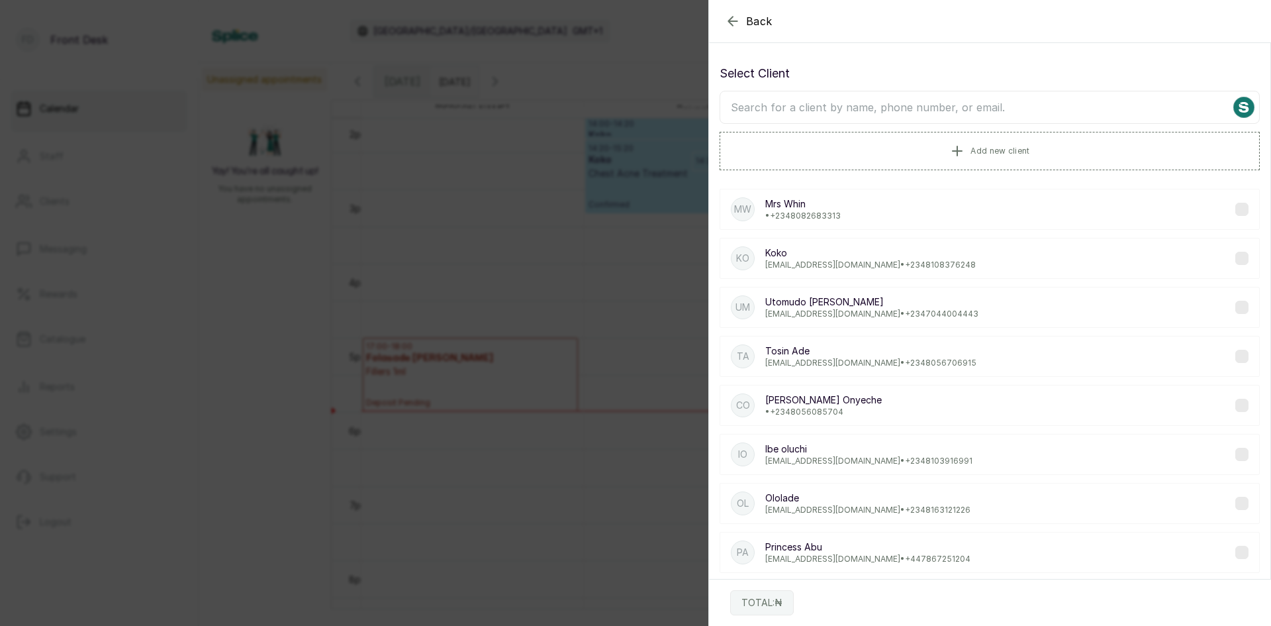
click at [950, 113] on input "text" at bounding box center [990, 107] width 540 height 33
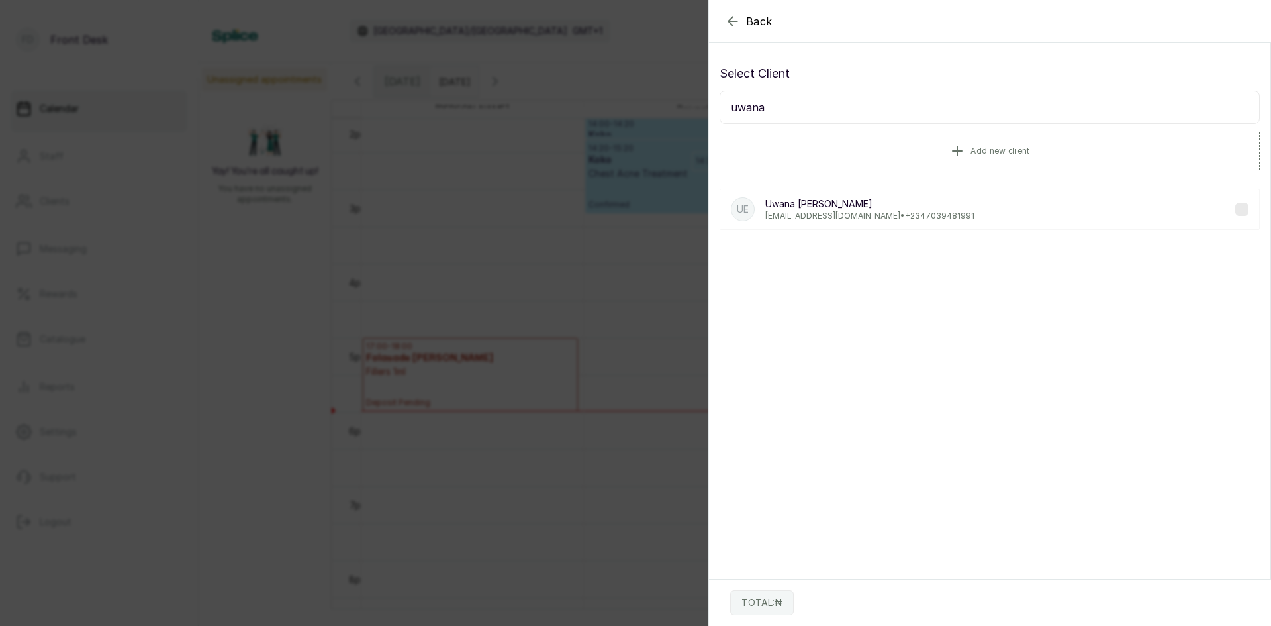
type input "uwana"
click at [818, 201] on p "[PERSON_NAME]" at bounding box center [869, 203] width 209 height 13
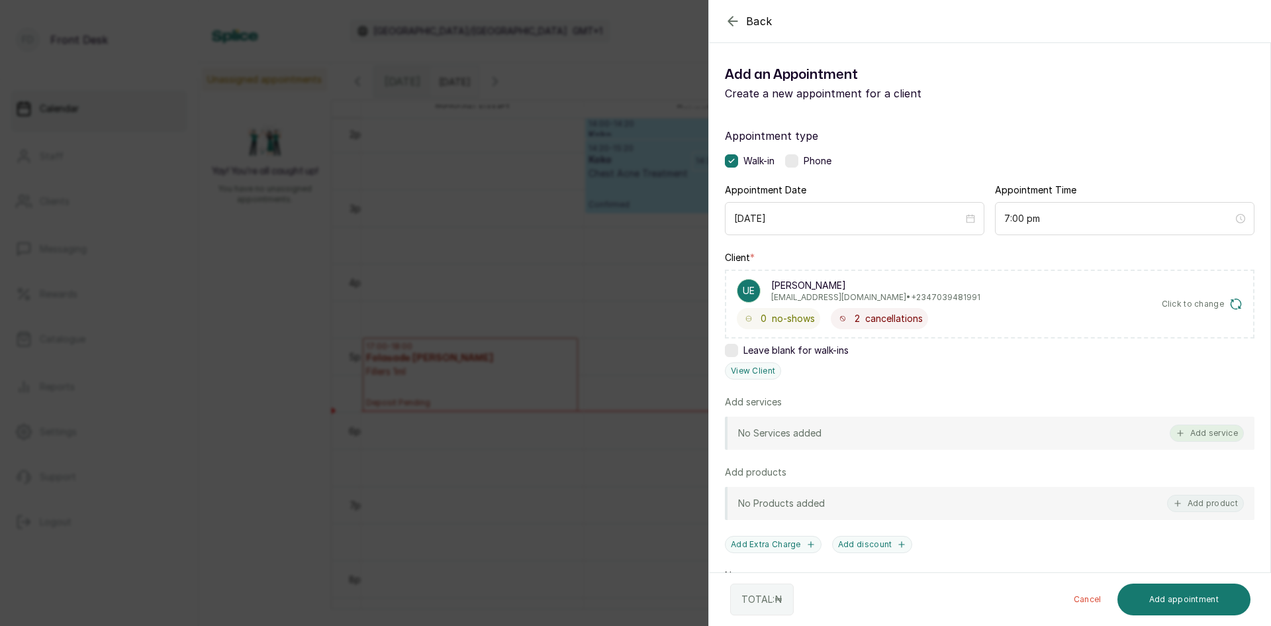
click at [1199, 434] on button "Add service" at bounding box center [1207, 432] width 74 height 17
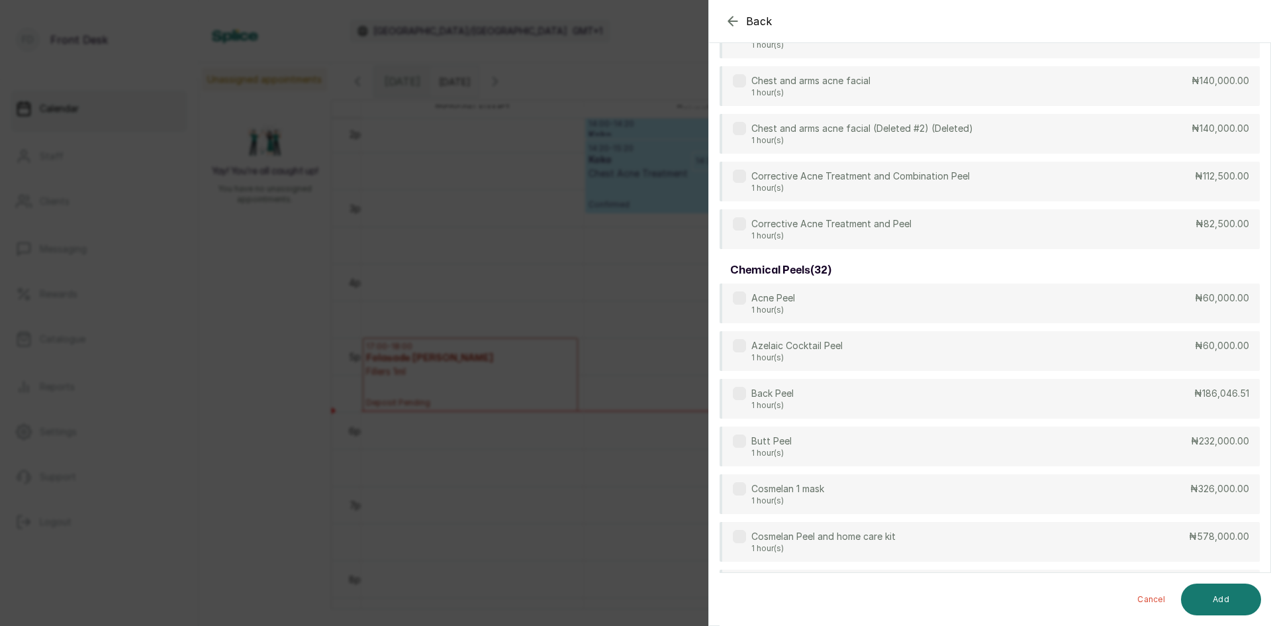
scroll to position [0, 0]
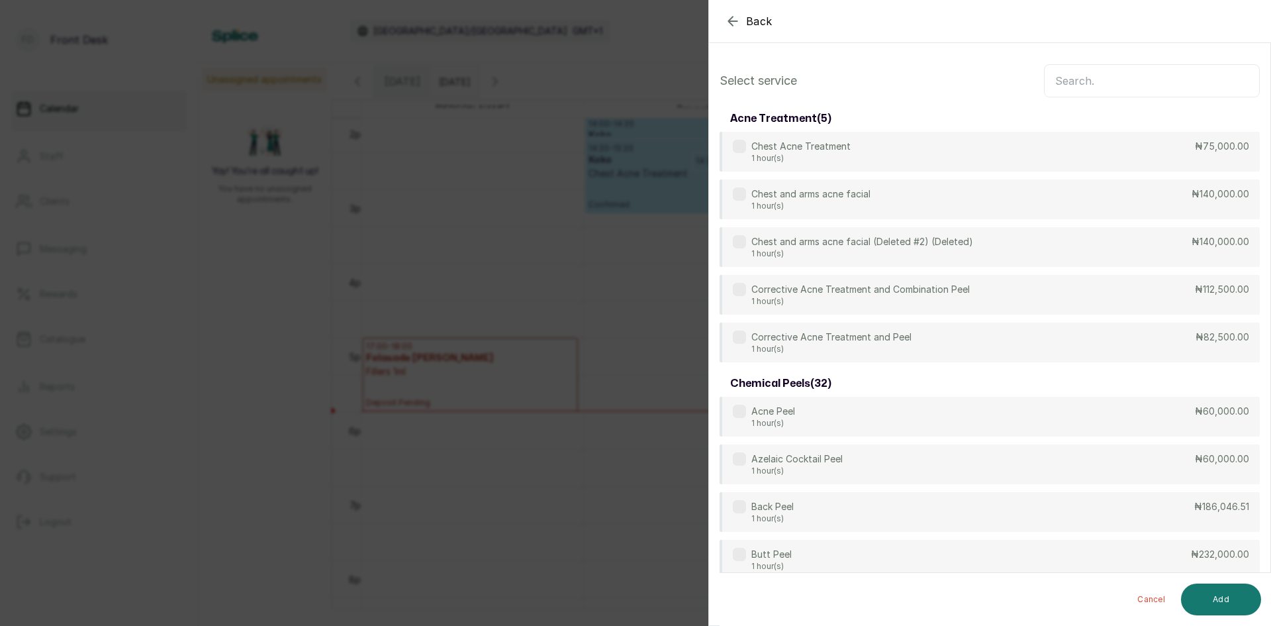
click at [1114, 75] on input "text" at bounding box center [1152, 80] width 216 height 33
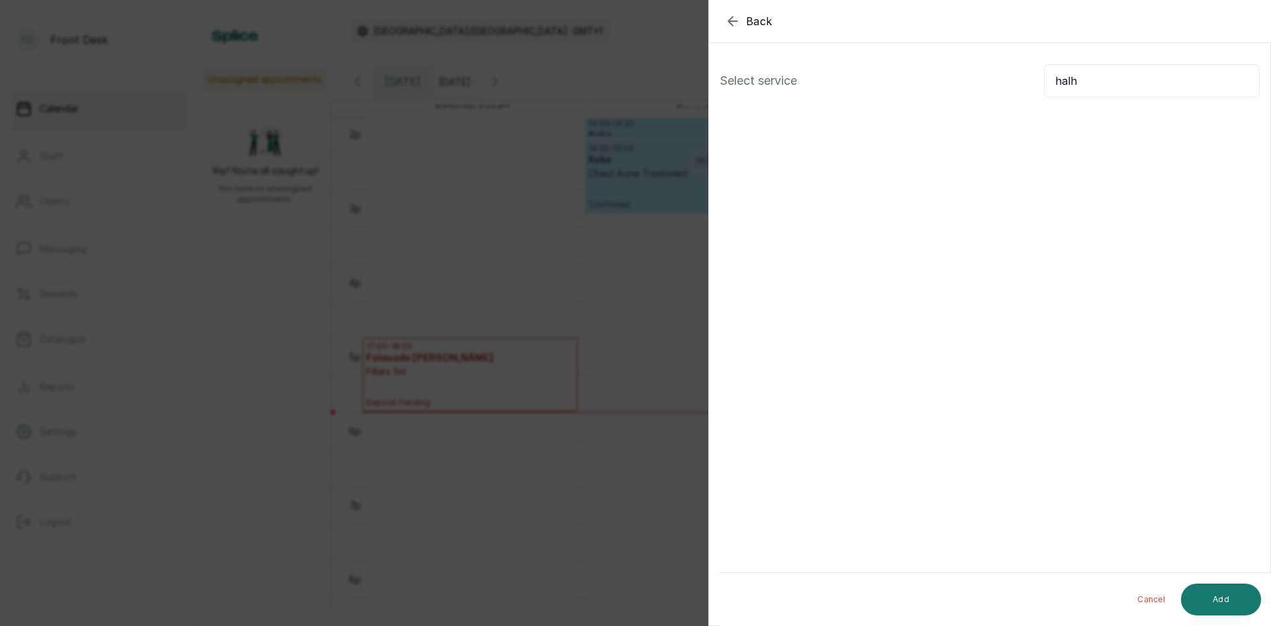
drag, startPoint x: 1067, startPoint y: 80, endPoint x: 1076, endPoint y: 79, distance: 9.3
click at [1076, 79] on input "halh" at bounding box center [1152, 80] width 216 height 33
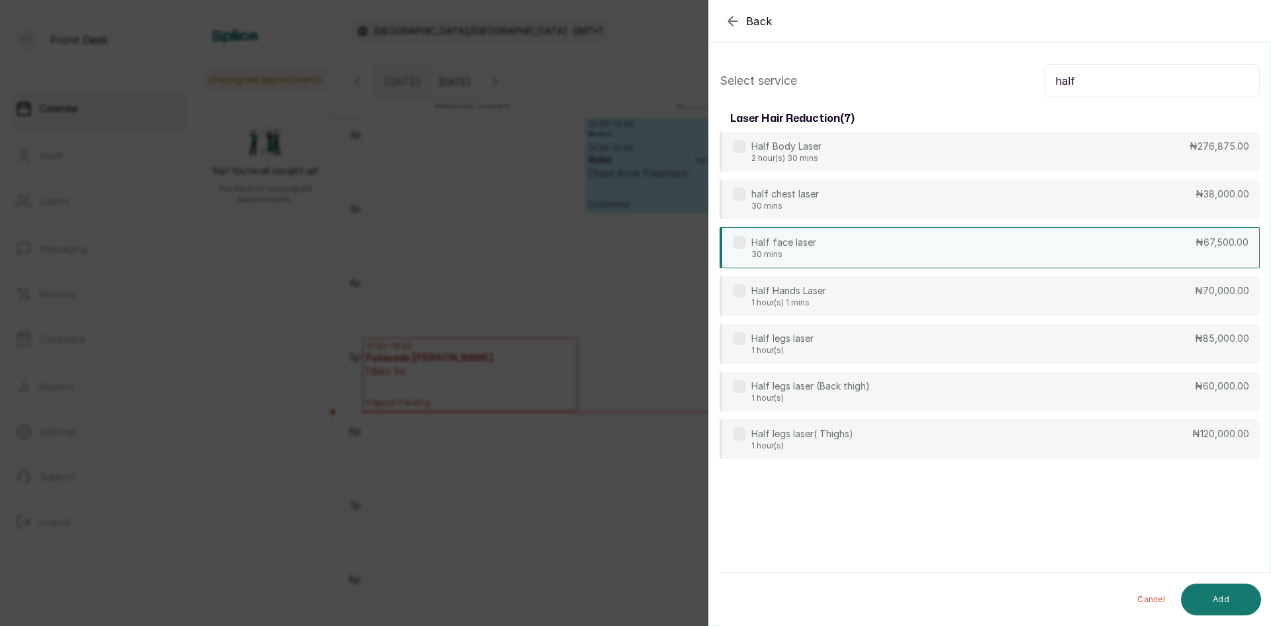
type input "half"
click at [853, 236] on div "Half face laser 30 mins ₦67,500.00" at bounding box center [990, 247] width 540 height 41
click at [1208, 600] on button "Add" at bounding box center [1221, 599] width 80 height 32
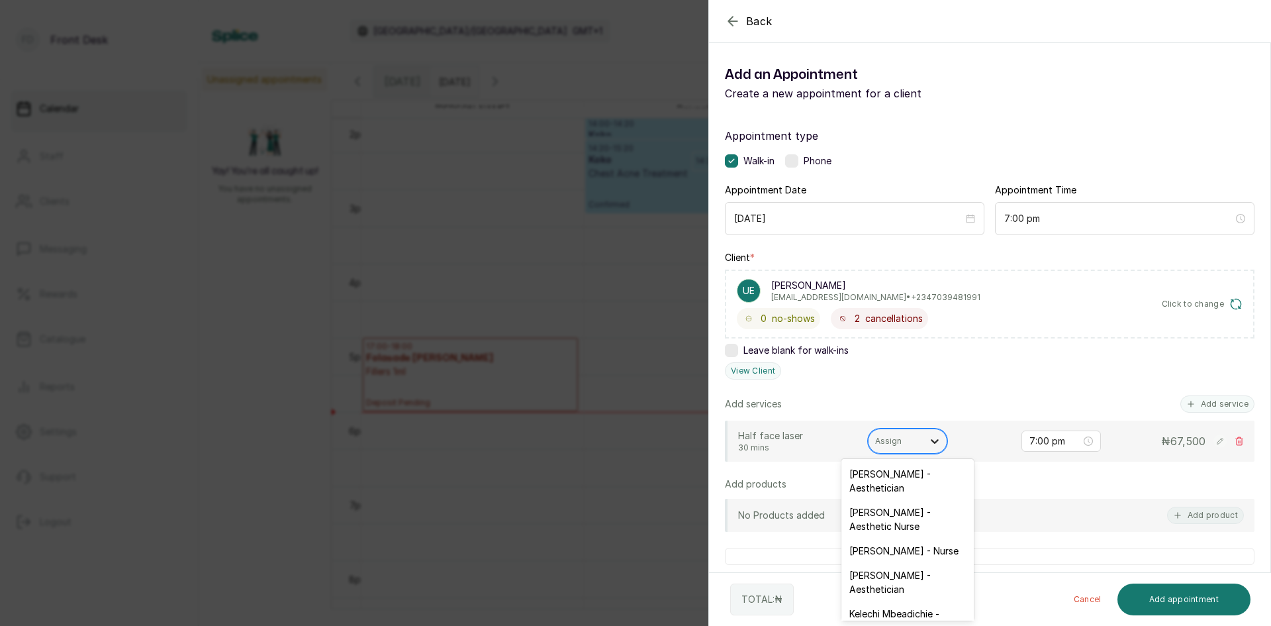
click at [924, 441] on div at bounding box center [935, 441] width 24 height 24
click at [914, 509] on div "[PERSON_NAME] - Aesthetic Nurse" at bounding box center [907, 519] width 132 height 38
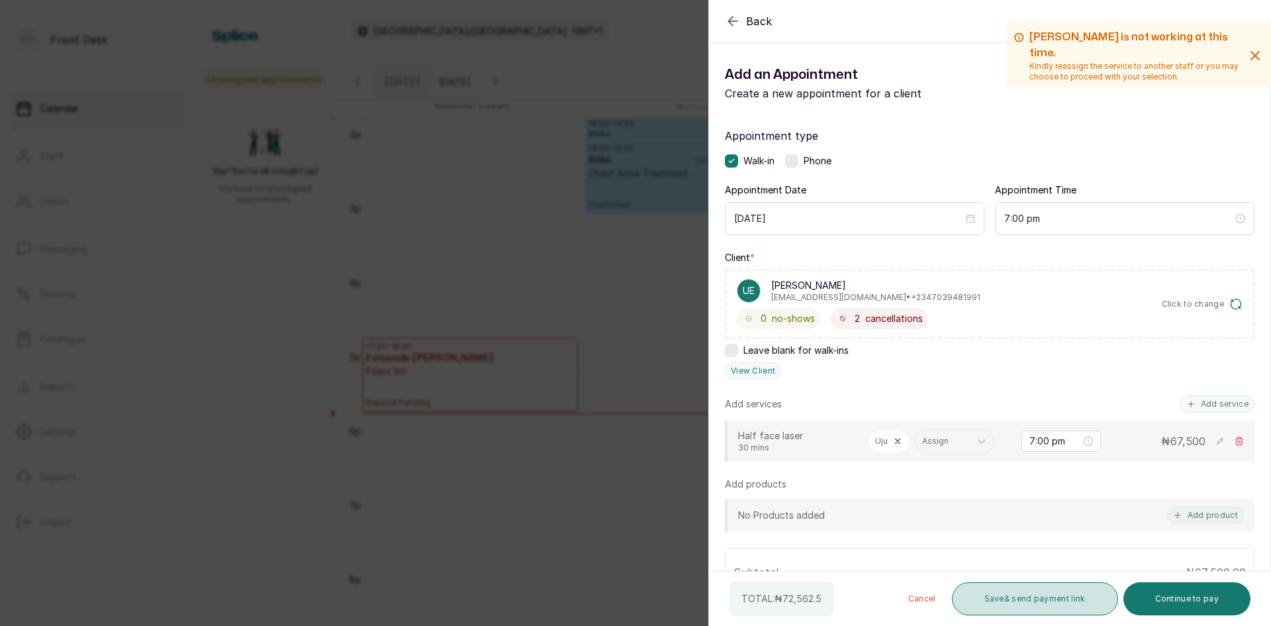
click at [1014, 598] on button "Save & send payment link" at bounding box center [1035, 598] width 166 height 33
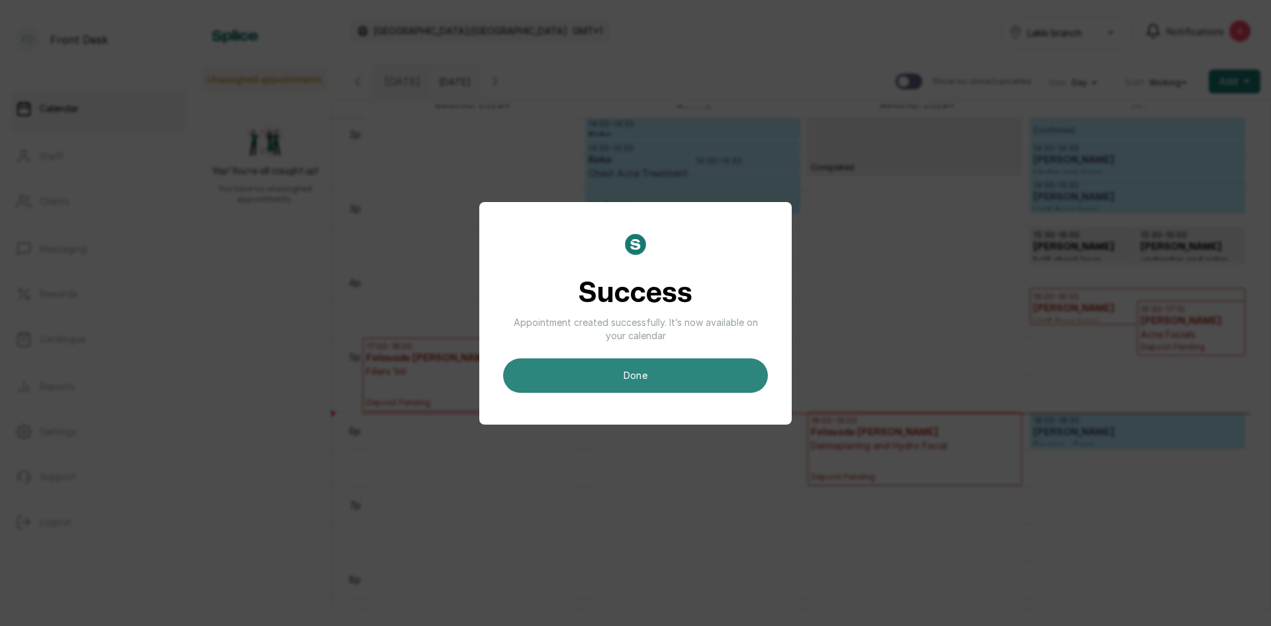
click at [626, 371] on button "done" at bounding box center [635, 375] width 265 height 34
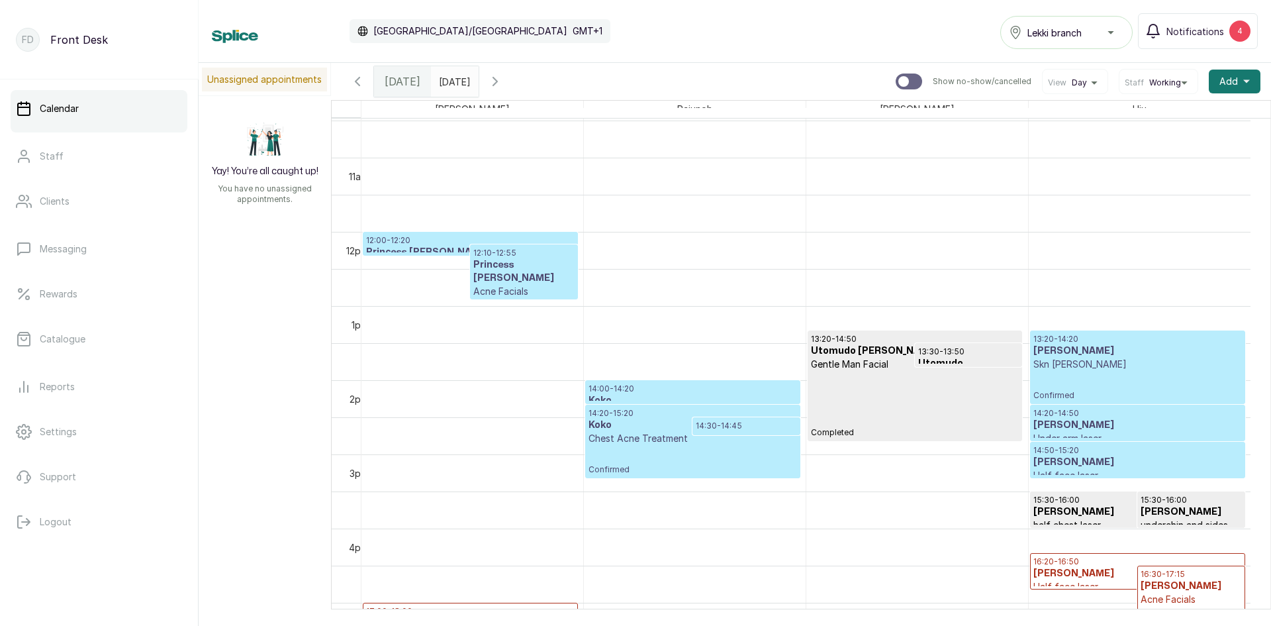
scroll to position [935, 0]
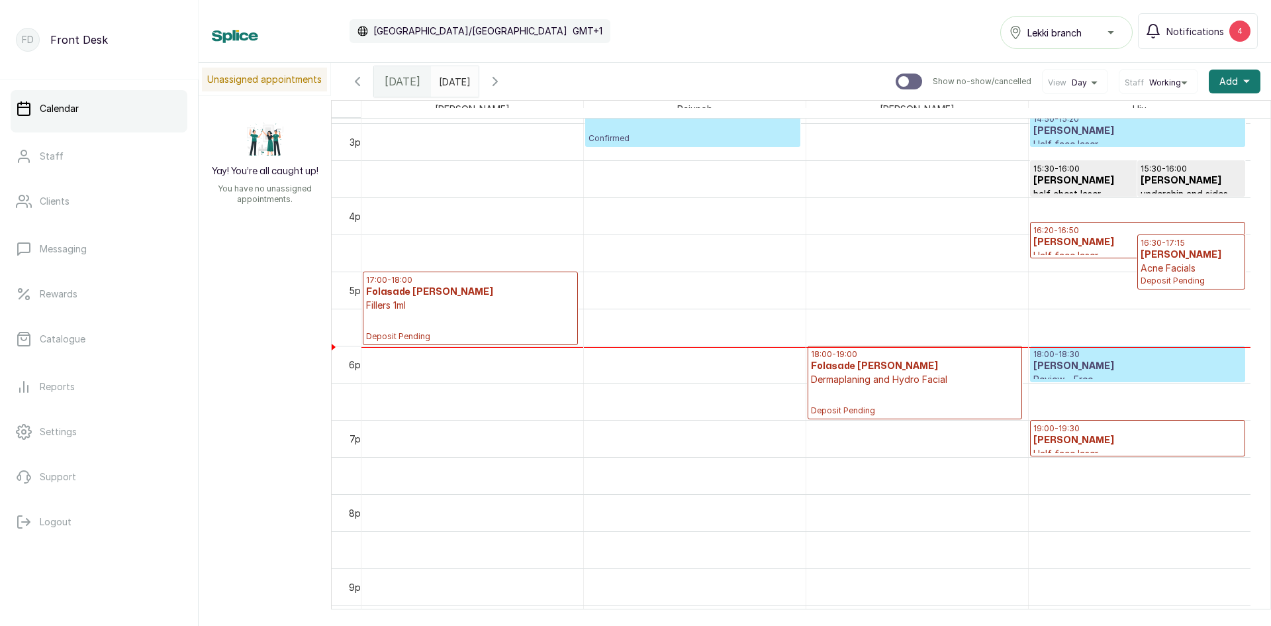
click at [1081, 430] on p "19:00 - 19:30" at bounding box center [1137, 428] width 209 height 11
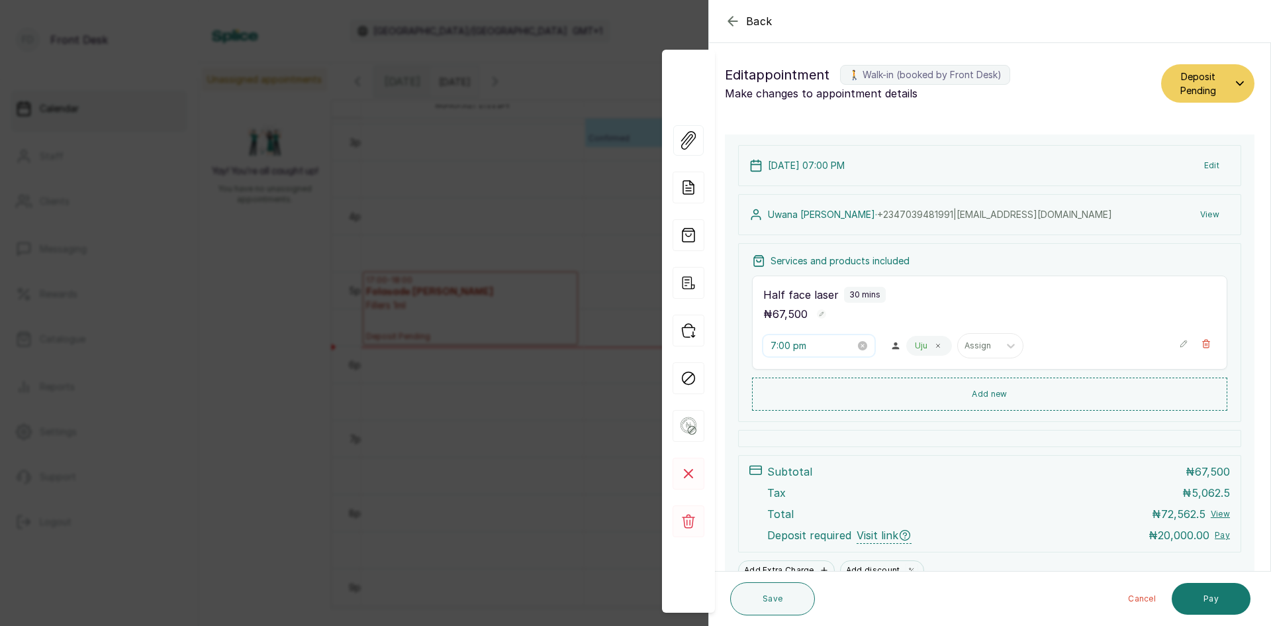
click at [821, 346] on input "7:00 pm" at bounding box center [813, 345] width 85 height 15
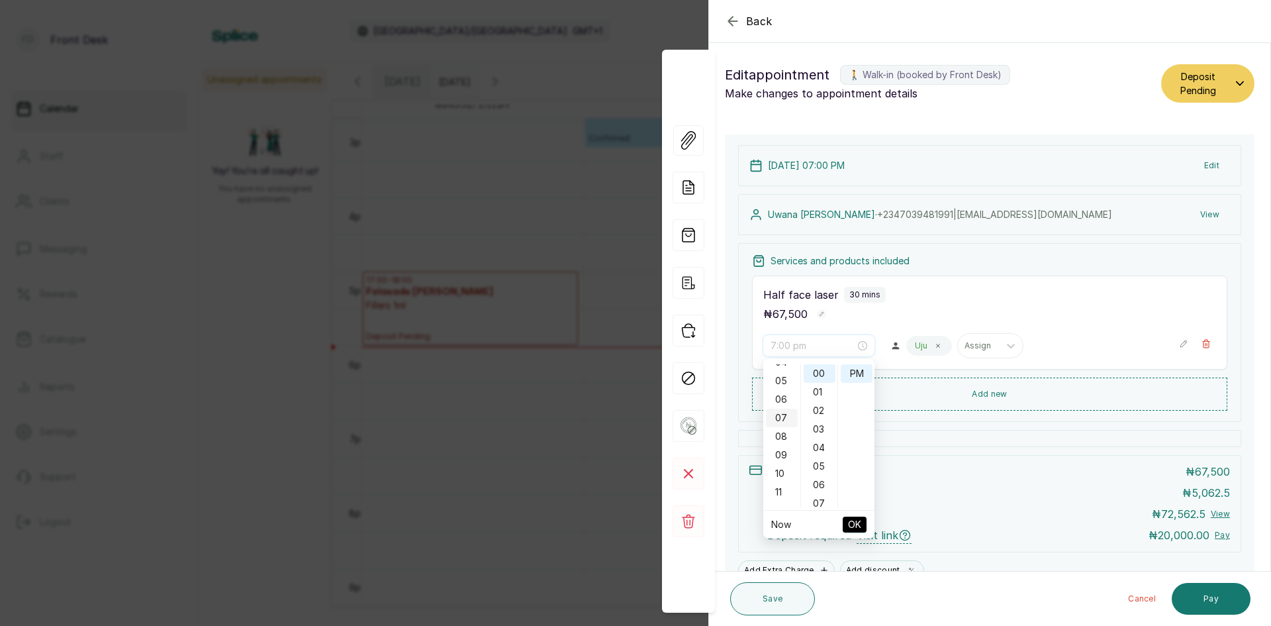
scroll to position [64, 0]
click at [783, 420] on div "06" at bounding box center [782, 421] width 32 height 19
click at [826, 389] on div "40" at bounding box center [820, 386] width 32 height 19
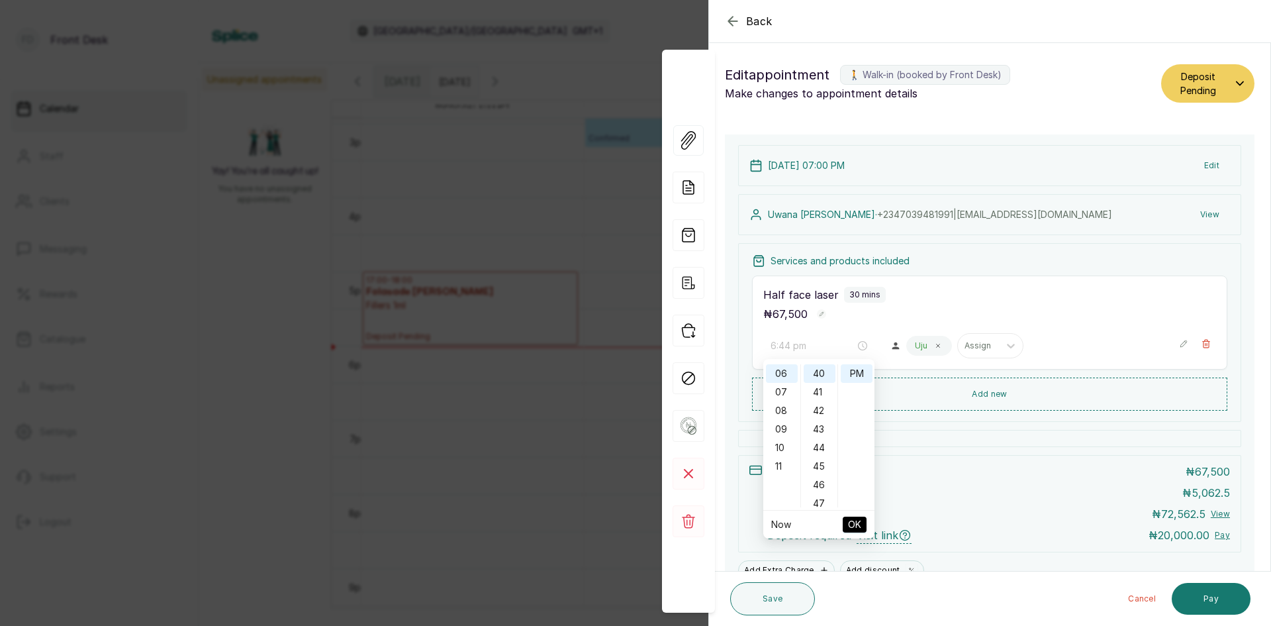
type input "6:40 pm"
click at [856, 522] on span "OK" at bounding box center [854, 524] width 13 height 25
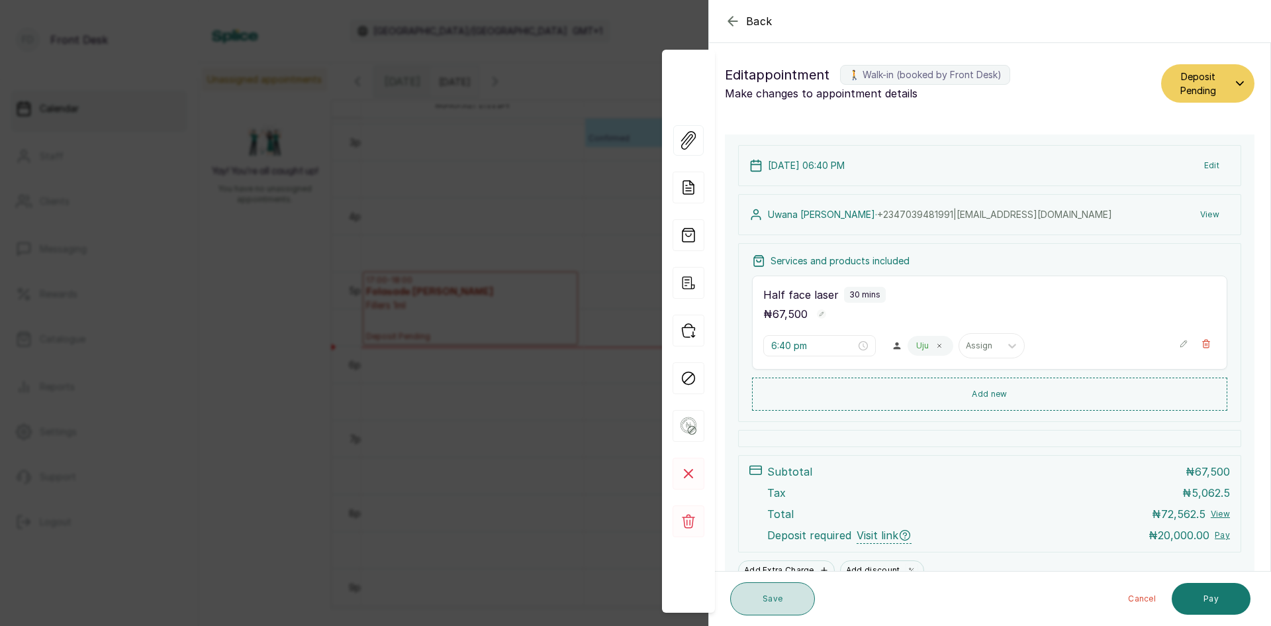
click at [785, 592] on button "Save" at bounding box center [772, 598] width 85 height 33
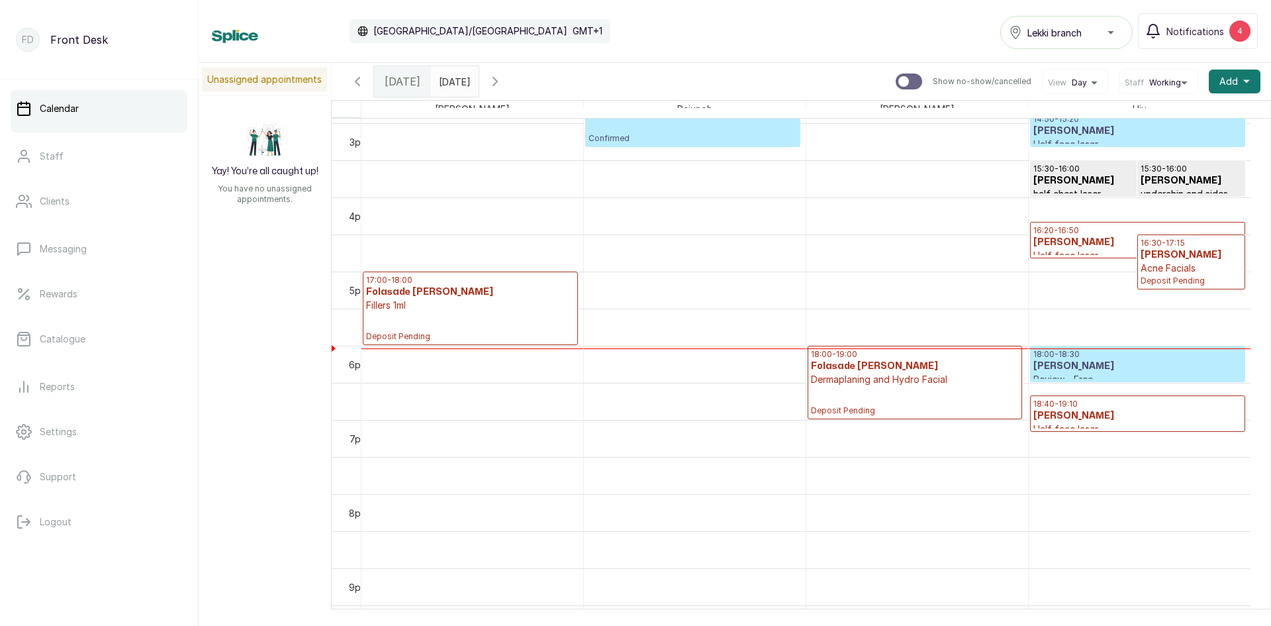
type input "dd/MM/yyyy"
click at [453, 82] on input "dd/MM/yyyy" at bounding box center [442, 78] width 21 height 23
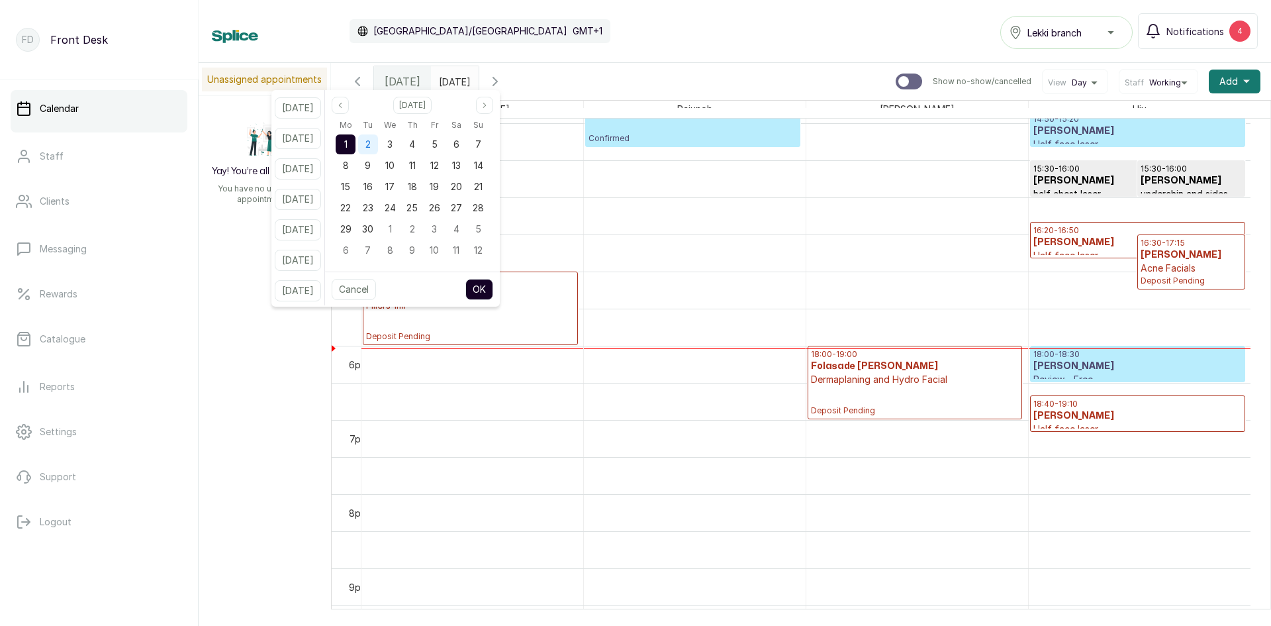
click at [371, 139] on span "2" at bounding box center [367, 143] width 5 height 11
click at [486, 287] on button "OK" at bounding box center [479, 289] width 28 height 21
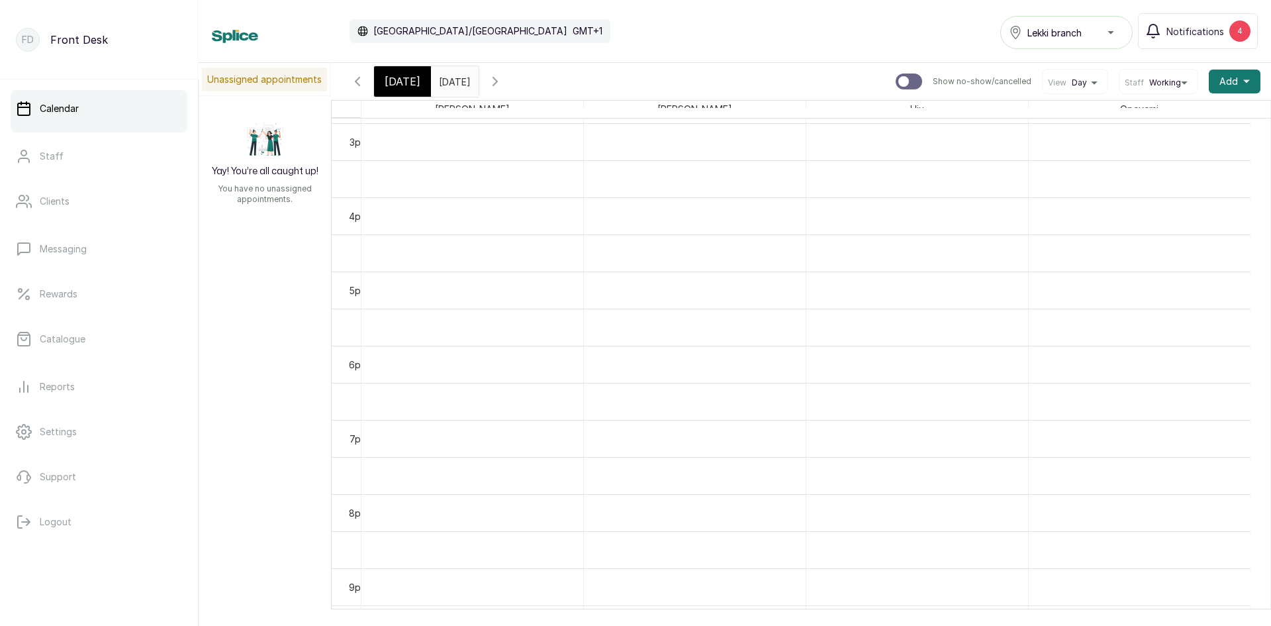
type input "[DATE]"
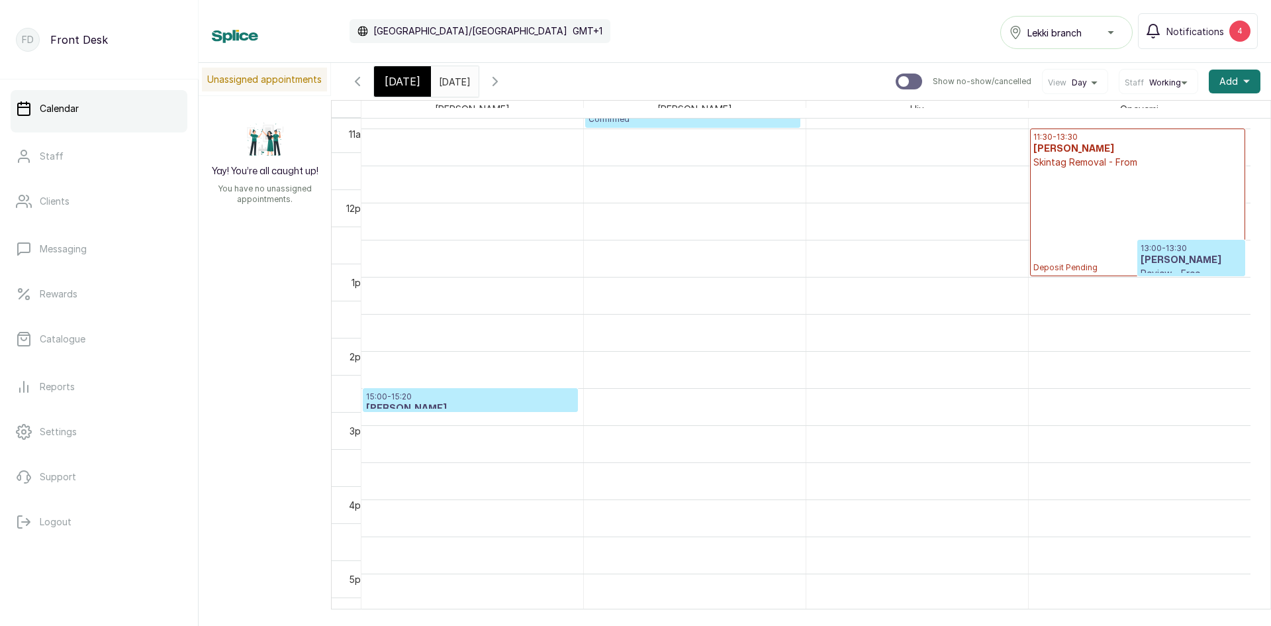
scroll to position [843, 0]
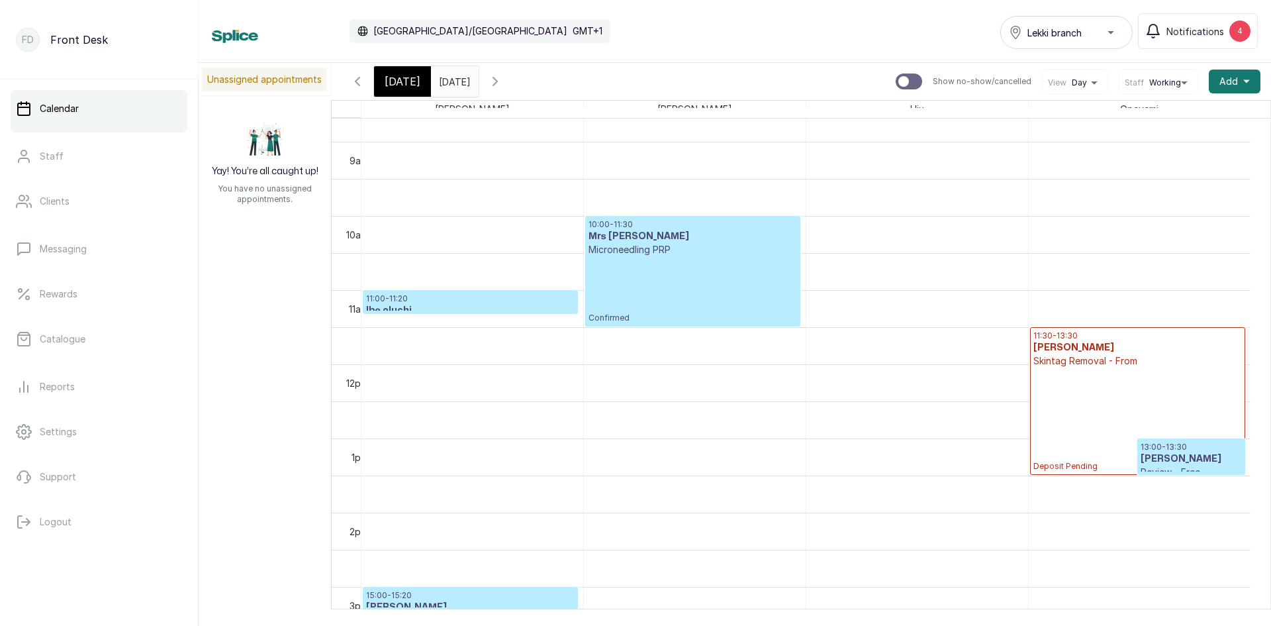
click at [1082, 380] on div "11:30 - 13:30 Chidimma Eghagha Skintag Removal - From Deposit Pending" at bounding box center [1137, 400] width 209 height 141
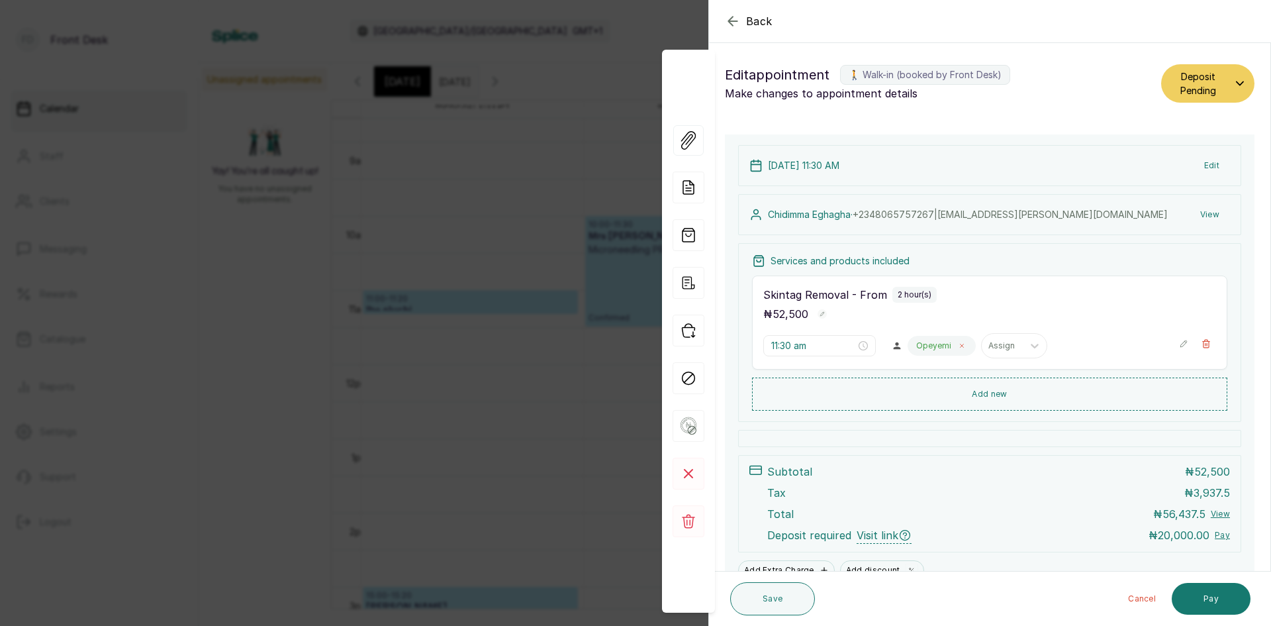
click at [959, 343] on icon at bounding box center [962, 345] width 7 height 7
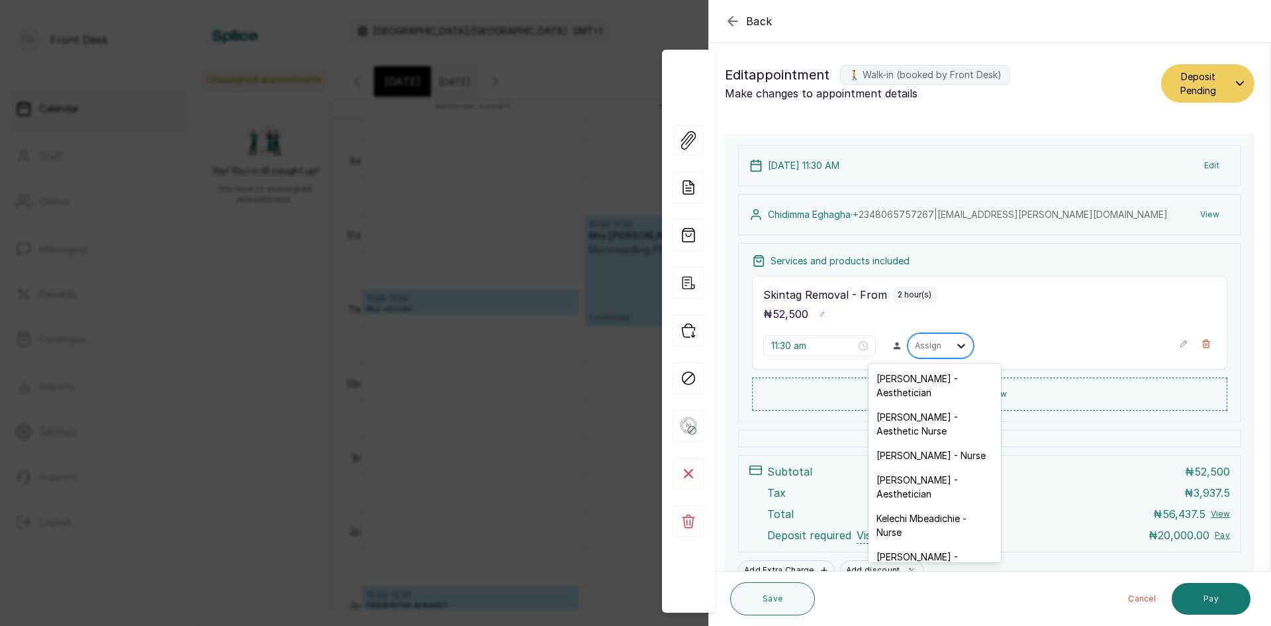
click at [956, 344] on icon at bounding box center [961, 345] width 13 height 13
click at [914, 436] on div "[PERSON_NAME] - Aesthetic Nurse" at bounding box center [935, 424] width 132 height 38
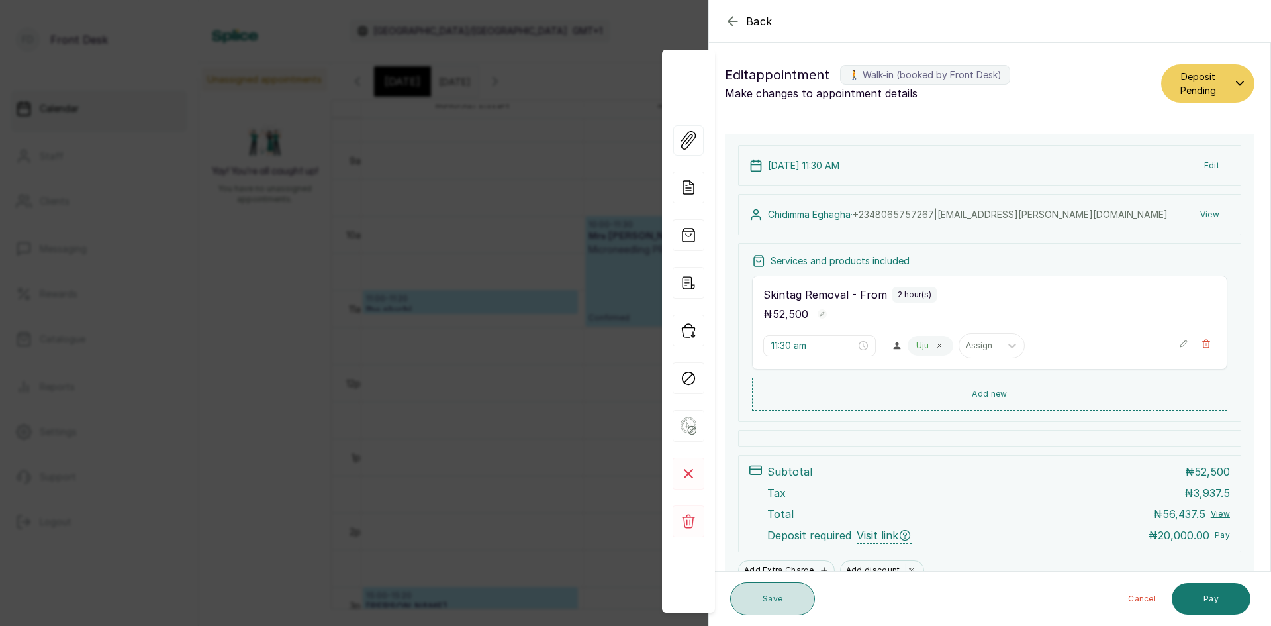
click at [771, 606] on button "Save" at bounding box center [772, 598] width 85 height 33
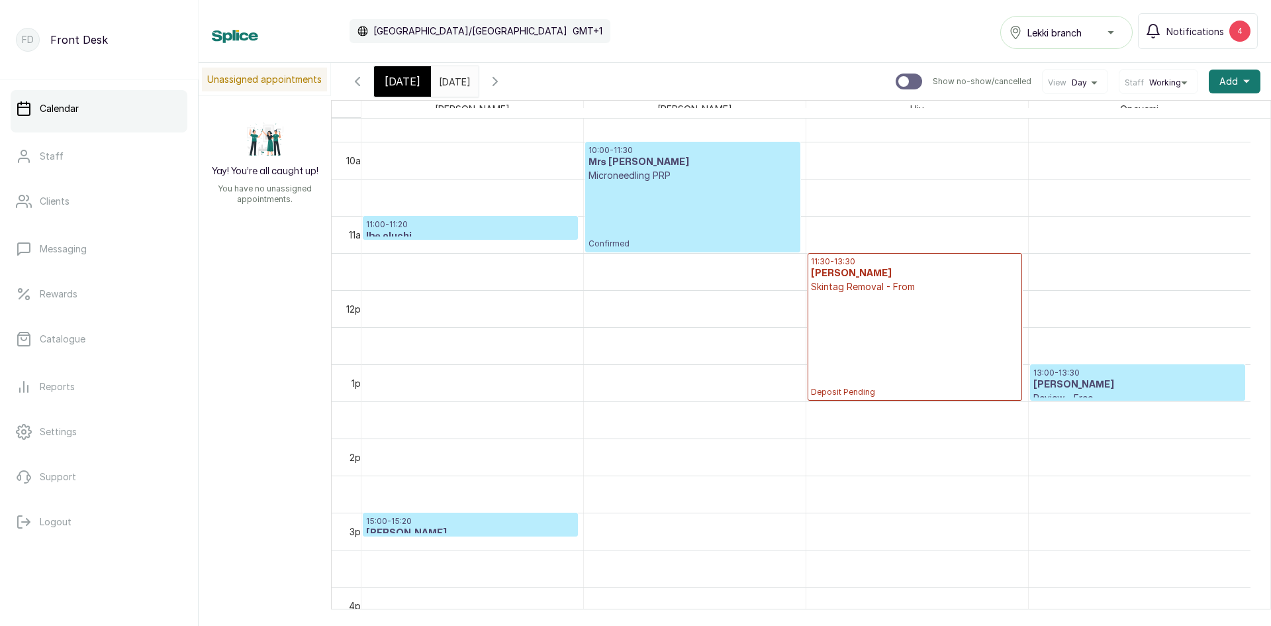
scroll to position [710, 0]
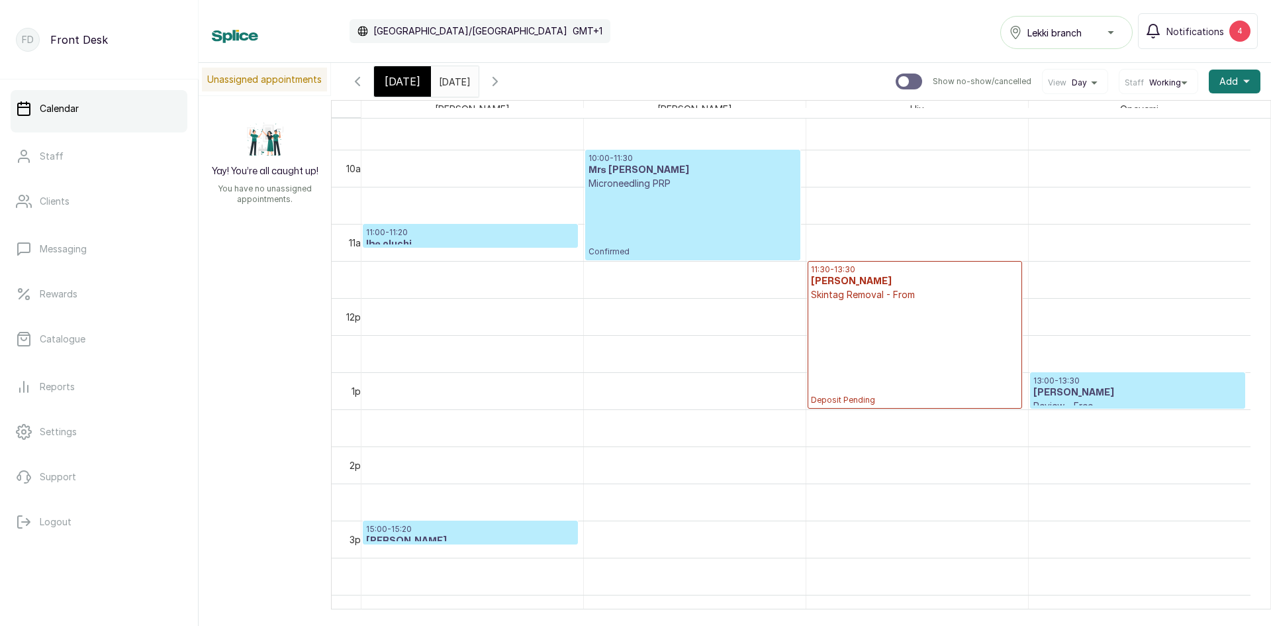
click at [401, 91] on div "[DATE]" at bounding box center [402, 81] width 57 height 30
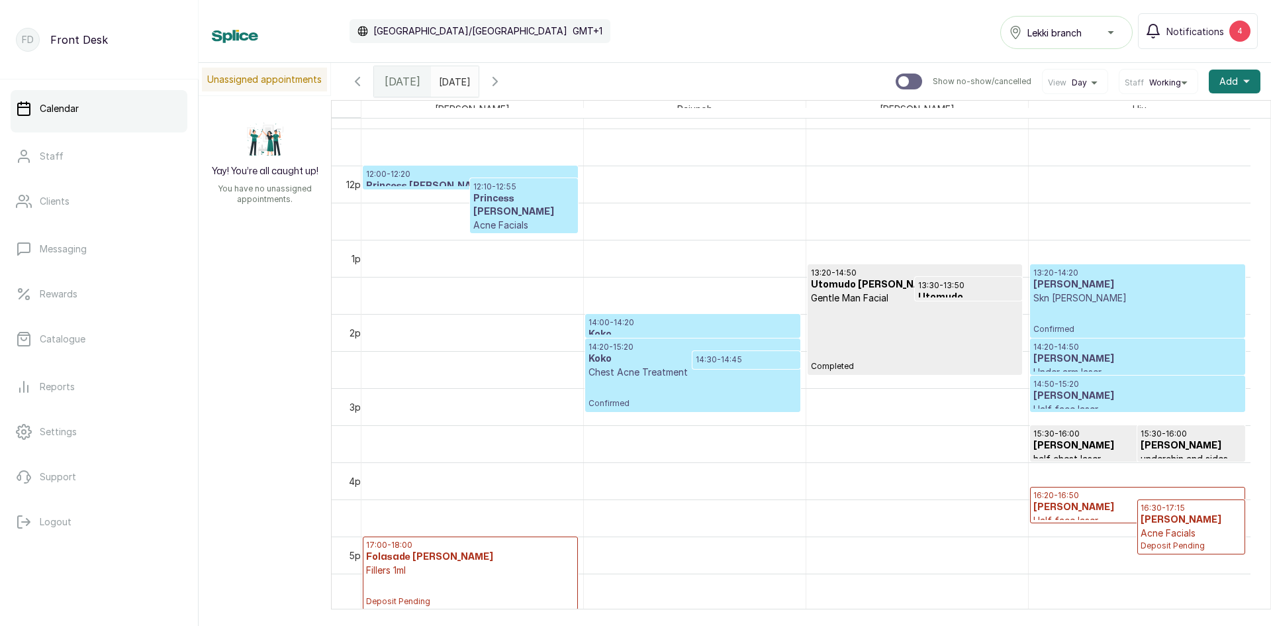
scroll to position [909, 0]
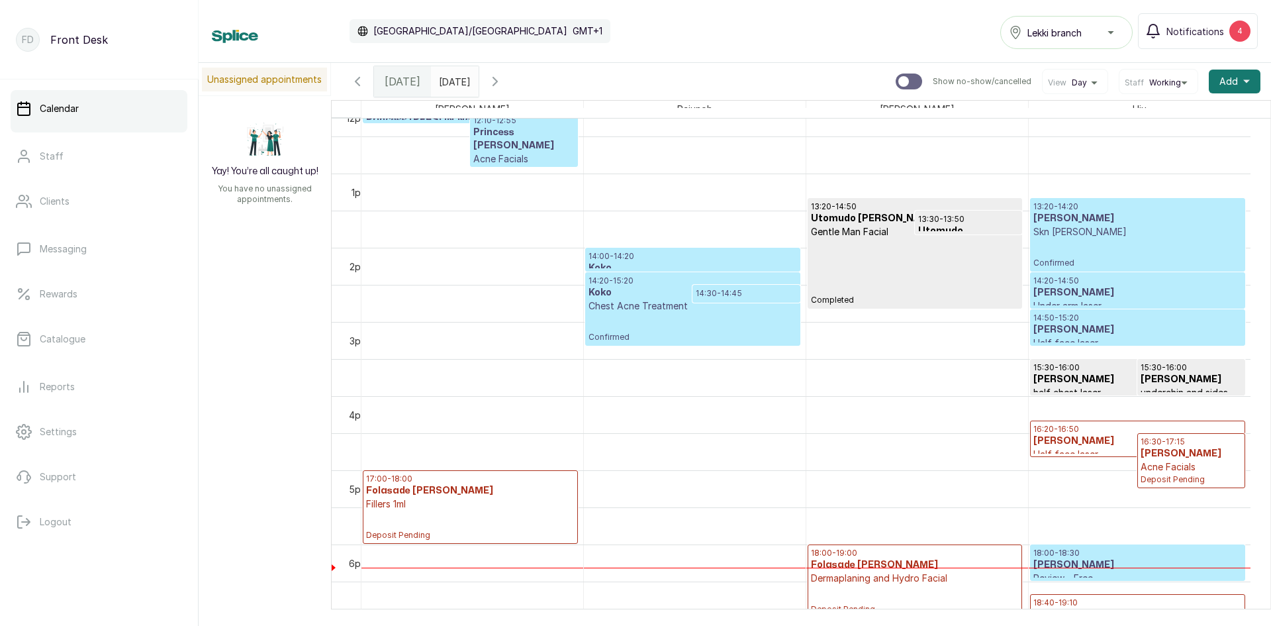
click at [1196, 463] on p "Acne Facials" at bounding box center [1191, 466] width 101 height 13
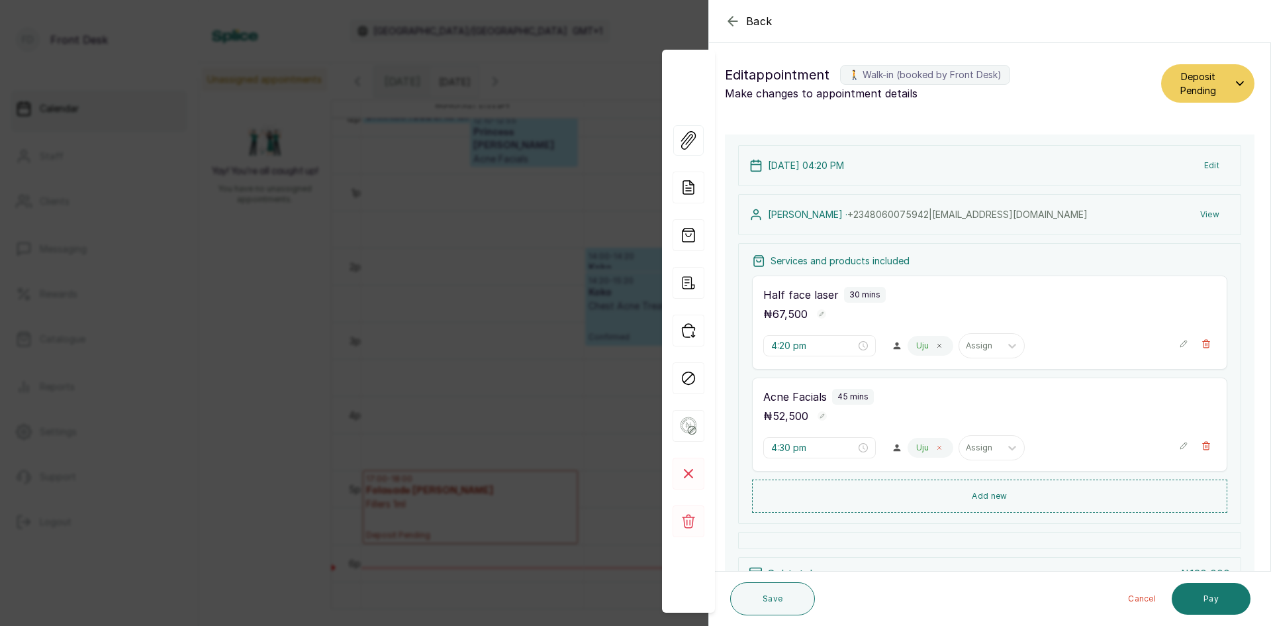
click at [934, 444] on span at bounding box center [939, 447] width 11 height 11
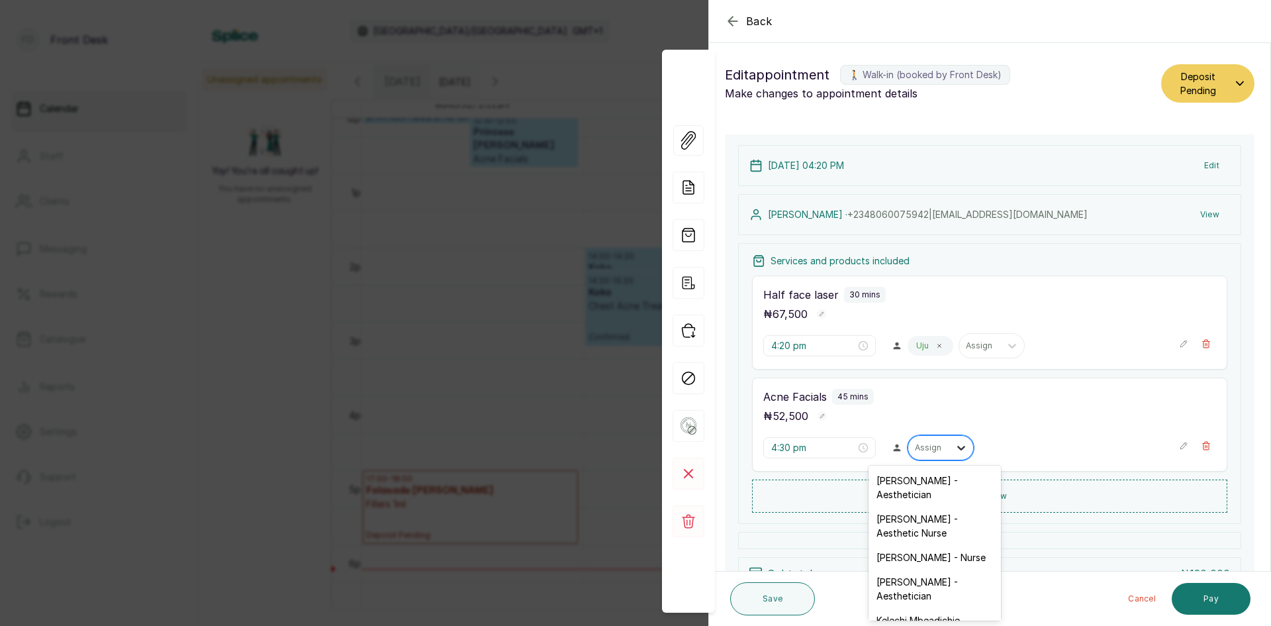
click at [955, 446] on icon at bounding box center [961, 447] width 13 height 13
click at [921, 519] on div "[PERSON_NAME] - Aesthetic Nurse" at bounding box center [935, 525] width 132 height 38
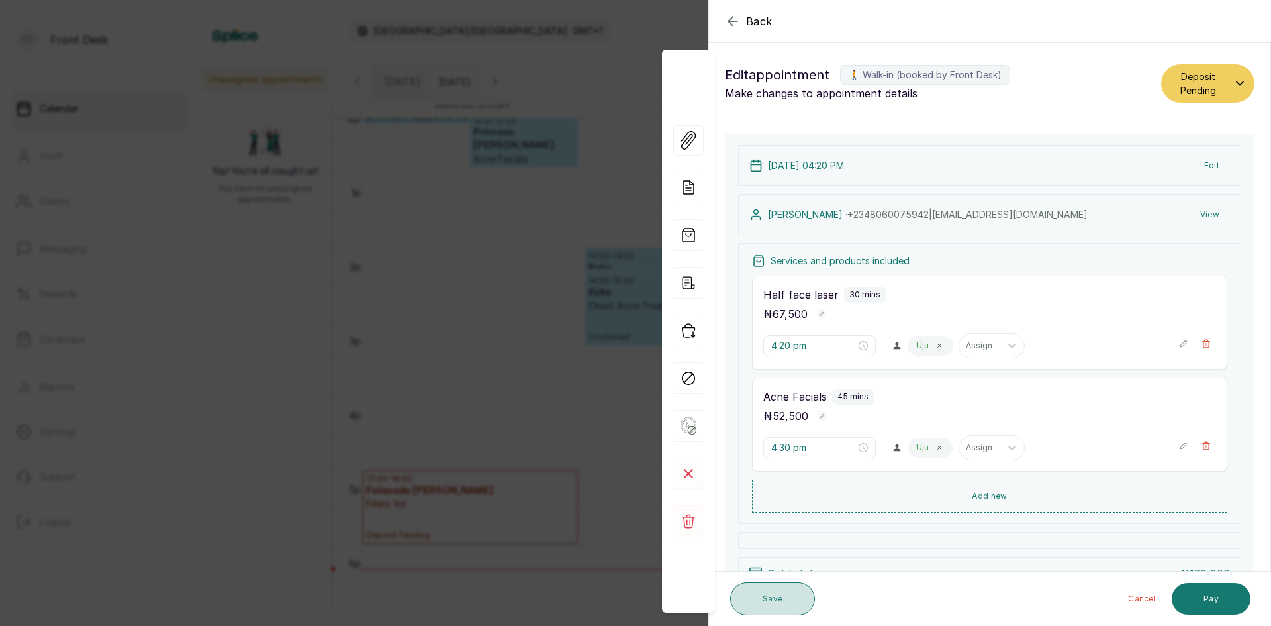
click at [785, 610] on button "Save" at bounding box center [772, 598] width 85 height 33
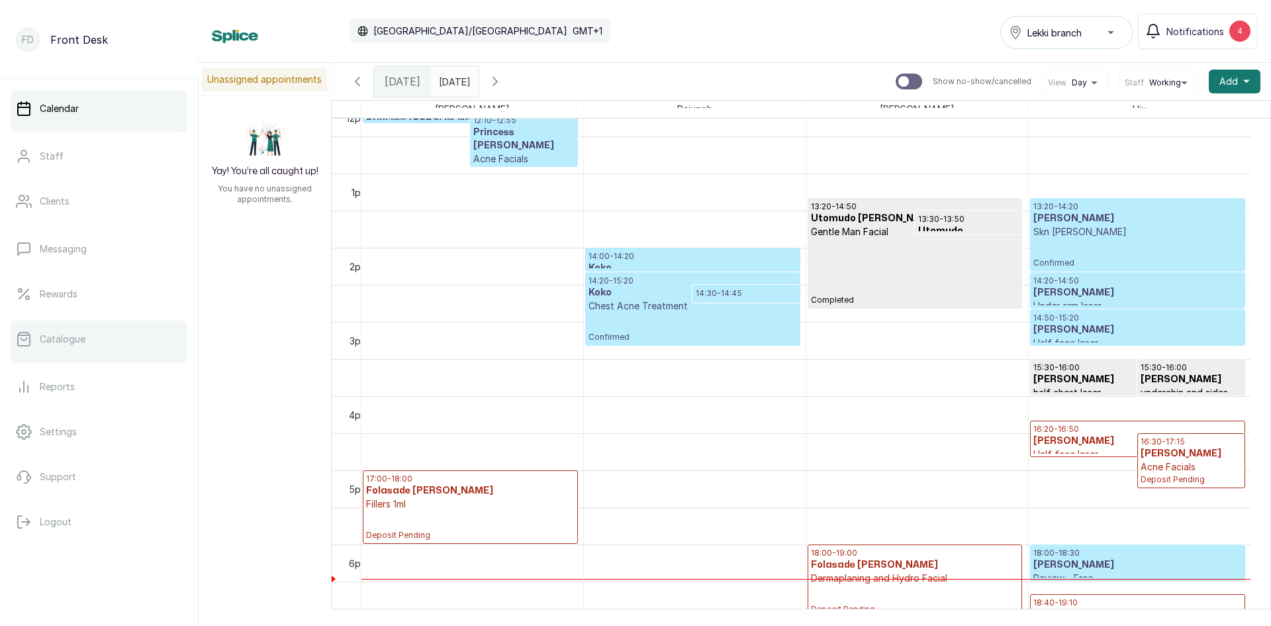
click at [83, 338] on p "Catalogue" at bounding box center [63, 338] width 46 height 13
